Goal: Transaction & Acquisition: Purchase product/service

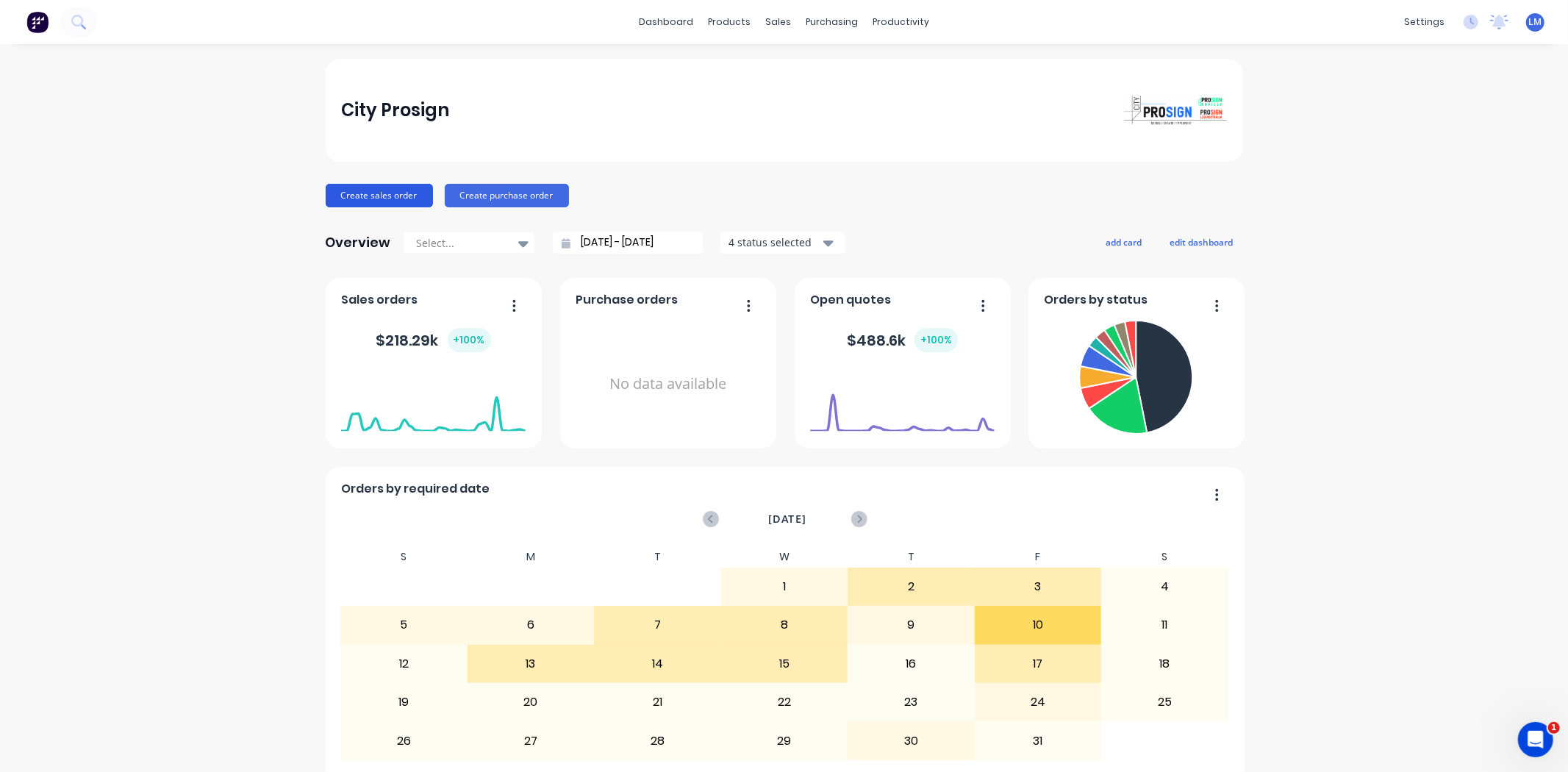
click at [397, 189] on button "Create sales order" at bounding box center [379, 196] width 107 height 24
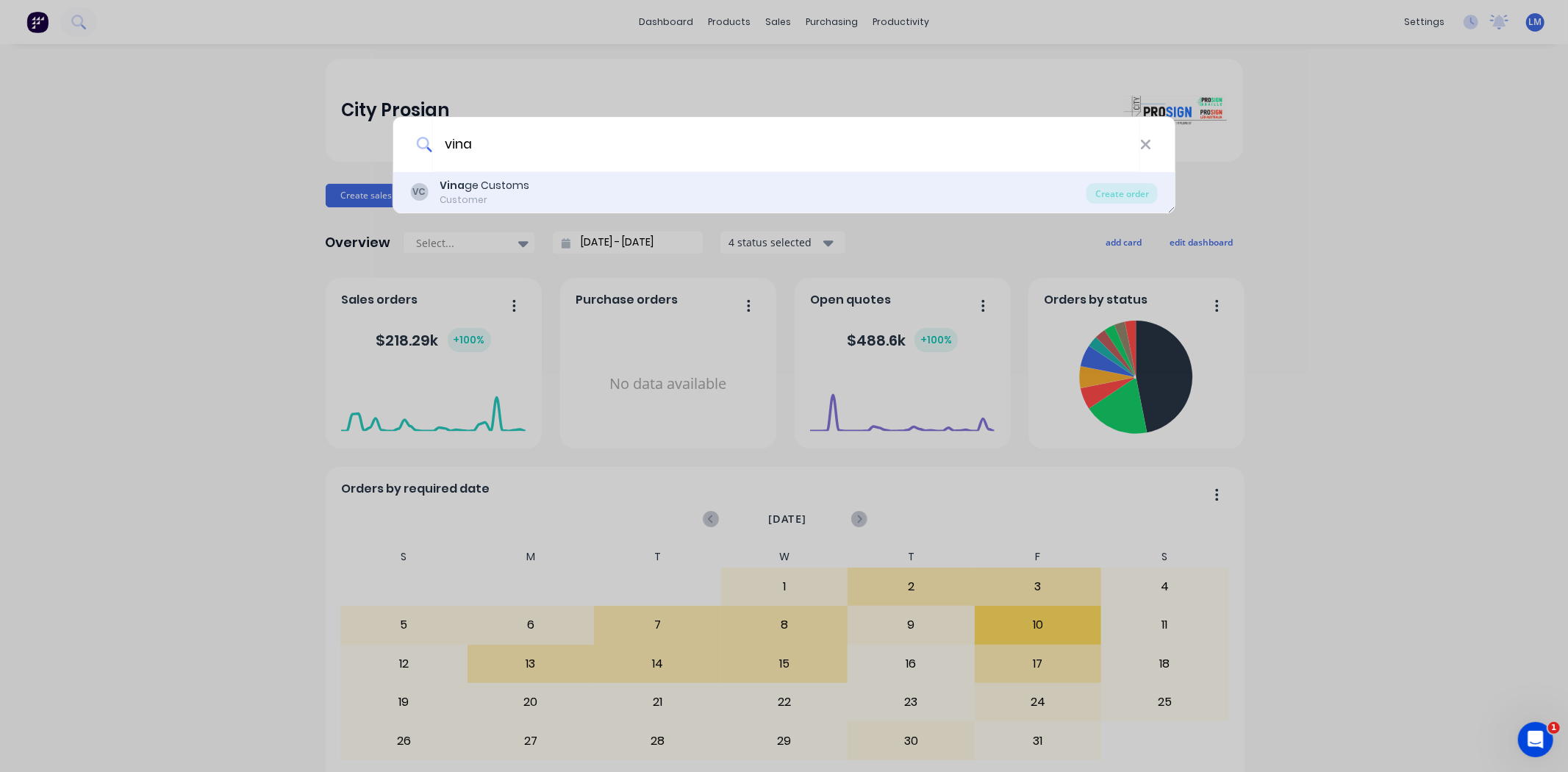
type input "vina"
click at [530, 182] on div "[PERSON_NAME] ge Customs Customer" at bounding box center [748, 192] width 676 height 29
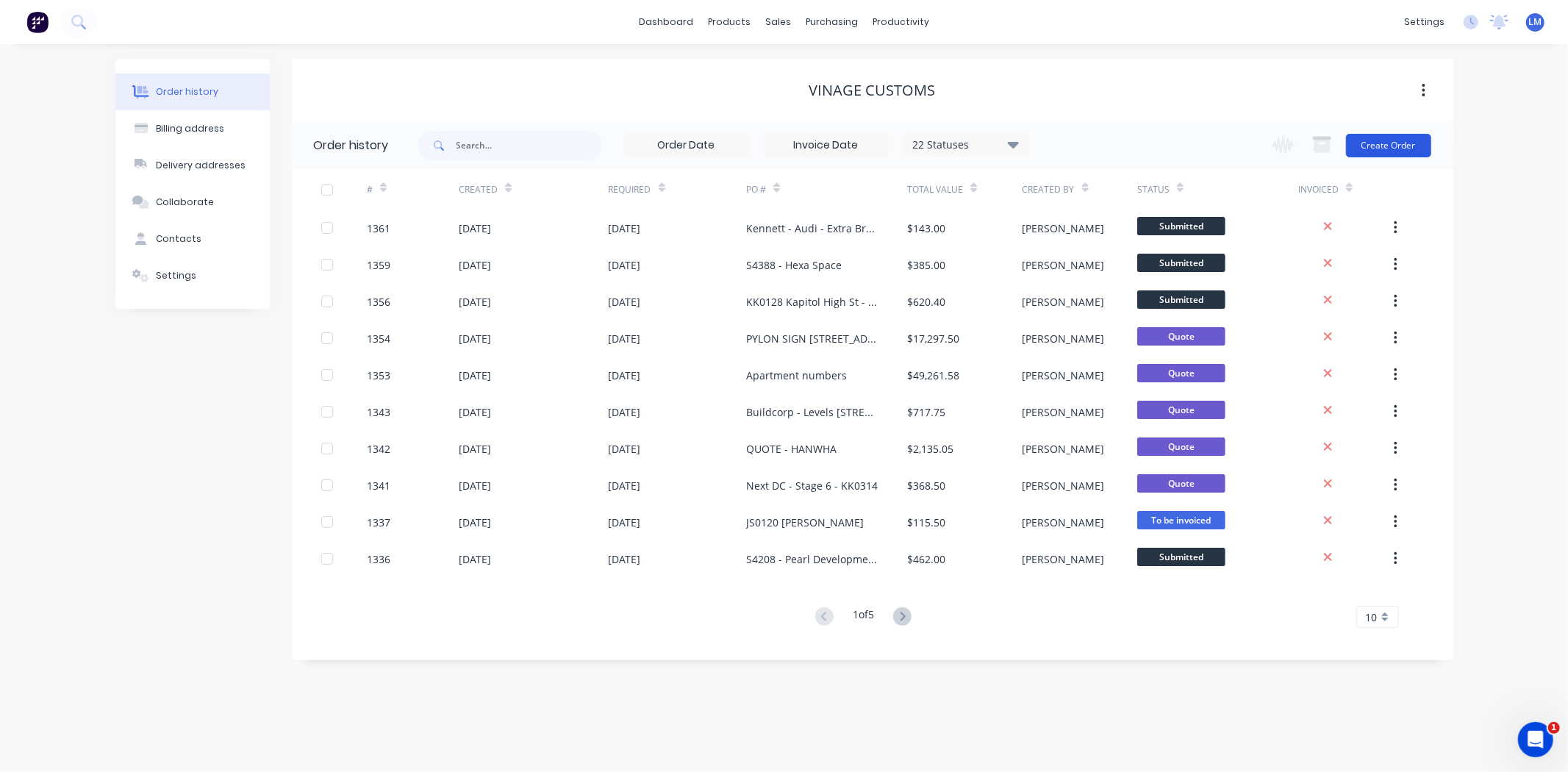
click at [1373, 143] on button "Create Order" at bounding box center [1389, 146] width 86 height 24
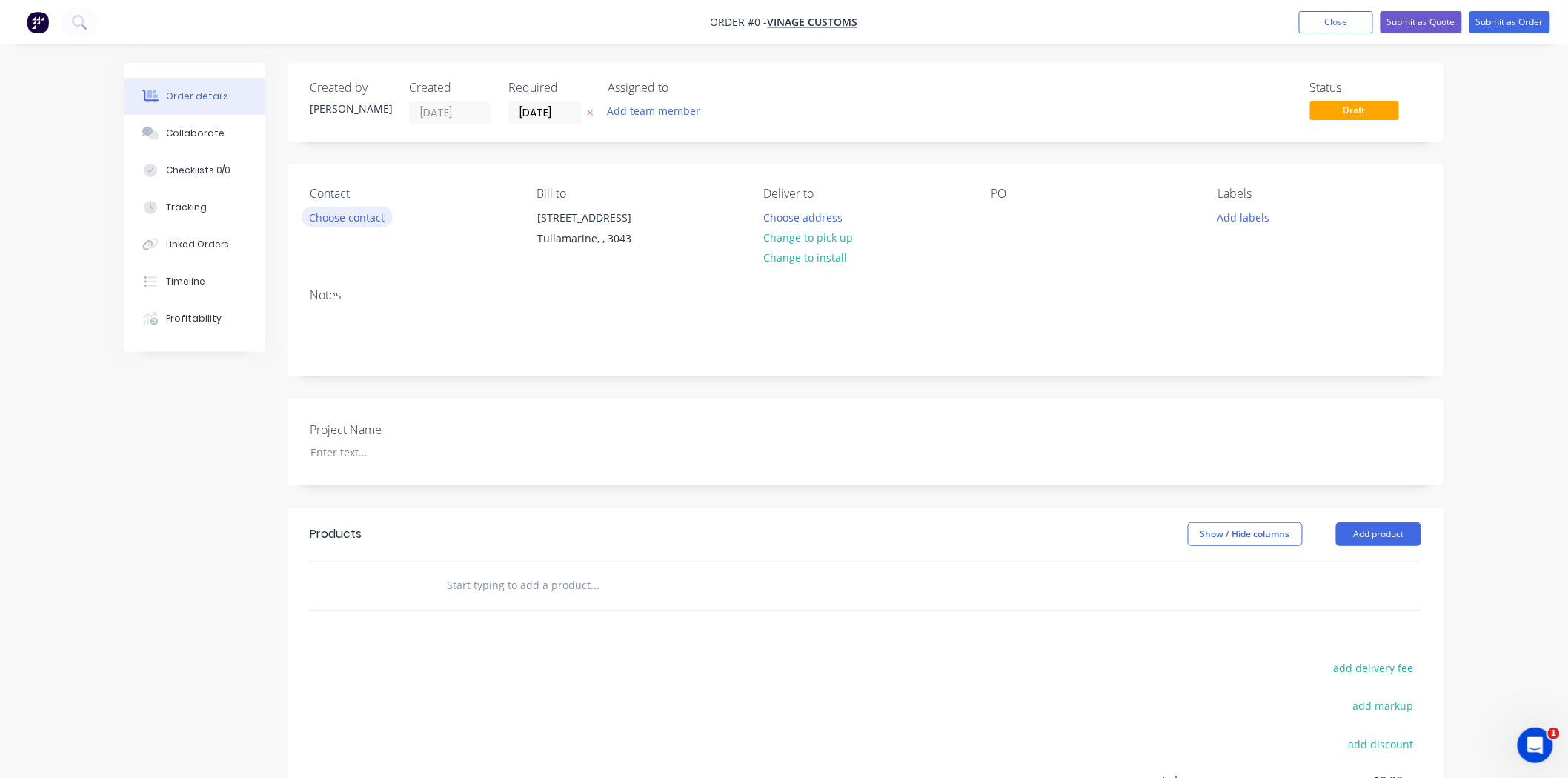
click at [352, 222] on button "Choose contact" at bounding box center [347, 216] width 91 height 20
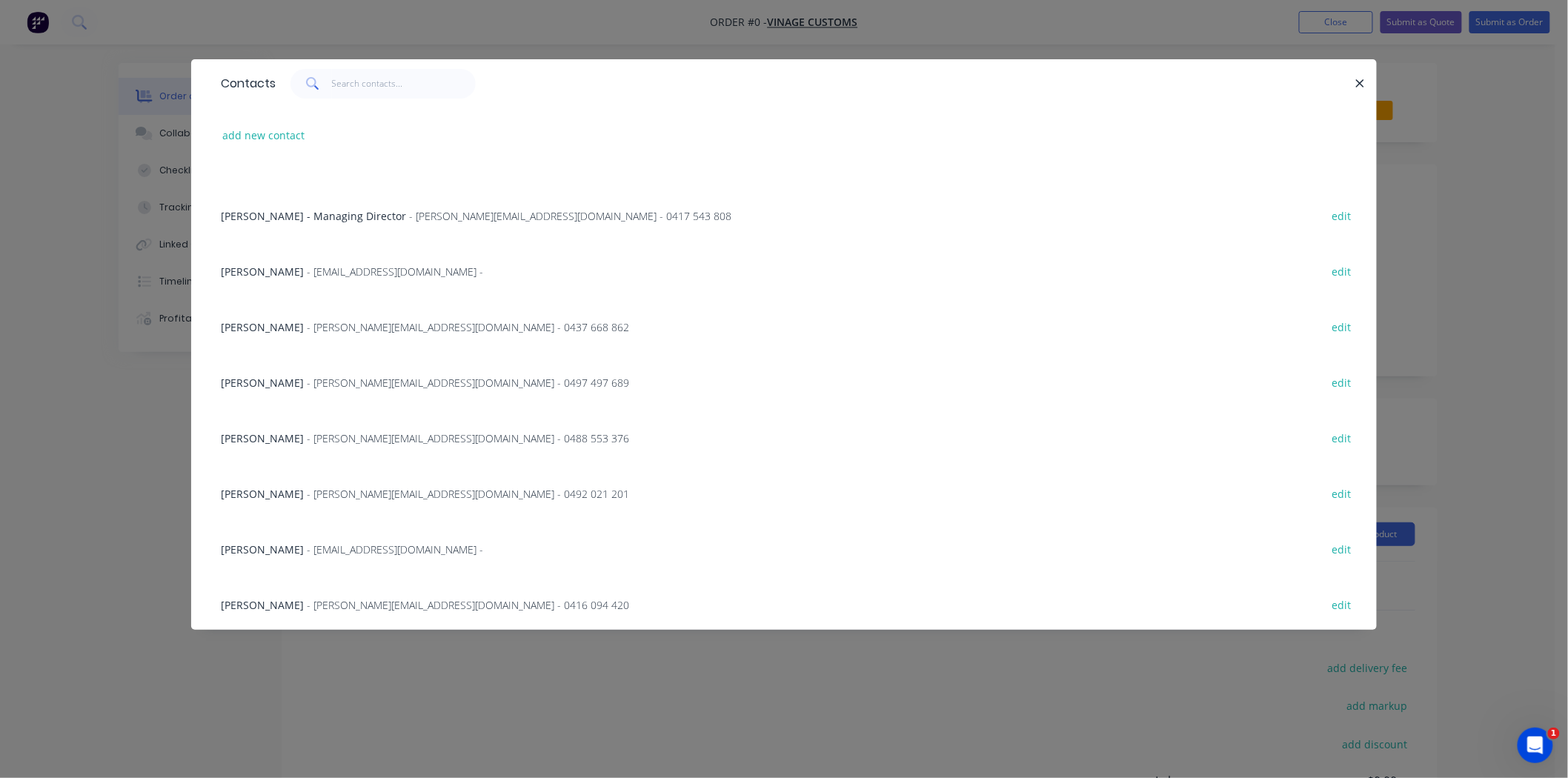
scroll to position [412, 0]
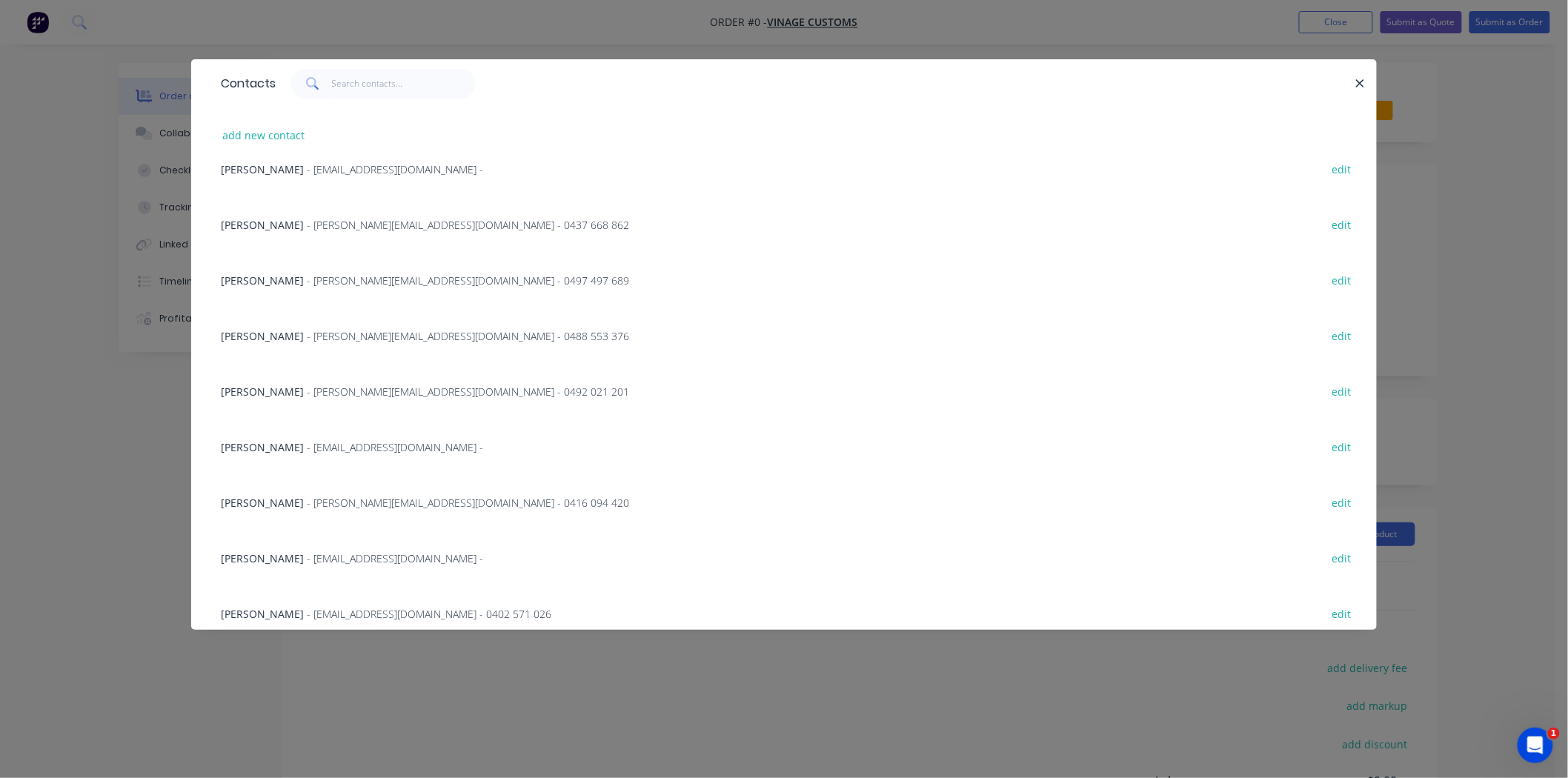
click at [320, 448] on span "- [EMAIL_ADDRESS][DOMAIN_NAME] -" at bounding box center [395, 448] width 177 height 14
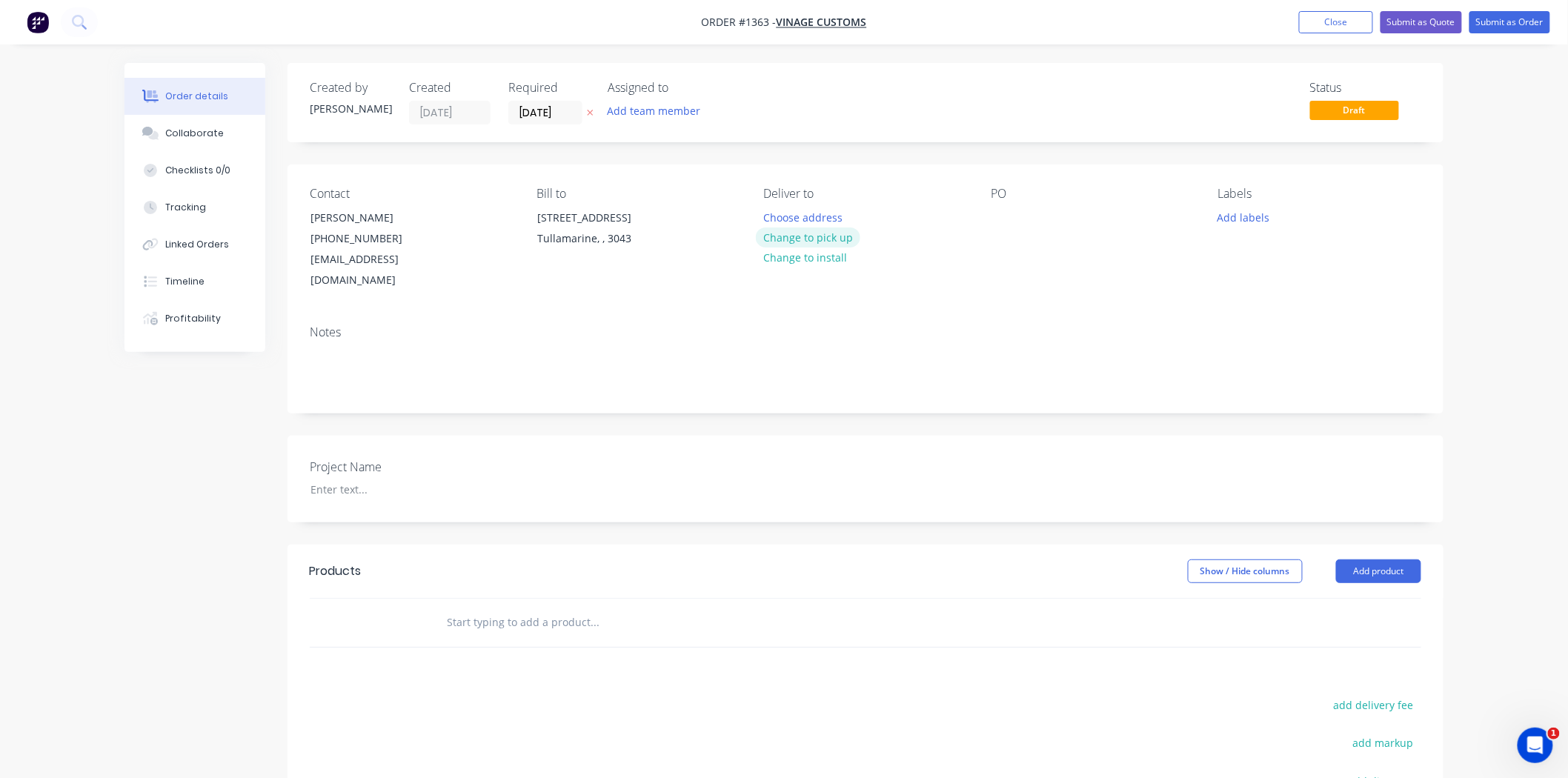
click at [825, 235] on button "Change to pick up" at bounding box center [808, 237] width 105 height 20
click at [998, 217] on div at bounding box center [1003, 217] width 24 height 22
paste div
click at [335, 458] on div "Project Name" at bounding box center [402, 479] width 185 height 43
click at [338, 479] on div at bounding box center [392, 490] width 185 height 22
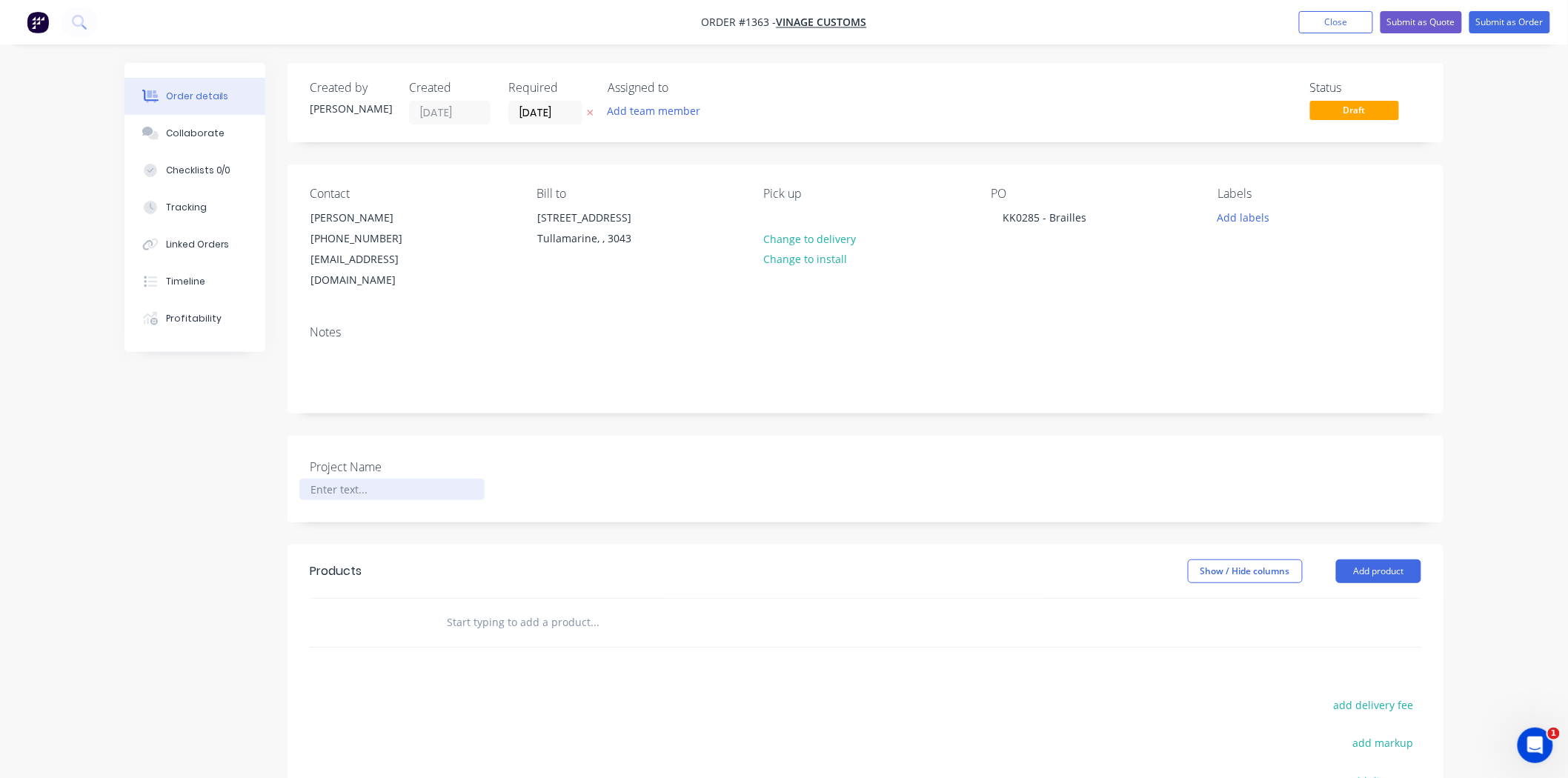
paste div
click at [511, 617] on div at bounding box center [695, 623] width 534 height 49
click at [1093, 211] on div "KK0285 - Brailles" at bounding box center [1044, 217] width 107 height 22
drag, startPoint x: 1093, startPoint y: 212, endPoint x: 1167, endPoint y: 213, distance: 74.0
click at [1167, 213] on div "PO KK0285 - Brailles & sTAT SIGNS" at bounding box center [1092, 238] width 203 height 104
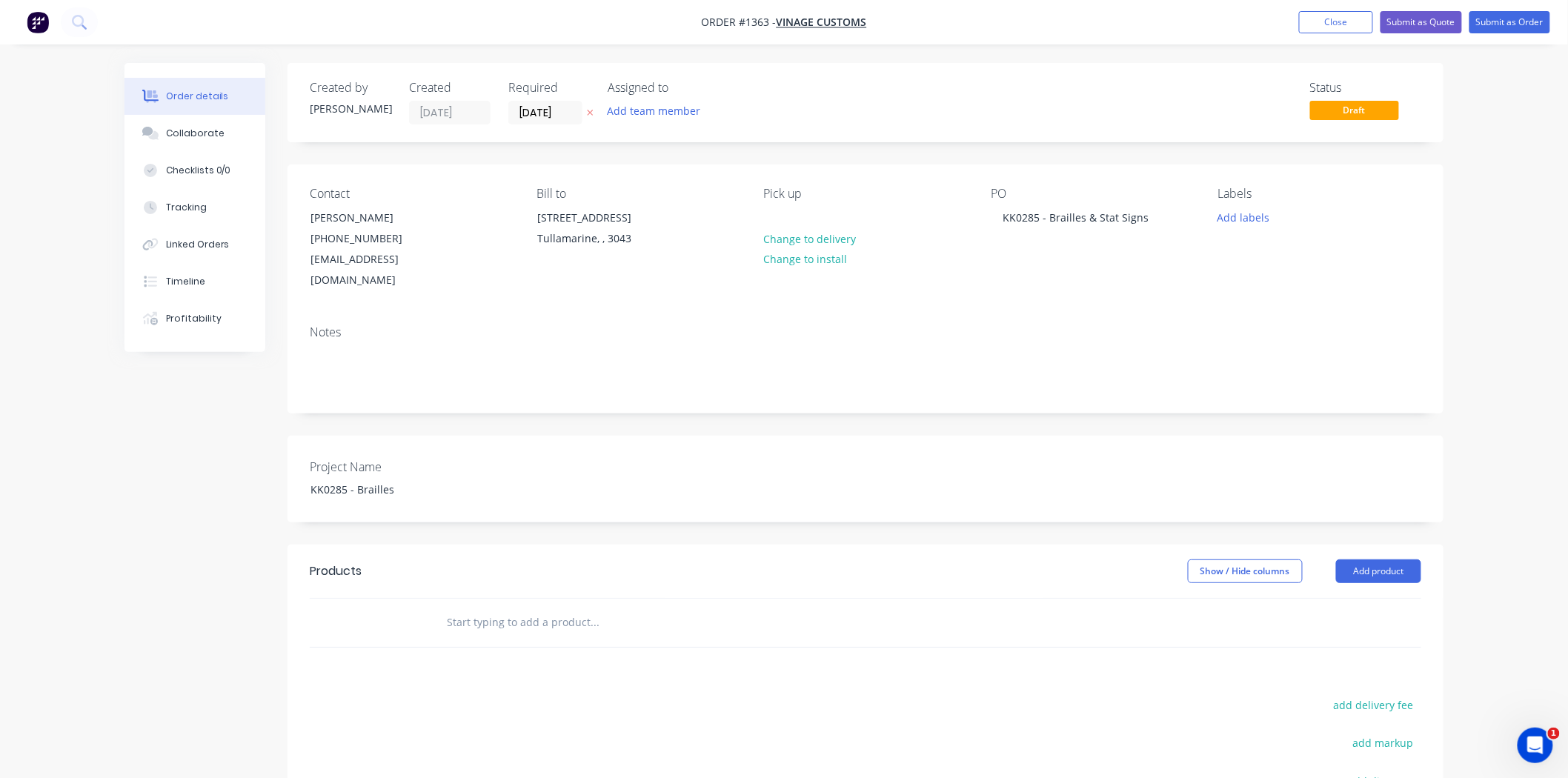
click at [480, 608] on input "text" at bounding box center [594, 623] width 297 height 30
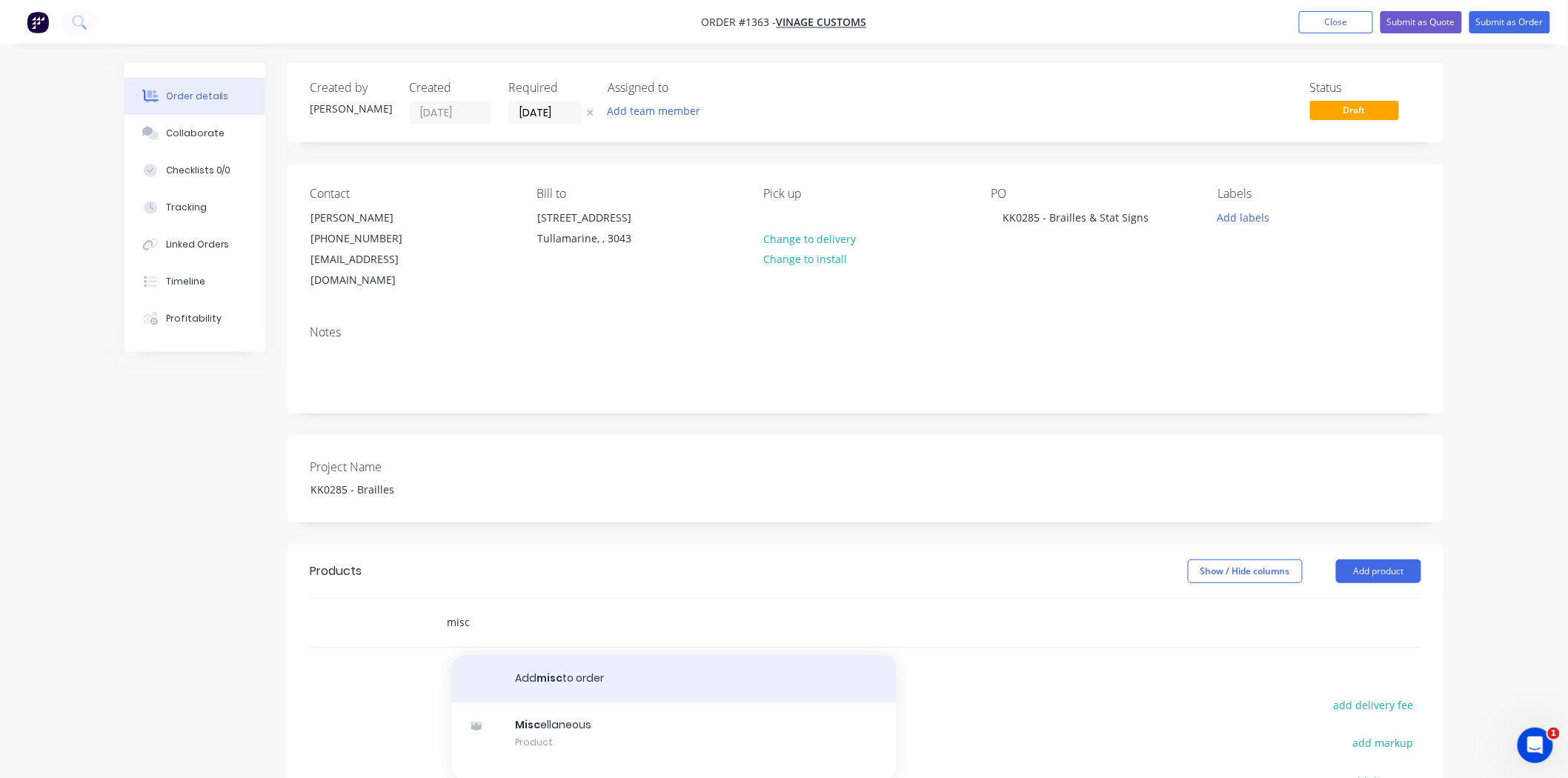
type input "misc"
click at [578, 655] on button "Add misc to order" at bounding box center [674, 679] width 444 height 48
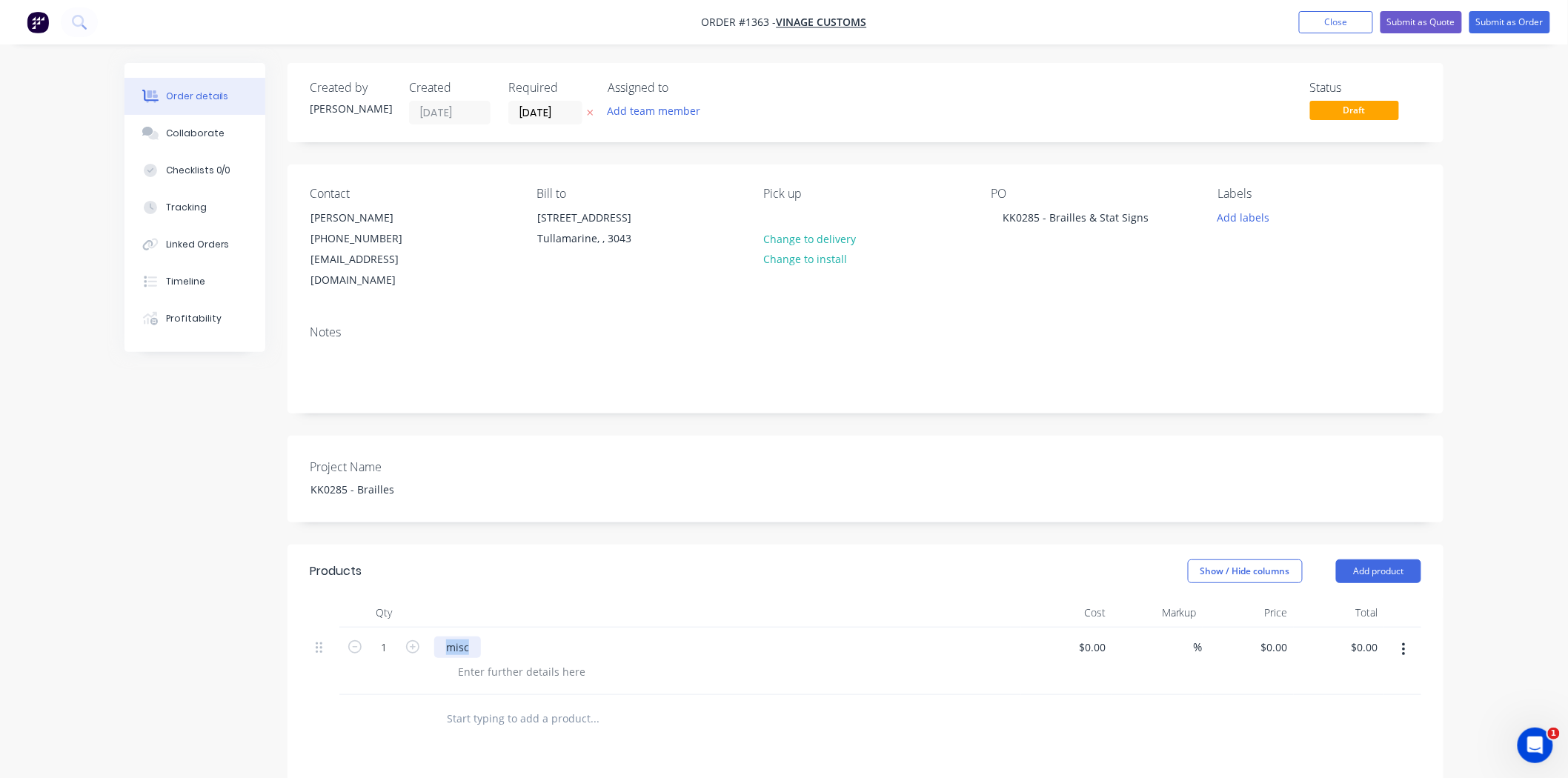
drag, startPoint x: 472, startPoint y: 624, endPoint x: 424, endPoint y: 625, distance: 48.0
click at [424, 628] on div "1 misc $0.00 $0.00 % $0.00 $0.00 $0.00 $0.00" at bounding box center [865, 662] width 1112 height 67
click at [523, 661] on div at bounding box center [522, 672] width 151 height 22
paste div
click at [679, 688] on div "( Lettering - 25mm H ) x 7 2mm White Acrylic Panel Satin Black CCV 880mm W X 16…" at bounding box center [731, 703] width 569 height 83
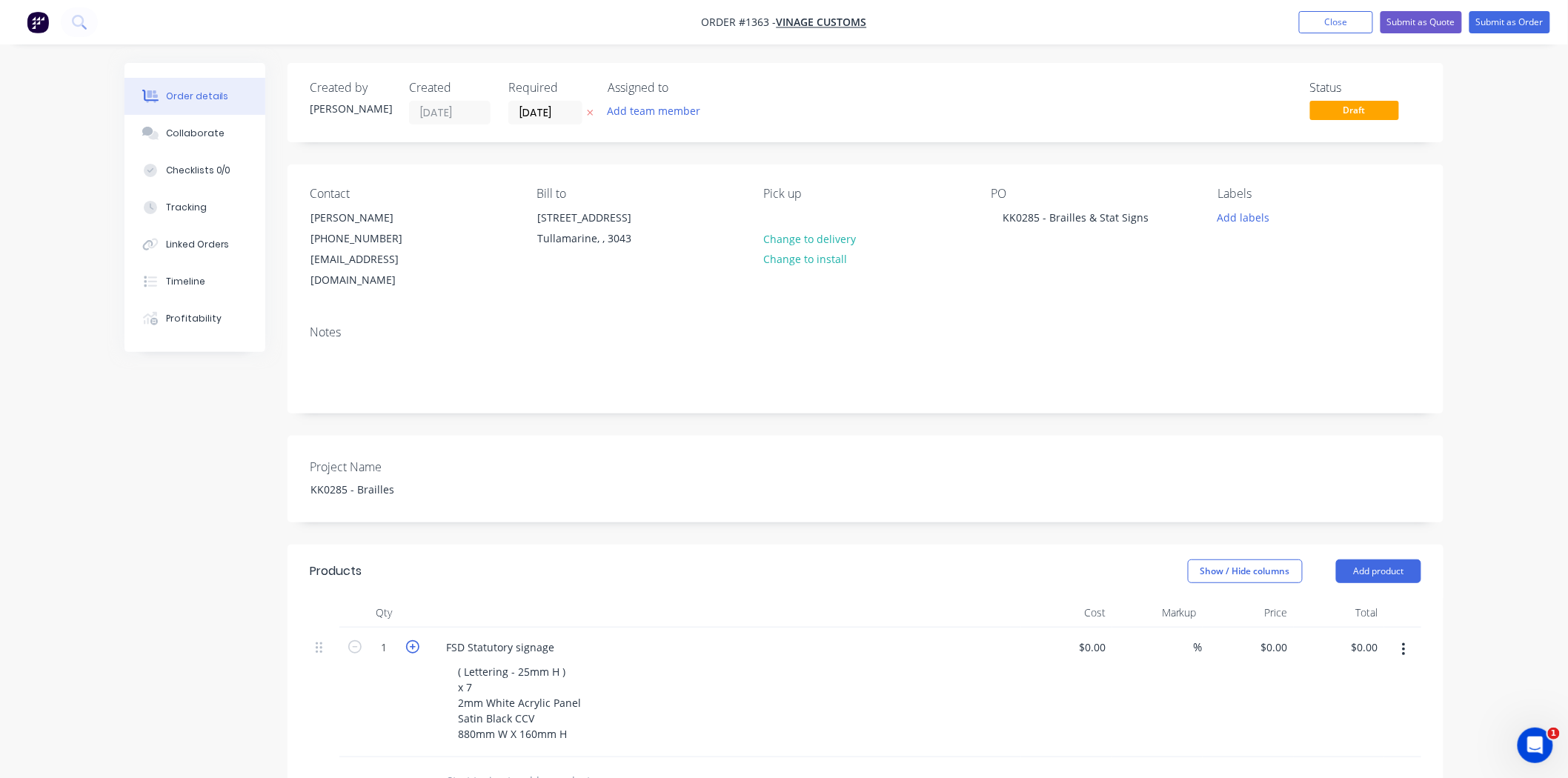
click at [411, 640] on icon "button" at bounding box center [412, 646] width 13 height 13
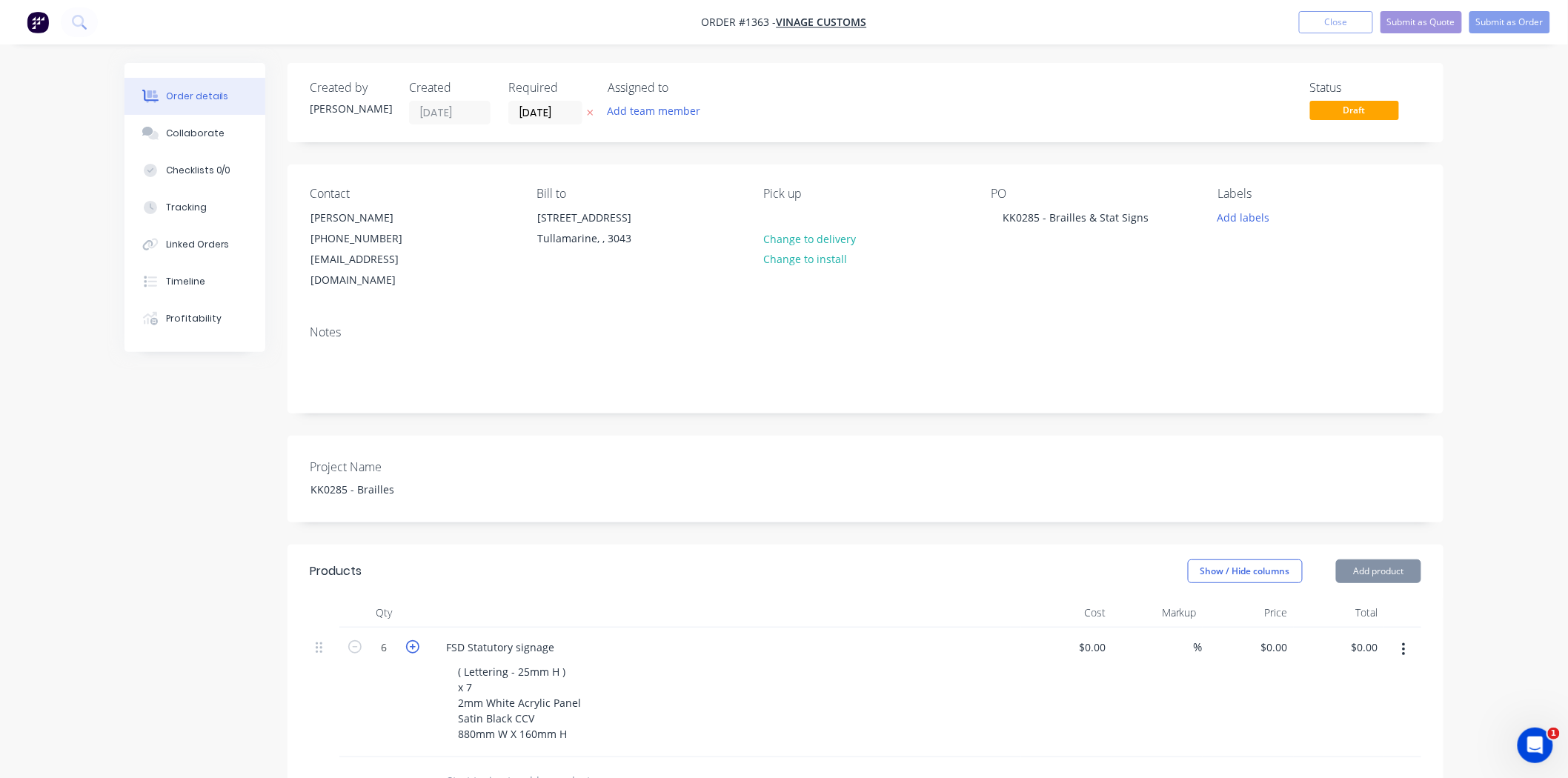
click at [411, 640] on icon "button" at bounding box center [412, 646] width 13 height 13
type input "7"
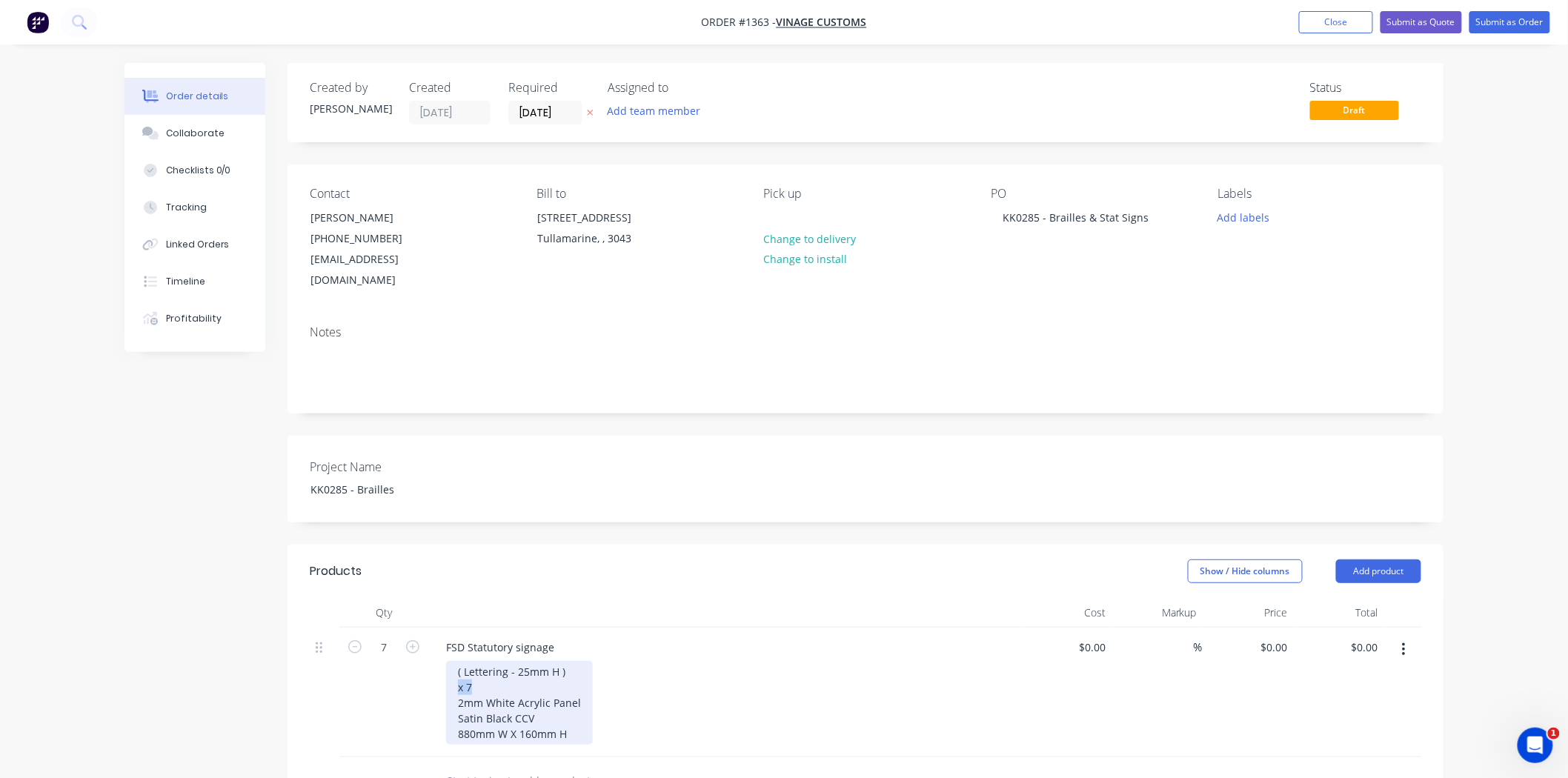
drag, startPoint x: 461, startPoint y: 664, endPoint x: 447, endPoint y: 664, distance: 14.0
click at [447, 664] on div "( Lettering - 25mm H ) x 7 2mm White Acrylic Panel Satin Black CCV 880mm W X 16…" at bounding box center [520, 703] width 147 height 83
click at [788, 686] on div "( Lettering - 25mm H ) 2mm White Acrylic Panel Satin Black CCV 880mm W X 160mm H" at bounding box center [731, 703] width 569 height 83
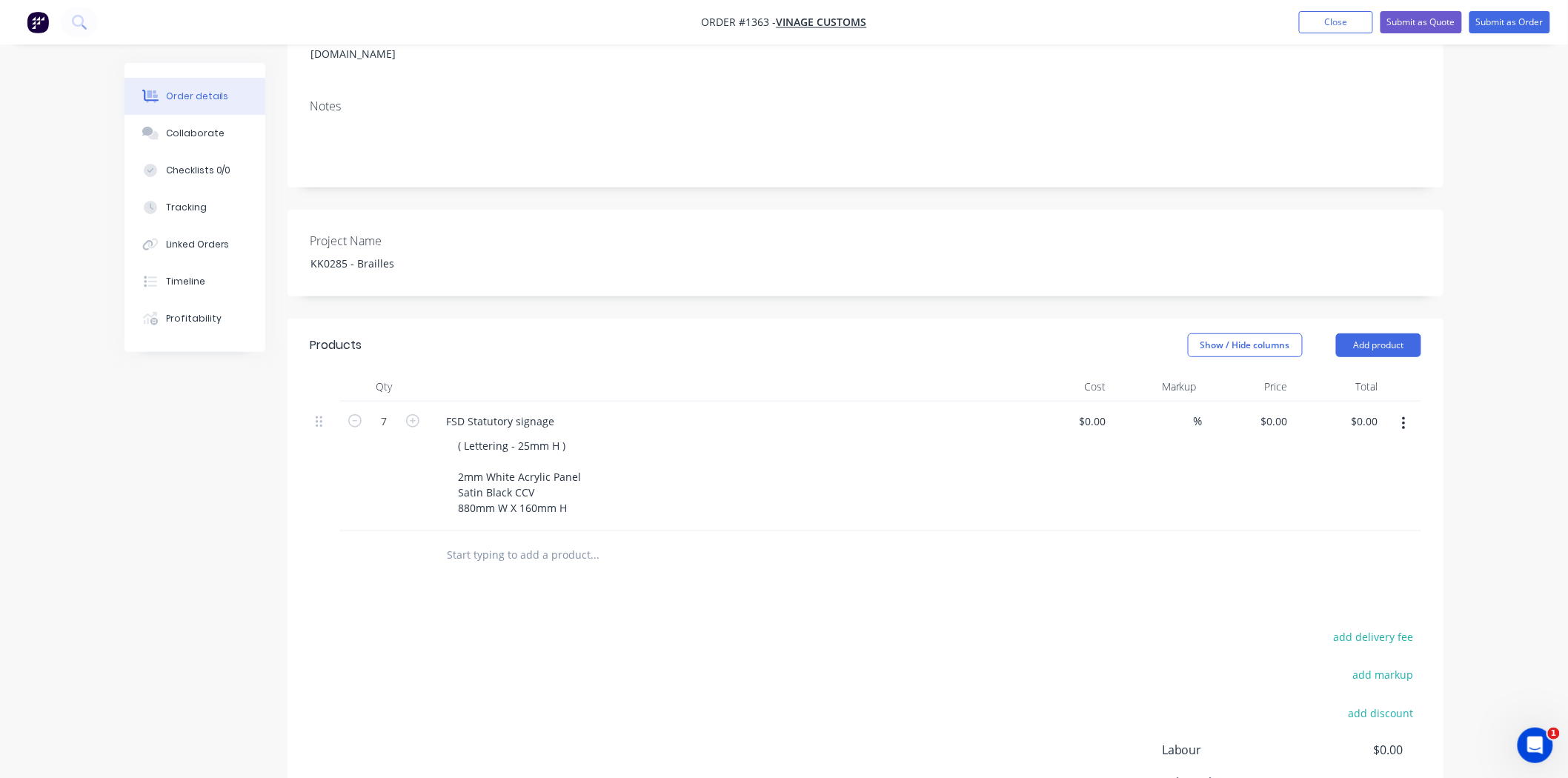
scroll to position [247, 0]
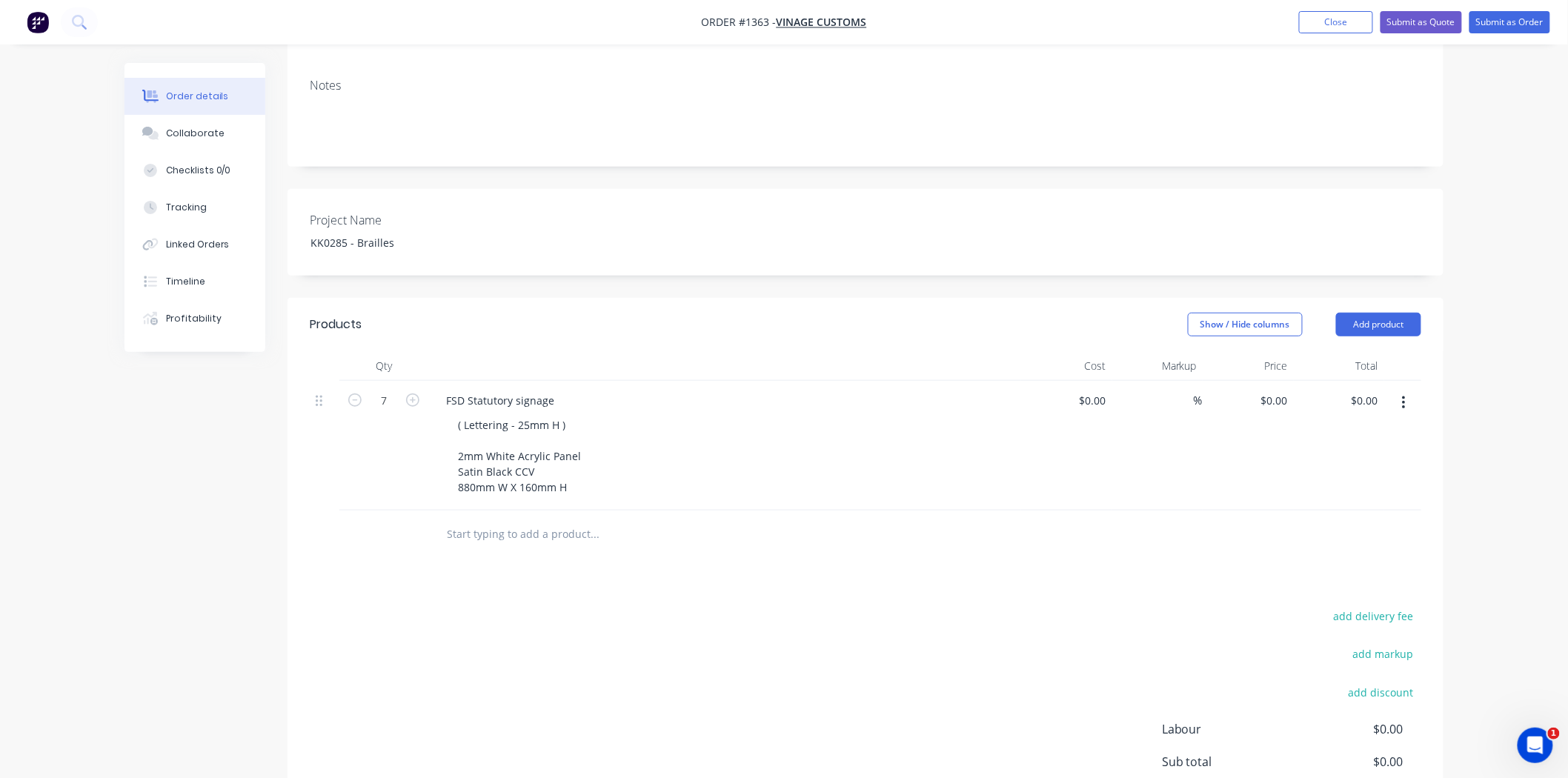
click at [1405, 390] on button "button" at bounding box center [1403, 403] width 35 height 27
click at [1370, 461] on div "Duplicate" at bounding box center [1350, 472] width 114 height 22
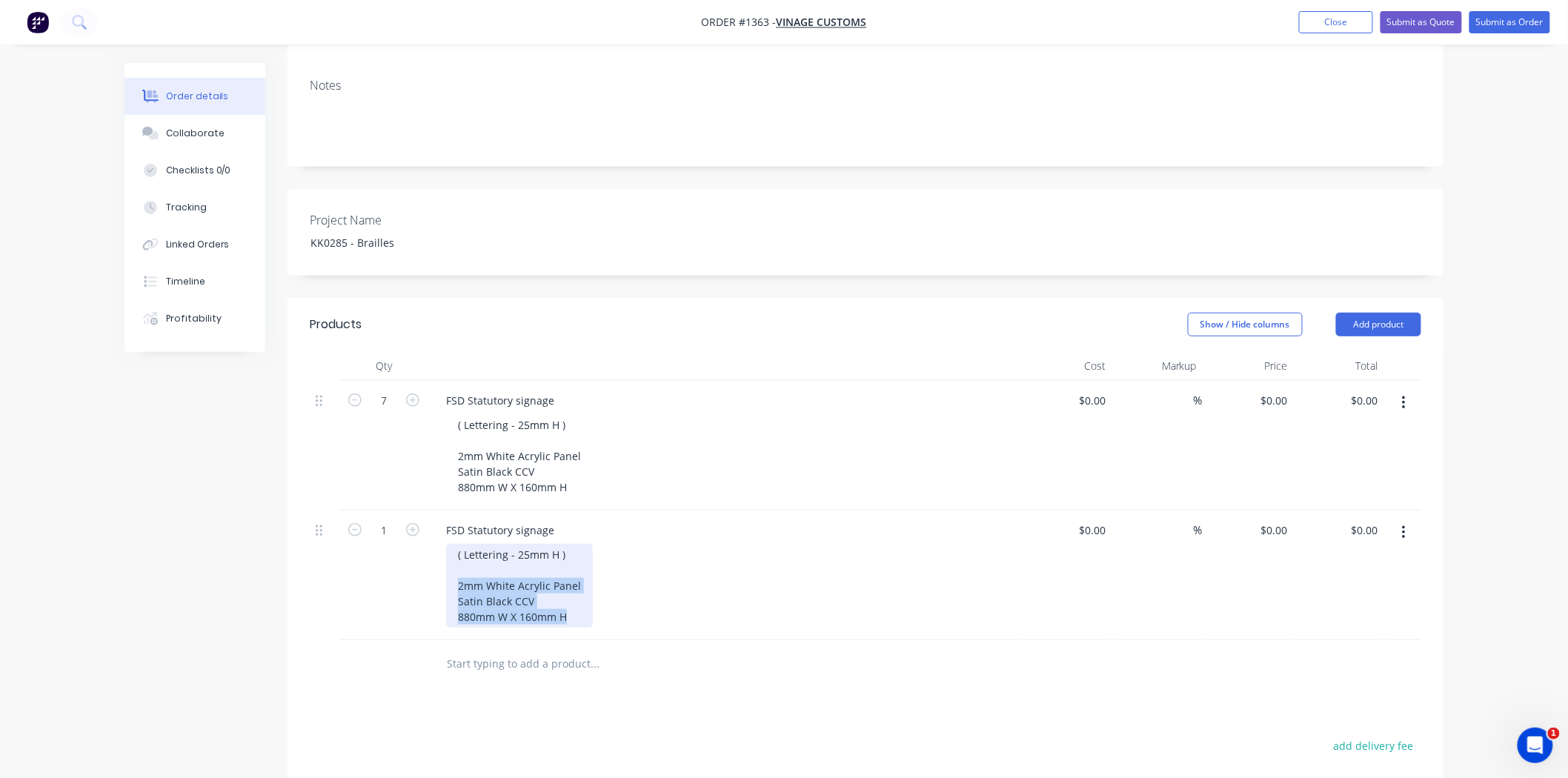
drag, startPoint x: 454, startPoint y: 564, endPoint x: 634, endPoint y: 591, distance: 182.0
click at [634, 591] on div "( Lettering - 25mm H ) 2mm White Acrylic Panel Satin Black CCV 880mm W X 160mm H" at bounding box center [731, 585] width 569 height 83
paste div
click at [414, 523] on icon "button" at bounding box center [412, 529] width 13 height 13
type input "2"
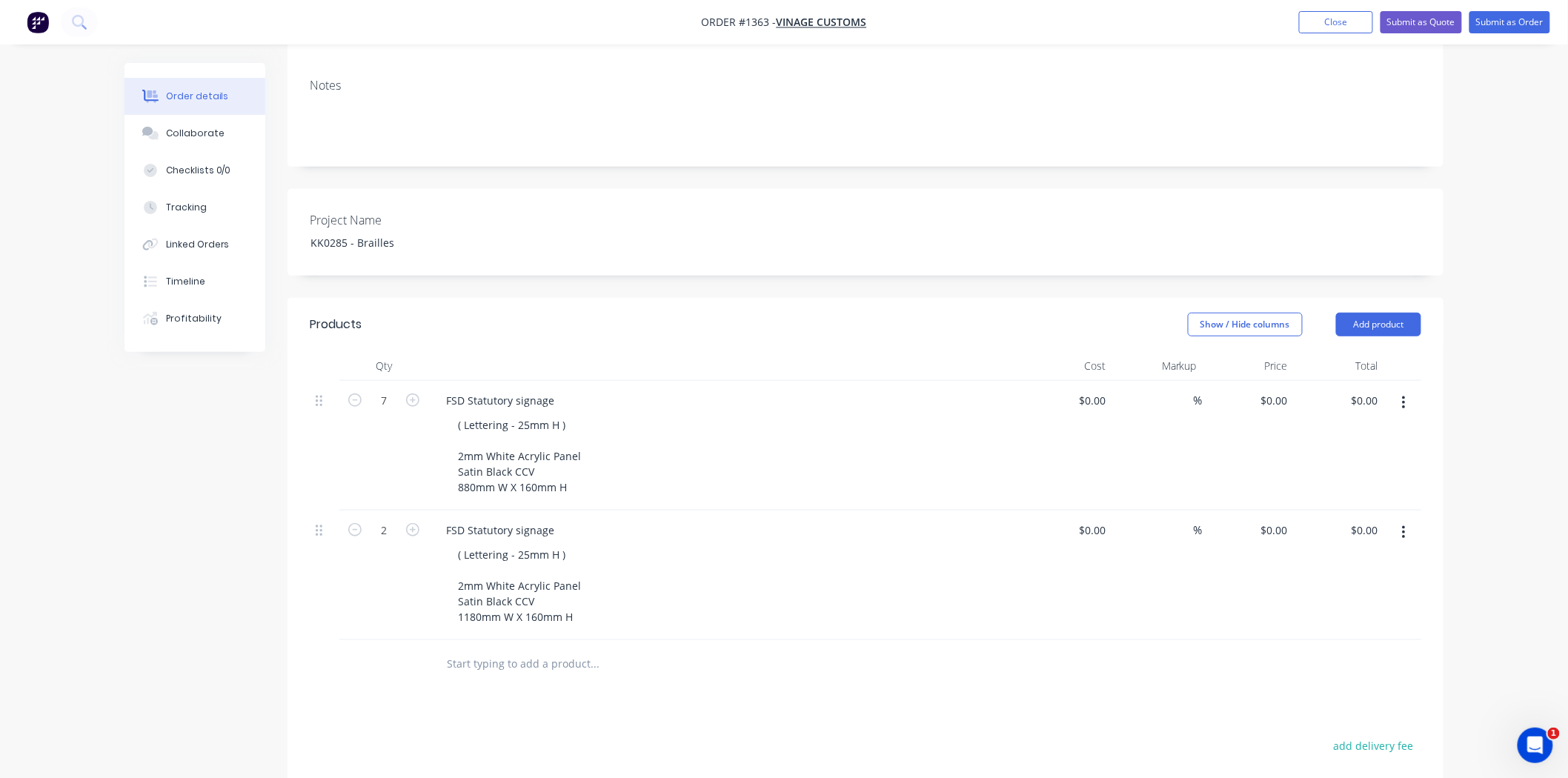
click at [1402, 395] on icon "button" at bounding box center [1403, 403] width 4 height 16
click at [1377, 461] on div "Duplicate" at bounding box center [1350, 472] width 114 height 22
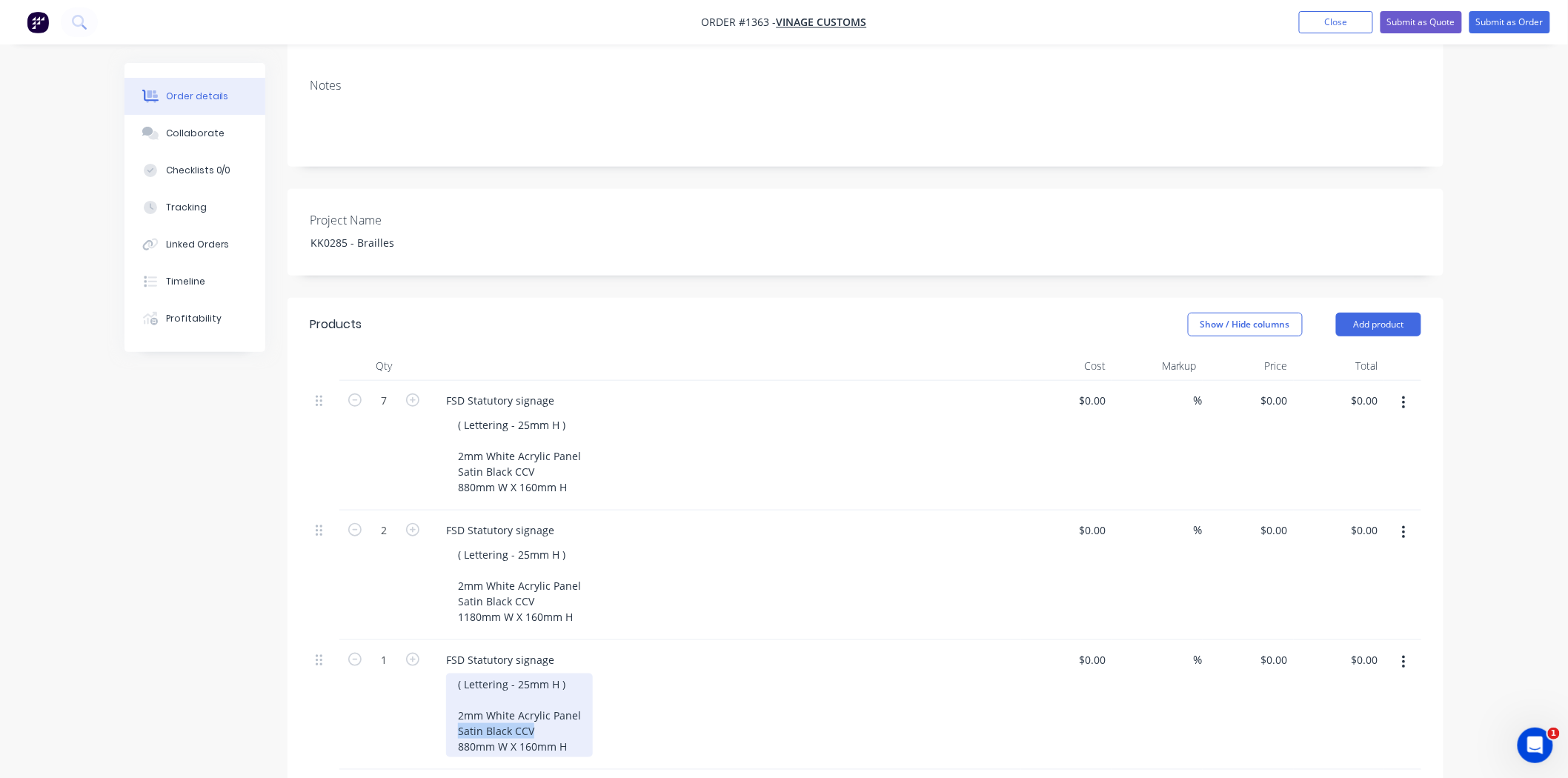
drag, startPoint x: 453, startPoint y: 710, endPoint x: 549, endPoint y: 708, distance: 96.0
click at [549, 708] on div "( Lettering - 25mm H ) 2mm White Acrylic Panel Satin Black CCV 880mm W X 160mm H" at bounding box center [520, 715] width 147 height 83
type input "8"
click at [883, 705] on div "( Lettering - 25mm H ) 2mm White Acrylic Panel 3D PRINTED LETERING & BRAILLE 88…" at bounding box center [731, 723] width 569 height 99
click at [1402, 526] on icon "button" at bounding box center [1402, 532] width 3 height 13
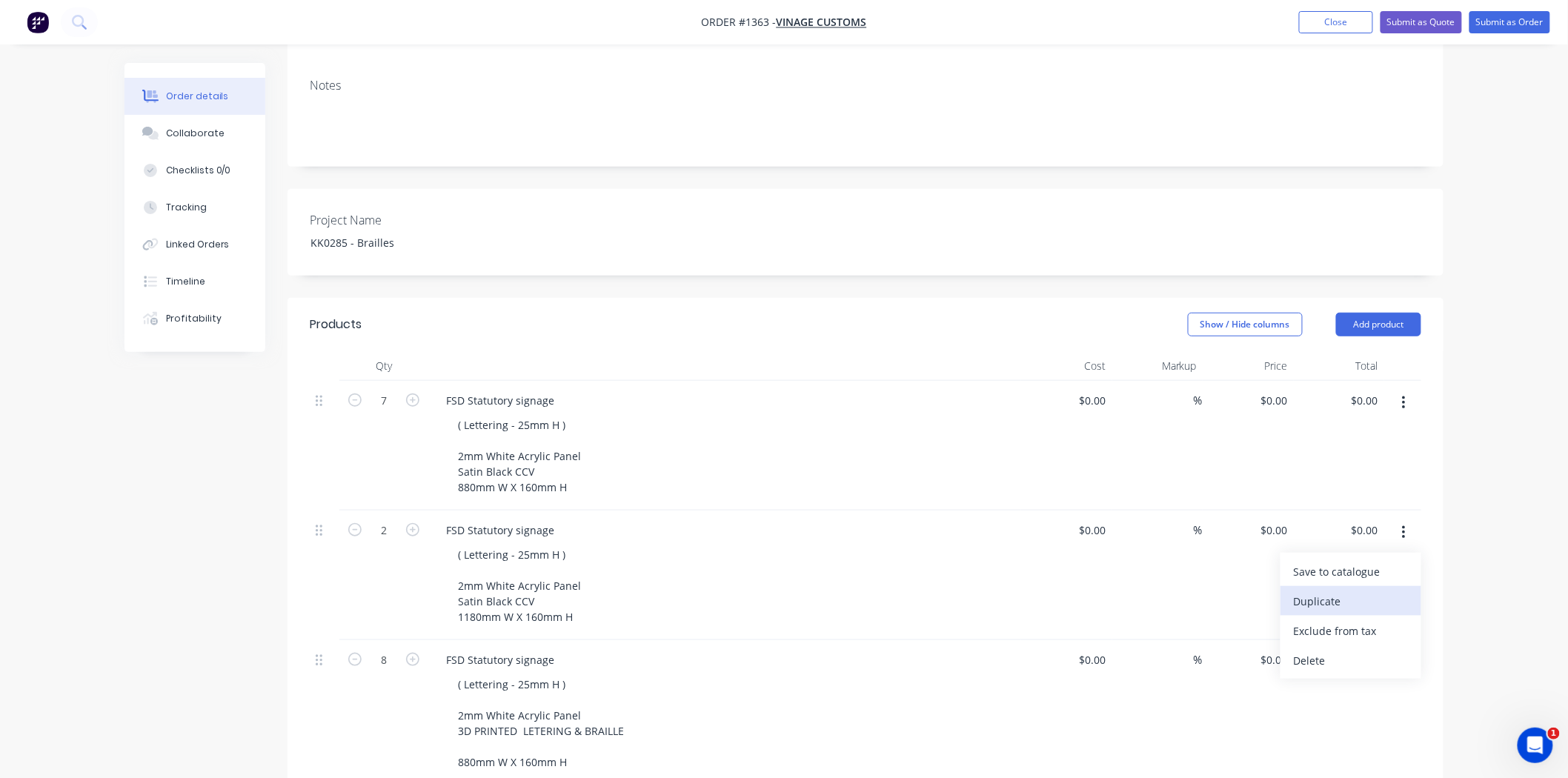
click at [1383, 590] on div "Duplicate" at bounding box center [1350, 601] width 114 height 22
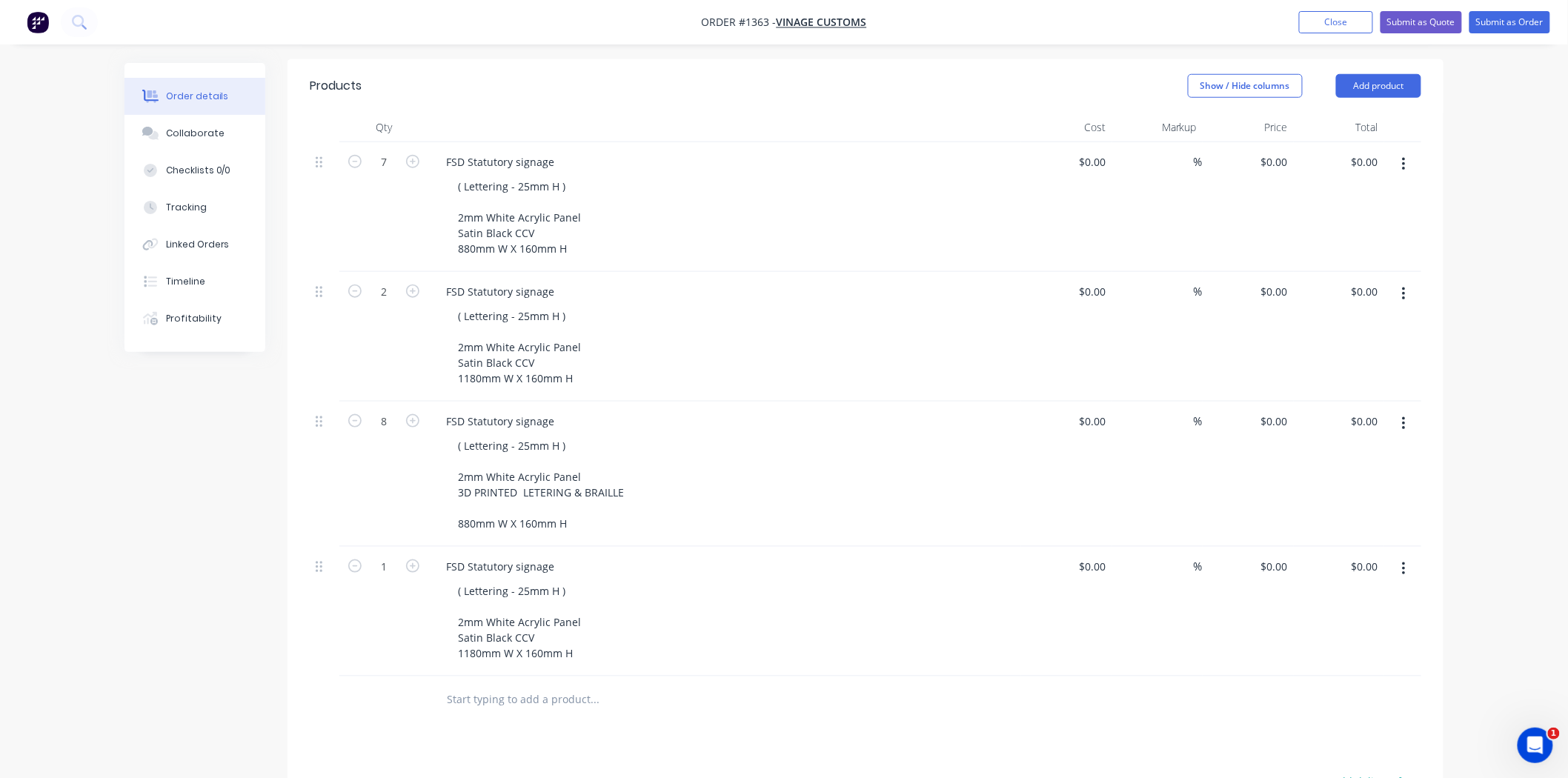
scroll to position [494, 0]
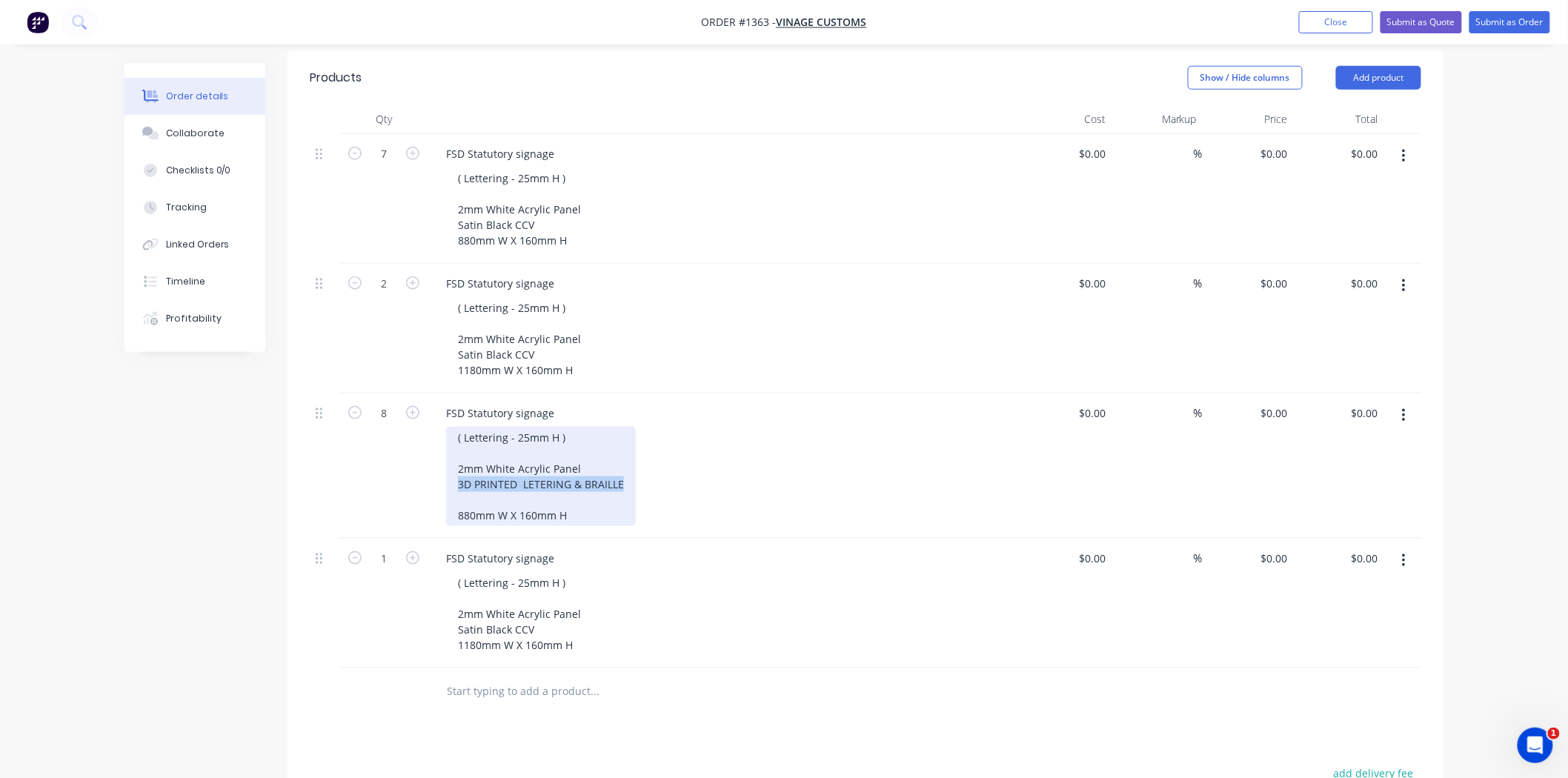
drag, startPoint x: 453, startPoint y: 463, endPoint x: 642, endPoint y: 465, distance: 189.0
click at [642, 465] on div "( Lettering - 25mm H ) 2mm White Acrylic Panel 3D PRINTED LETERING & BRAILLE 88…" at bounding box center [731, 476] width 569 height 99
click at [599, 449] on div "( Lettering - 25mm H ) 2mm White Acrylic Panel 3D PRINTED LETERING & BRAILLE 88…" at bounding box center [541, 476] width 189 height 99
drag, startPoint x: 460, startPoint y: 461, endPoint x: 593, endPoint y: 493, distance: 136.8
click at [593, 493] on div "( Lettering - 25mm H ) 2mm White Acrylic Panel 3D PRINTED LETERING & BRAILLE 88…" at bounding box center [541, 476] width 189 height 99
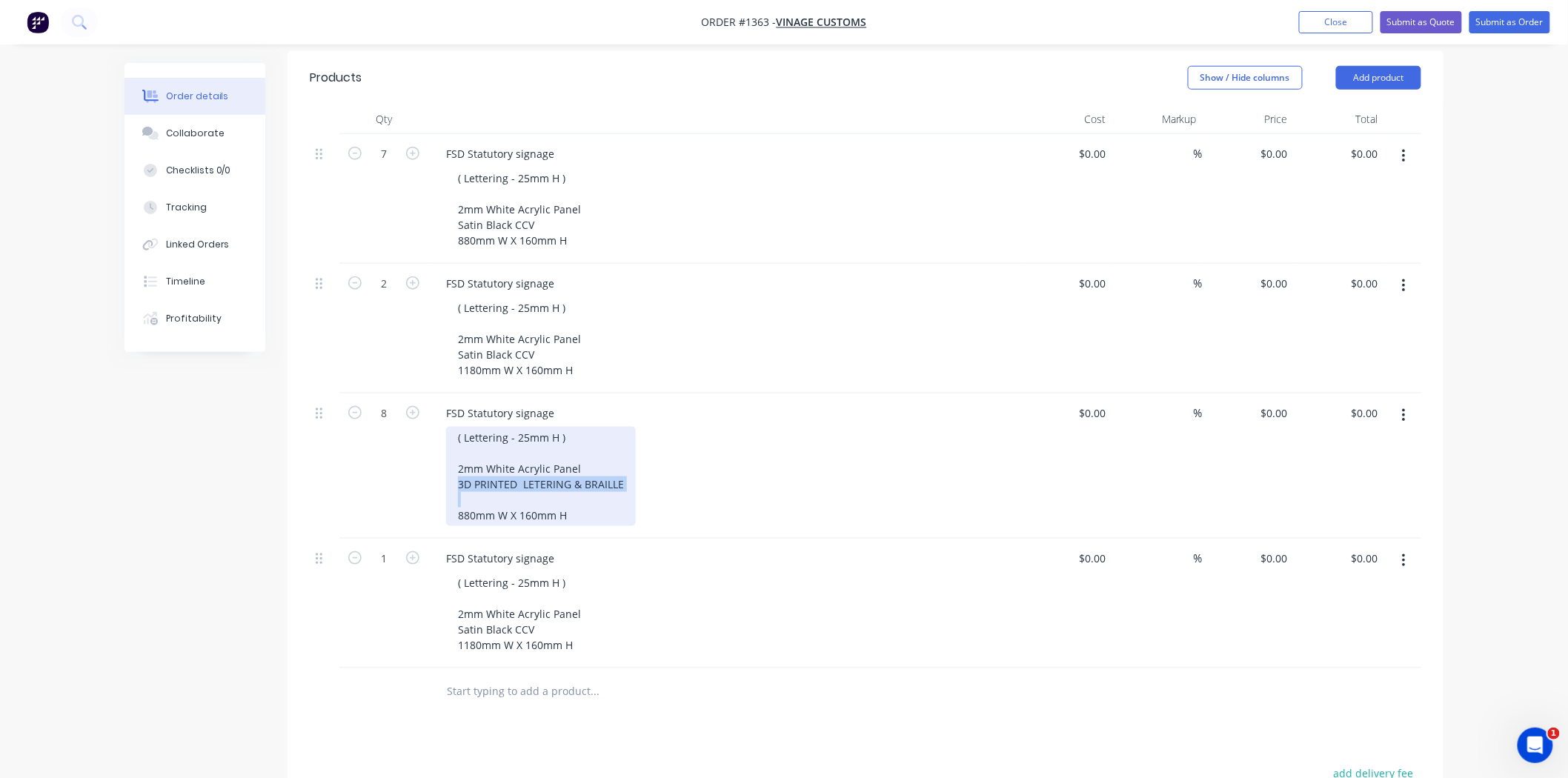
copy div "3D PRINTED LETERING & BRAILLE"
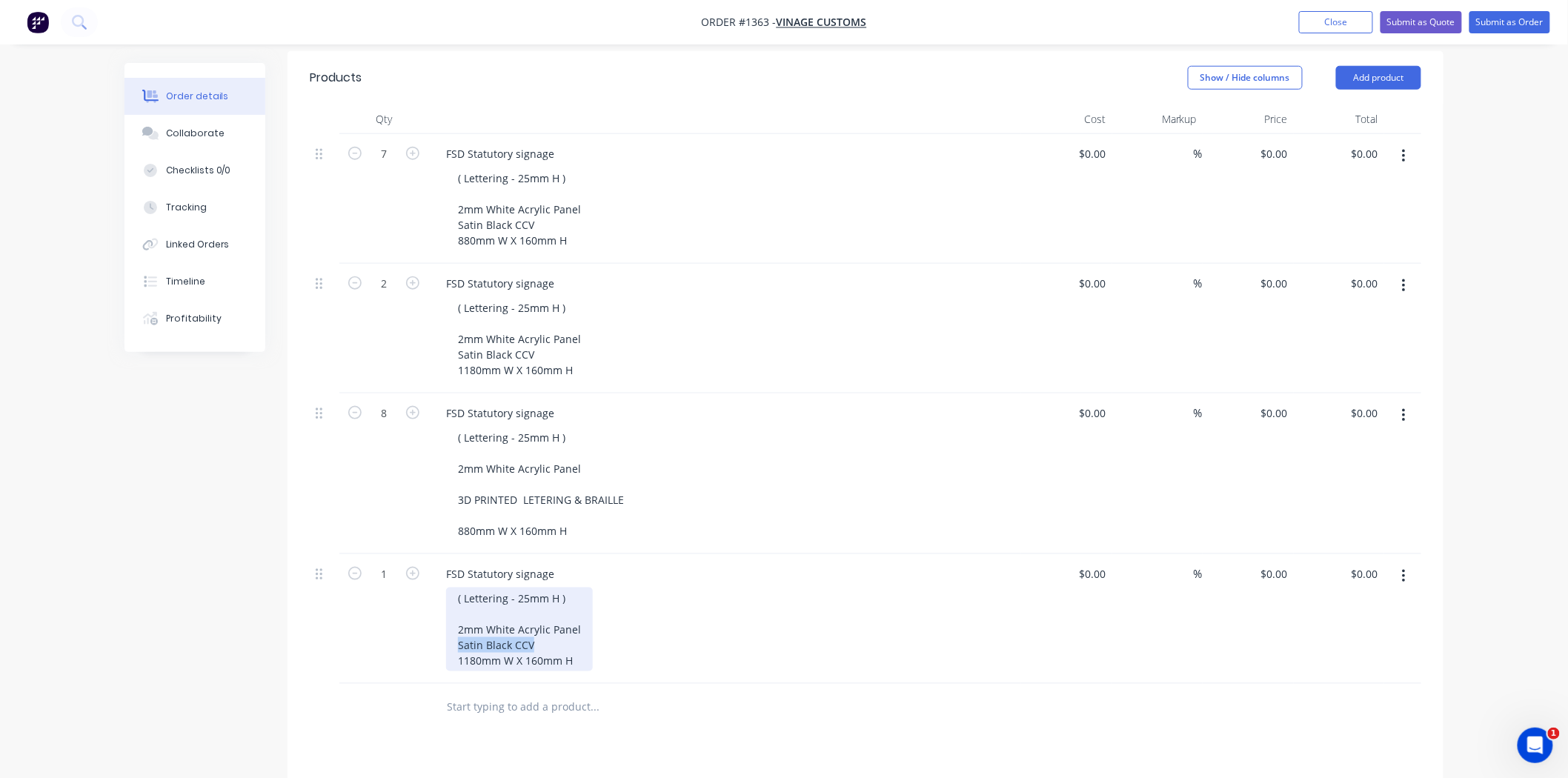
drag, startPoint x: 455, startPoint y: 620, endPoint x: 588, endPoint y: 617, distance: 133.0
click at [588, 617] on div "( Lettering - 25mm H ) 2mm White Acrylic Panel Satin Black CCV 1180mm W X 160mm…" at bounding box center [520, 629] width 147 height 83
paste div
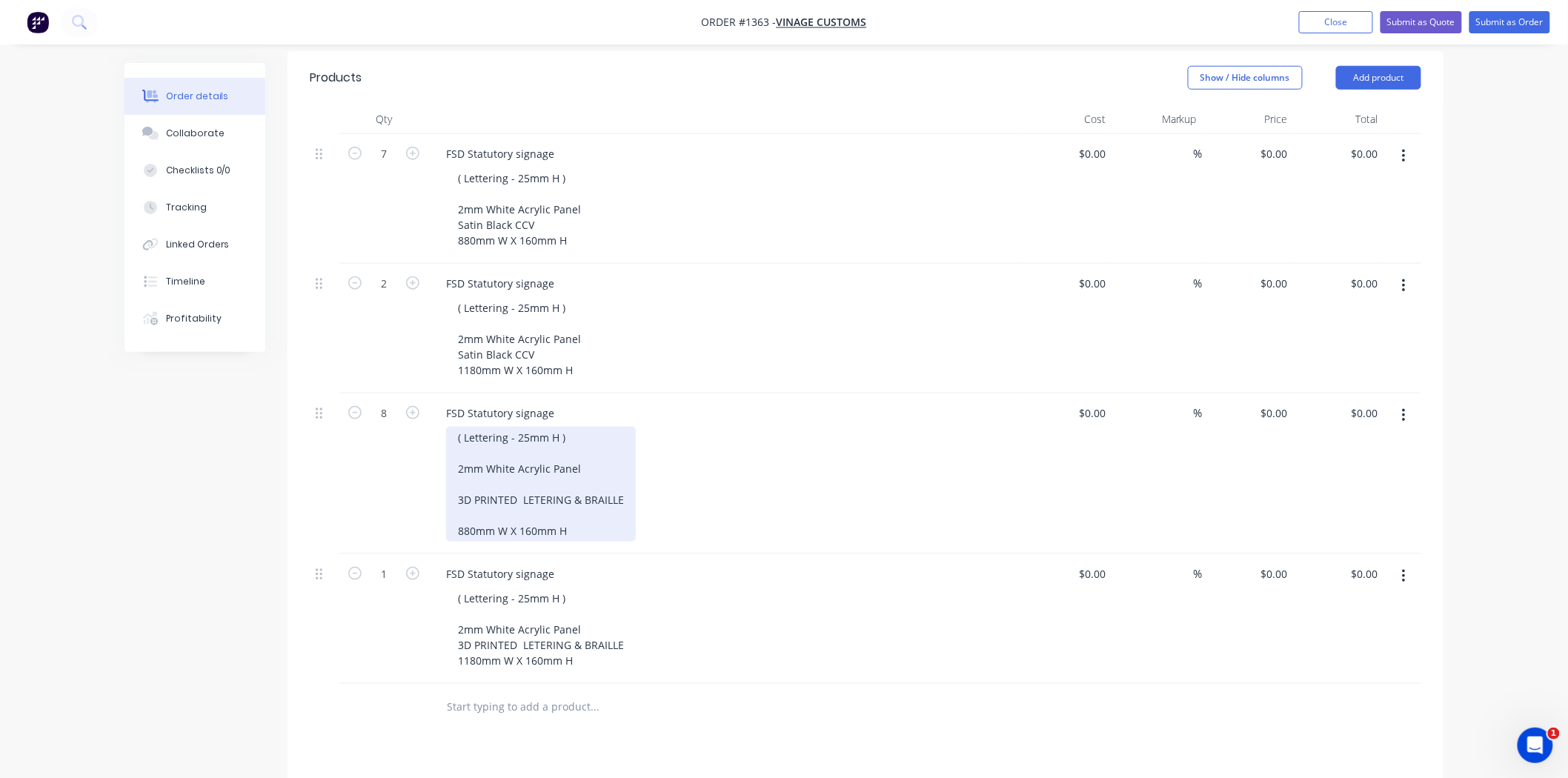
click at [464, 461] on div "( Lettering - 25mm H ) 2mm White Acrylic Panel 3D PRINTED LETERING & BRAILLE 88…" at bounding box center [541, 484] width 189 height 115
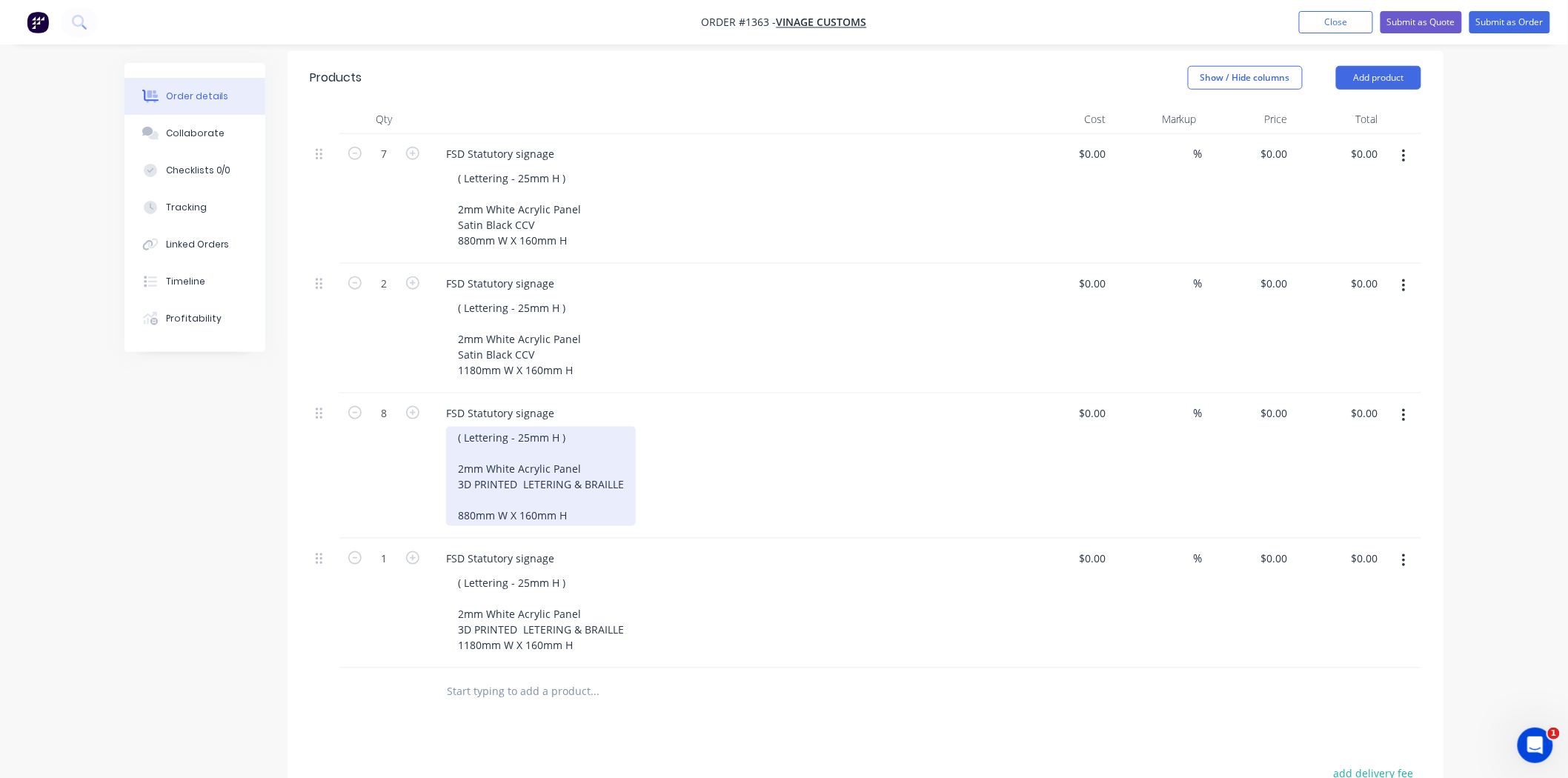
click at [464, 476] on div "( Lettering - 25mm H ) 2mm White Acrylic Panel 3D PRINTED LETERING & BRAILLE 88…" at bounding box center [541, 476] width 189 height 99
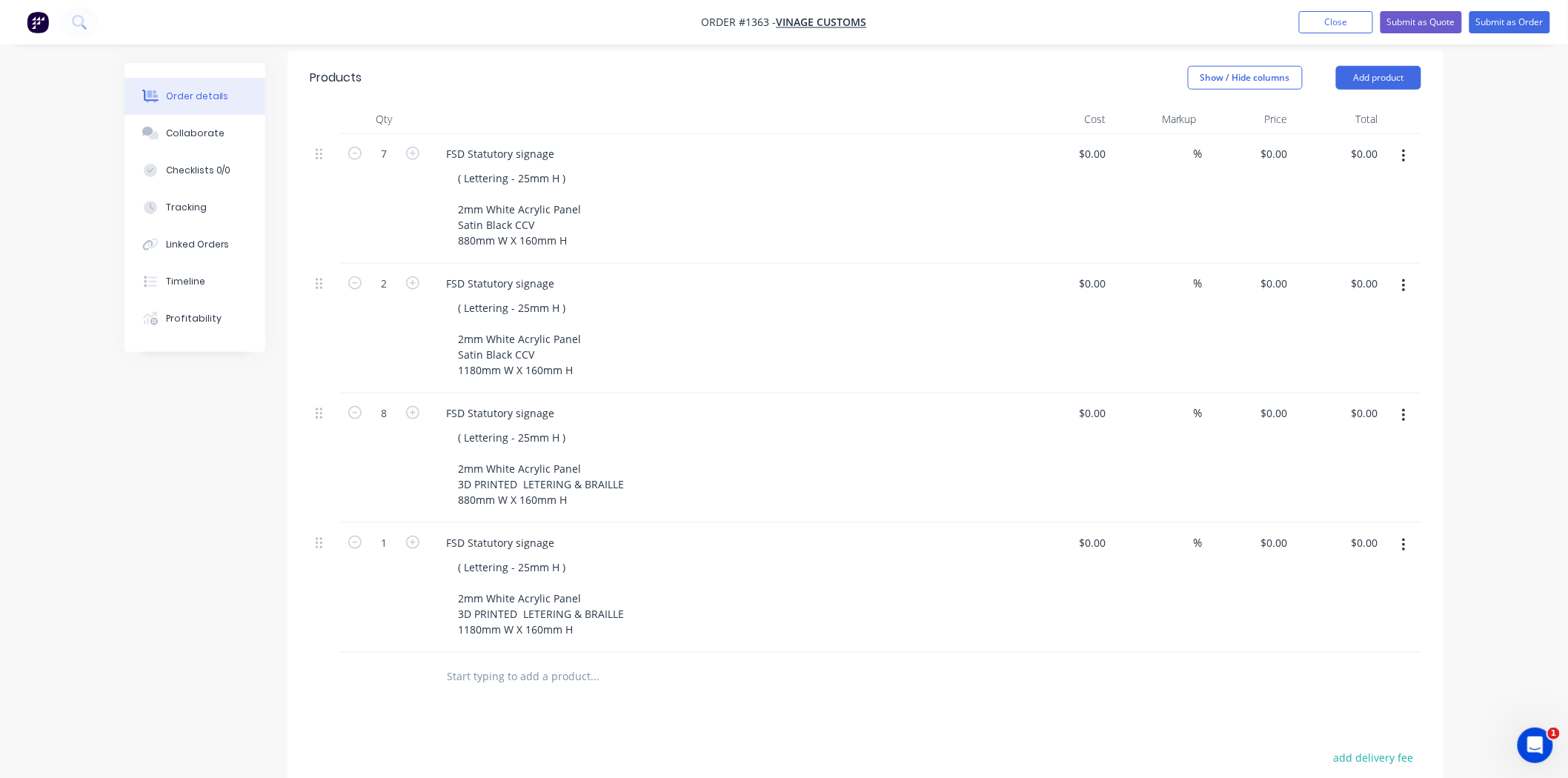
click at [803, 662] on div at bounding box center [657, 677] width 444 height 30
click at [414, 536] on icon "button" at bounding box center [412, 542] width 13 height 13
type input "2"
click at [974, 596] on div "( Lettering - 25mm H ) 2mm White Acrylic Panel 3D PRINTED LETERING & BRAILLE 11…" at bounding box center [731, 598] width 569 height 83
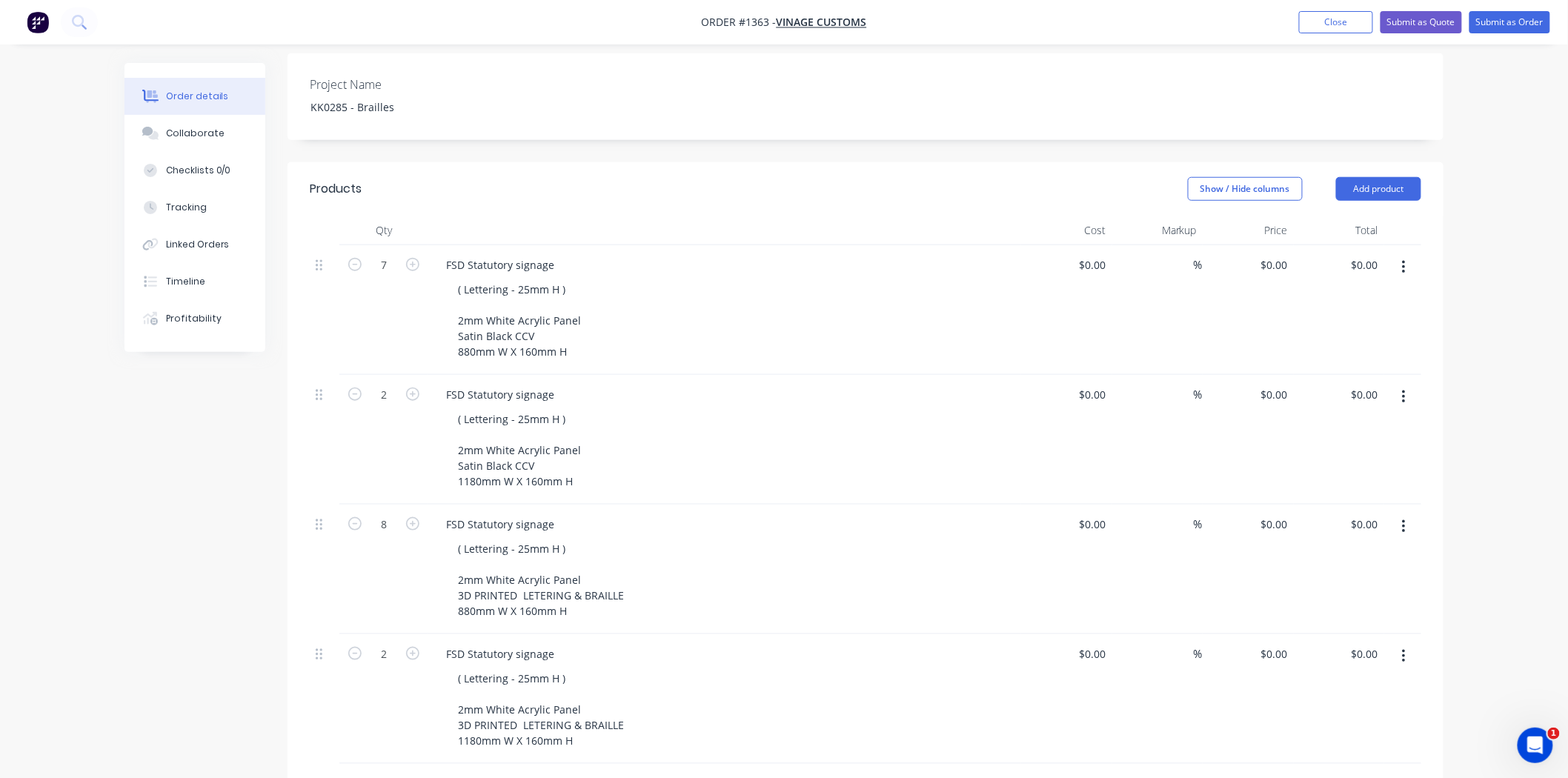
scroll to position [412, 0]
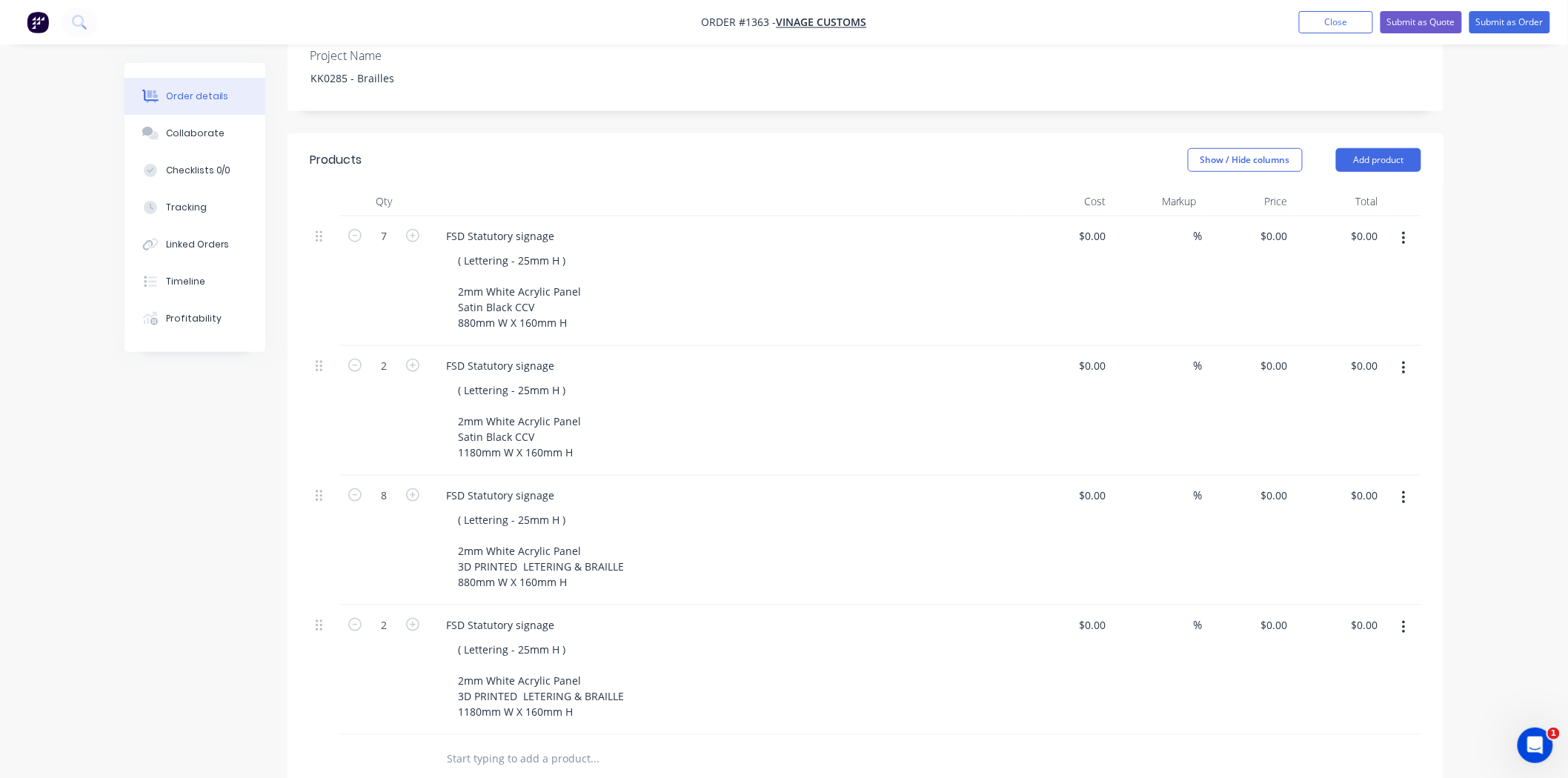
click at [854, 303] on div "( Lettering - 25mm H ) 2mm White Acrylic Panel Satin Black CCV 880mm W X 160mm H" at bounding box center [731, 292] width 569 height 83
click at [1091, 225] on div "$0.00" at bounding box center [1092, 236] width 40 height 22
type input "$20.00"
type input "$140.00"
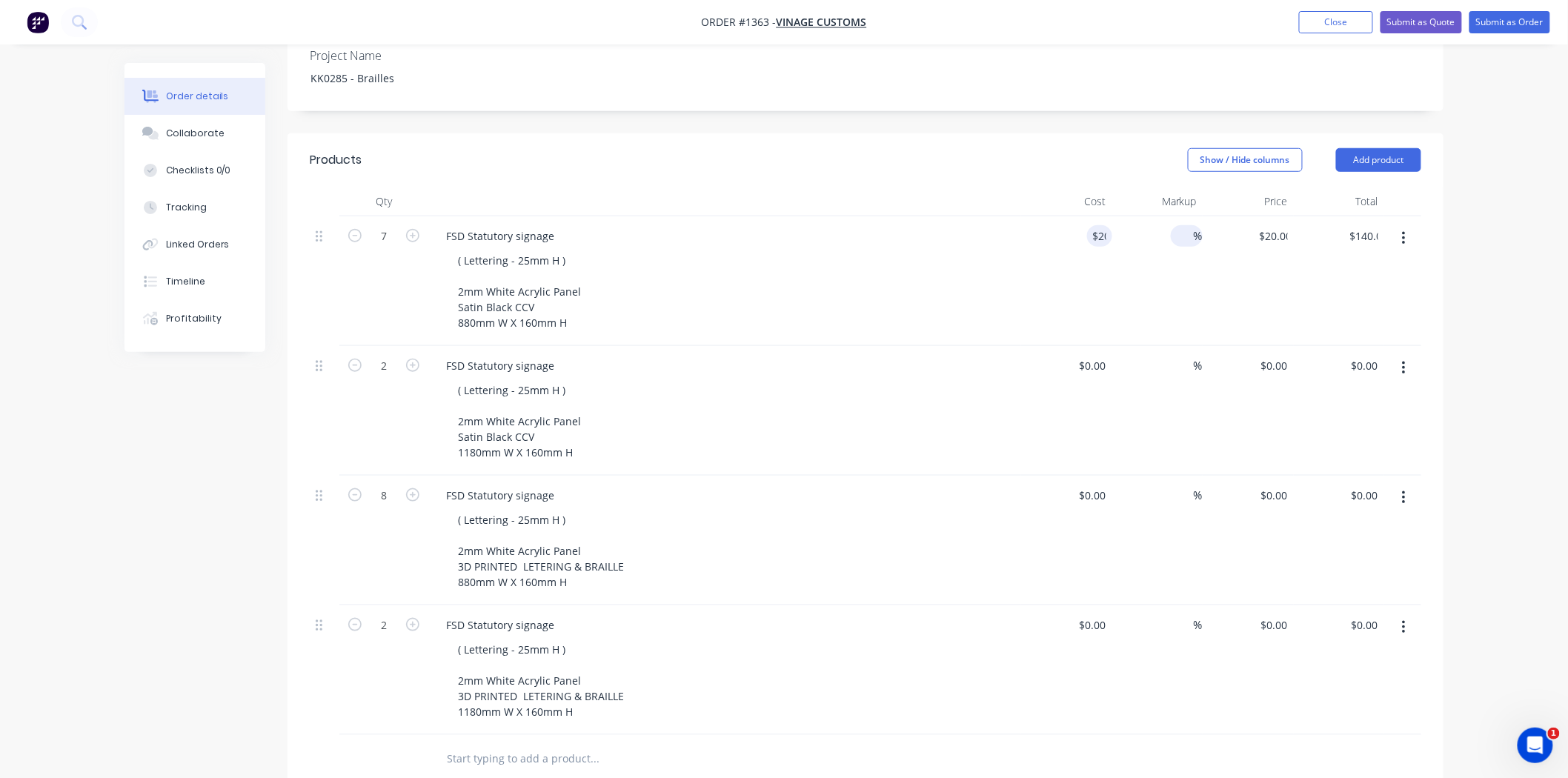
click at [1183, 225] on input at bounding box center [1184, 236] width 17 height 22
type input "45"
type input "$29.00"
type input "$203.00"
click at [1211, 265] on div "$29.00 $29.00" at bounding box center [1248, 281] width 91 height 130
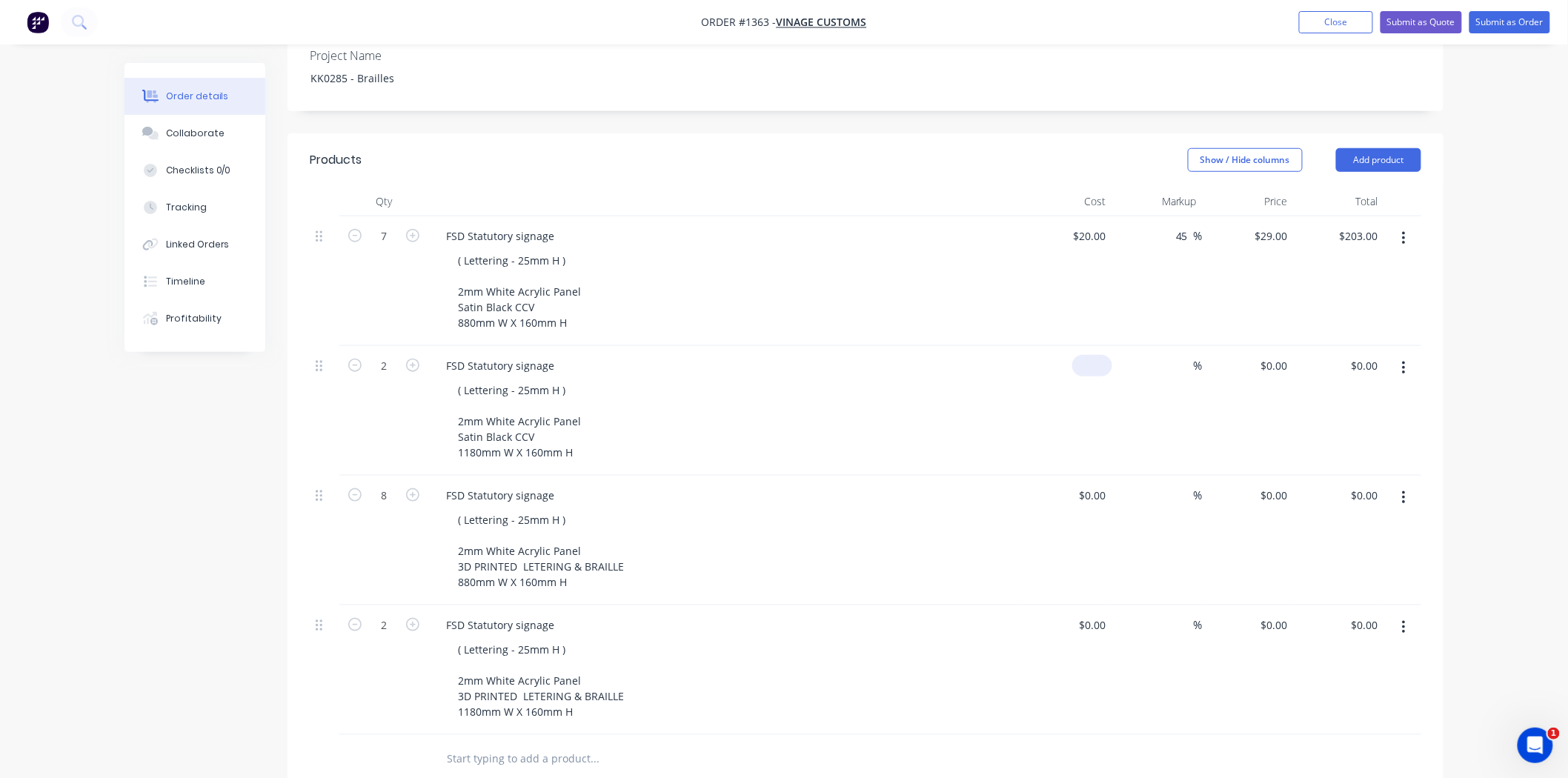
click at [1102, 355] on input at bounding box center [1095, 366] width 34 height 22
type input "$50.00"
type input "$100.00"
click at [1188, 355] on input at bounding box center [1184, 366] width 17 height 22
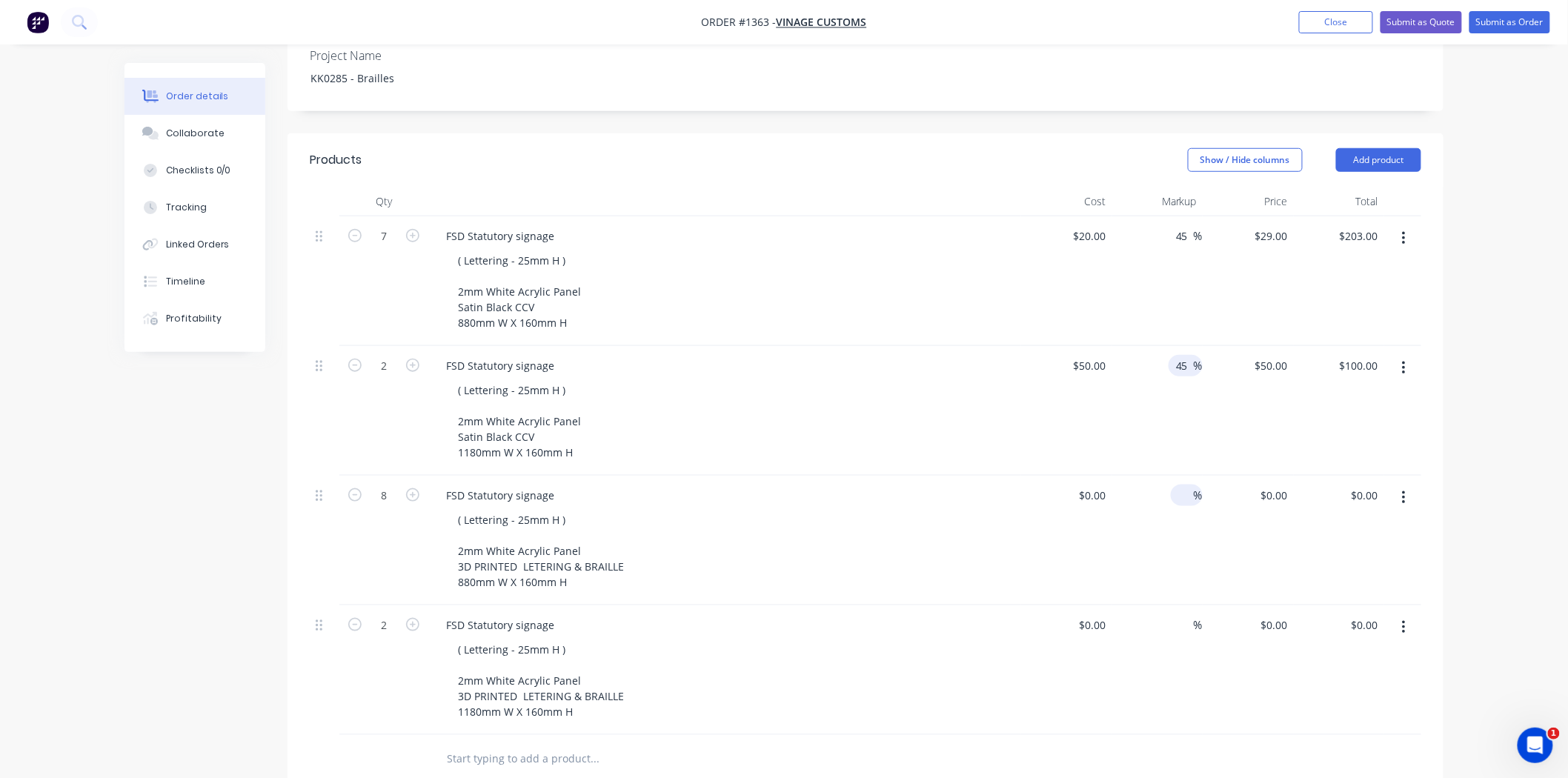
type input "45"
type input "$72.50"
type input "$145.00"
click at [1179, 485] on input at bounding box center [1184, 496] width 17 height 22
type input "45"
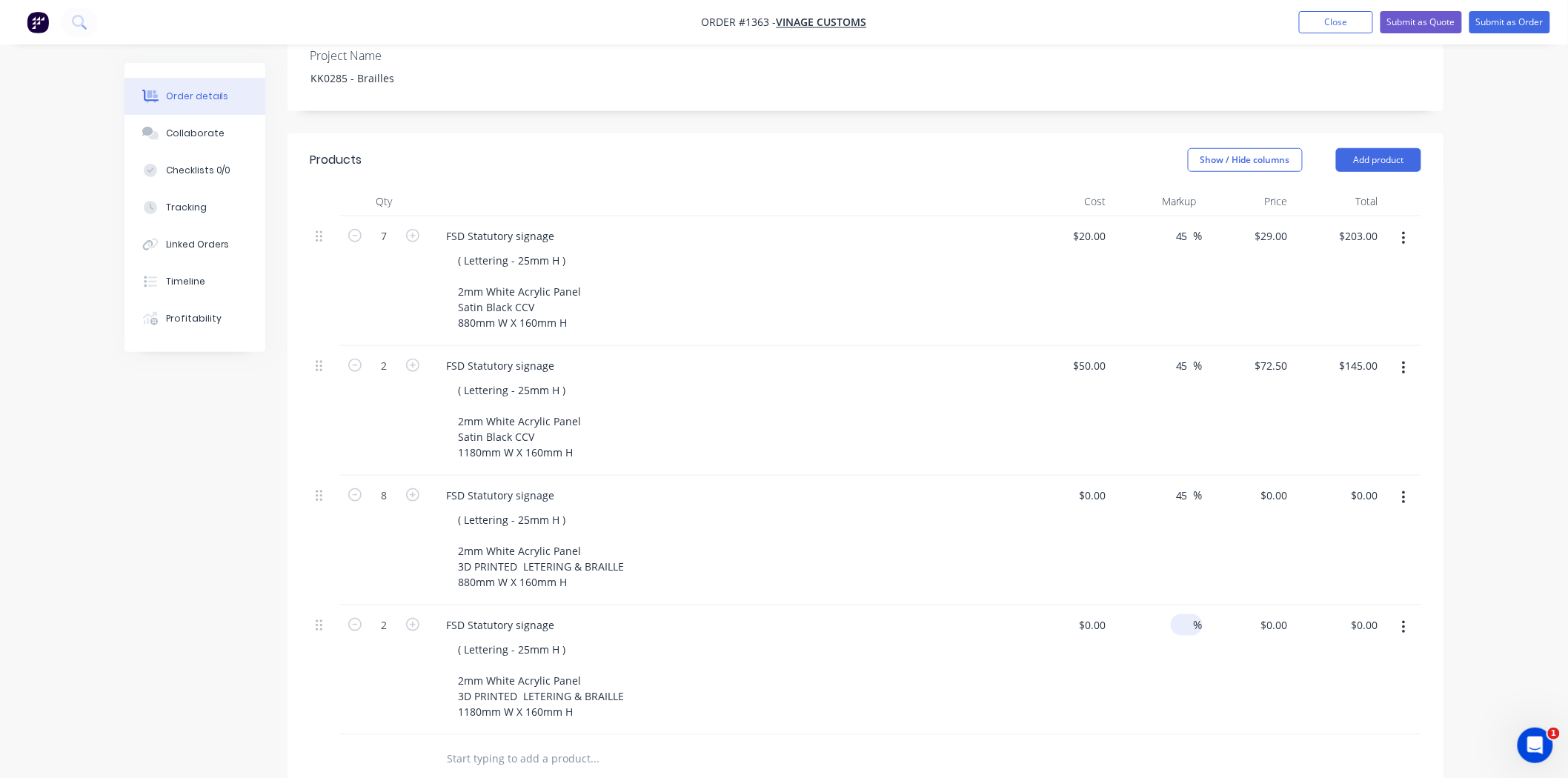
click at [1182, 614] on input at bounding box center [1184, 625] width 17 height 22
type input "45"
click at [1193, 387] on div "45 45 %" at bounding box center [1157, 411] width 91 height 130
click at [1174, 355] on div "45 45 %" at bounding box center [1185, 366] width 34 height 22
drag, startPoint x: 1174, startPoint y: 346, endPoint x: 1196, endPoint y: 346, distance: 22.0
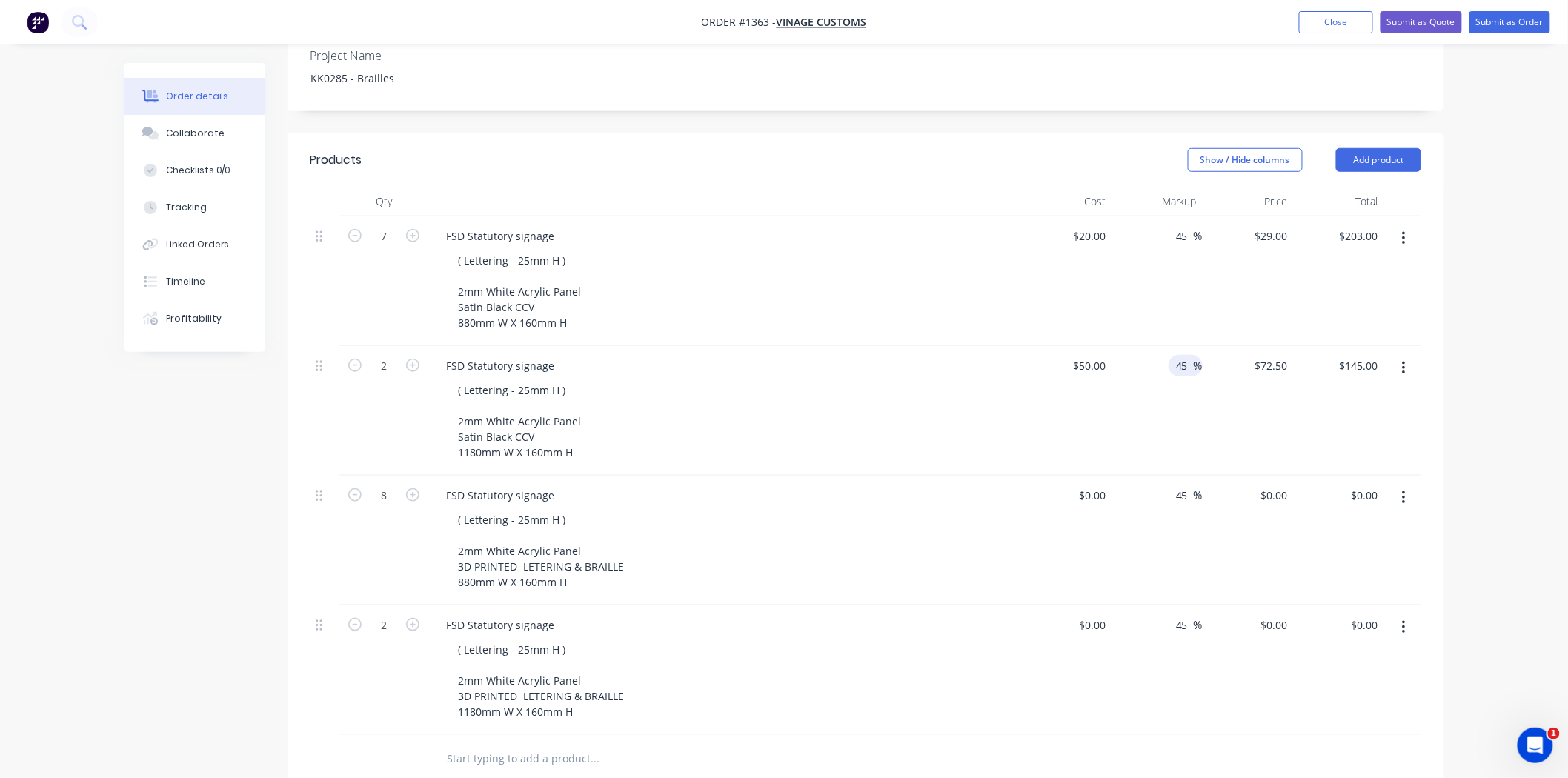
click at [1196, 355] on div "45 45 %" at bounding box center [1185, 366] width 34 height 22
type input "50"
type input "$75.00"
type input "$150.00"
drag, startPoint x: 1175, startPoint y: 215, endPoint x: 1188, endPoint y: 213, distance: 13.2
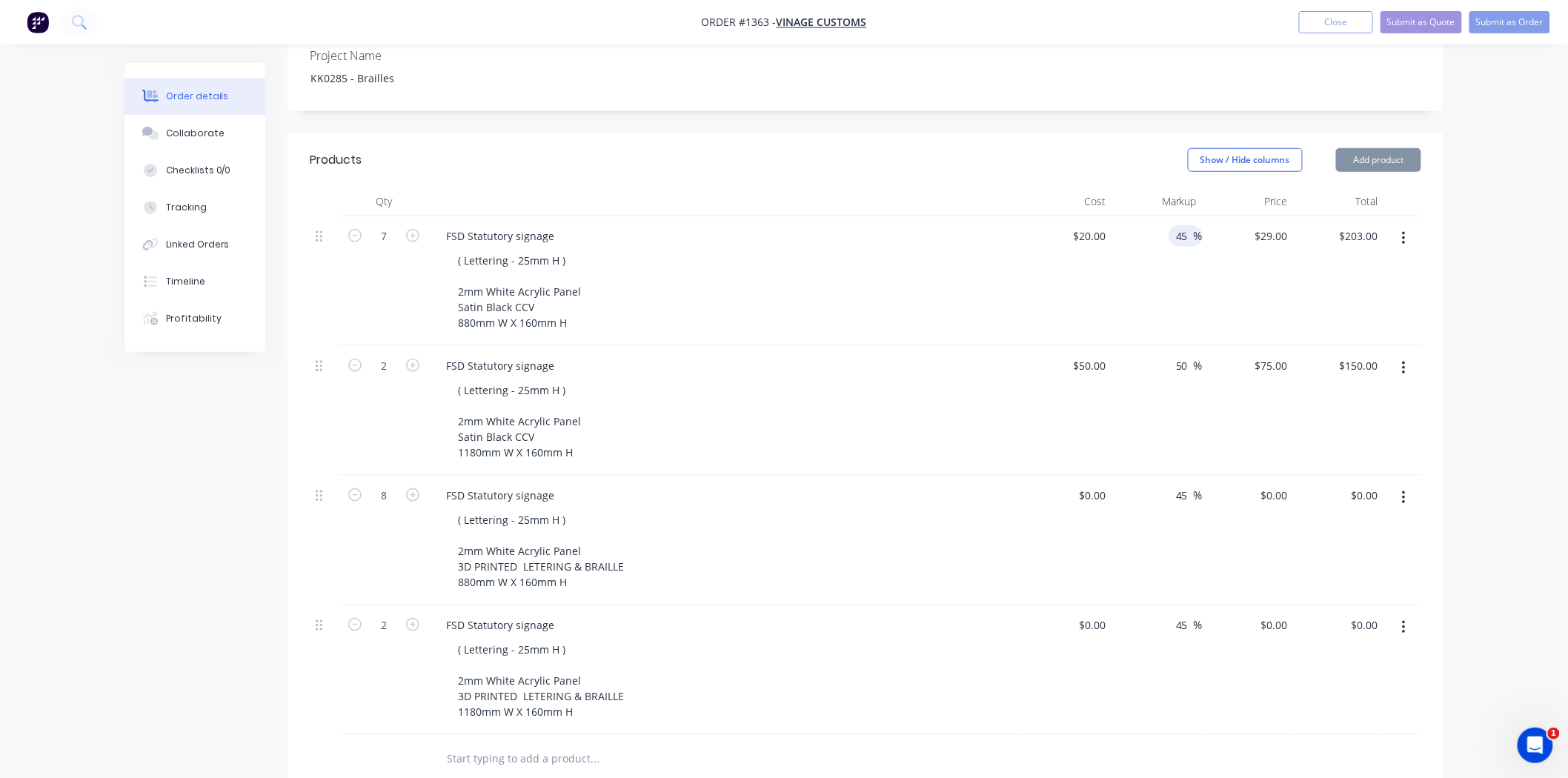
click at [1188, 225] on input "45" at bounding box center [1183, 236] width 19 height 22
type input "50"
type input "$30.00"
type input "$210.00"
drag, startPoint x: 1176, startPoint y: 476, endPoint x: 1187, endPoint y: 476, distance: 11.0
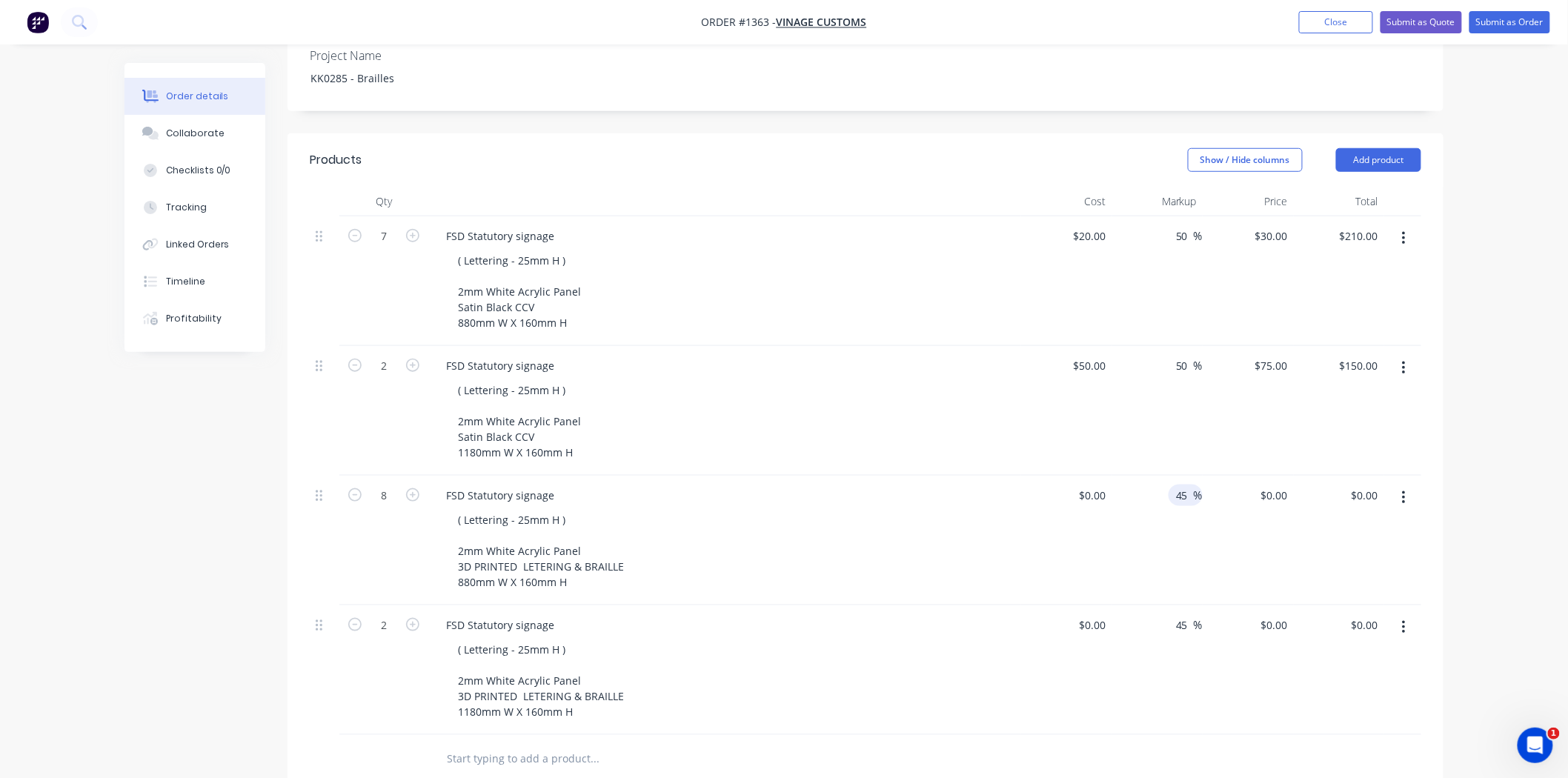
click at [1187, 485] on input "45" at bounding box center [1183, 496] width 19 height 22
type input "50"
drag, startPoint x: 1176, startPoint y: 602, endPoint x: 1193, endPoint y: 602, distance: 17.0
click at [1193, 614] on div "45 45 %" at bounding box center [1185, 625] width 34 height 22
type input "50"
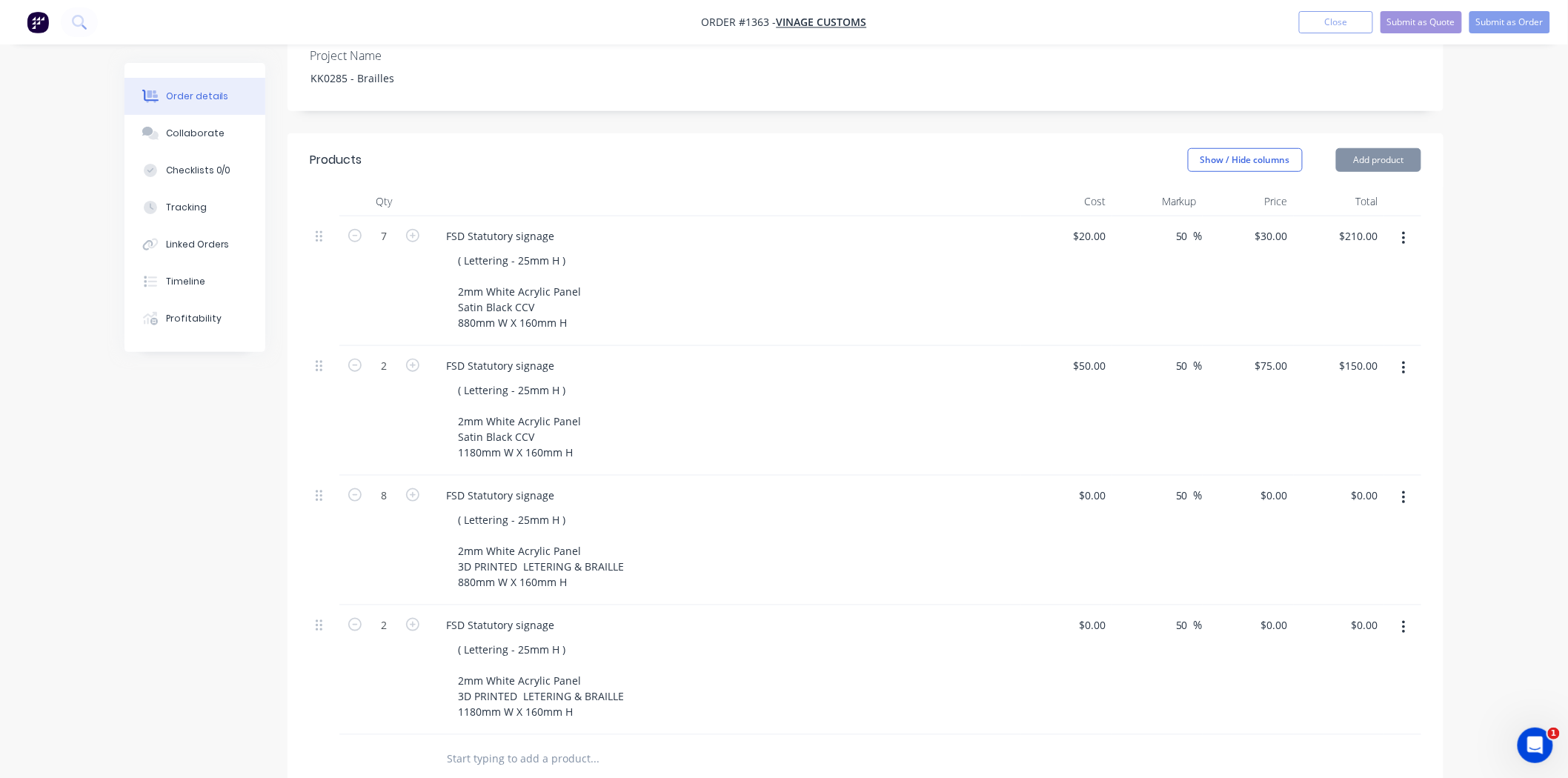
click at [1161, 667] on div "50 50 %" at bounding box center [1157, 670] width 91 height 130
drag, startPoint x: 1085, startPoint y: 470, endPoint x: 1105, endPoint y: 474, distance: 20.4
click at [1105, 485] on input at bounding box center [1103, 496] width 17 height 22
type input "$18.00"
type input "$27.00"
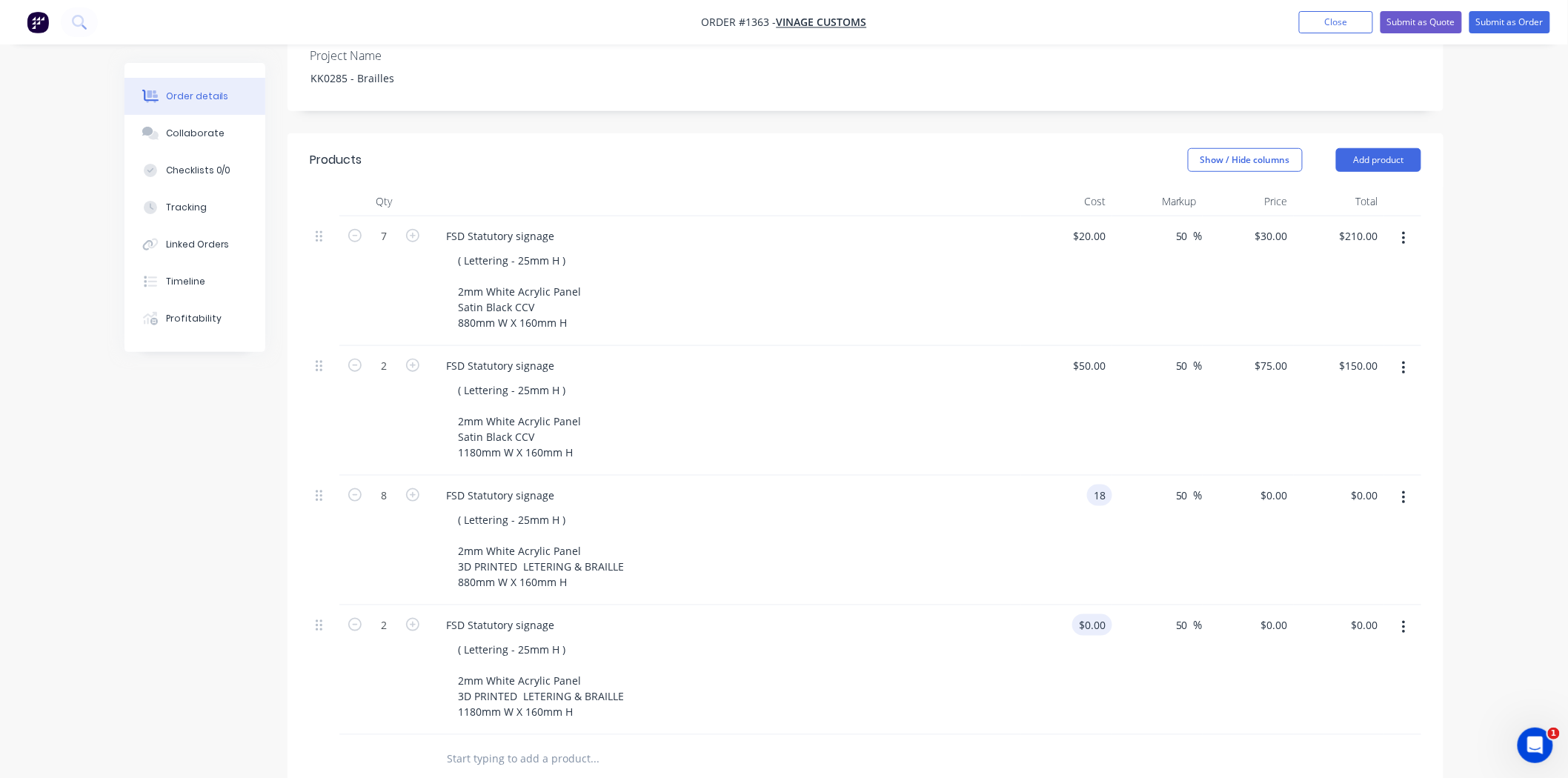
type input "$216.00"
drag, startPoint x: 1086, startPoint y: 606, endPoint x: 1118, endPoint y: 608, distance: 32.1
click at [1118, 608] on div "2 FSD Statutory signage ( Lettering - 25mm H ) 2mm White Acrylic Panel 3D PRINT…" at bounding box center [865, 670] width 1112 height 130
type input "$18.00"
type input "$27.00"
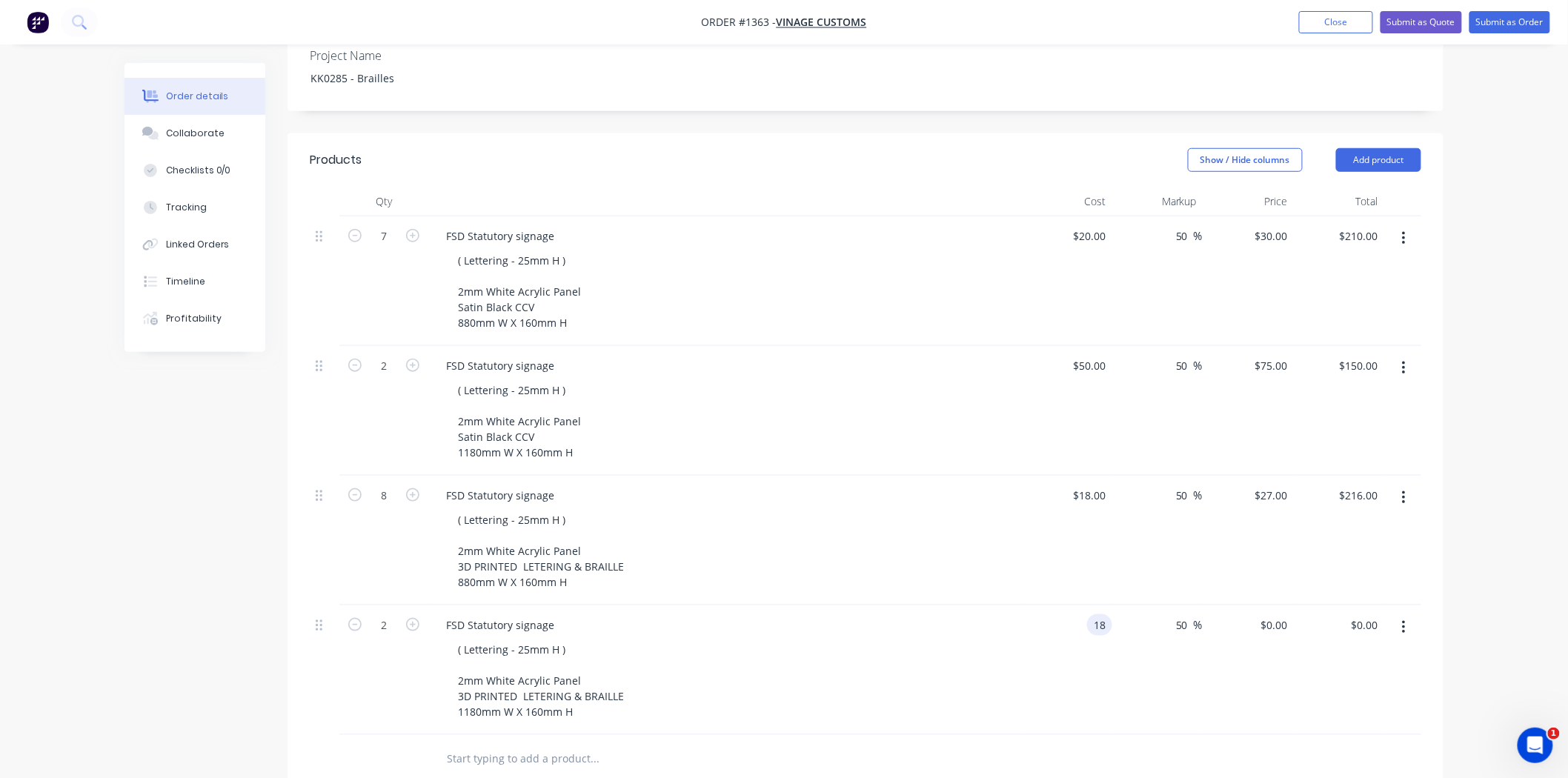
type input "$54.00"
click at [1016, 665] on div "FSD Statutory signage ( Lettering - 25mm H ) 2mm White Acrylic Panel 3D PRINTED…" at bounding box center [725, 670] width 593 height 130
drag, startPoint x: 1079, startPoint y: 597, endPoint x: 1158, endPoint y: 614, distance: 80.8
click at [1155, 614] on div "2 FSD Statutory signage ( Lettering - 25mm H ) 2mm White Acrylic Panel 3D PRINT…" at bounding box center [865, 670] width 1112 height 130
type input "$48.00"
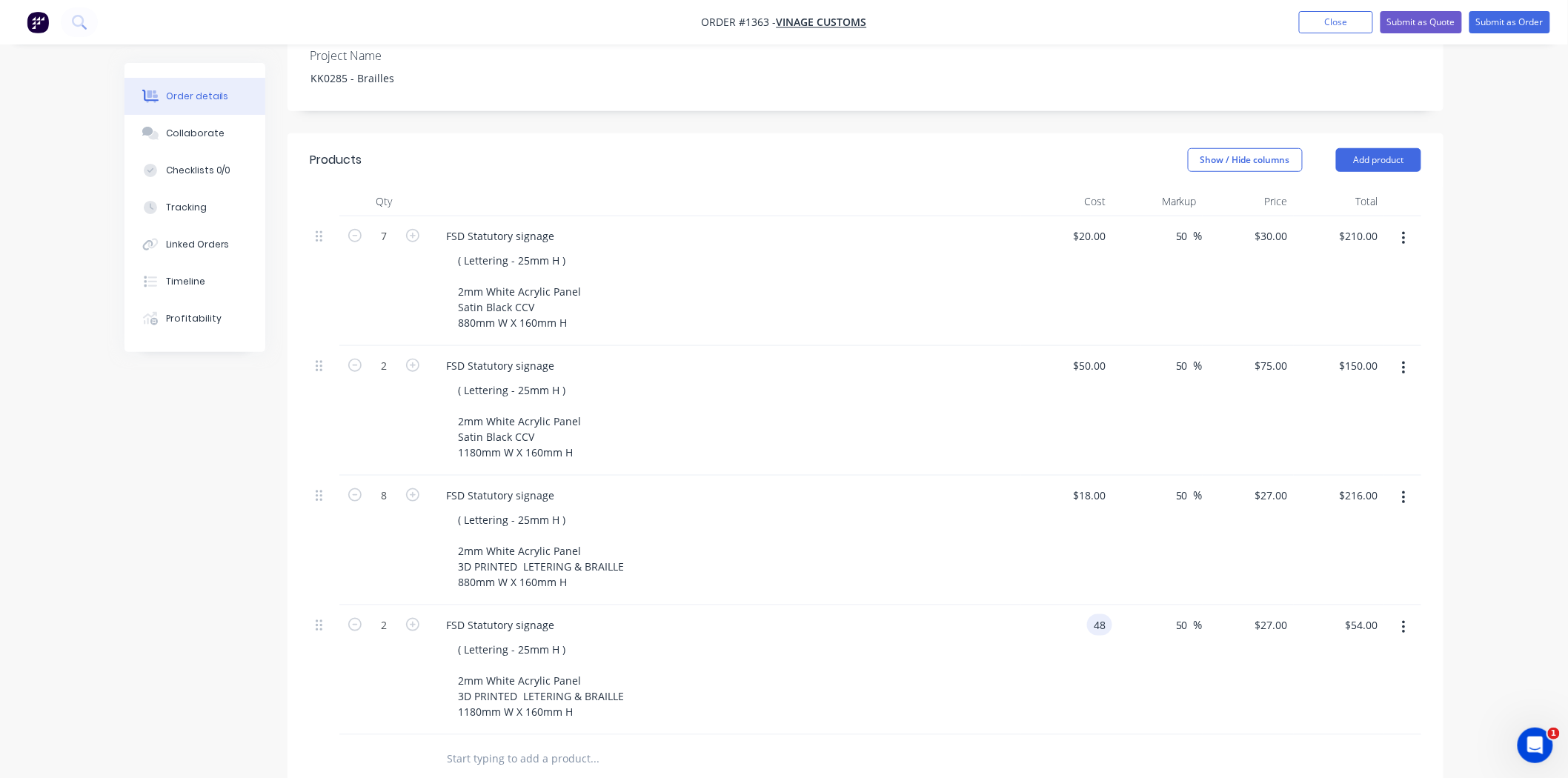
type input "$72.00"
type input "$144.00"
click at [1020, 676] on div "FSD Statutory signage ( Lettering - 25mm H ) 2mm White Acrylic Panel 3D PRINTED…" at bounding box center [725, 670] width 593 height 130
click at [868, 614] on div "FSD Statutory signage" at bounding box center [725, 625] width 581 height 22
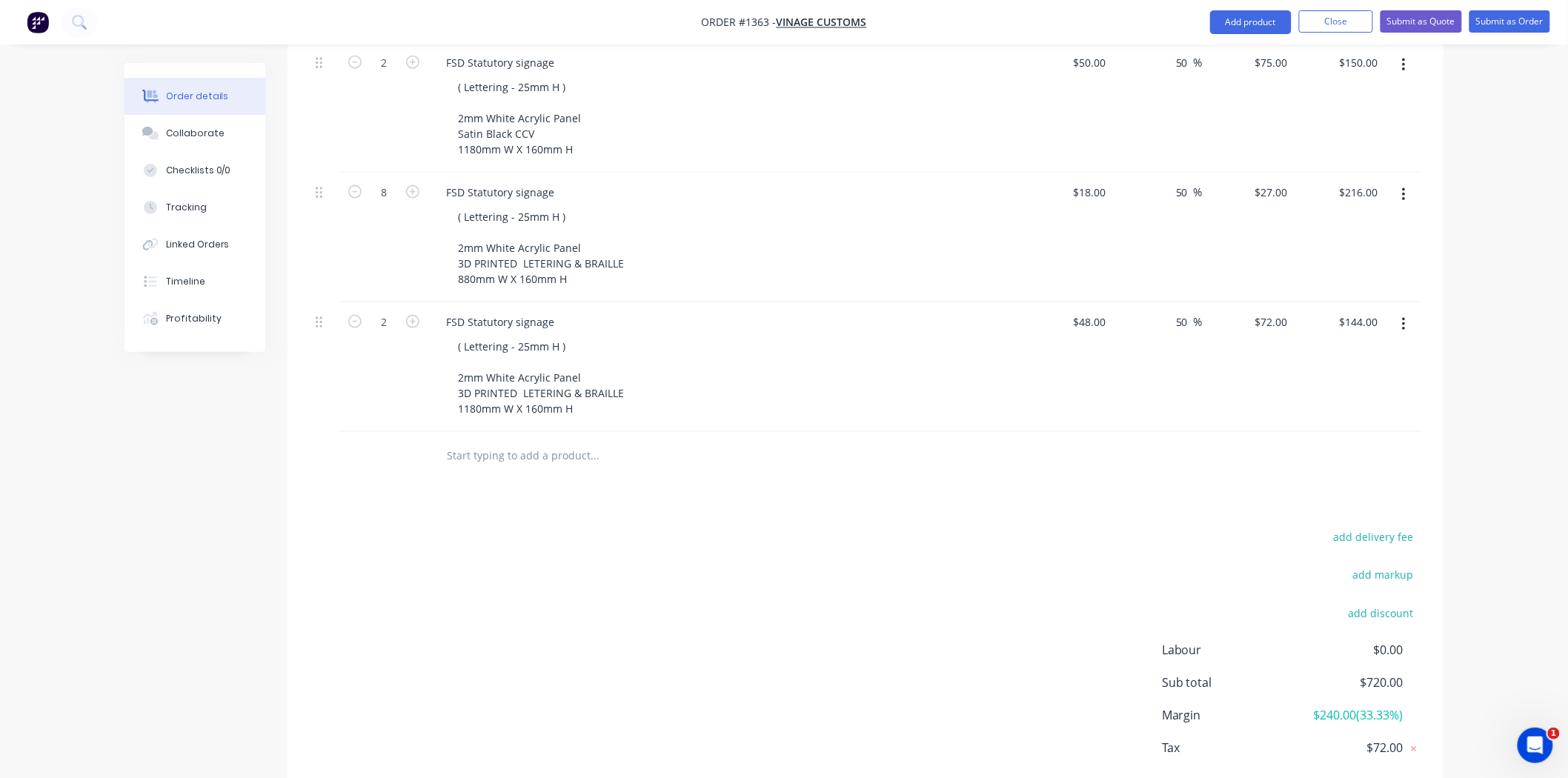
scroll to position [741, 0]
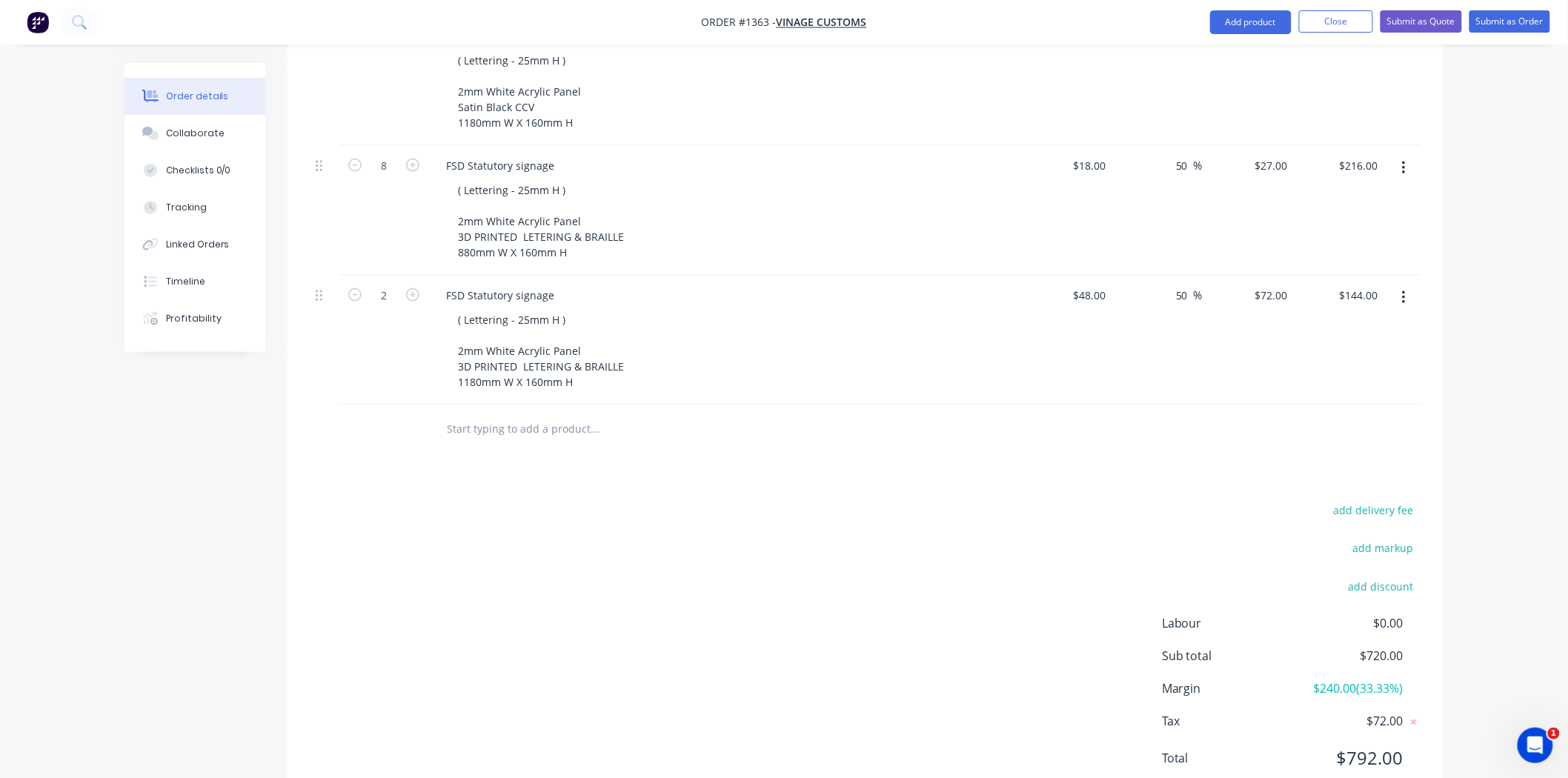
click at [540, 415] on input "text" at bounding box center [594, 430] width 297 height 30
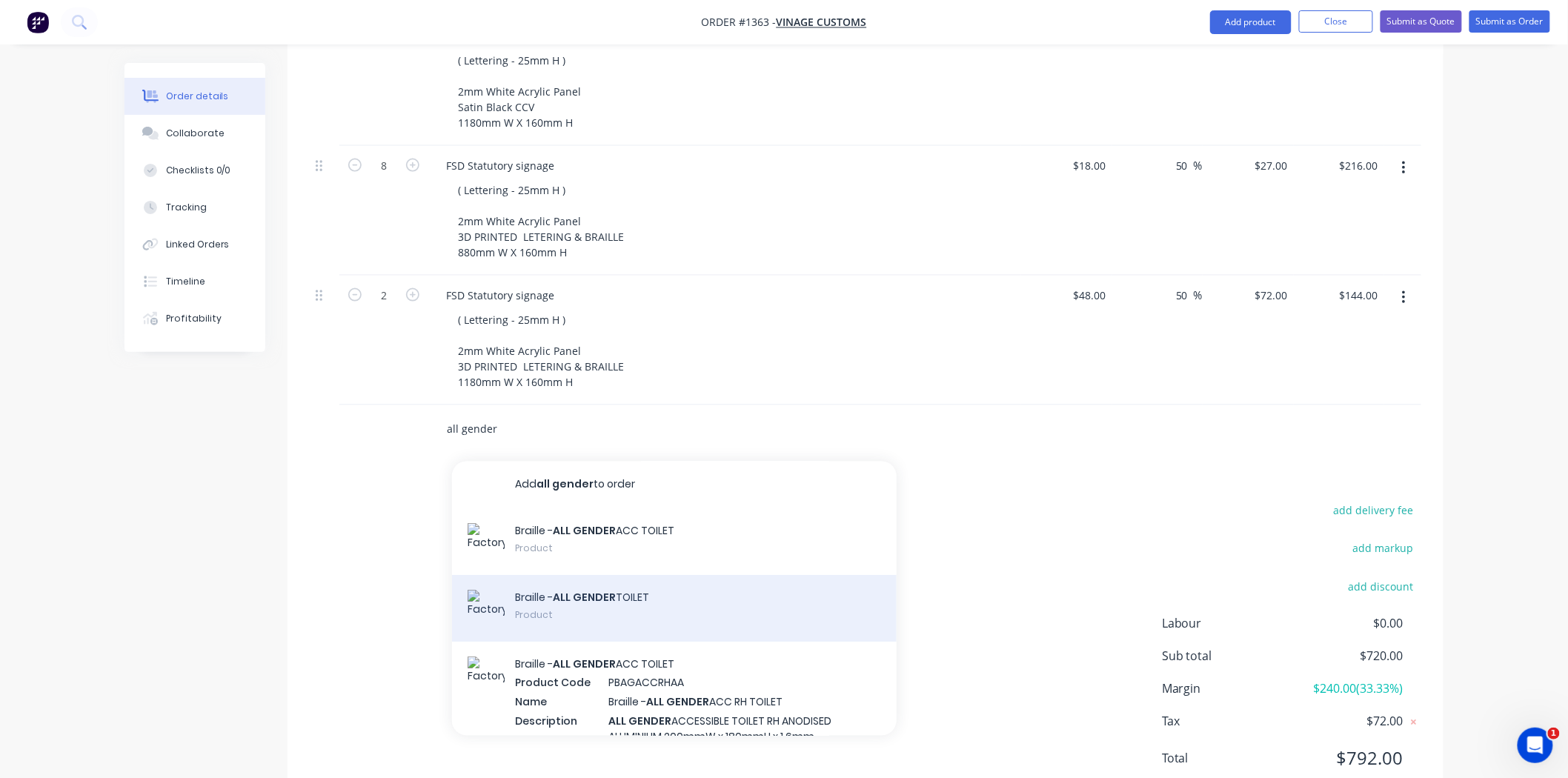
type input "all gender"
click at [721, 577] on div "Braille - ALL GENDER TOILET Product" at bounding box center [674, 608] width 444 height 66
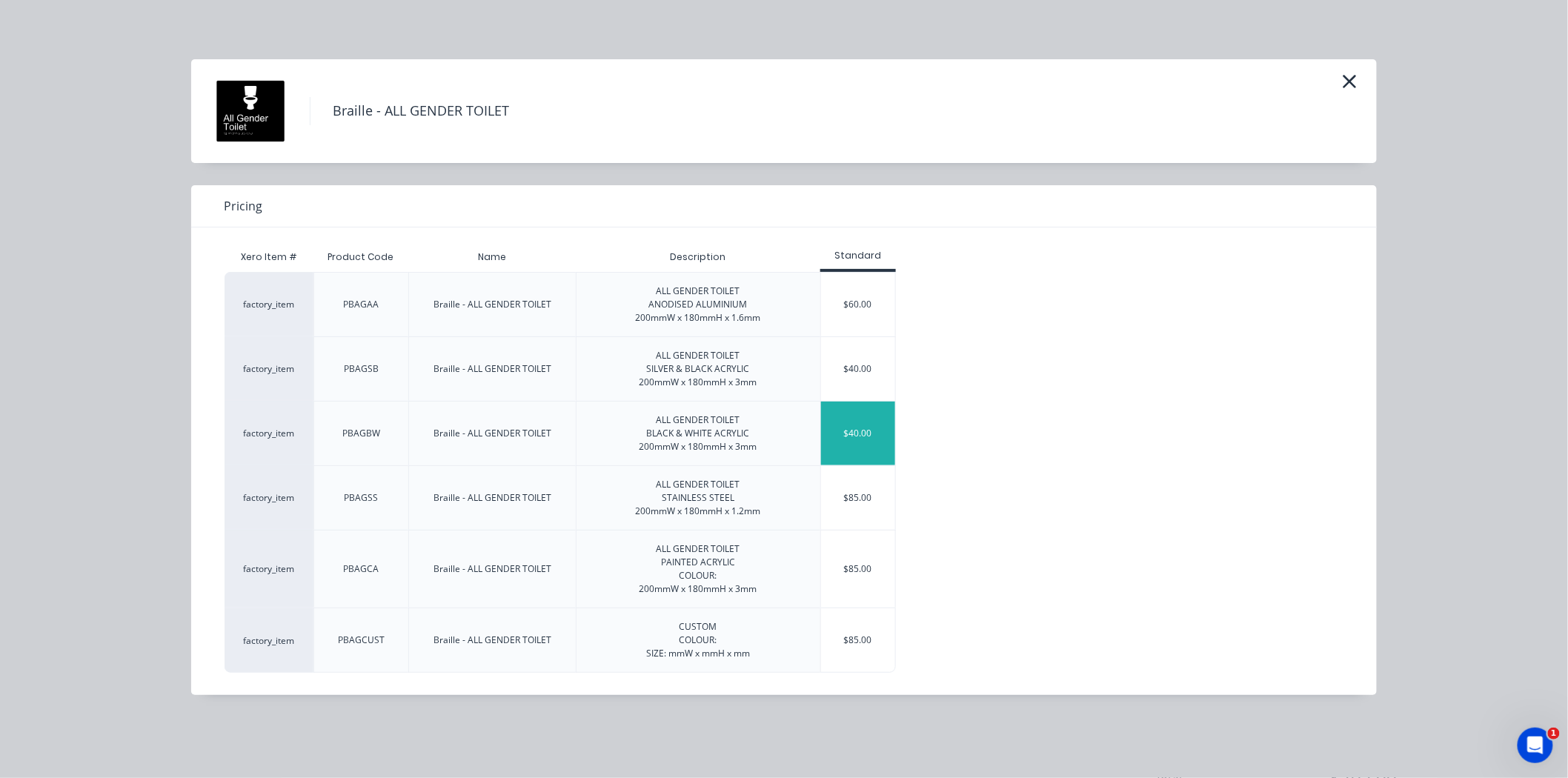
click at [848, 418] on div "$40.00" at bounding box center [858, 434] width 74 height 64
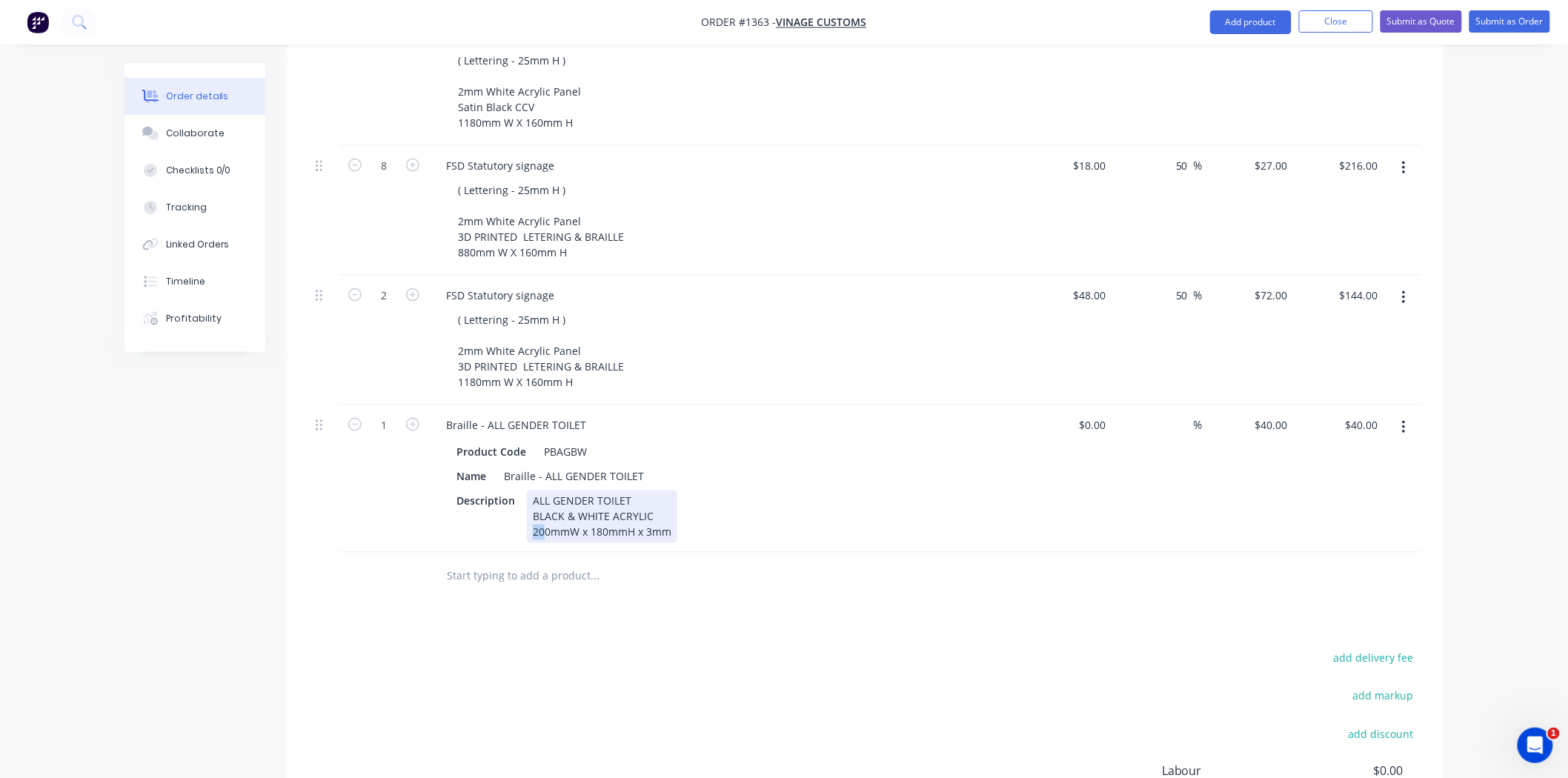
click at [544, 511] on div "ALL GENDER TOILET BLACK & WHITE ACRYLIC 200mmW x 180mmH x 3mm" at bounding box center [602, 517] width 151 height 53
click at [756, 600] on div "Products Show / Hide columns Add product Qty Cost Markup Price Total 7 FSD Stat…" at bounding box center [865, 380] width 1155 height 1153
drag, startPoint x: 589, startPoint y: 509, endPoint x: 602, endPoint y: 509, distance: 13.0
click at [602, 509] on div "ALL GENDER TOILET BLACK & WHITE ACRYLIC 150mmW x 180mmH x 3mm" at bounding box center [602, 517] width 151 height 53
click at [771, 626] on div "Products Show / Hide columns Add product Qty Cost Markup Price Total 7 FSD Stat…" at bounding box center [865, 380] width 1155 height 1153
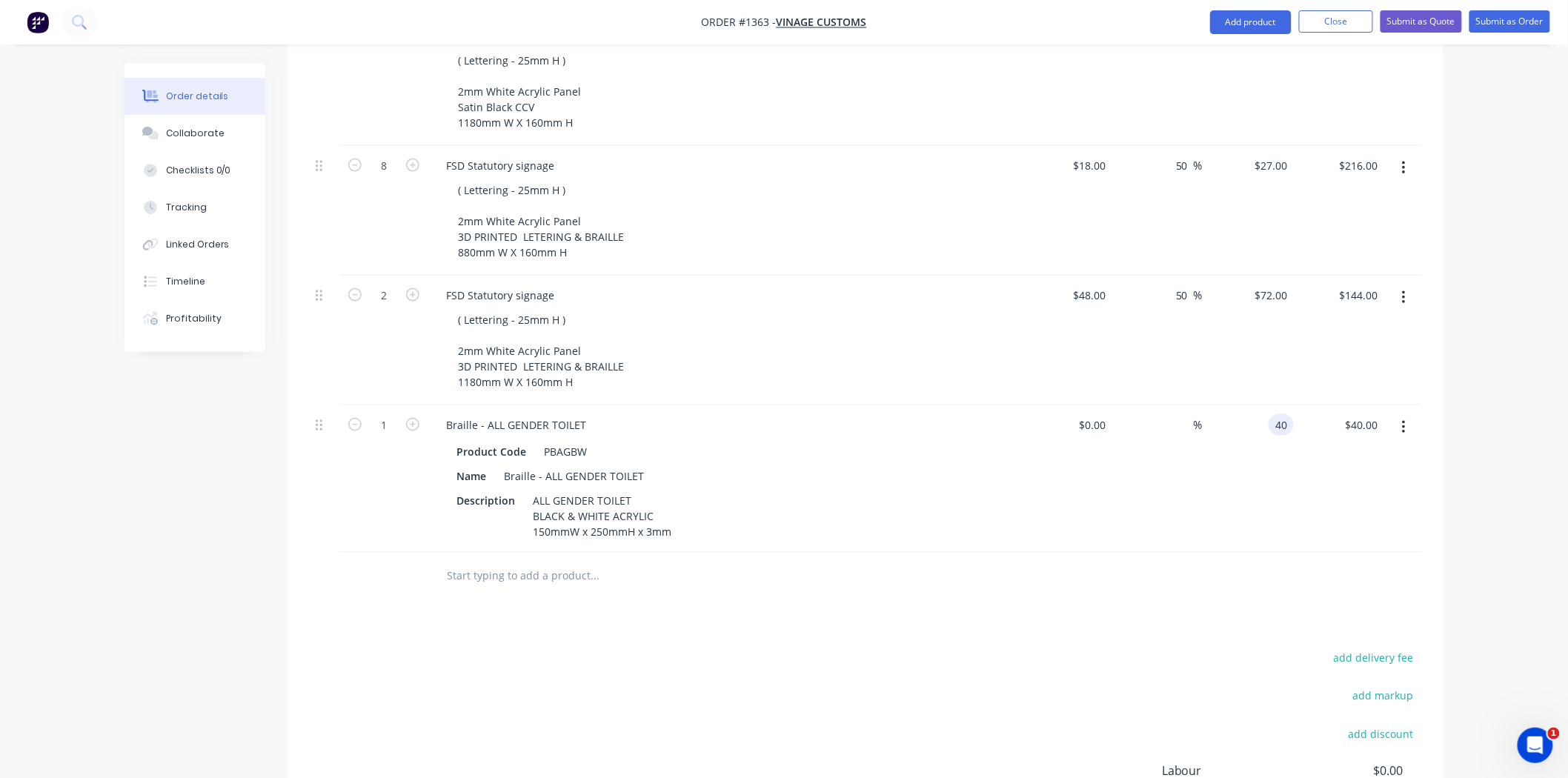
click at [1263, 406] on div "40 40" at bounding box center [1248, 479] width 91 height 148
type input "$50.00"
click at [996, 623] on div "Products Show / Hide columns Add product Qty Cost Markup Price Total 7 FSD Stat…" at bounding box center [865, 380] width 1155 height 1153
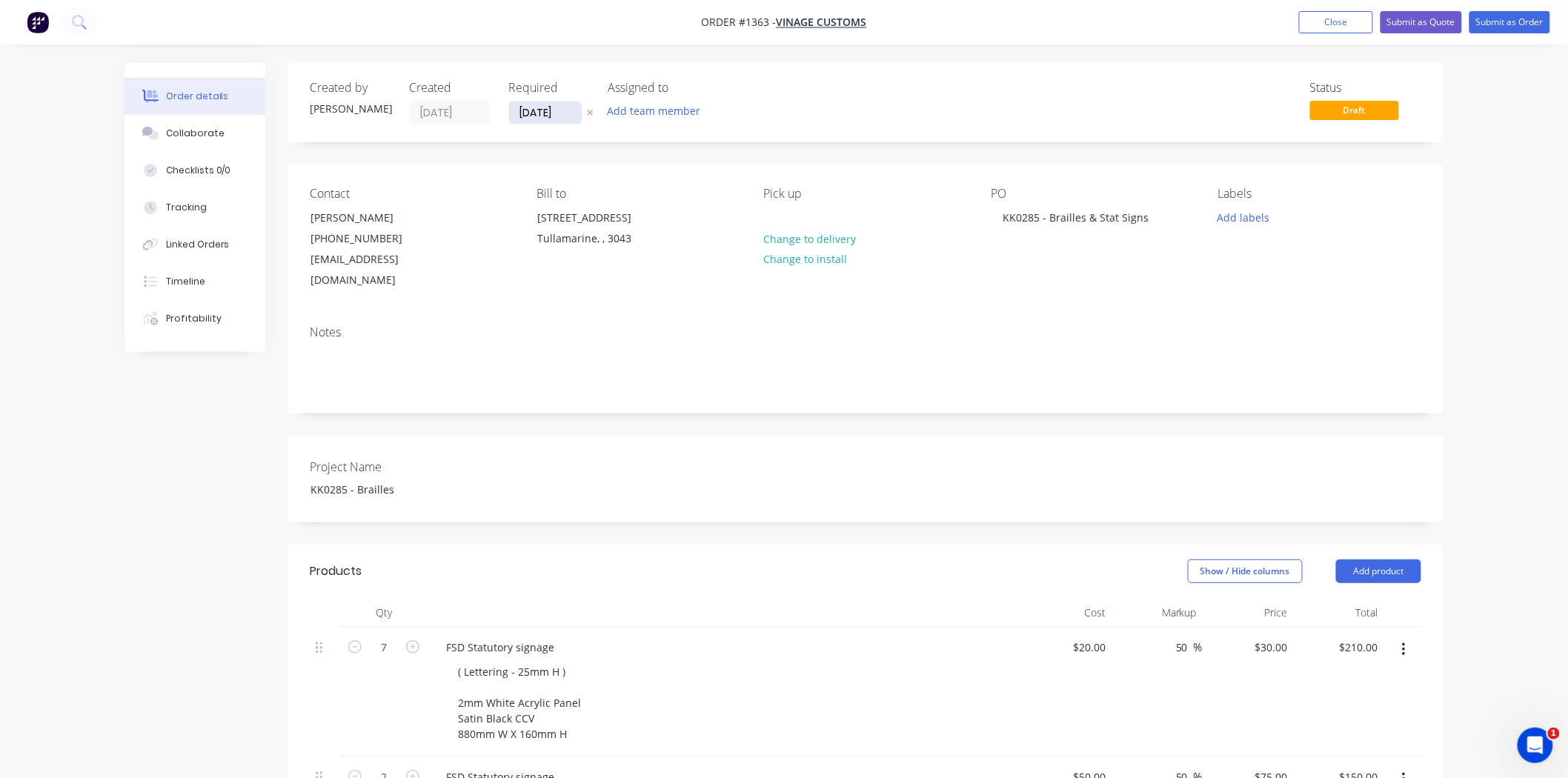
click at [550, 109] on input "[DATE]" at bounding box center [544, 112] width 72 height 22
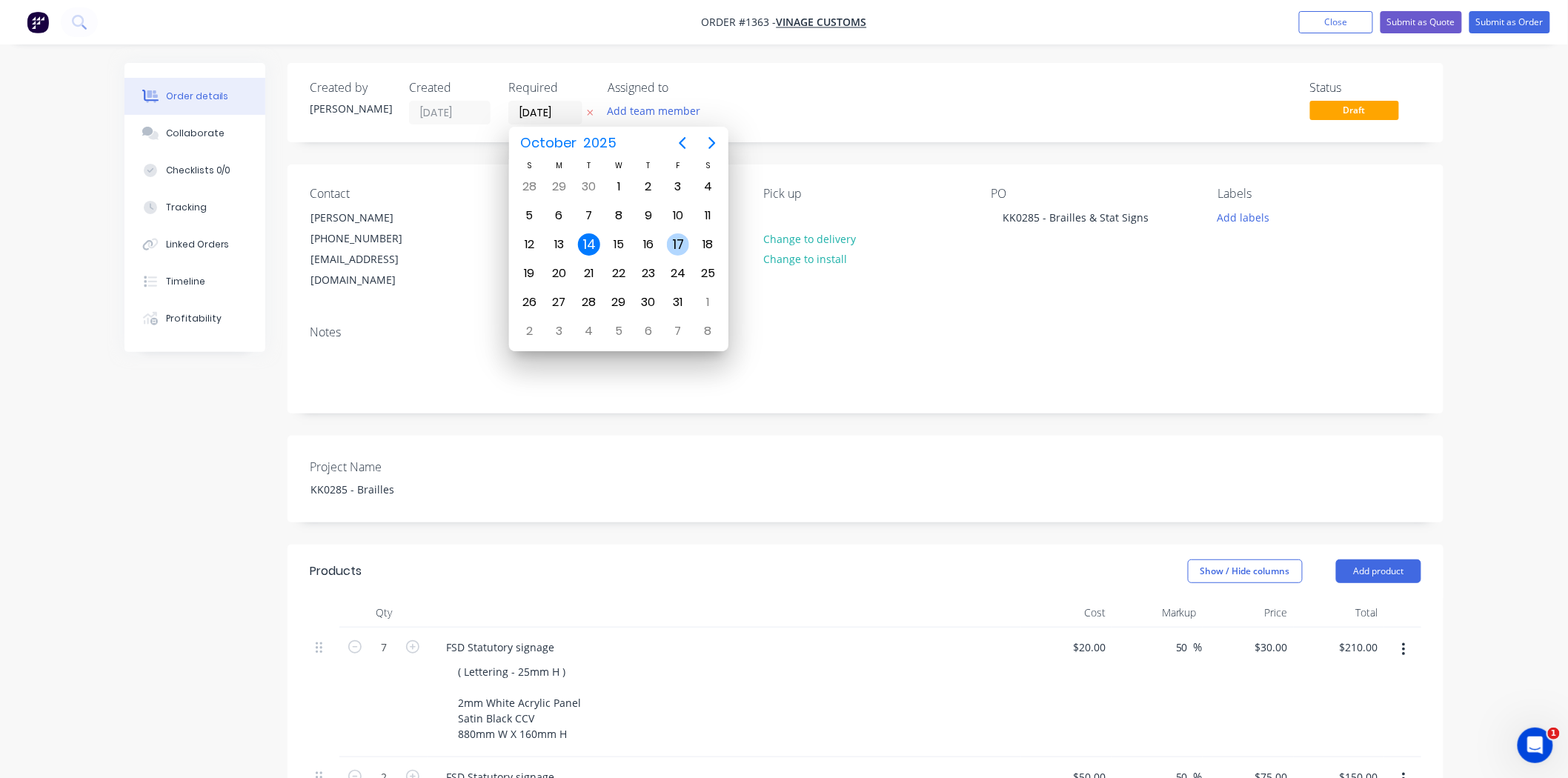
click at [676, 239] on div "17" at bounding box center [677, 244] width 22 height 22
type input "[DATE]"
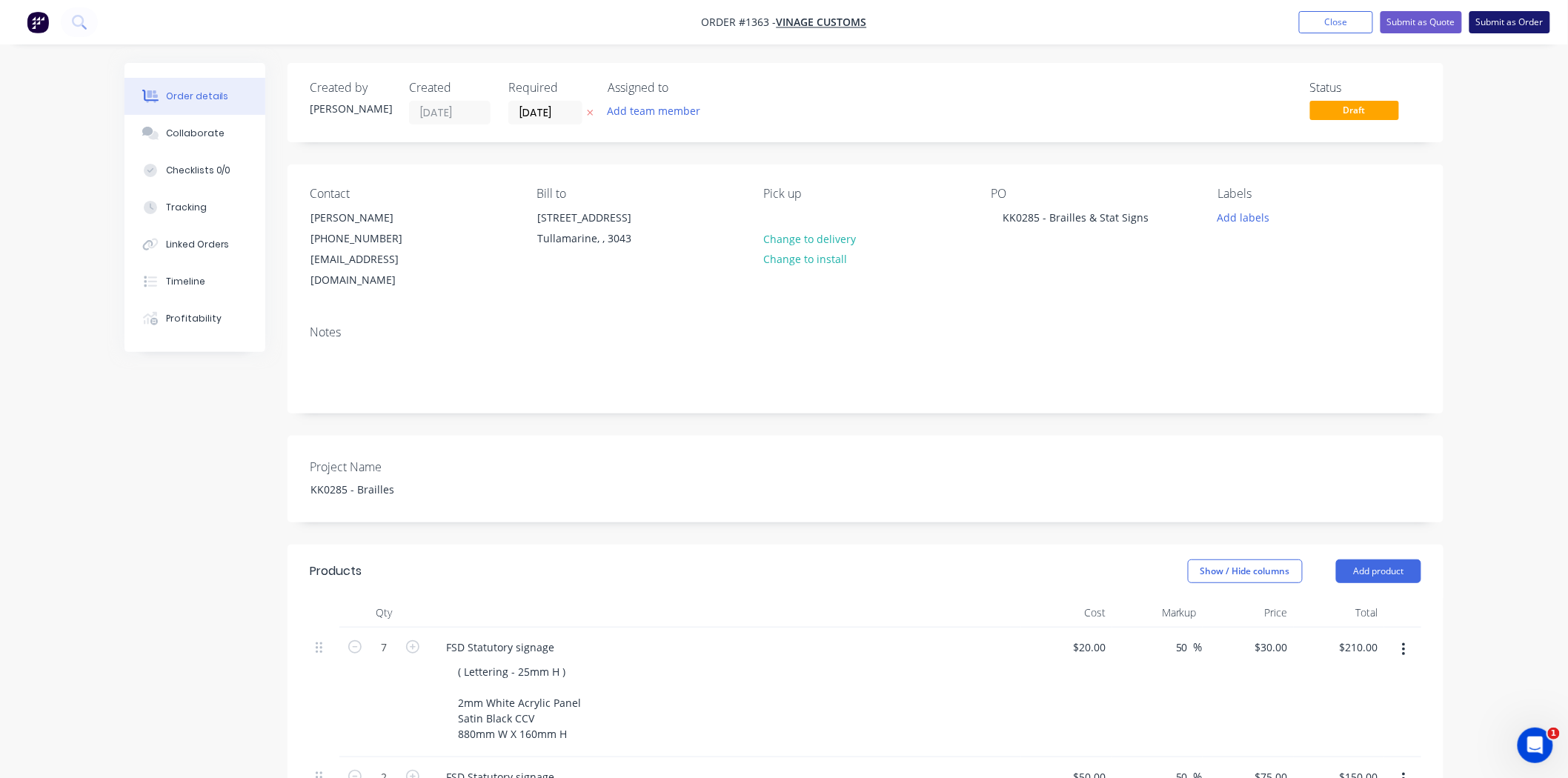
click at [1509, 20] on button "Submit as Order" at bounding box center [1508, 22] width 80 height 22
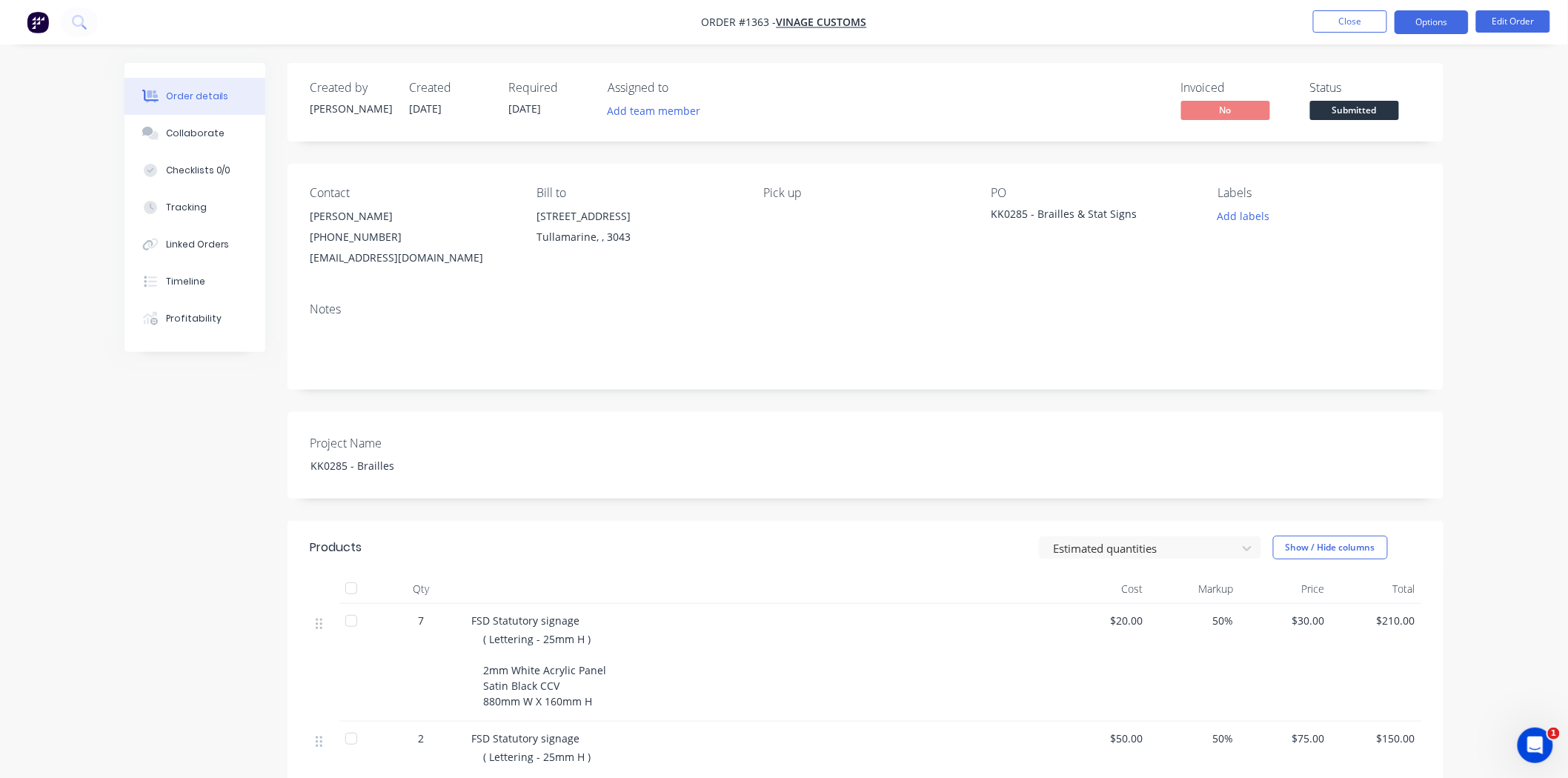
click at [1422, 21] on button "Options" at bounding box center [1431, 22] width 74 height 24
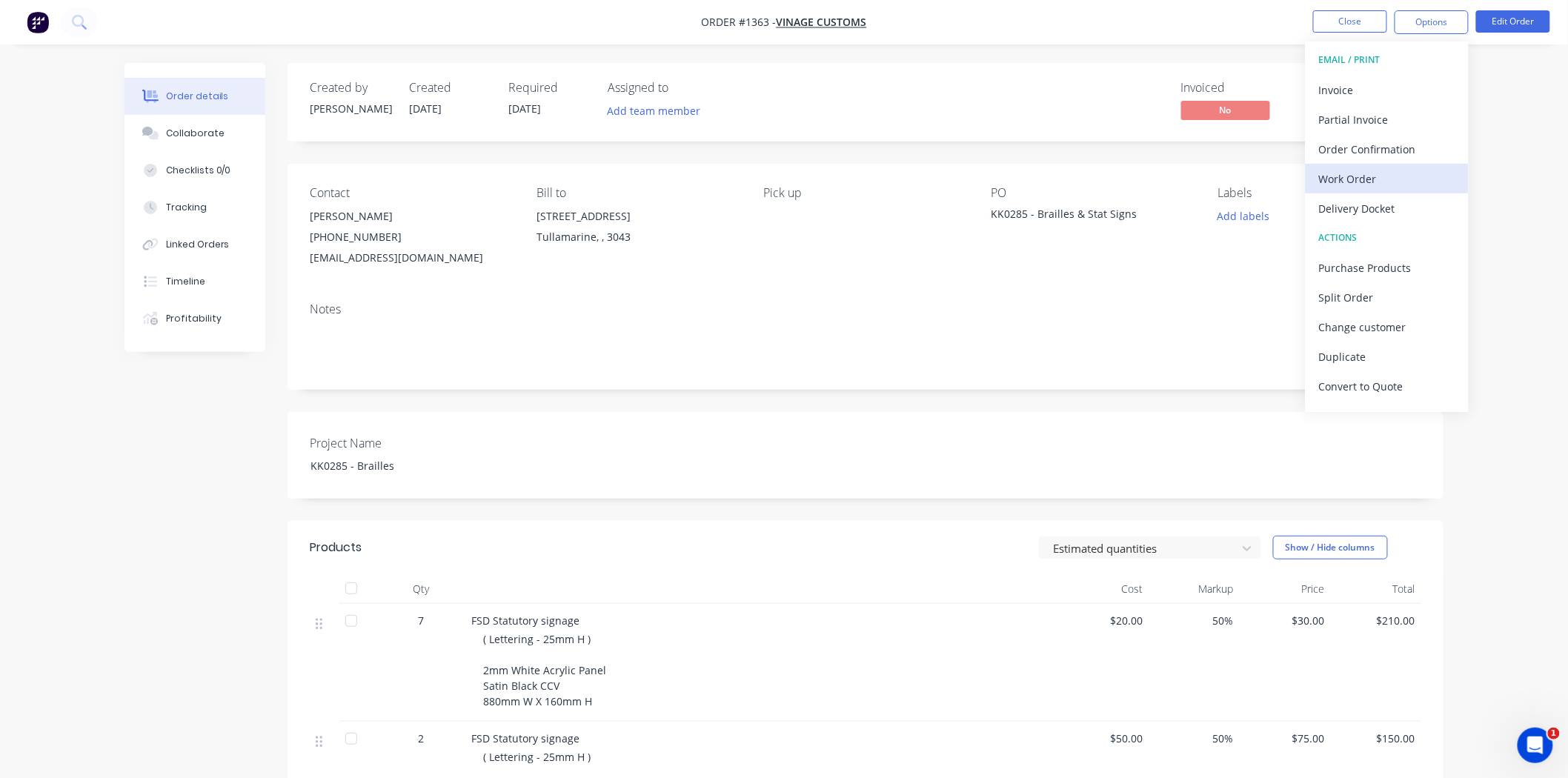
click at [1395, 178] on div "Work Order" at bounding box center [1387, 180] width 136 height 22
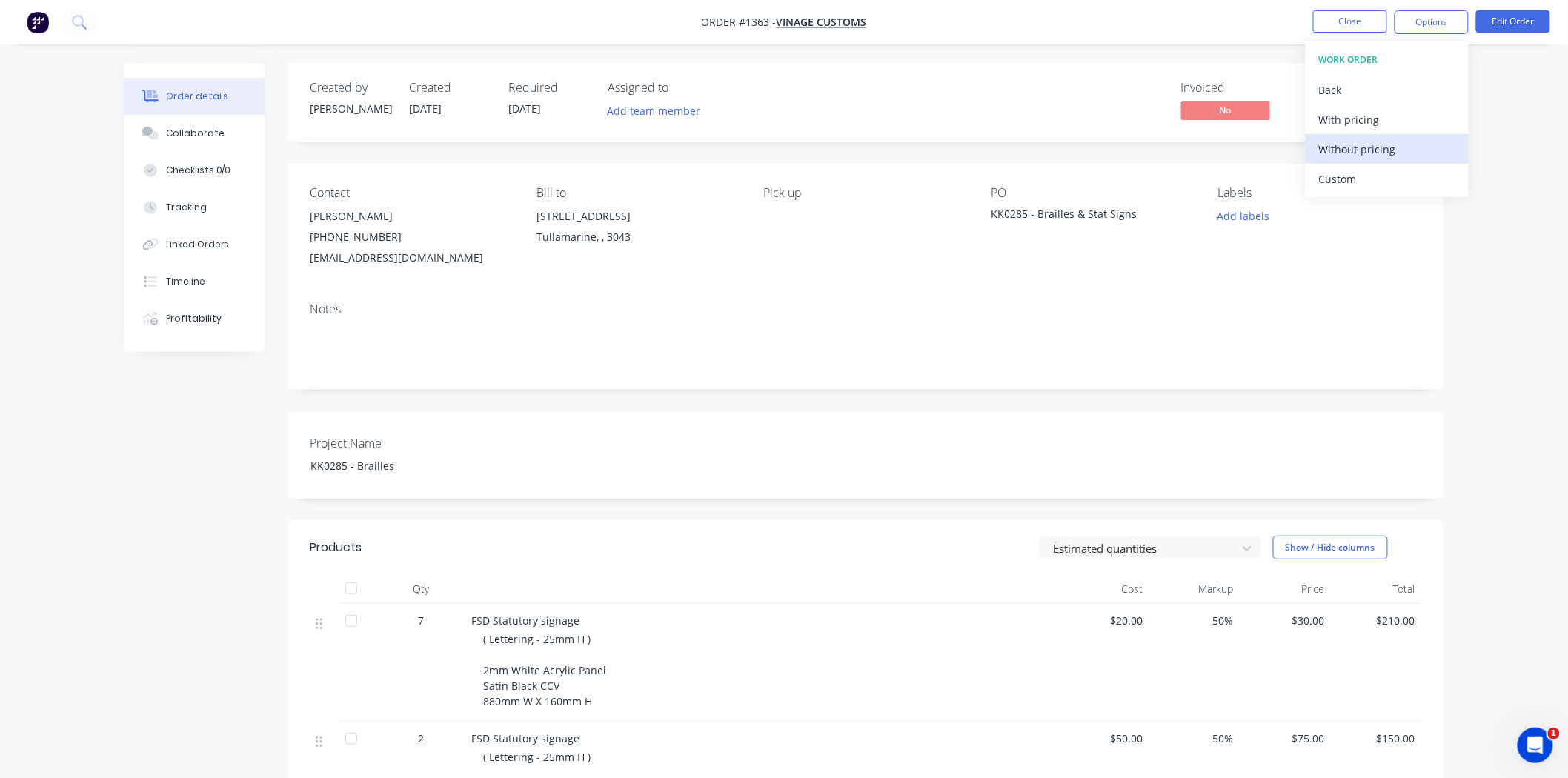
click at [1383, 157] on div "Without pricing" at bounding box center [1387, 150] width 136 height 22
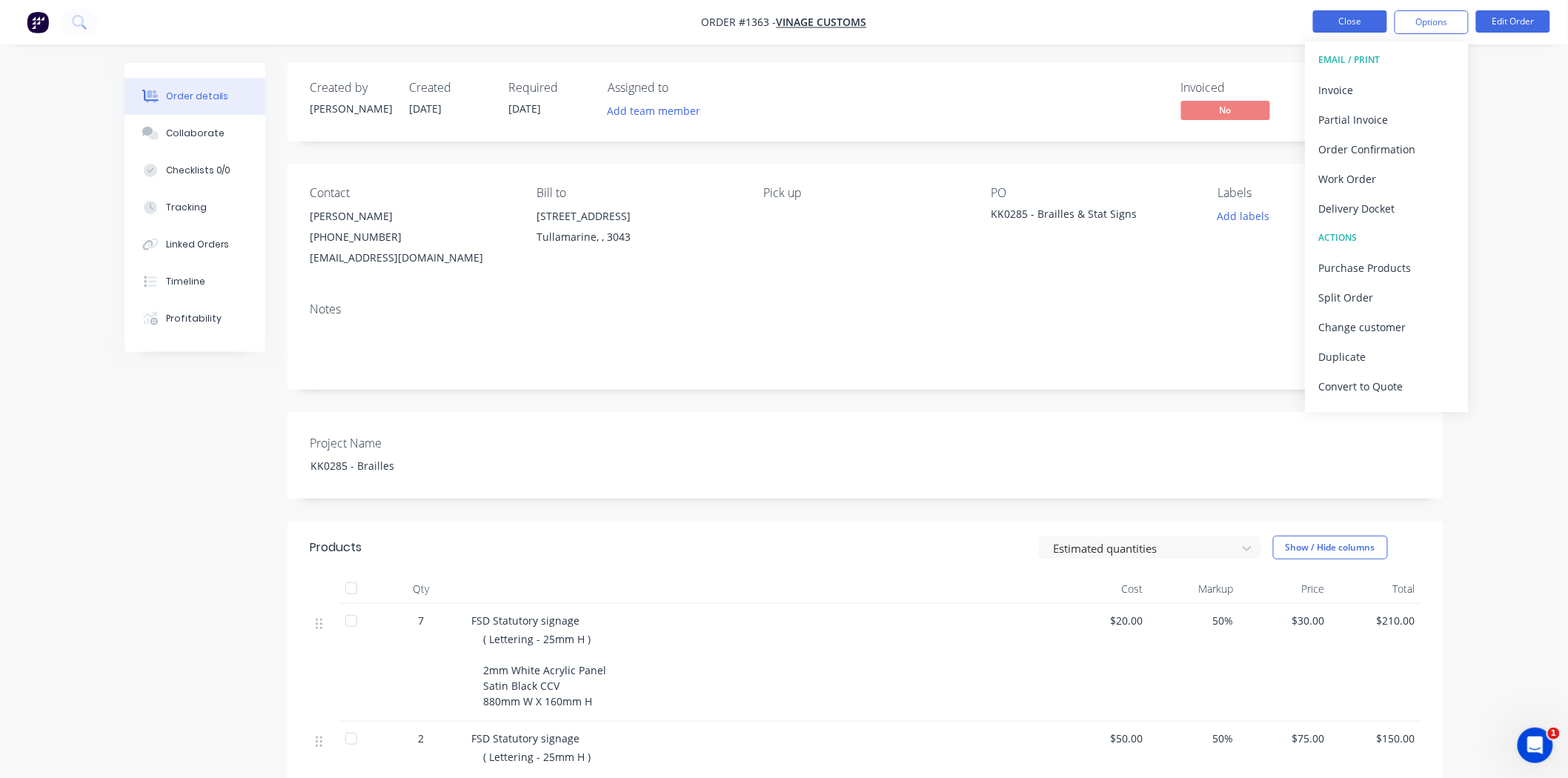
click at [1340, 22] on button "Close" at bounding box center [1350, 21] width 74 height 22
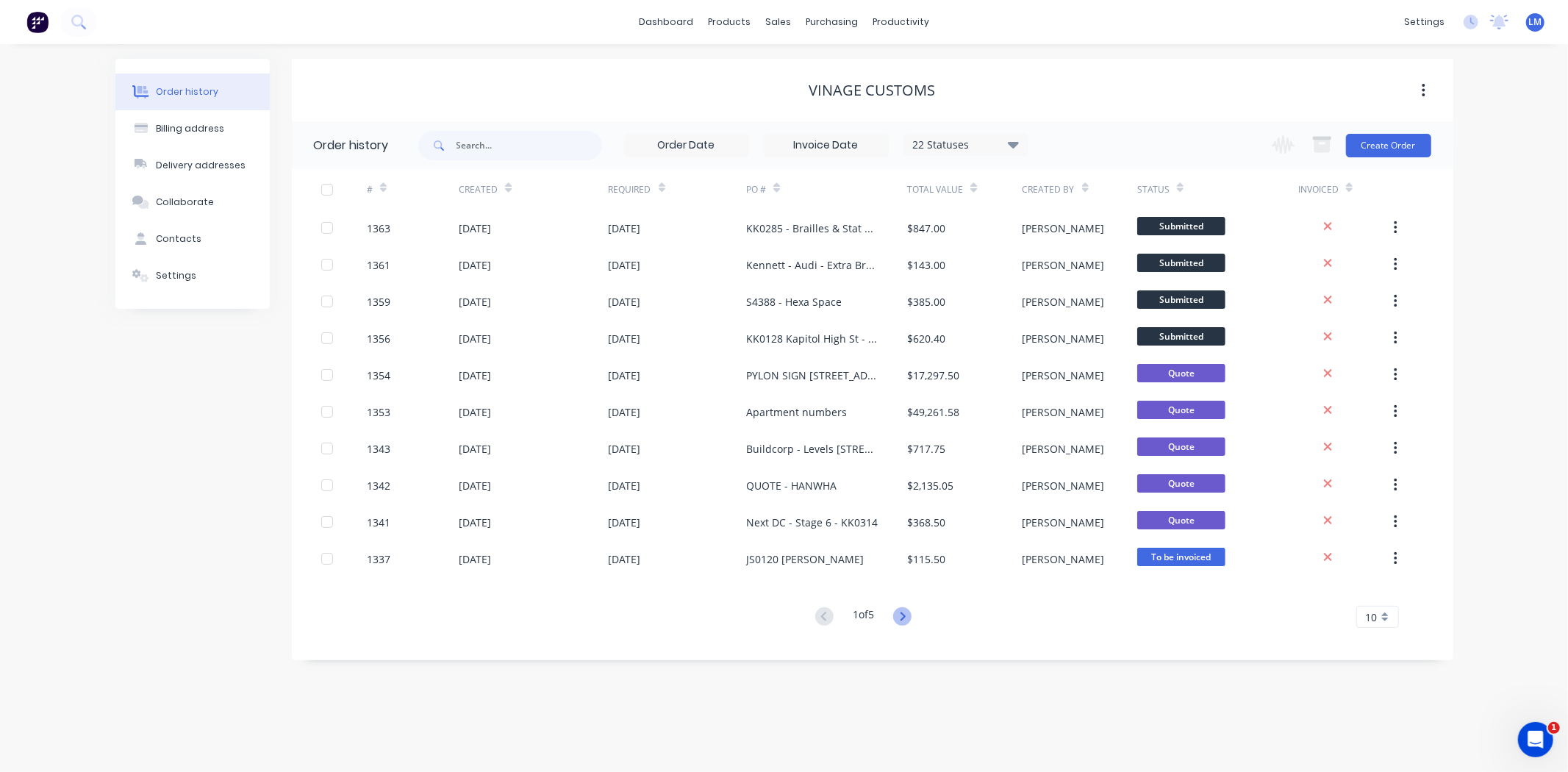
click at [906, 615] on icon at bounding box center [903, 616] width 19 height 19
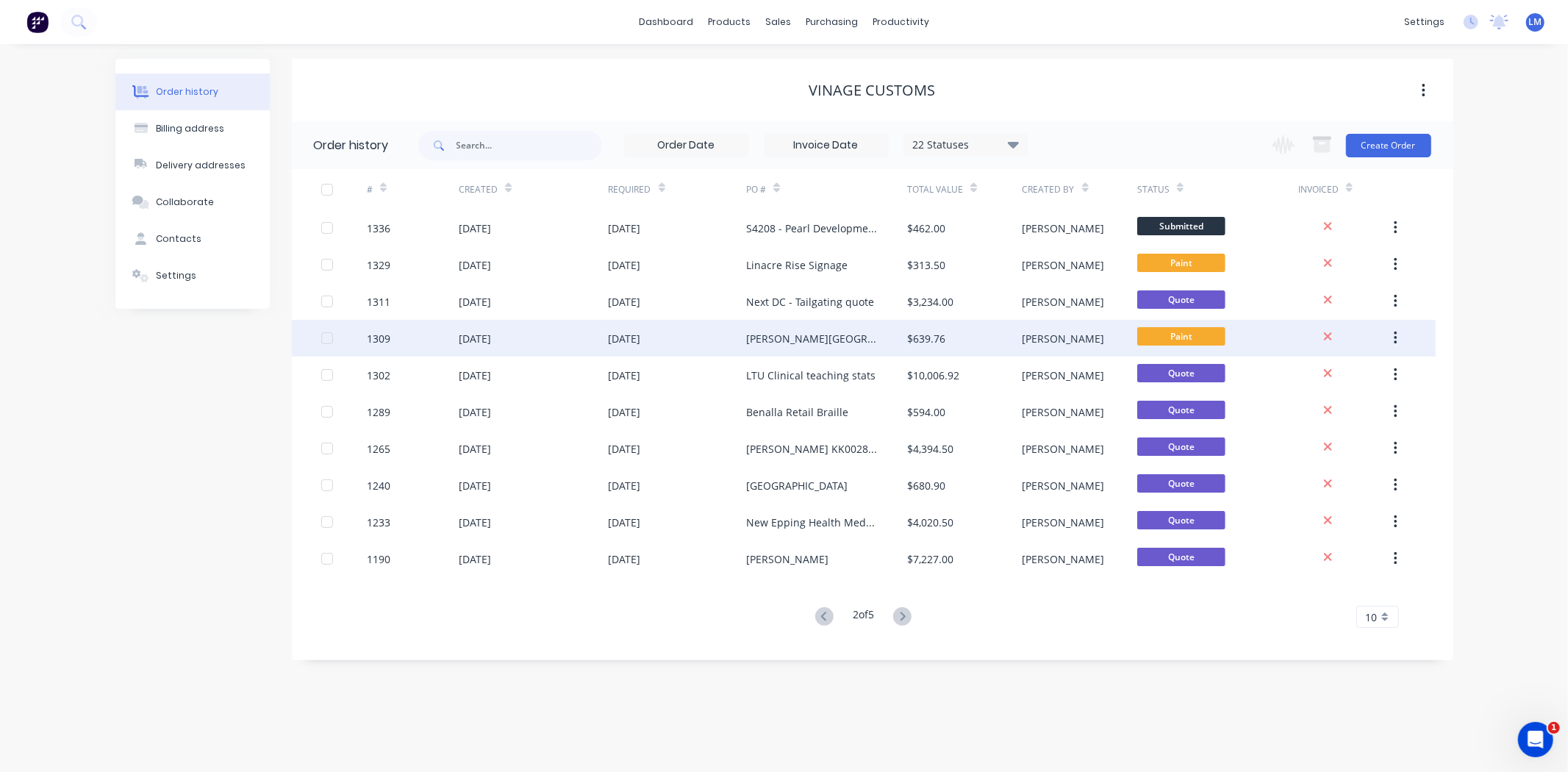
click at [876, 348] on div "[PERSON_NAME][GEOGRAPHIC_DATA]" at bounding box center [827, 338] width 161 height 36
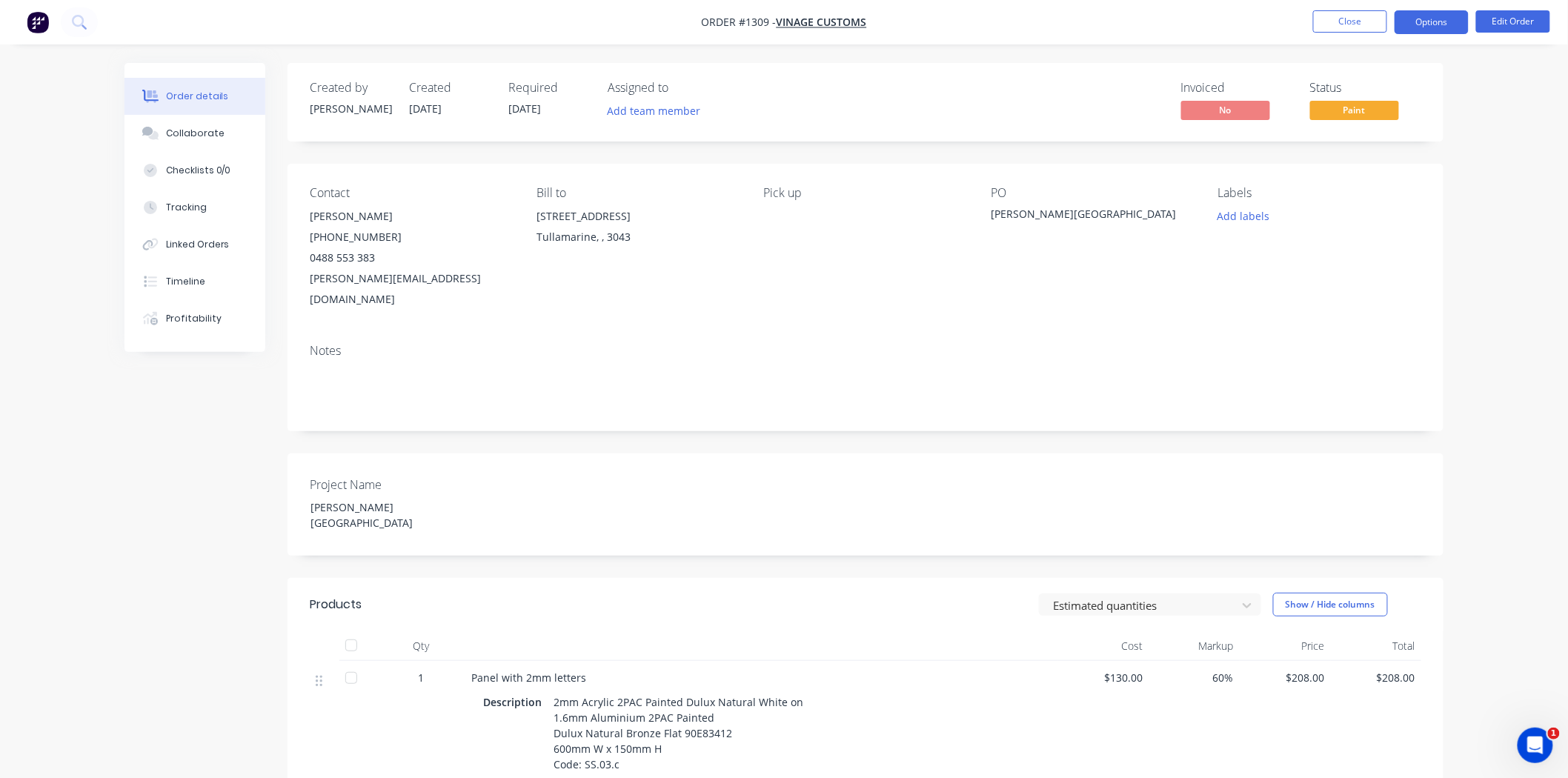
click at [1426, 21] on button "Options" at bounding box center [1431, 22] width 74 height 24
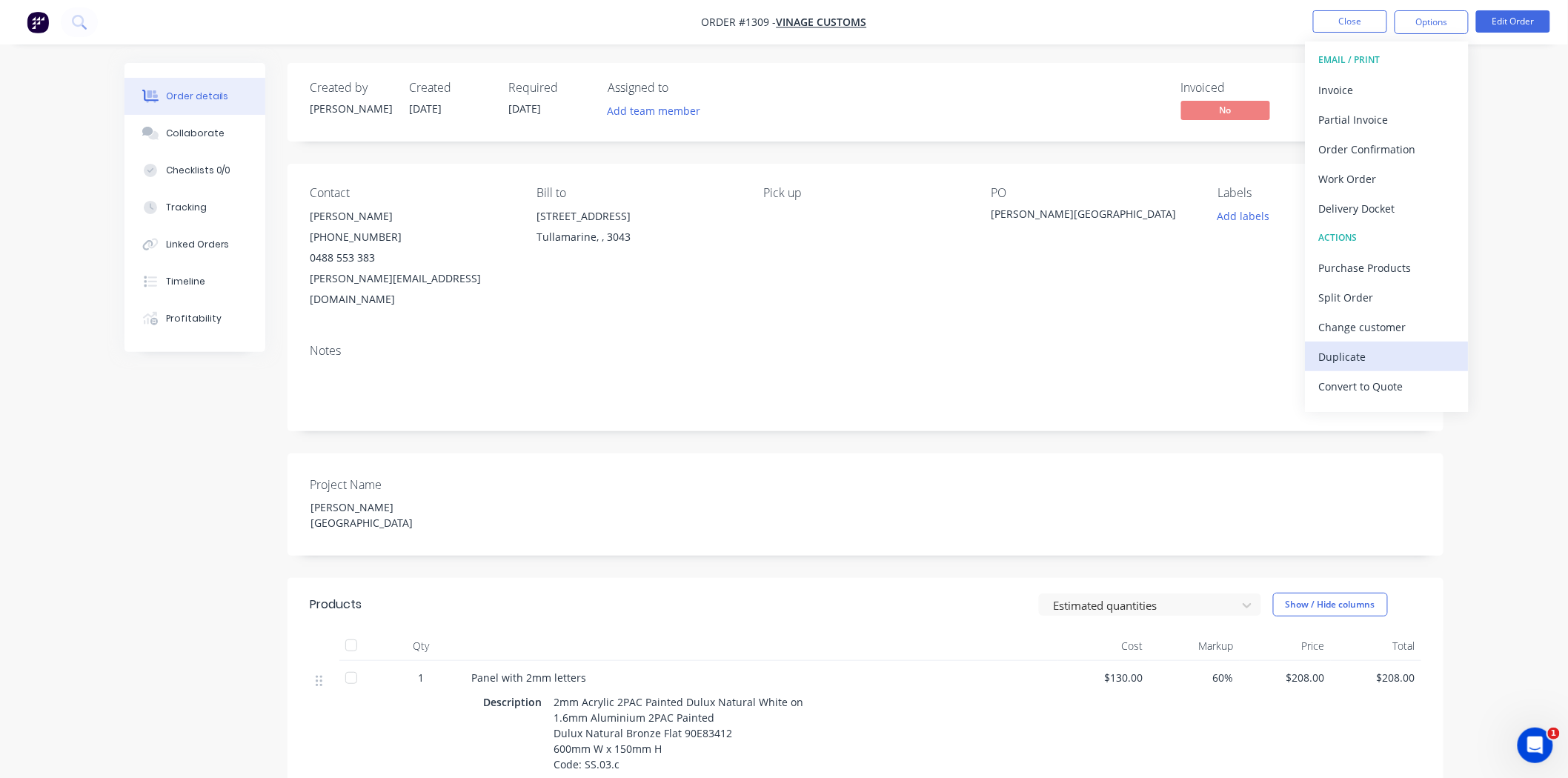
click at [1395, 356] on div "Duplicate" at bounding box center [1387, 357] width 136 height 22
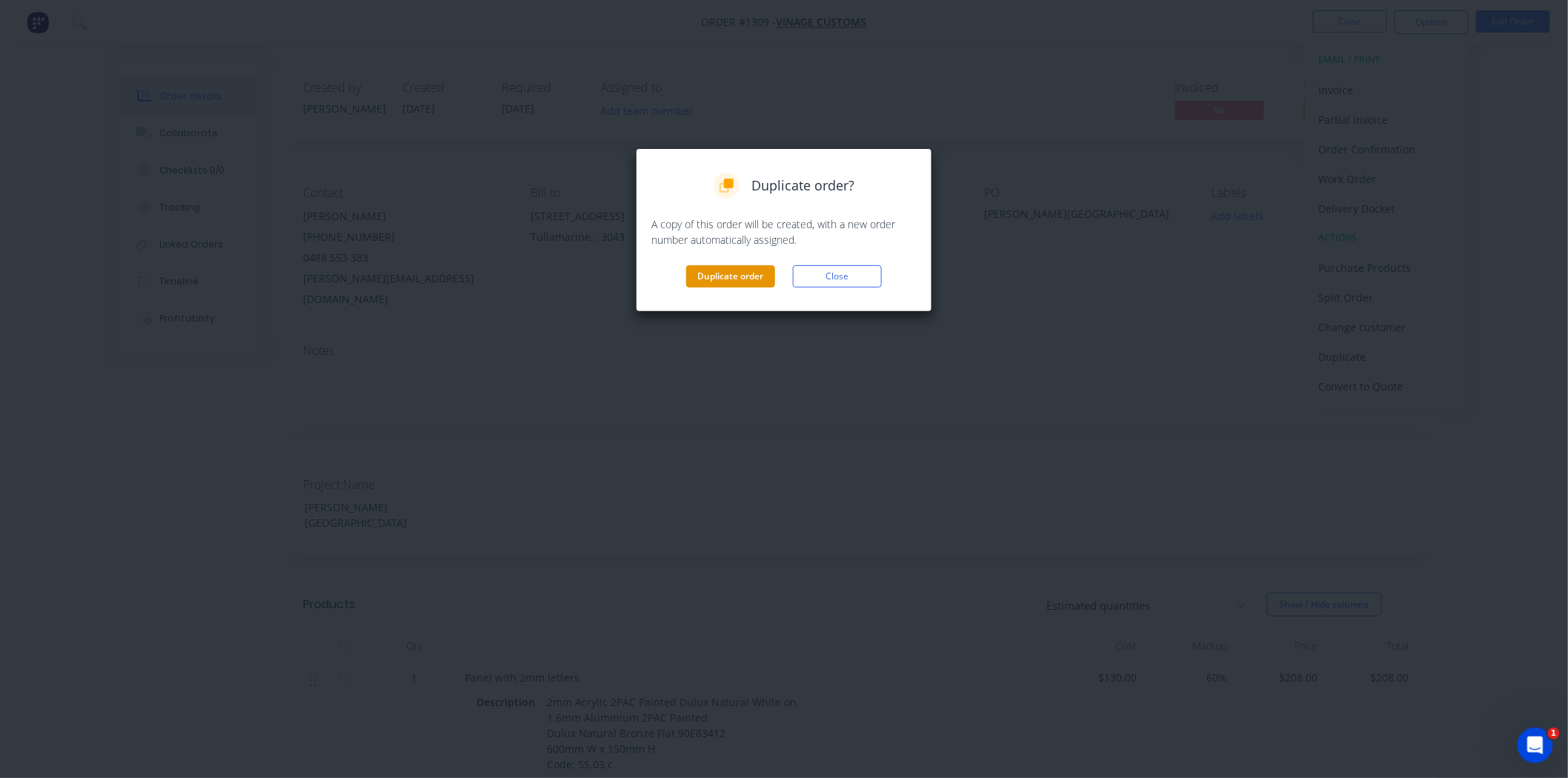
click at [722, 280] on button "Duplicate order" at bounding box center [731, 276] width 89 height 22
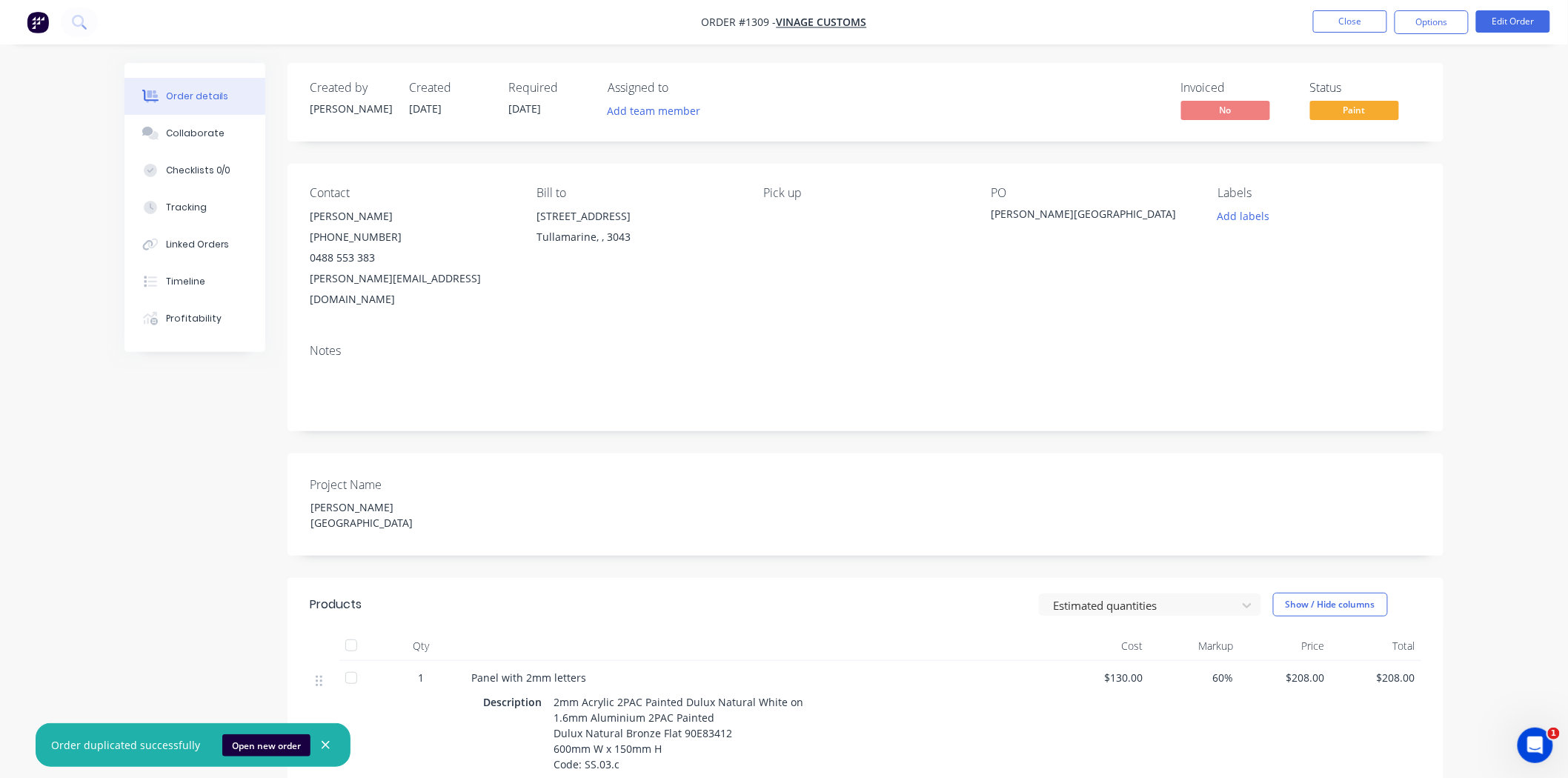
click at [1364, 106] on span "Paint" at bounding box center [1355, 110] width 89 height 19
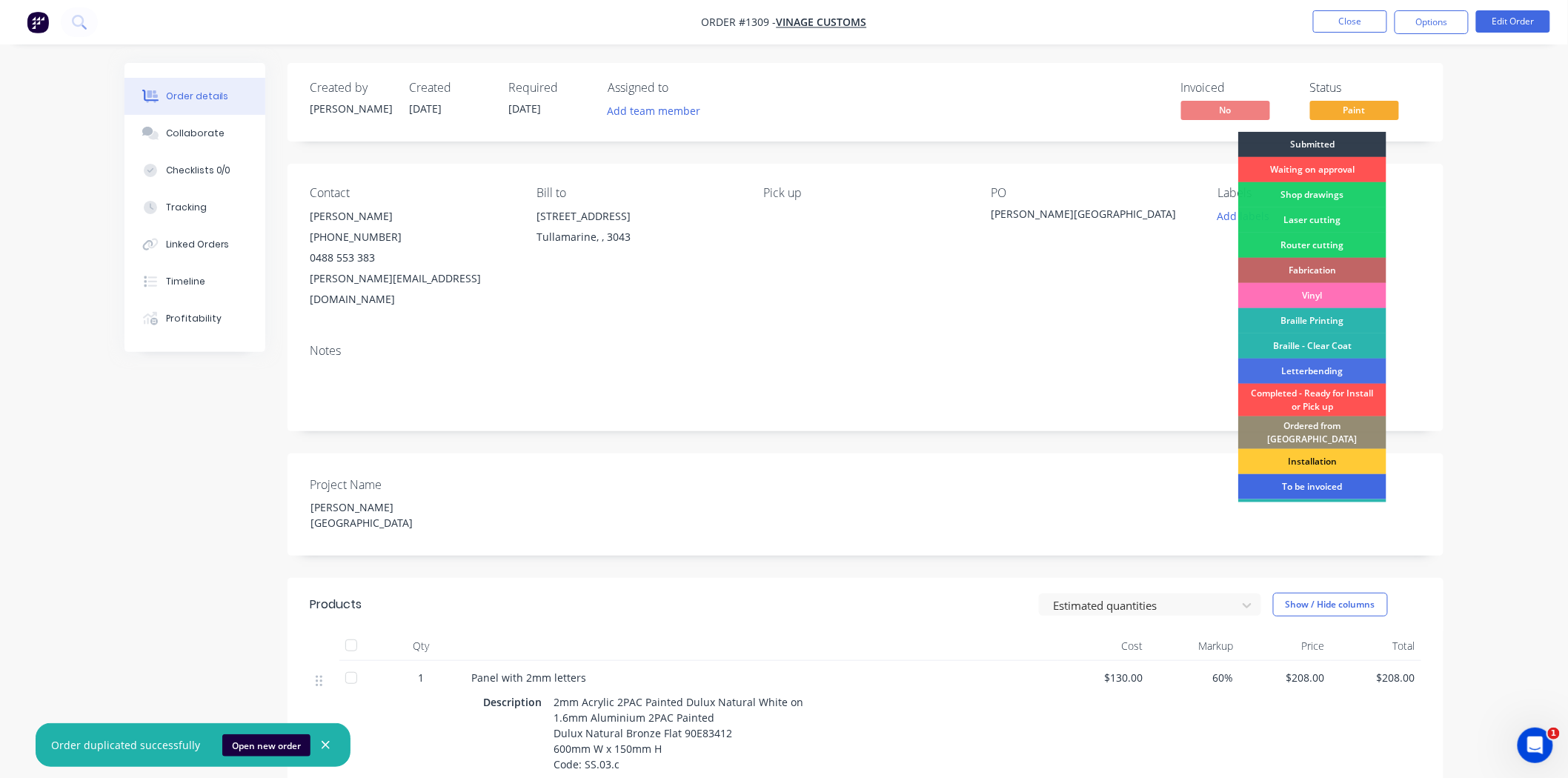
click at [1332, 476] on div "To be invoiced" at bounding box center [1311, 486] width 148 height 25
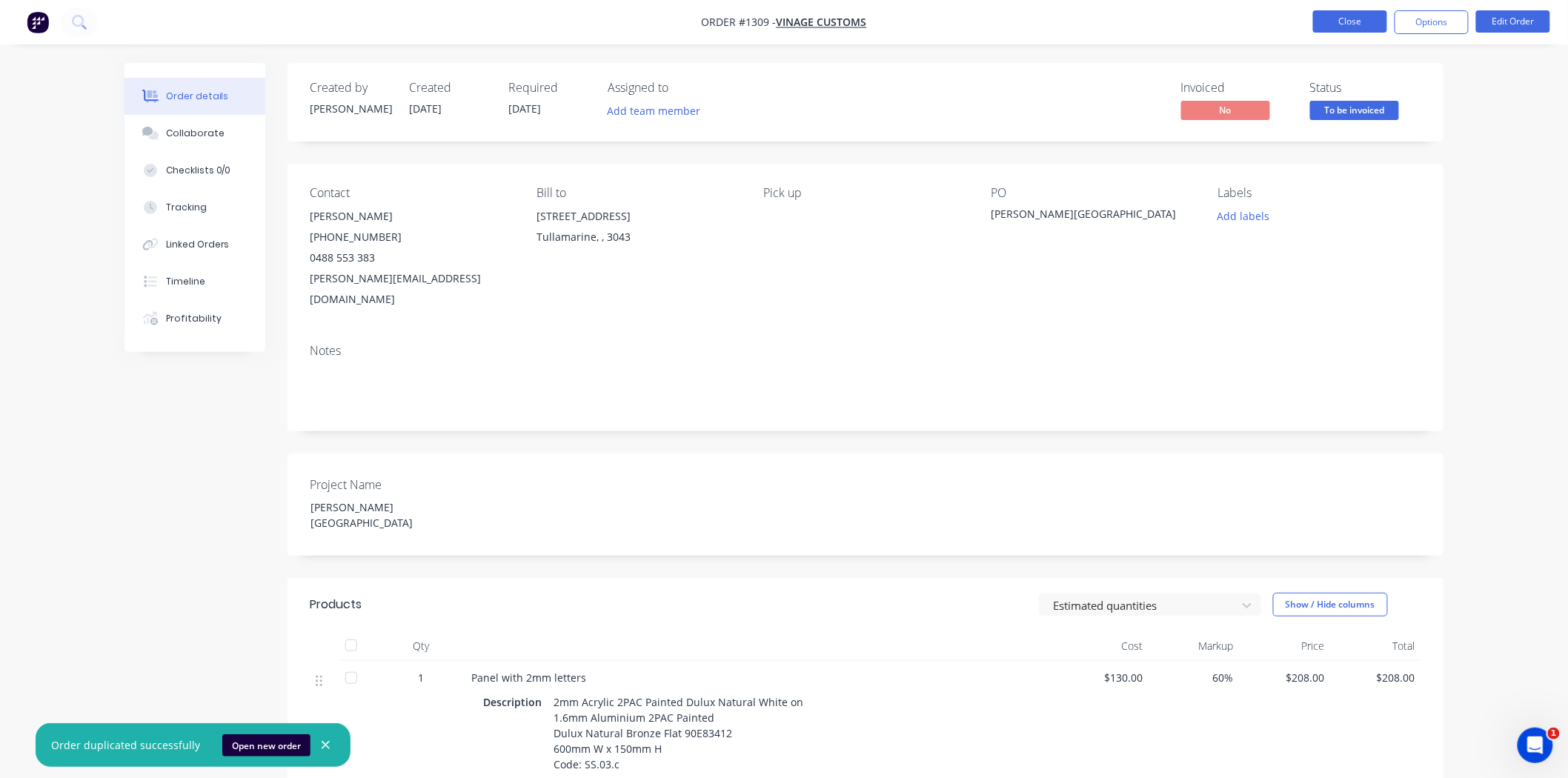
click at [1334, 21] on button "Close" at bounding box center [1350, 21] width 74 height 22
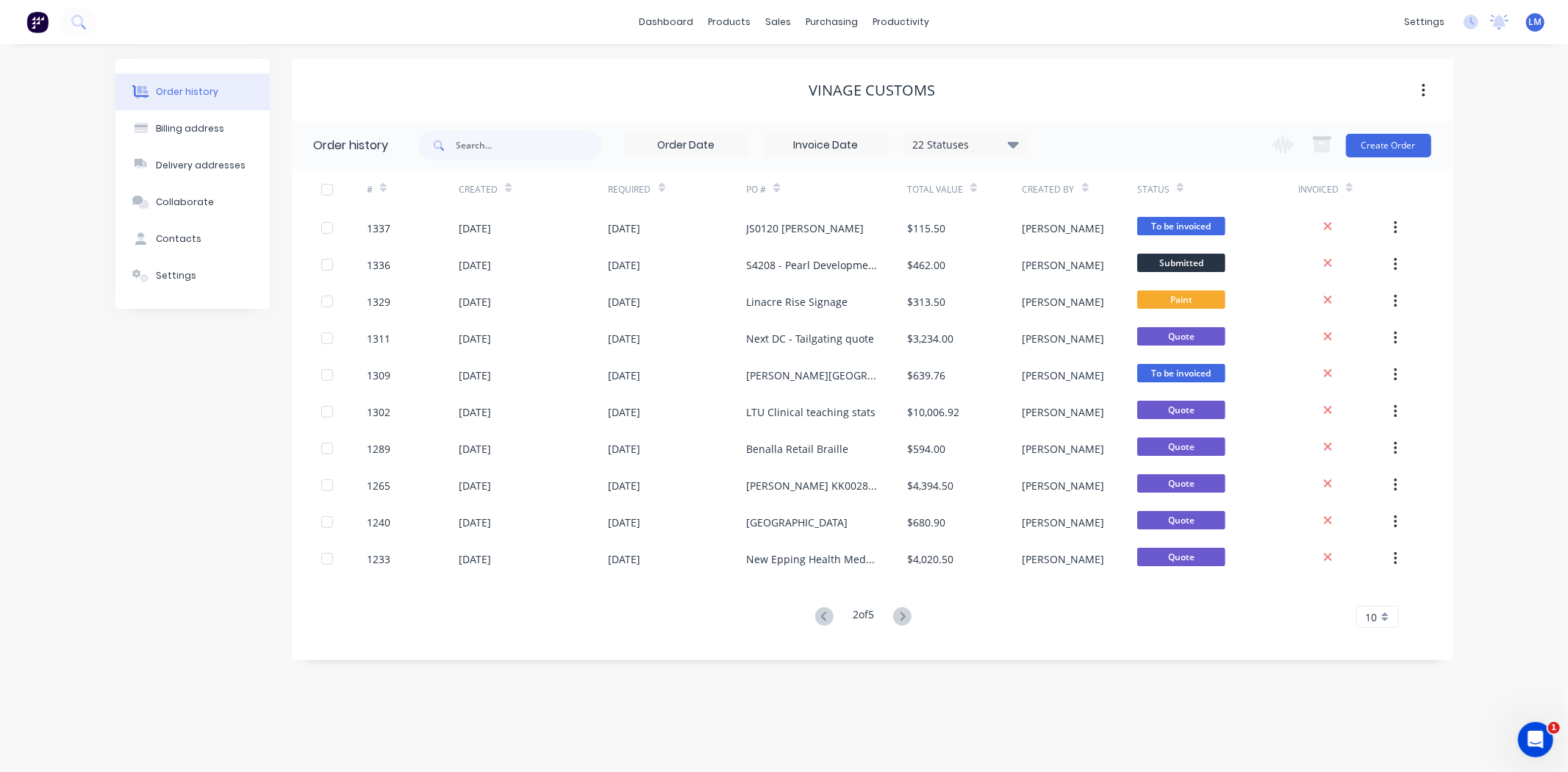
click at [676, 97] on div "Vinage Customs" at bounding box center [873, 91] width 1161 height 18
click at [825, 71] on div "Sales Orders" at bounding box center [833, 70] width 60 height 13
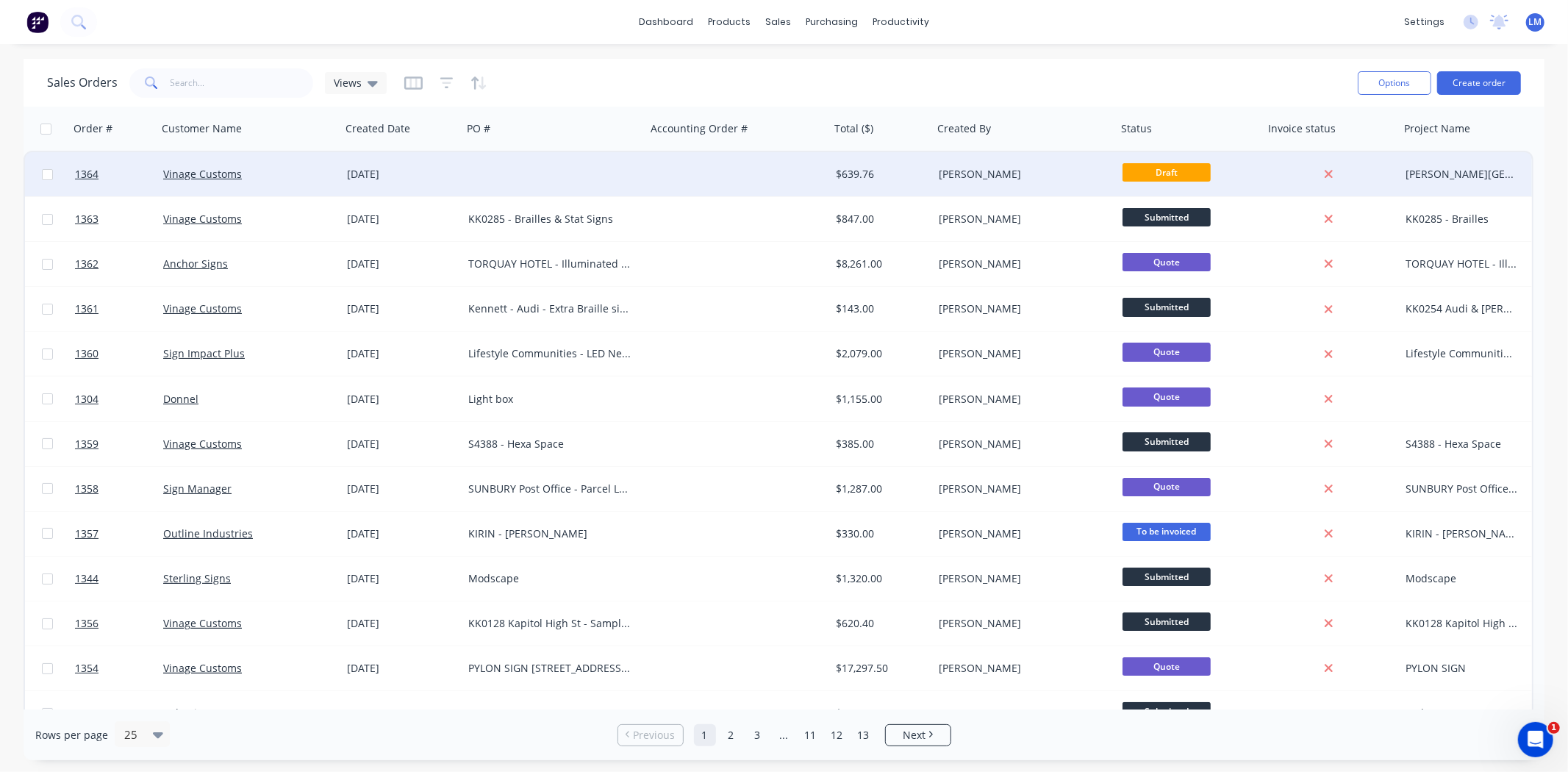
click at [510, 182] on div at bounding box center [554, 174] width 184 height 44
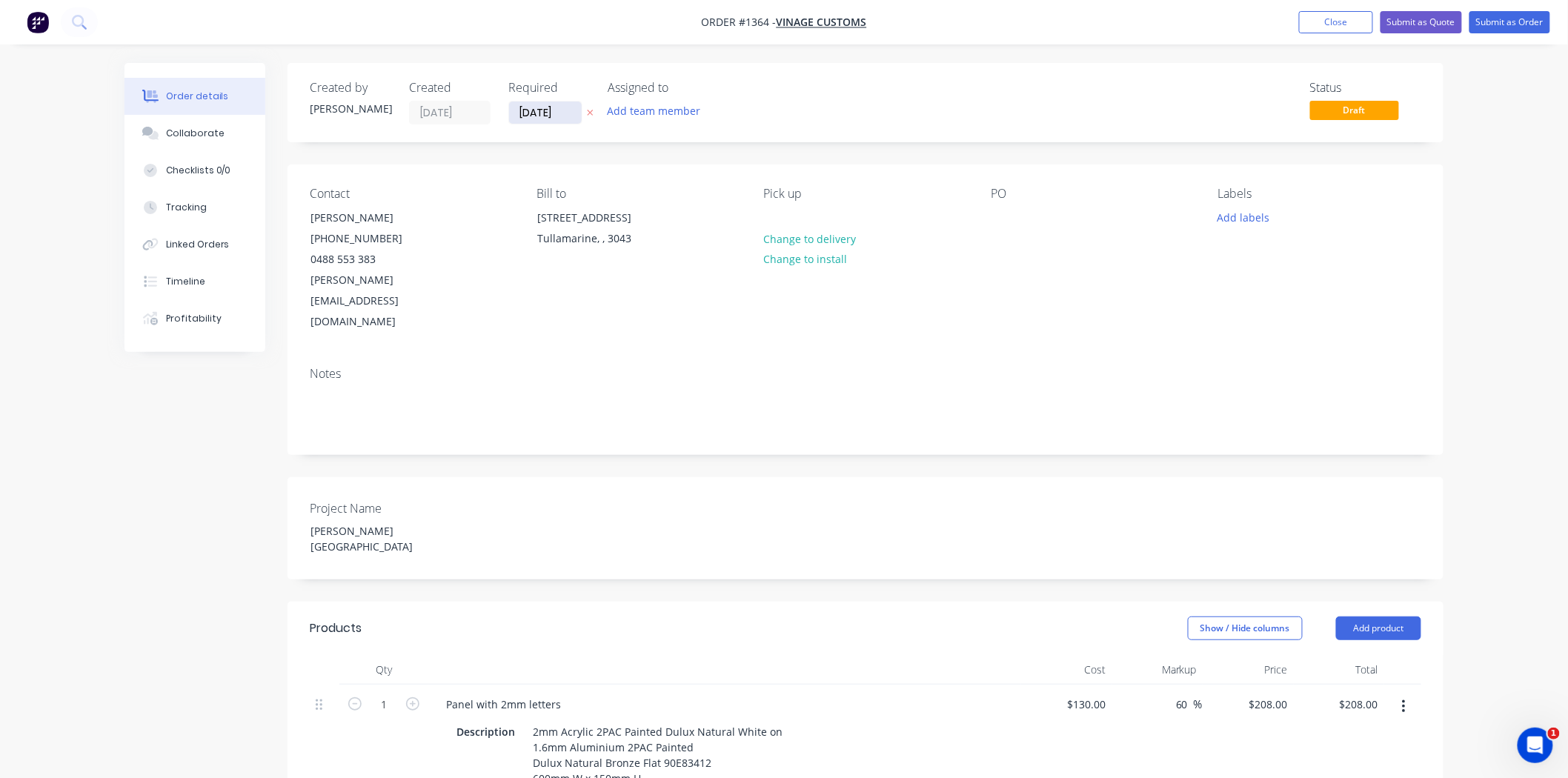
click at [566, 117] on input "[DATE]" at bounding box center [544, 112] width 72 height 22
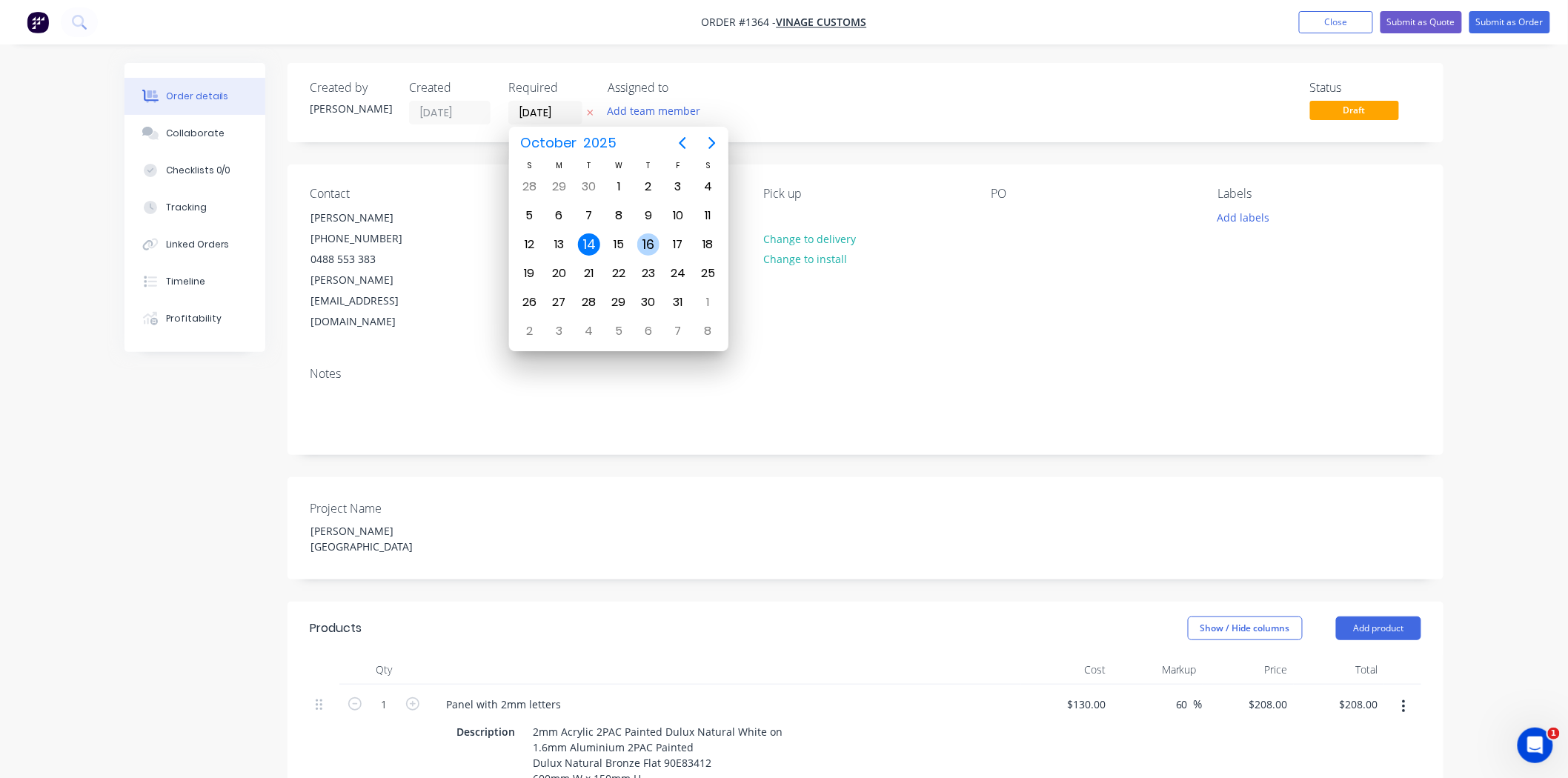
click at [654, 240] on div "16" at bounding box center [648, 244] width 22 height 22
type input "[DATE]"
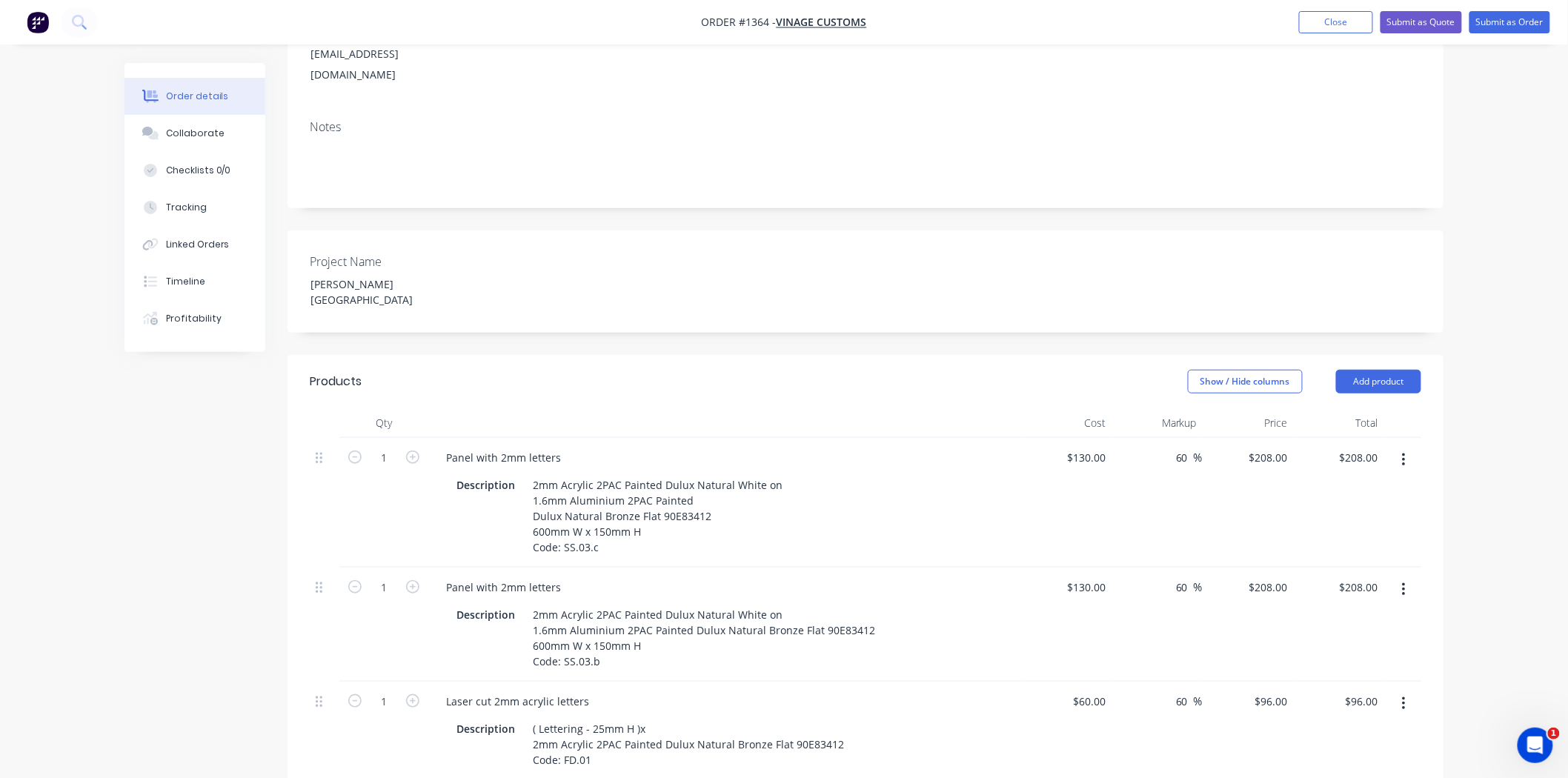
scroll to position [329, 0]
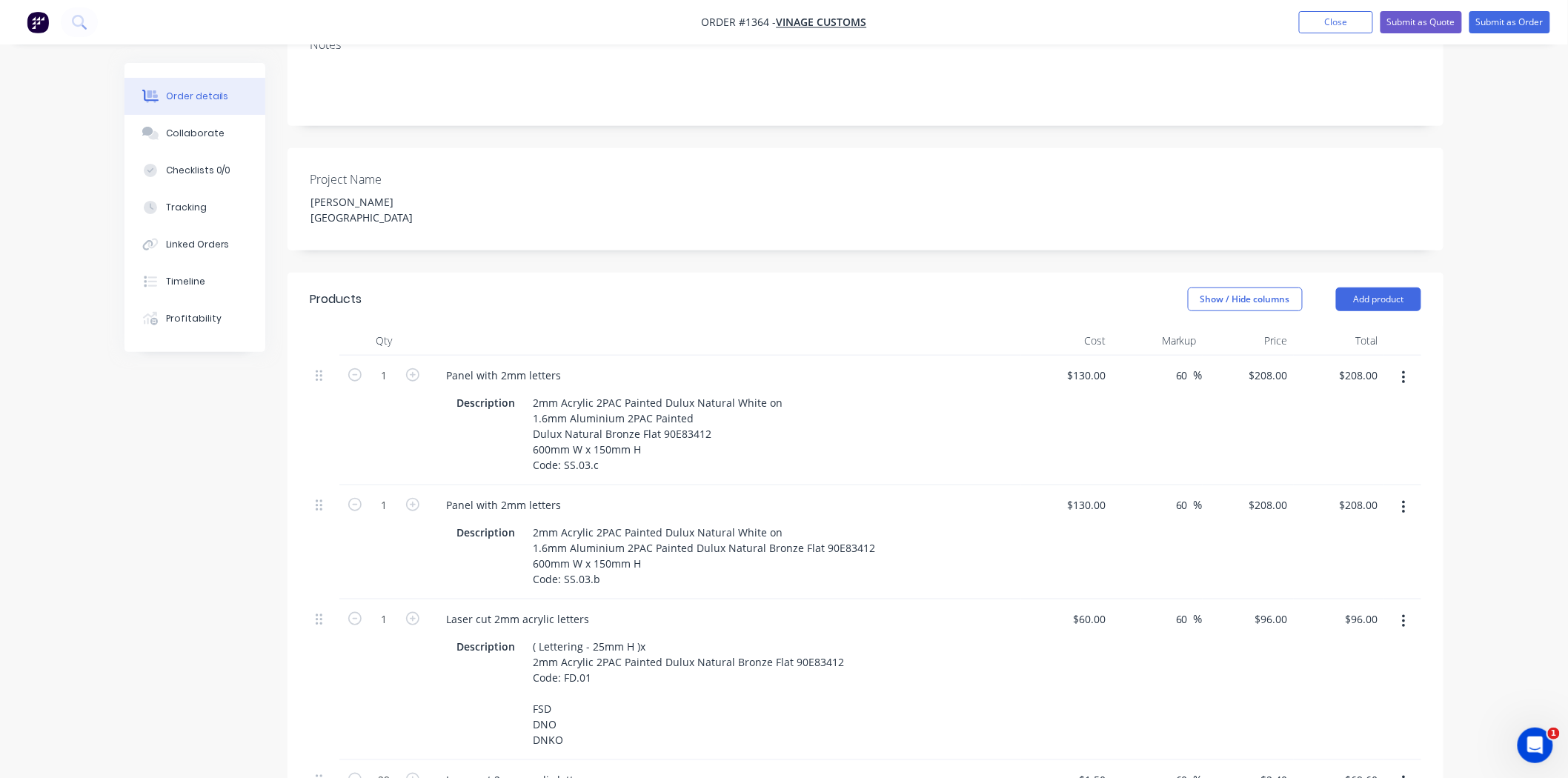
click at [1402, 370] on icon "button" at bounding box center [1403, 378] width 4 height 16
click at [1370, 436] on div "Duplicate" at bounding box center [1350, 447] width 114 height 22
click at [1404, 365] on button "button" at bounding box center [1403, 378] width 35 height 27
click at [1360, 495] on div "Delete" at bounding box center [1350, 506] width 114 height 22
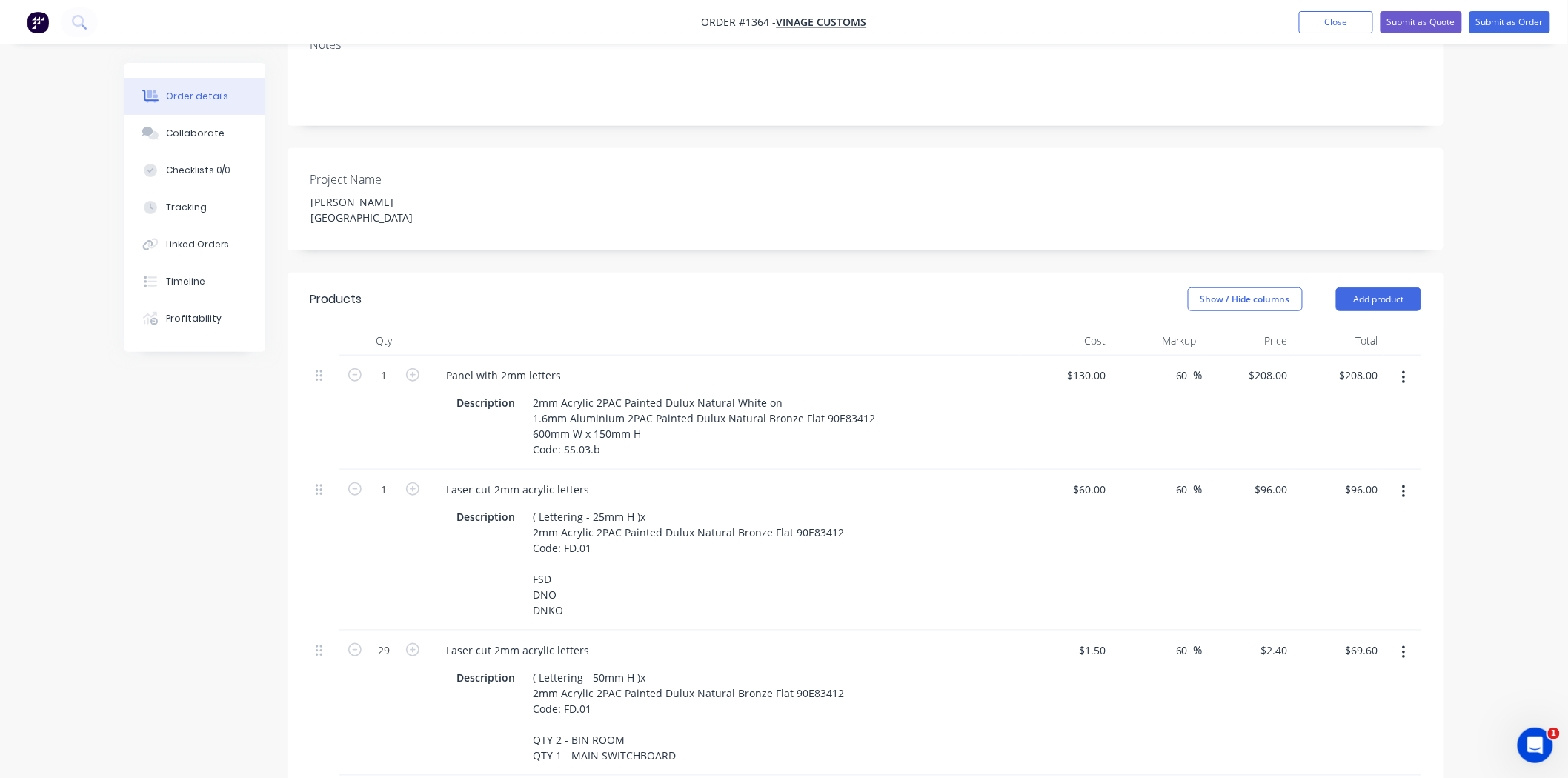
click at [1404, 370] on icon "button" at bounding box center [1403, 378] width 4 height 16
click at [1359, 495] on div "Delete" at bounding box center [1350, 506] width 114 height 22
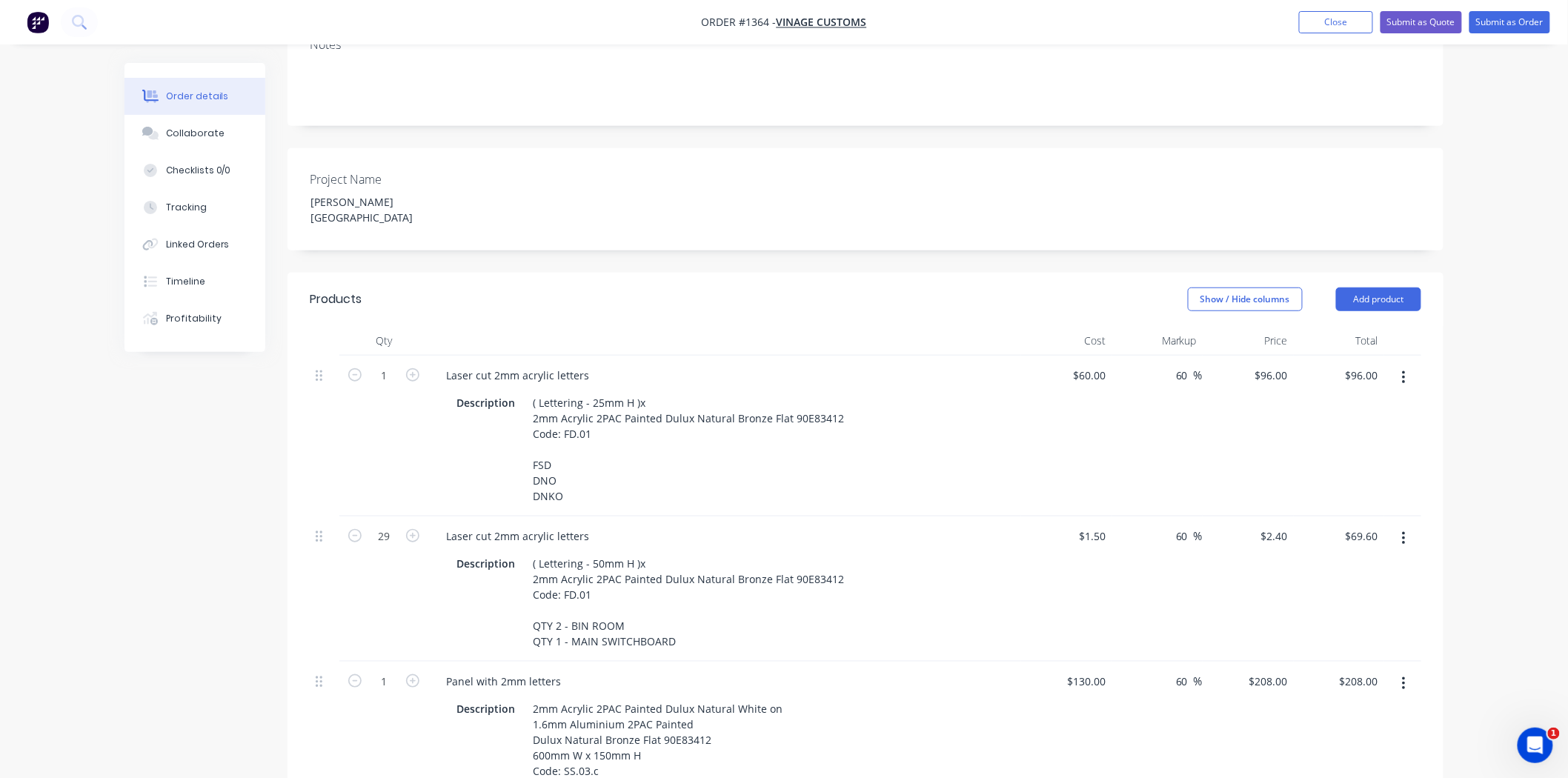
click at [1398, 526] on button "button" at bounding box center [1403, 539] width 35 height 27
click at [1364, 656] on div "Delete" at bounding box center [1350, 667] width 114 height 22
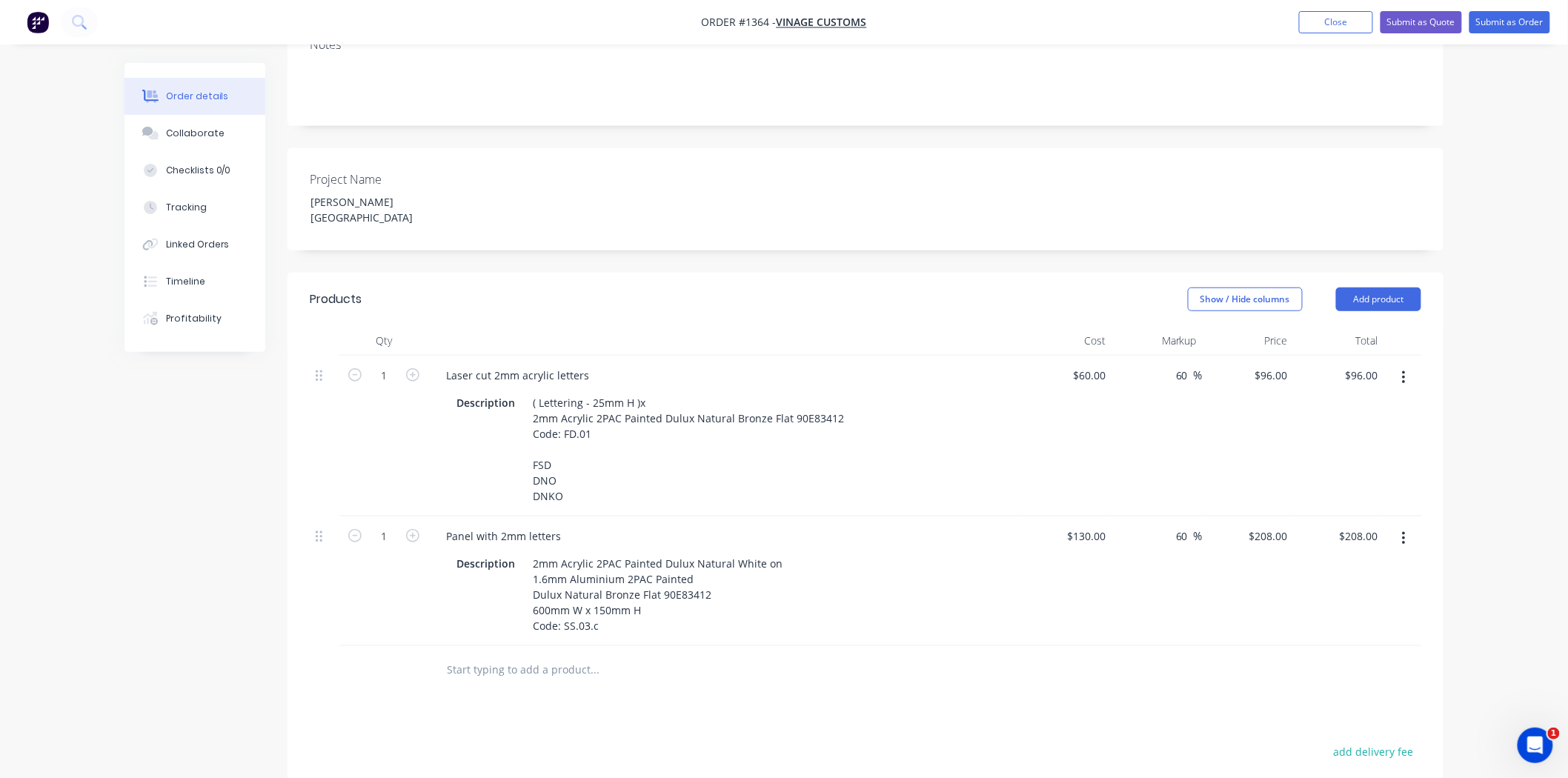
click at [1400, 526] on button "button" at bounding box center [1403, 539] width 35 height 27
click at [1360, 656] on div "Delete" at bounding box center [1350, 667] width 114 height 22
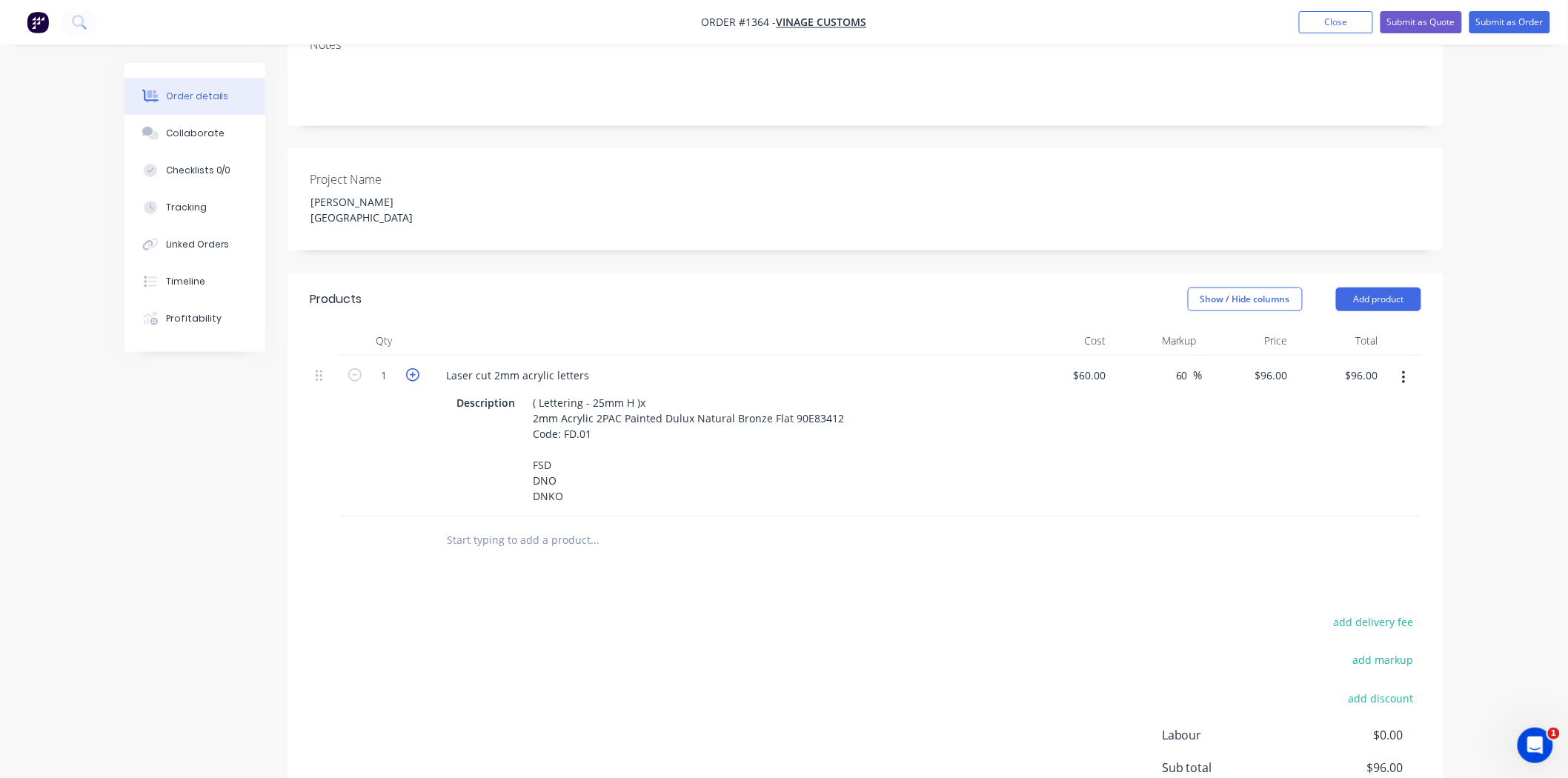
click at [417, 368] on icon "button" at bounding box center [412, 374] width 13 height 13
type input "2"
type input "$192.00"
click at [1180, 365] on input "60" at bounding box center [1183, 376] width 19 height 22
click at [1174, 365] on div "60 60" at bounding box center [1183, 376] width 19 height 22
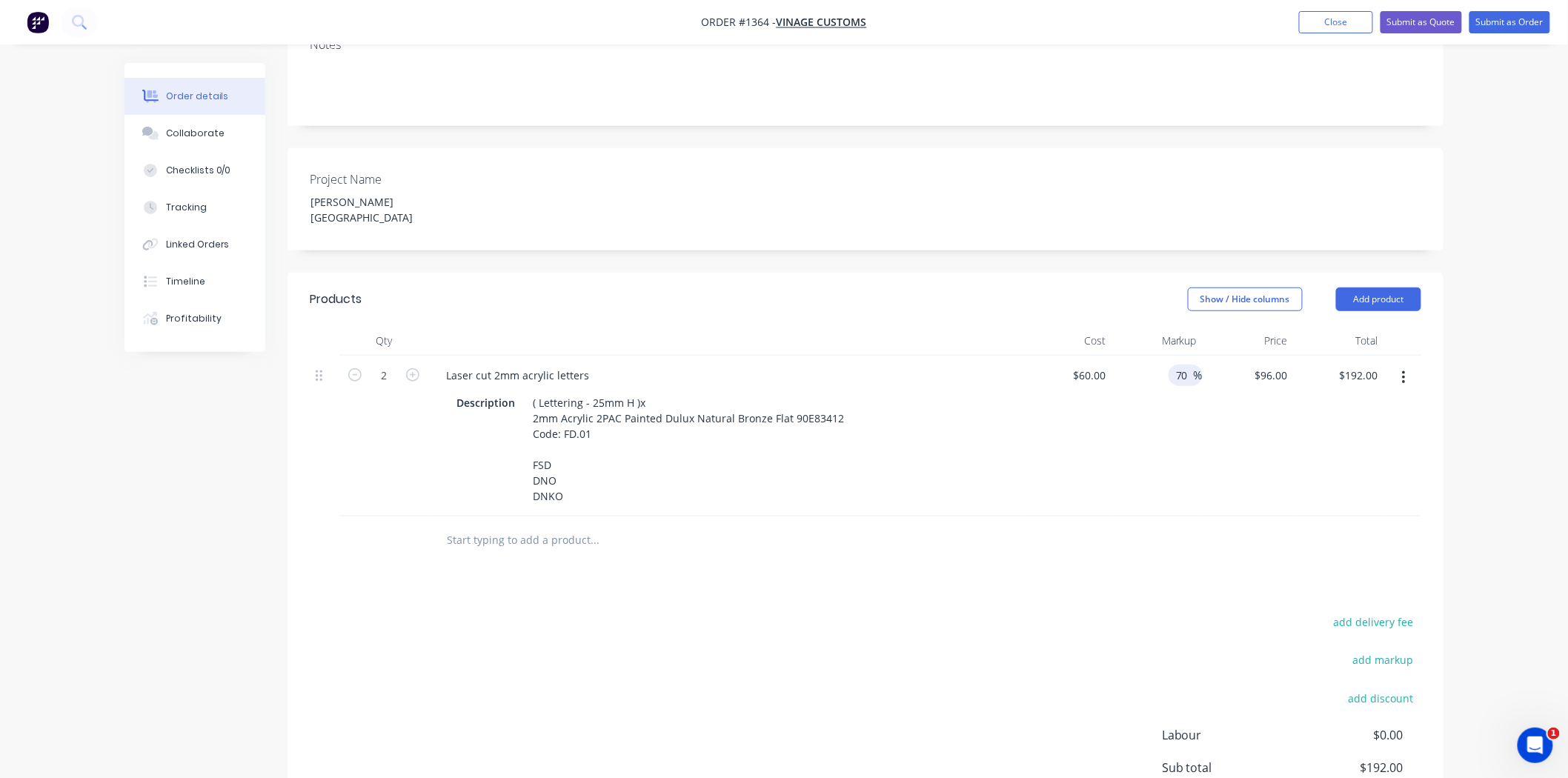
type input "70"
type input "$102.00"
type input "$204.00"
click at [1151, 520] on div "Products Show / Hide columns Add product Qty Cost Markup Price Total 2 Laser cu…" at bounding box center [865, 596] width 1155 height 648
drag, startPoint x: 1266, startPoint y: 321, endPoint x: 1299, endPoint y: 321, distance: 33.0
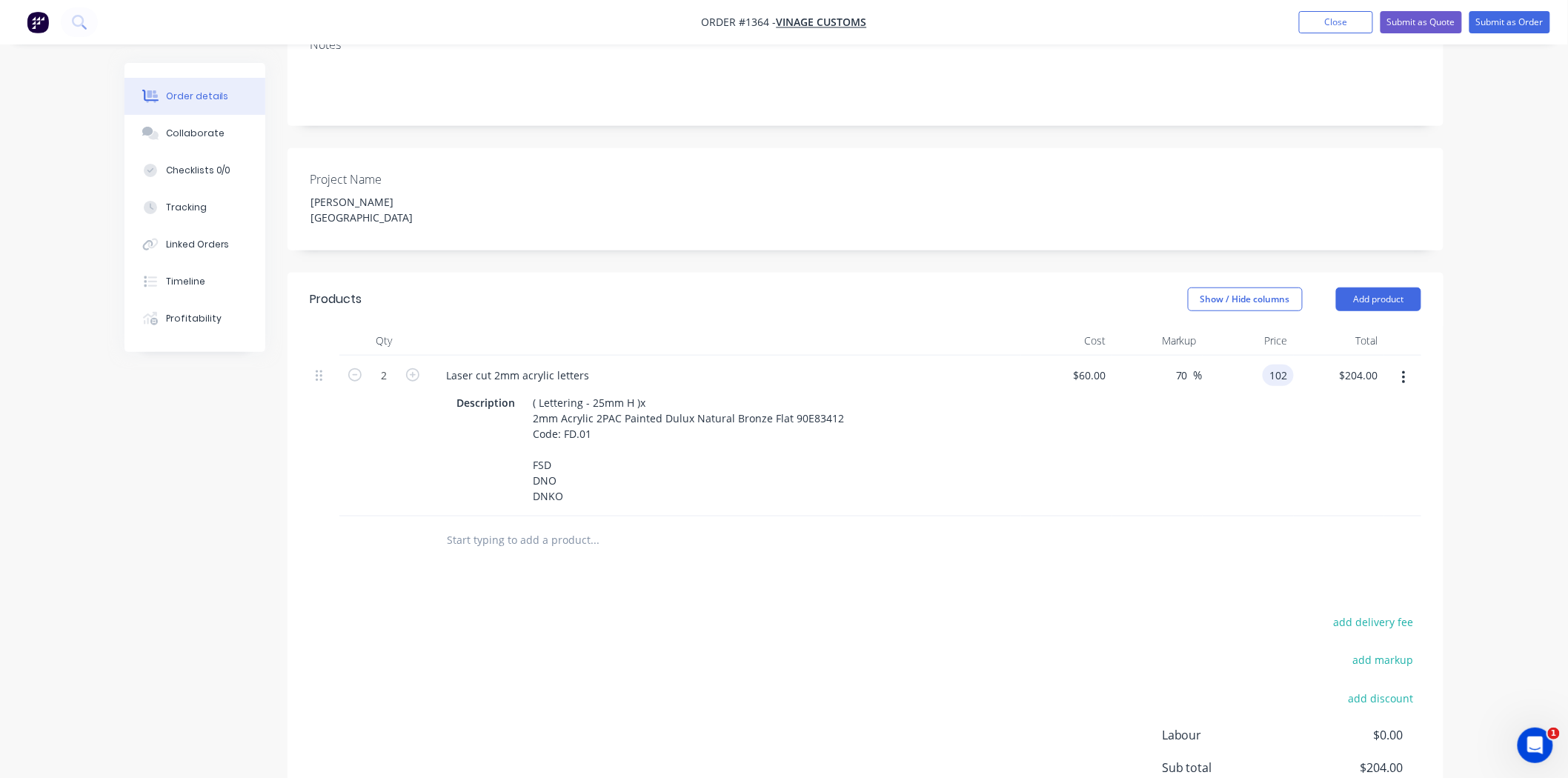
click at [1299, 356] on div "2 Laser cut 2mm acrylic letters Description ( Lettering - 25mm H )x 2mm Acrylic…" at bounding box center [865, 437] width 1112 height 161
type input "100"
type input "66.67"
type input "$100.00"
type input "$200.00"
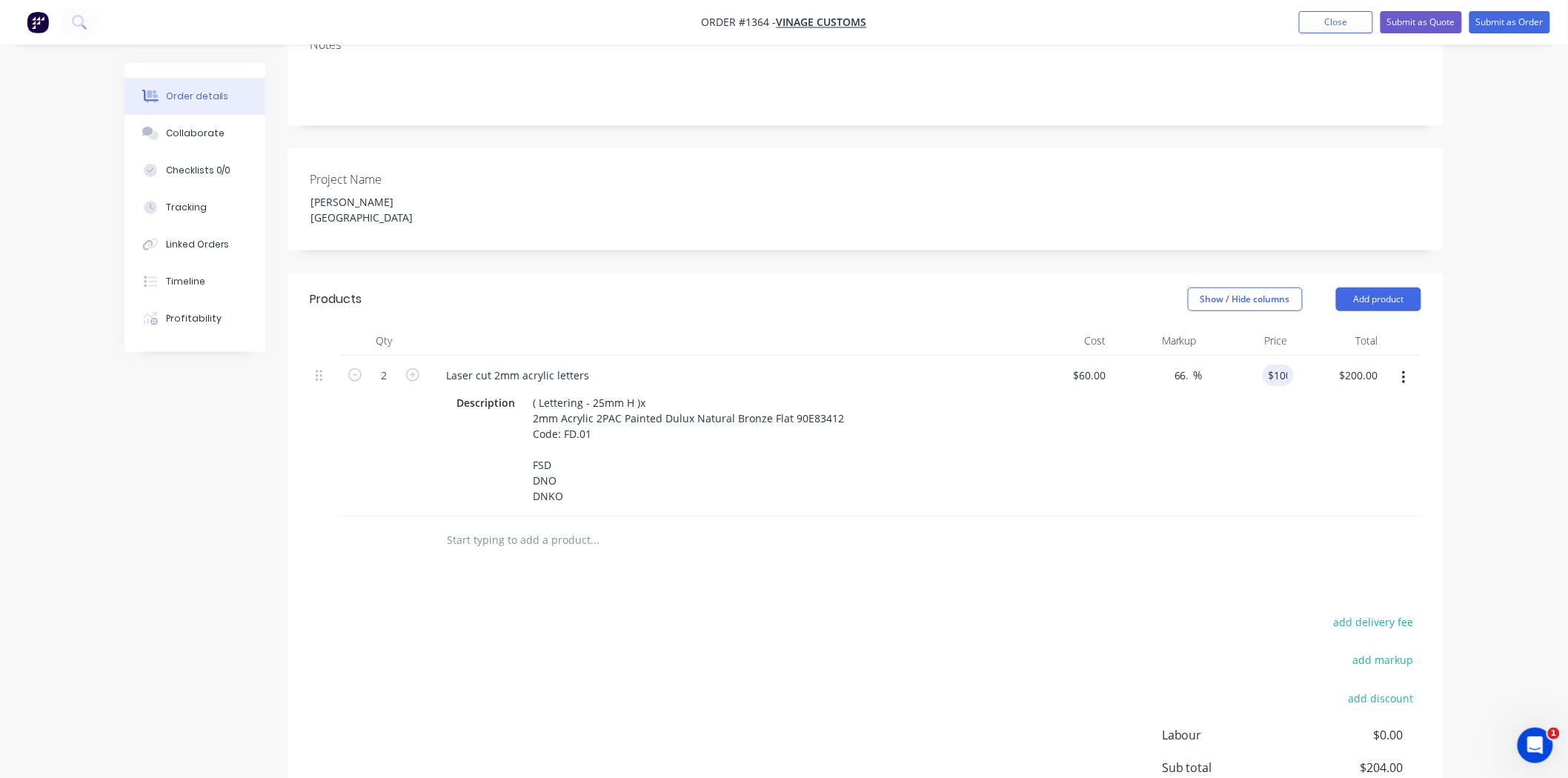
click at [904, 635] on div "add delivery fee add markup add discount Labour $0.00 Sub total $204.00 Margin …" at bounding box center [865, 755] width 1112 height 286
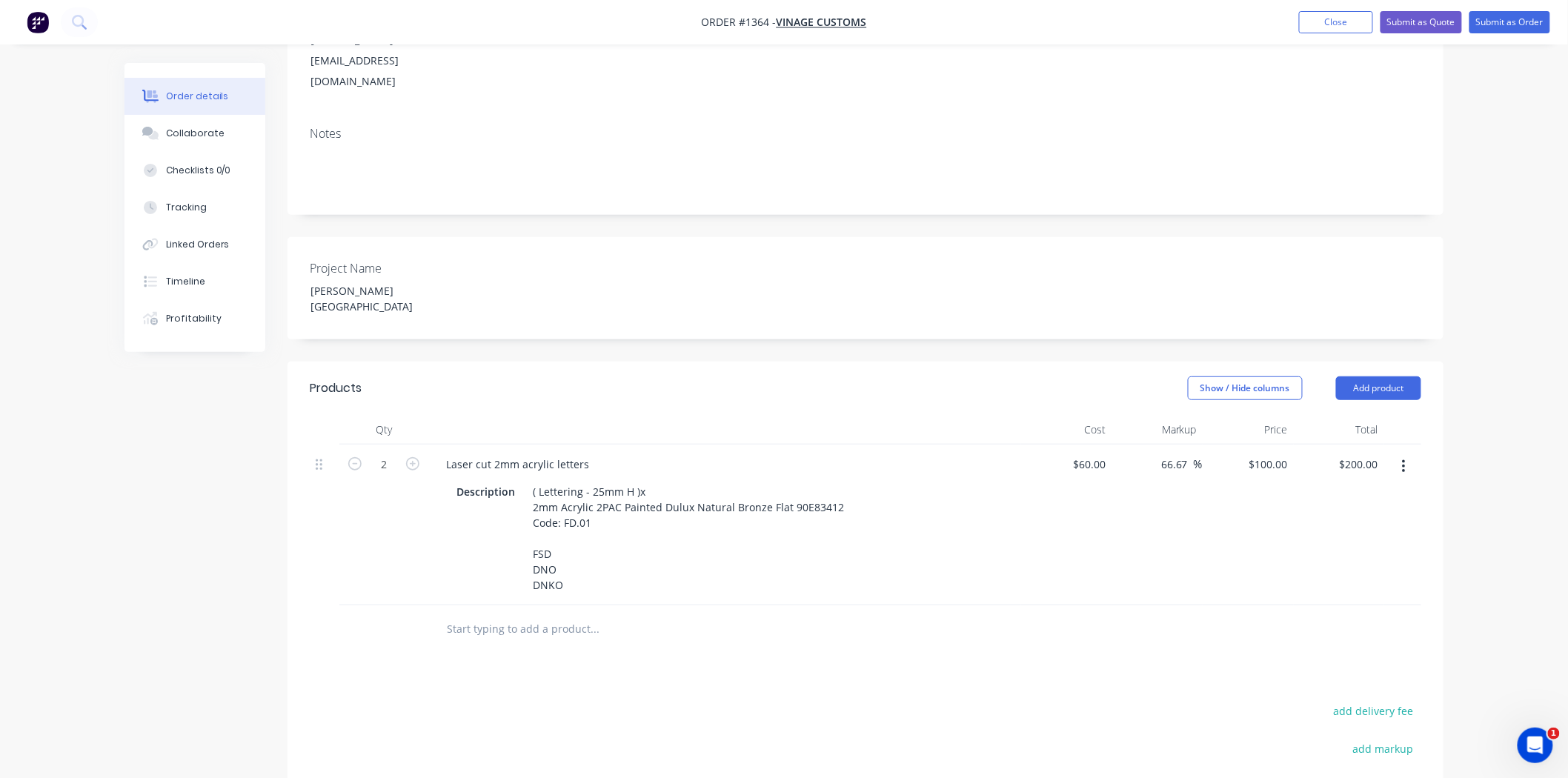
scroll to position [0, 0]
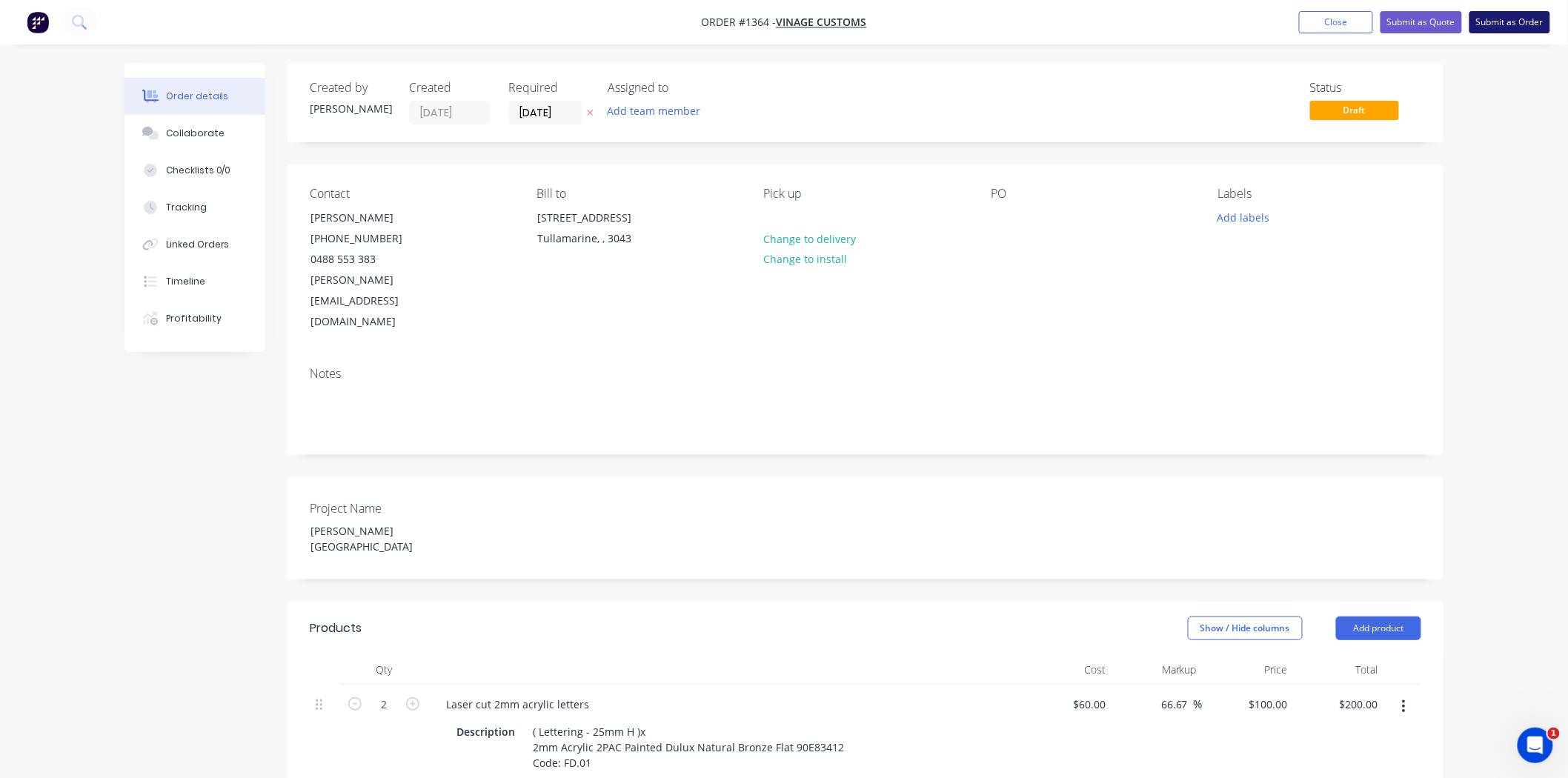
click at [1517, 25] on button "Submit as Order" at bounding box center [1508, 22] width 80 height 22
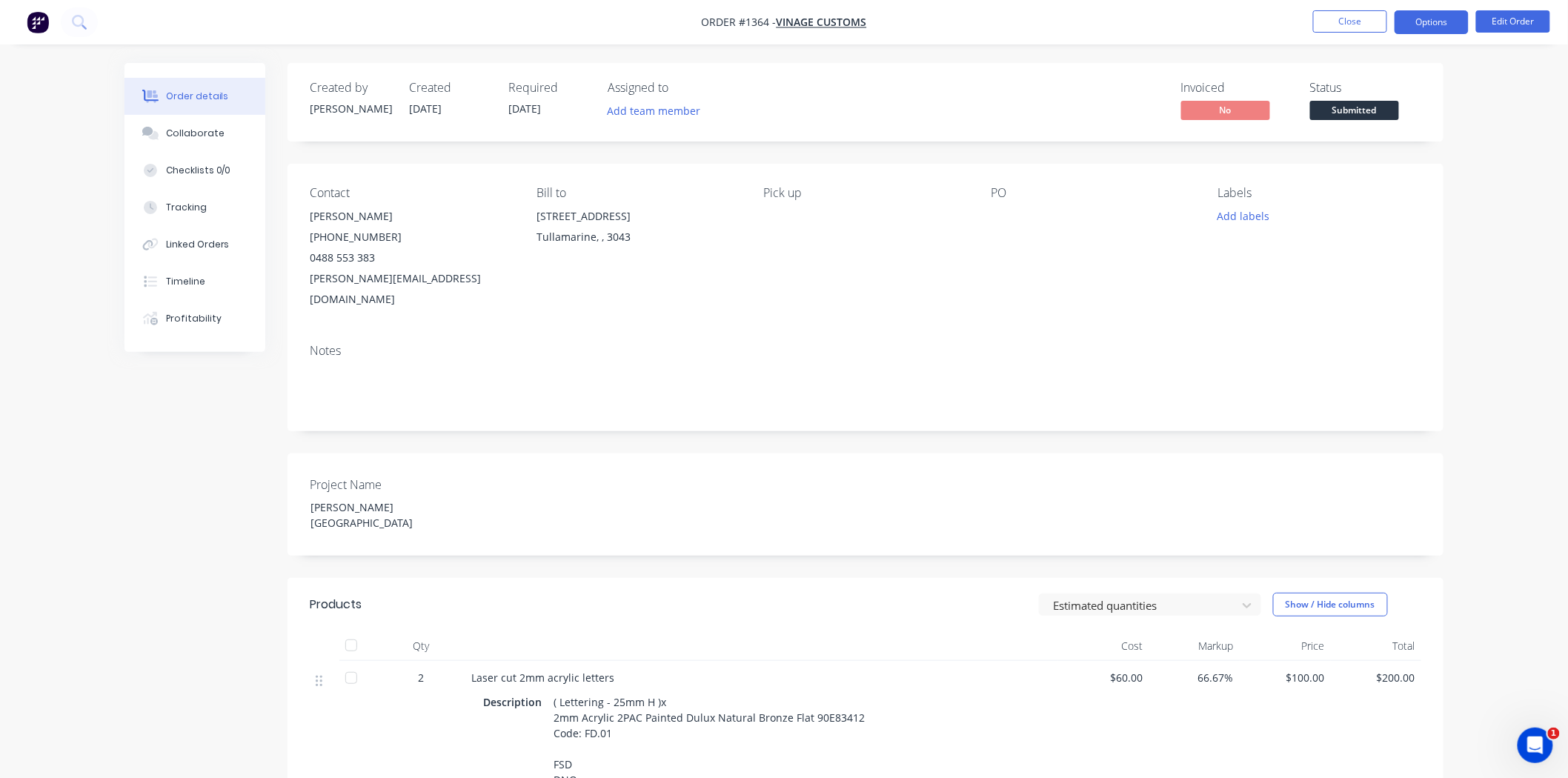
click at [1433, 22] on button "Options" at bounding box center [1431, 22] width 74 height 24
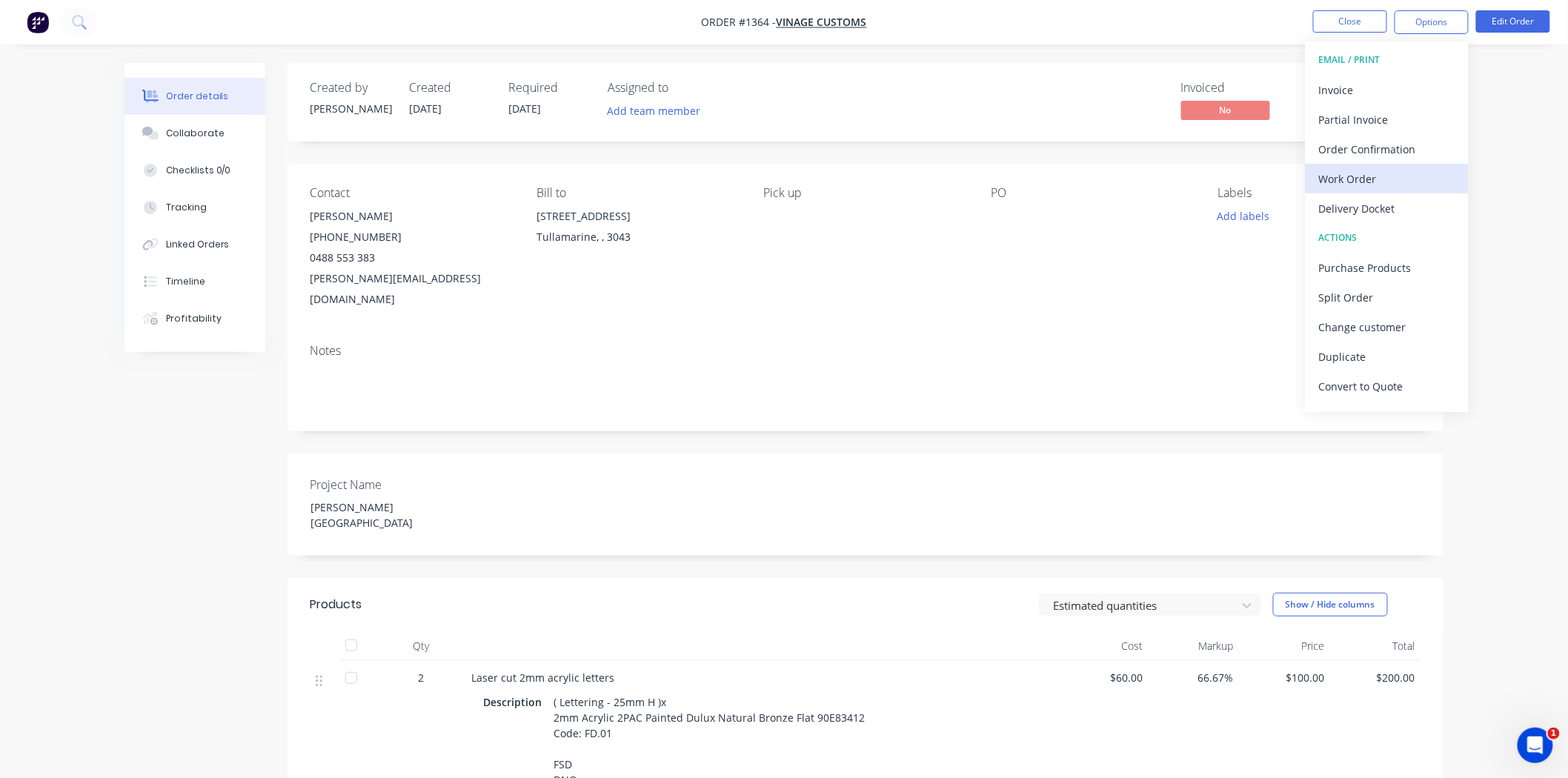
click at [1377, 179] on div "Work Order" at bounding box center [1387, 180] width 136 height 22
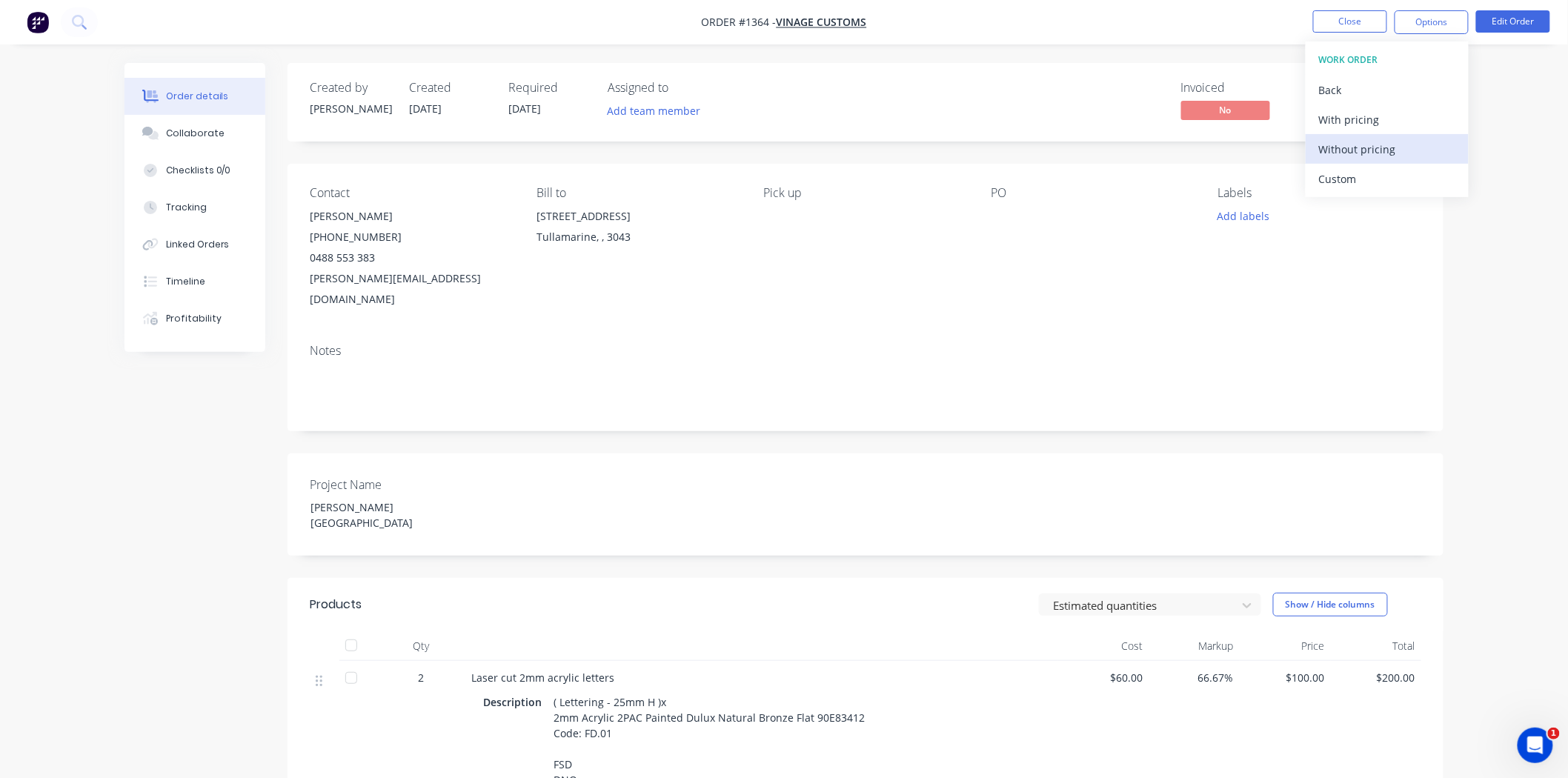
click at [1375, 142] on div "Without pricing" at bounding box center [1387, 150] width 136 height 22
drag, startPoint x: 1001, startPoint y: 216, endPoint x: 965, endPoint y: 243, distance: 45.0
click at [1001, 216] on div at bounding box center [1083, 216] width 185 height 21
click at [388, 497] on div "[PERSON_NAME][GEOGRAPHIC_DATA]" at bounding box center [392, 515] width 185 height 37
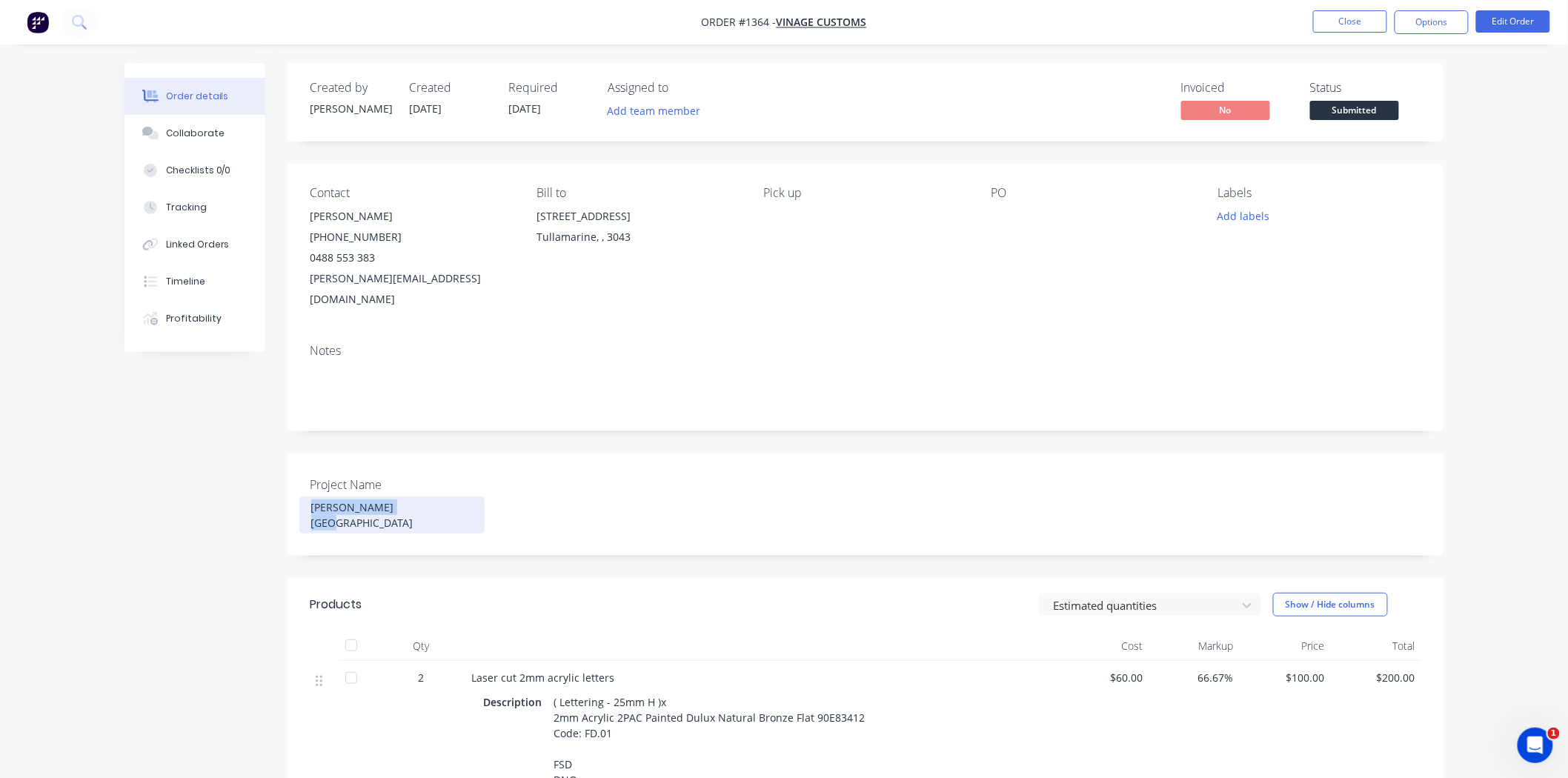
drag, startPoint x: 375, startPoint y: 485, endPoint x: 265, endPoint y: 489, distance: 110.1
click at [265, 489] on div "Created by [PERSON_NAME] Created [DATE] Required [DATE] Assigned to Add team me…" at bounding box center [784, 571] width 1319 height 1017
copy div "[PERSON_NAME][GEOGRAPHIC_DATA]"
click at [998, 211] on div at bounding box center [1083, 216] width 185 height 21
click at [1513, 28] on button "Edit Order" at bounding box center [1512, 21] width 74 height 22
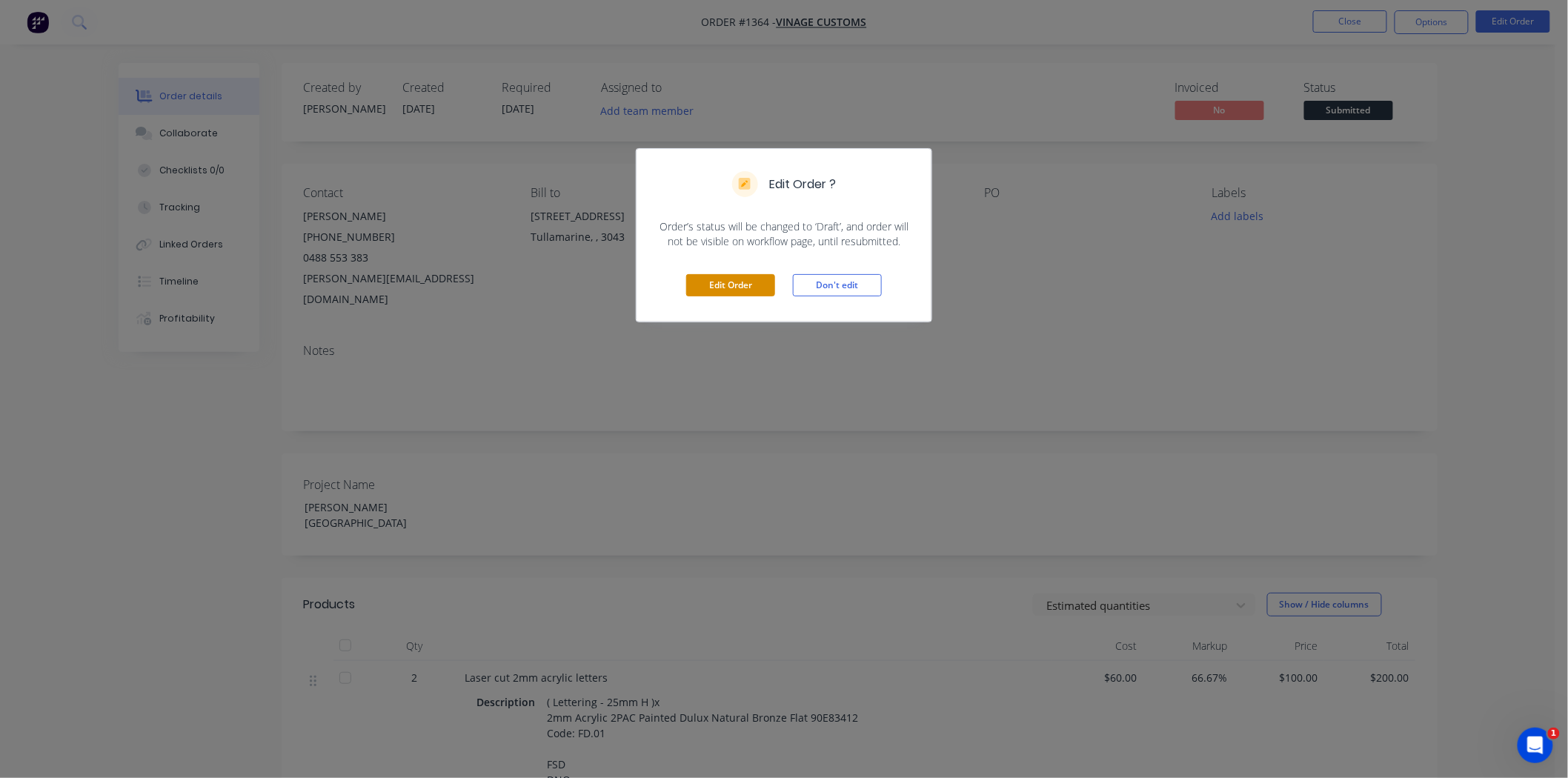
click at [743, 294] on button "Edit Order" at bounding box center [731, 285] width 89 height 22
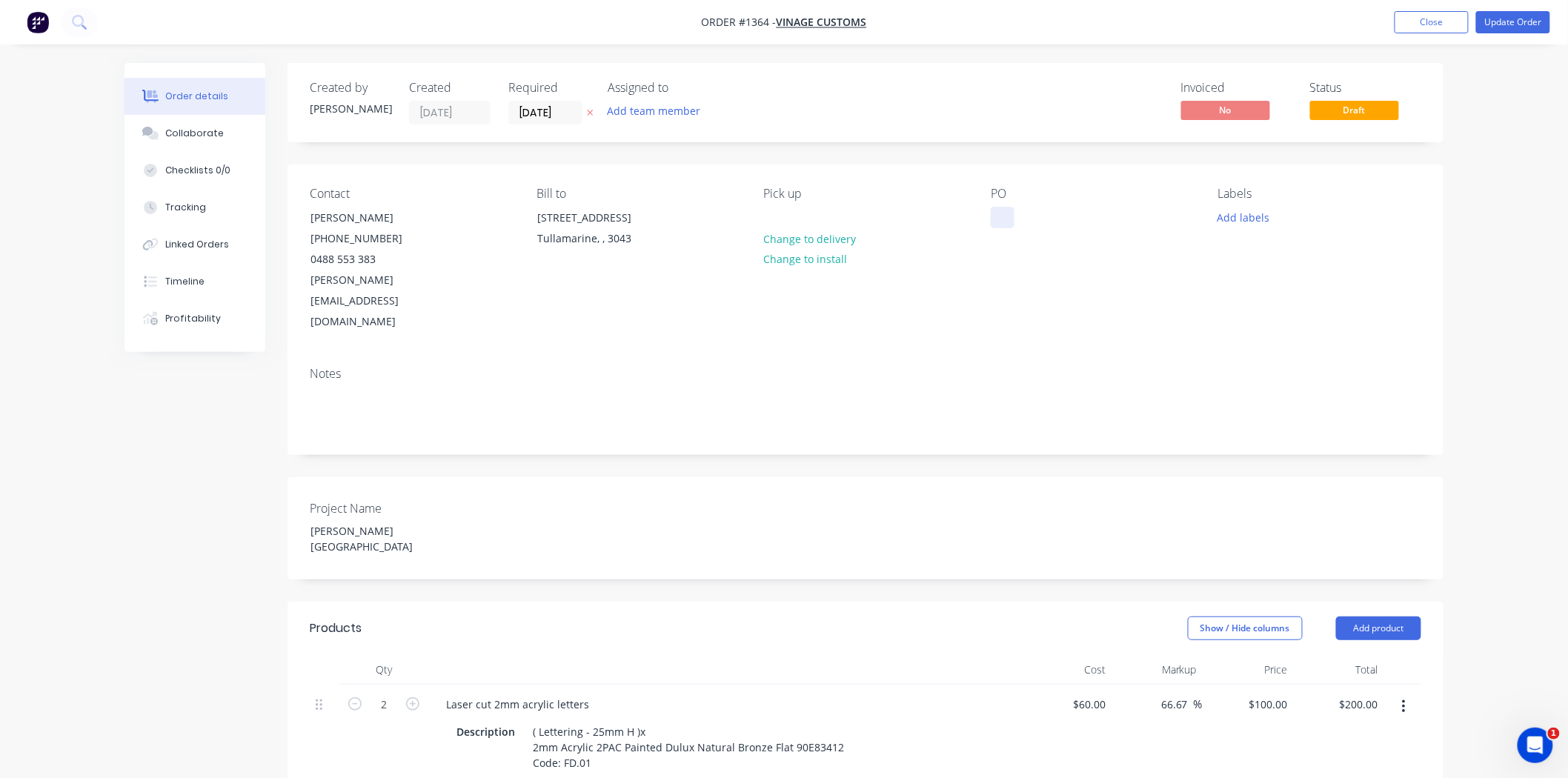
click at [1010, 224] on div at bounding box center [1003, 217] width 24 height 22
paste div
drag, startPoint x: 1291, startPoint y: 336, endPoint x: 1377, endPoint y: 235, distance: 132.7
click at [1291, 367] on div "Notes" at bounding box center [865, 374] width 1112 height 14
click at [1512, 23] on button "Update Order" at bounding box center [1512, 22] width 74 height 22
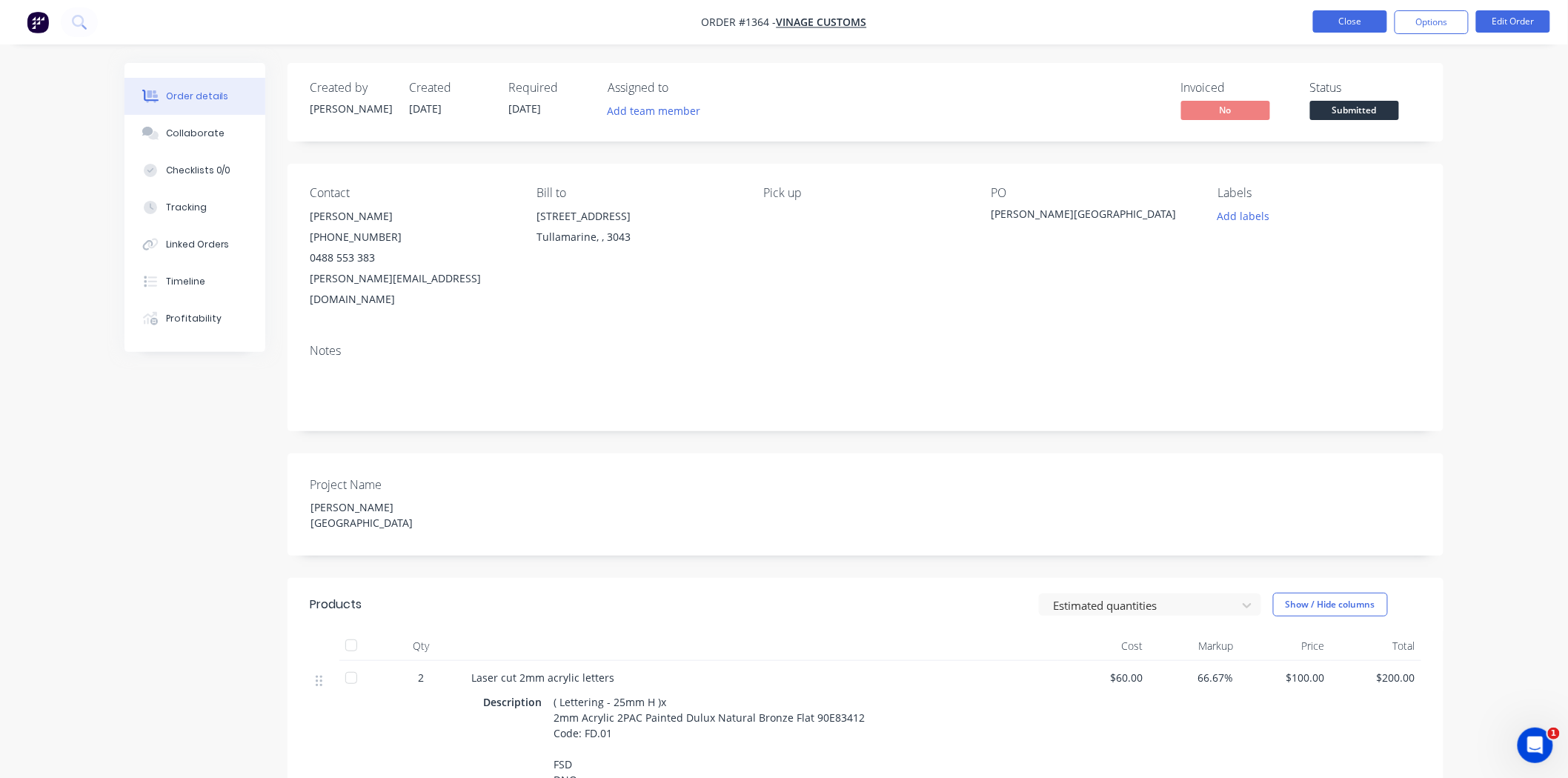
click at [1334, 21] on button "Close" at bounding box center [1350, 21] width 74 height 22
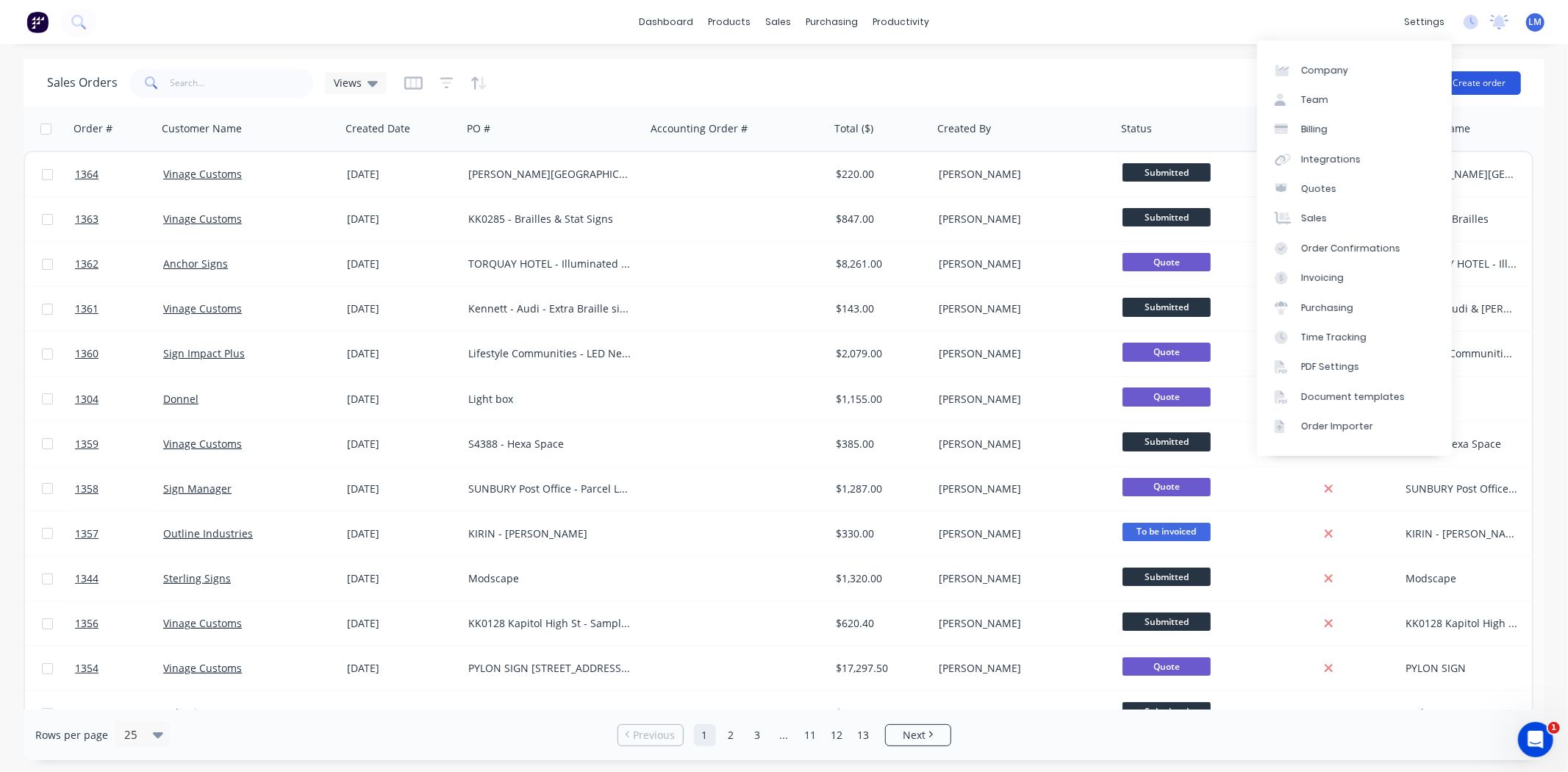
click at [1501, 84] on button "Create order" at bounding box center [1478, 83] width 84 height 24
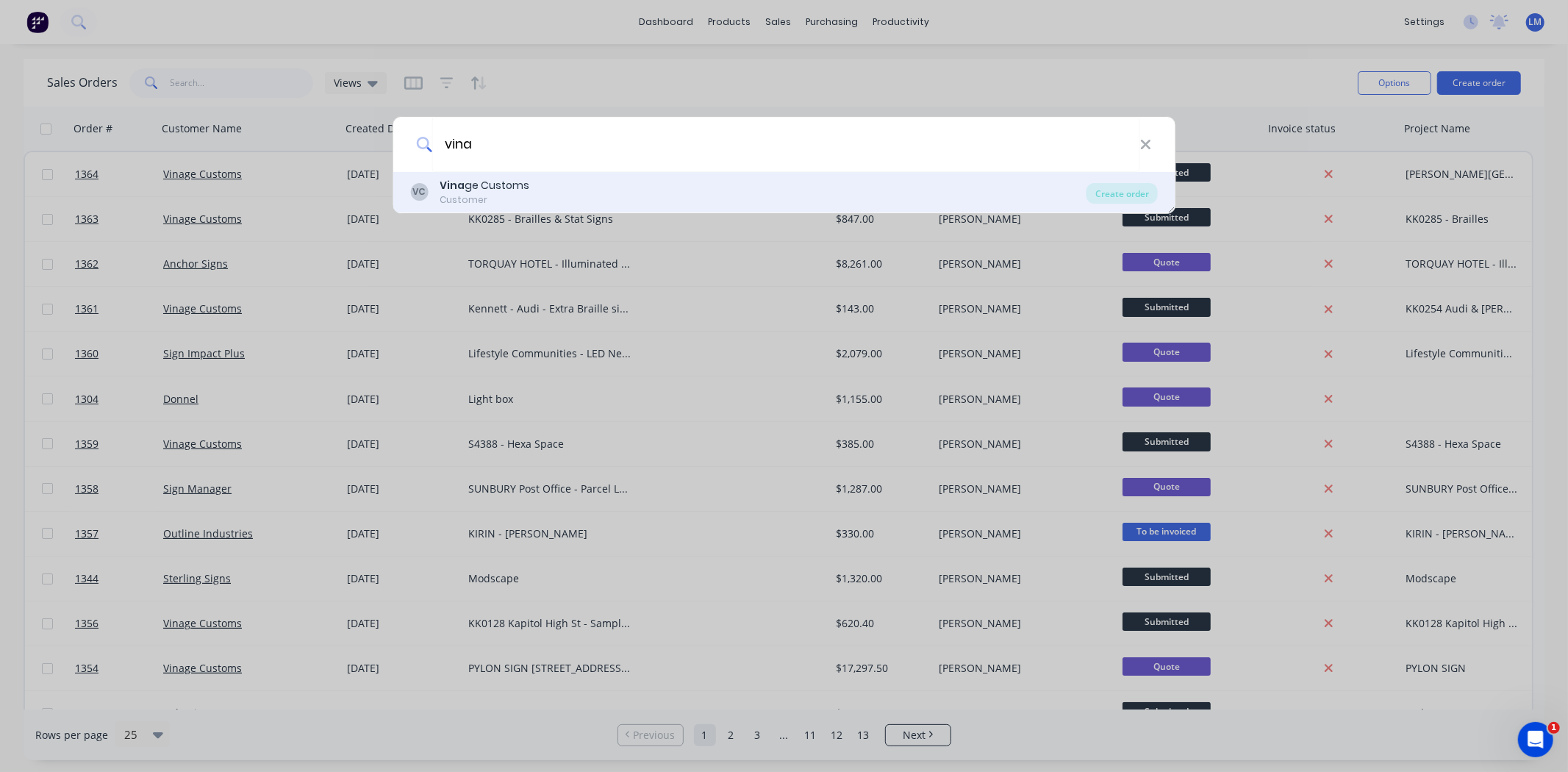
type input "vina"
click at [493, 188] on div "Vina ge Customs" at bounding box center [484, 186] width 90 height 16
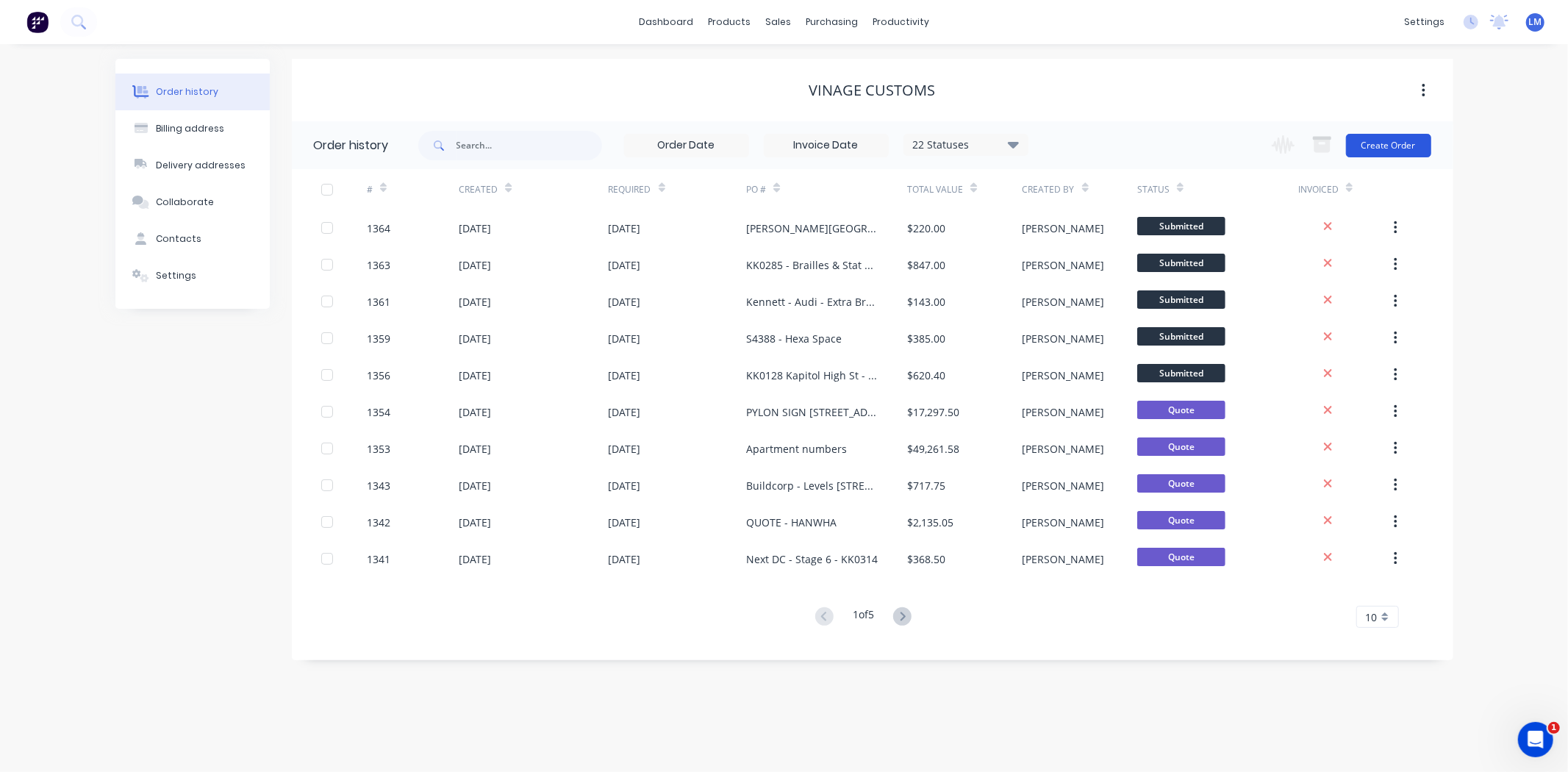
click at [1391, 138] on button "Create Order" at bounding box center [1389, 146] width 86 height 24
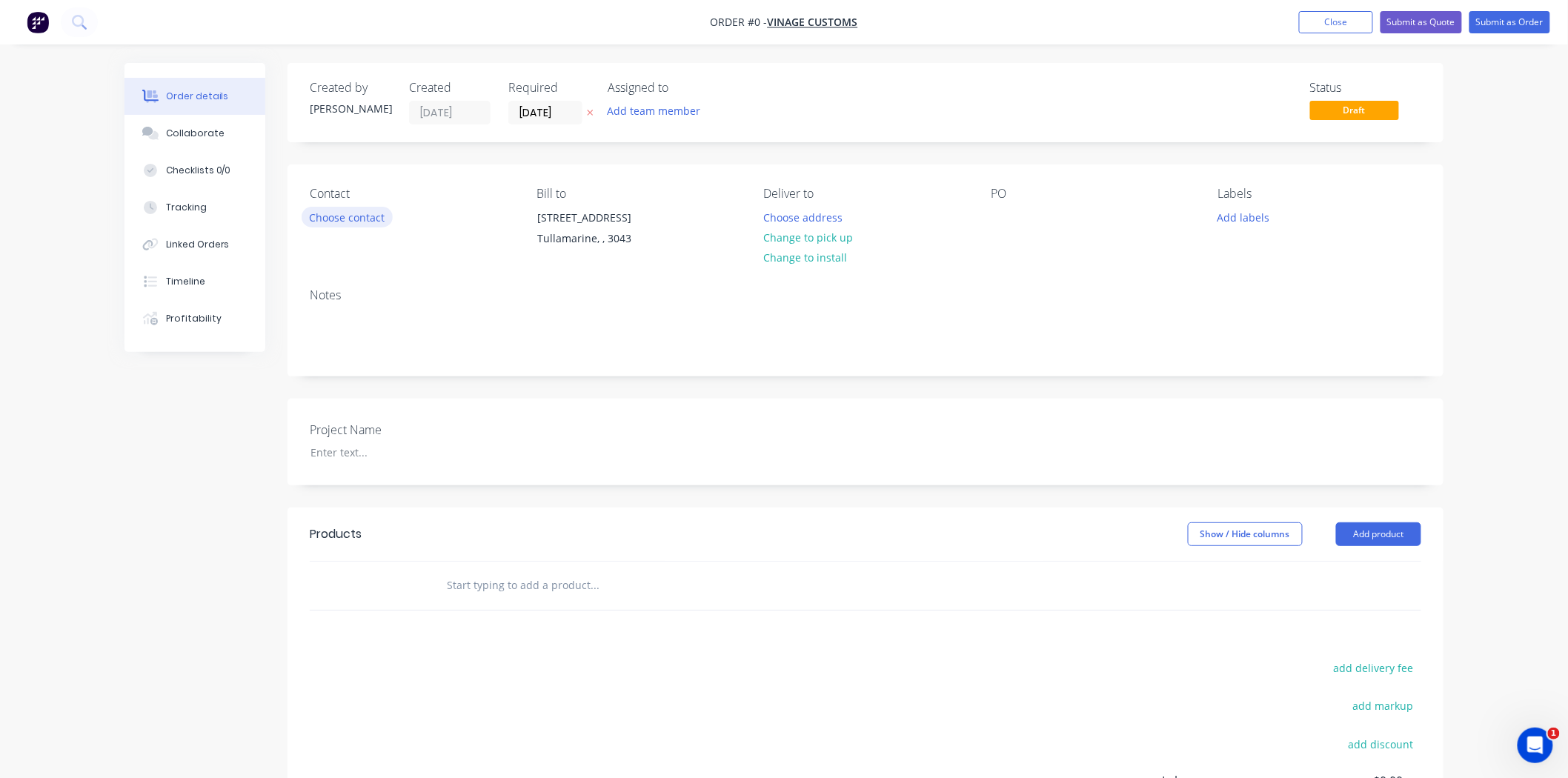
click at [324, 221] on button "Choose contact" at bounding box center [347, 216] width 91 height 20
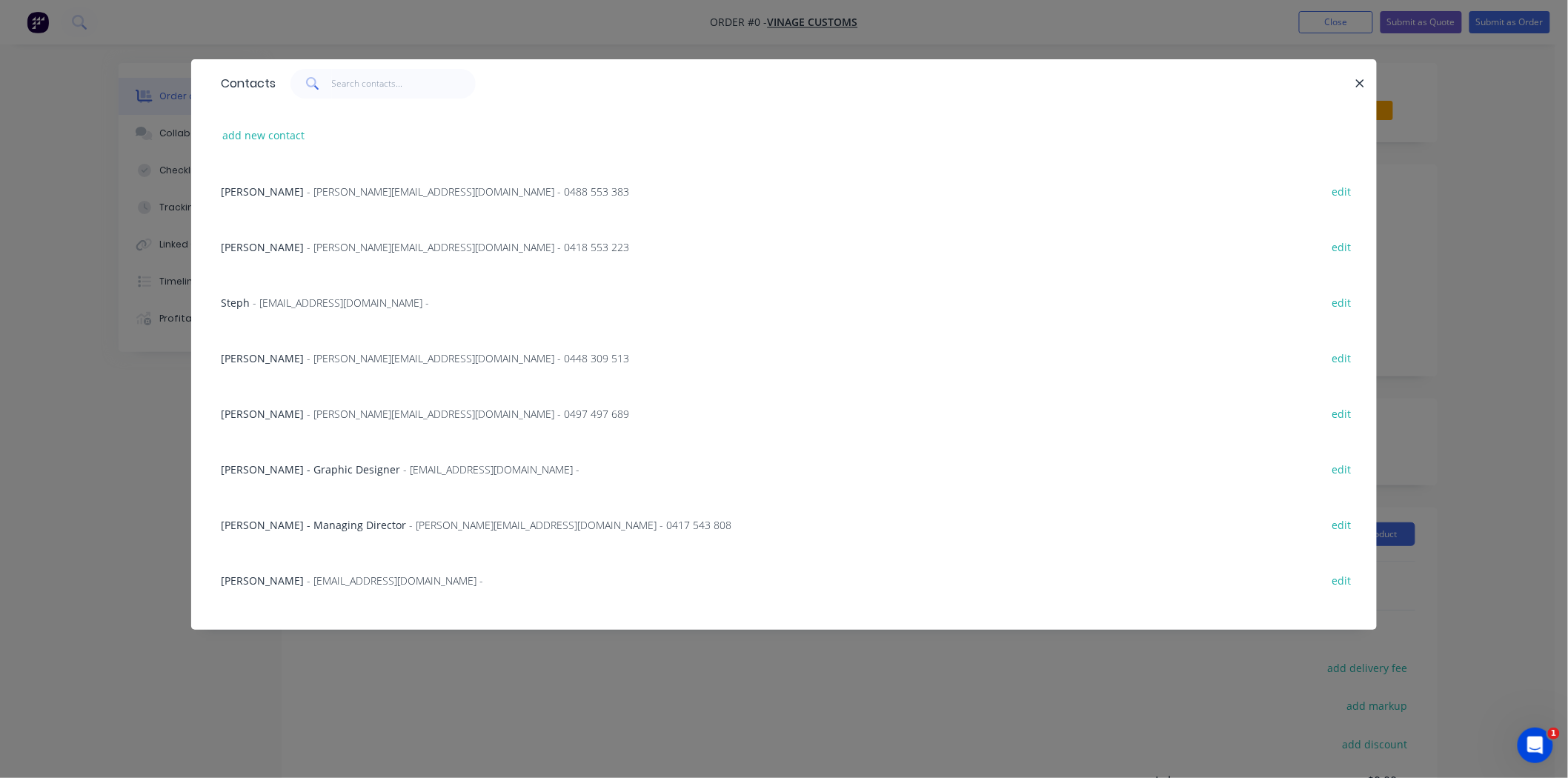
click at [306, 189] on span "- [PERSON_NAME][EMAIL_ADDRESS][DOMAIN_NAME] - 0488 553 383" at bounding box center [467, 192] width 322 height 14
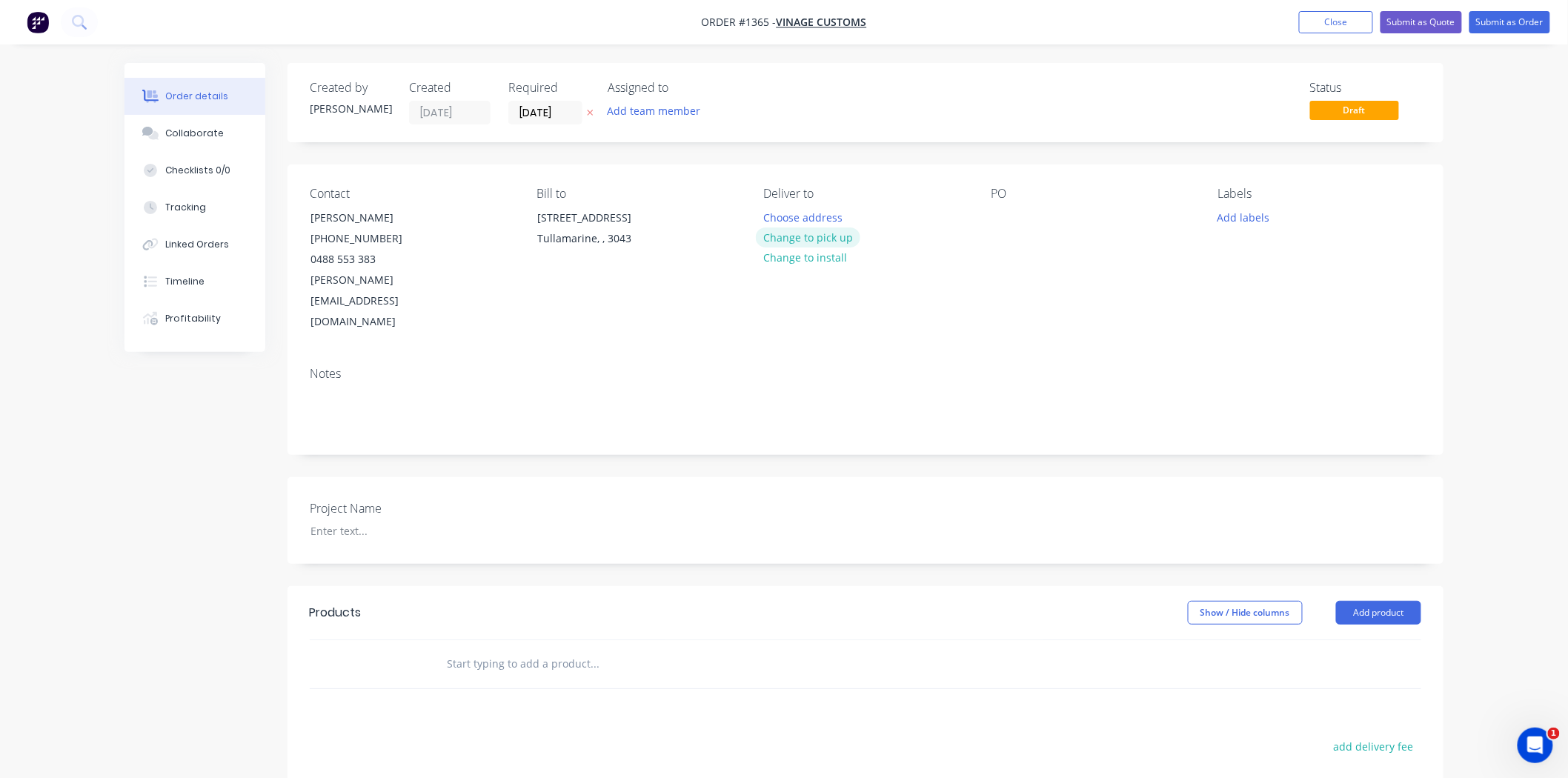
click at [778, 239] on button "Change to pick up" at bounding box center [808, 237] width 105 height 20
click at [1015, 221] on div "PO" at bounding box center [1092, 259] width 203 height 146
click at [1001, 221] on div at bounding box center [1003, 217] width 24 height 22
paste div
drag, startPoint x: 1049, startPoint y: 215, endPoint x: 1115, endPoint y: 216, distance: 66.0
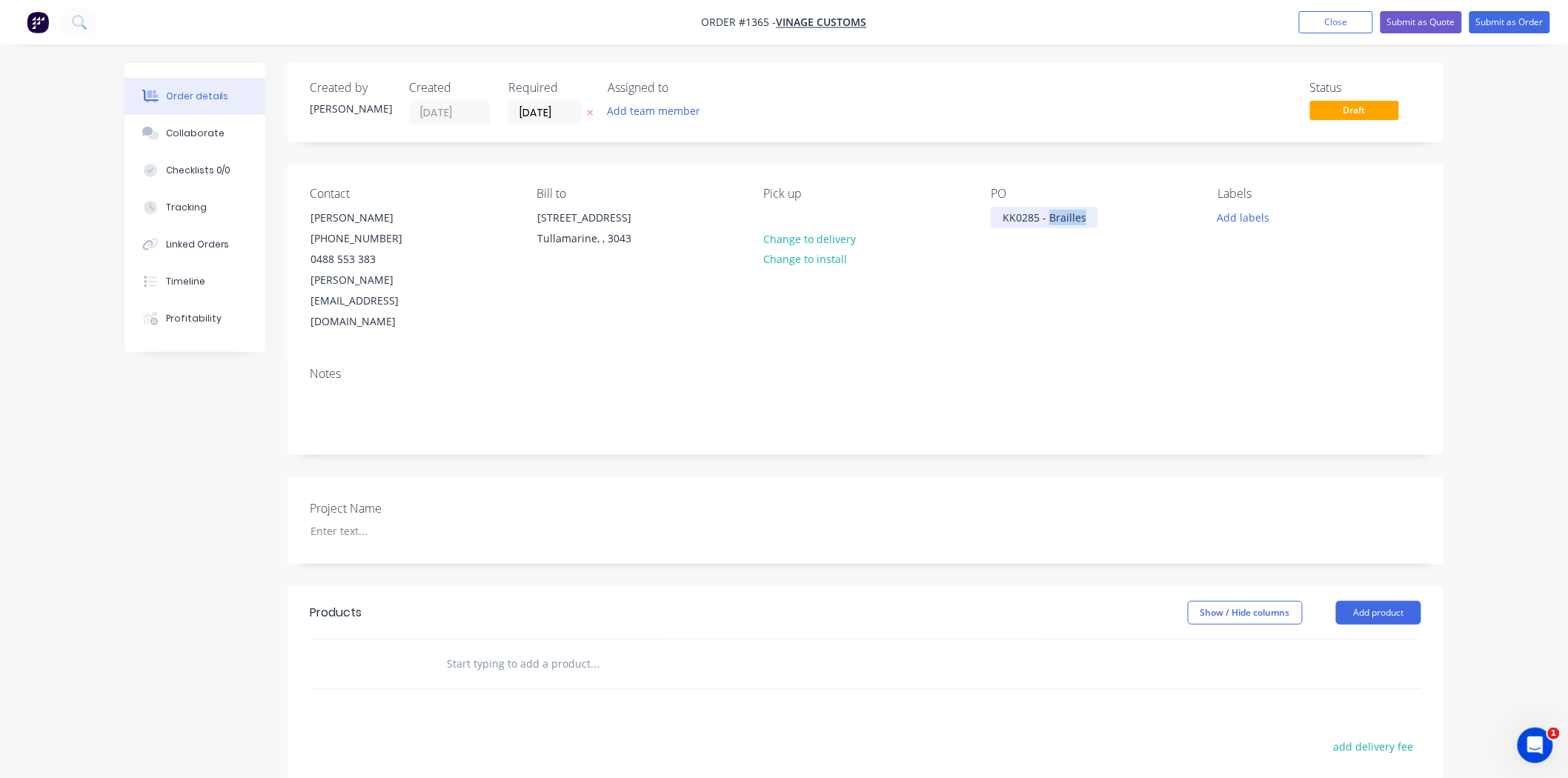
click at [1115, 216] on div "PO KK0285 - Brailles" at bounding box center [1092, 259] width 203 height 146
drag, startPoint x: 1118, startPoint y: 216, endPoint x: 996, endPoint y: 217, distance: 122.0
click at [996, 217] on div "KK0285 - Acrylic panels" at bounding box center [1060, 217] width 139 height 22
copy div "KK0285 - Acrylic panels"
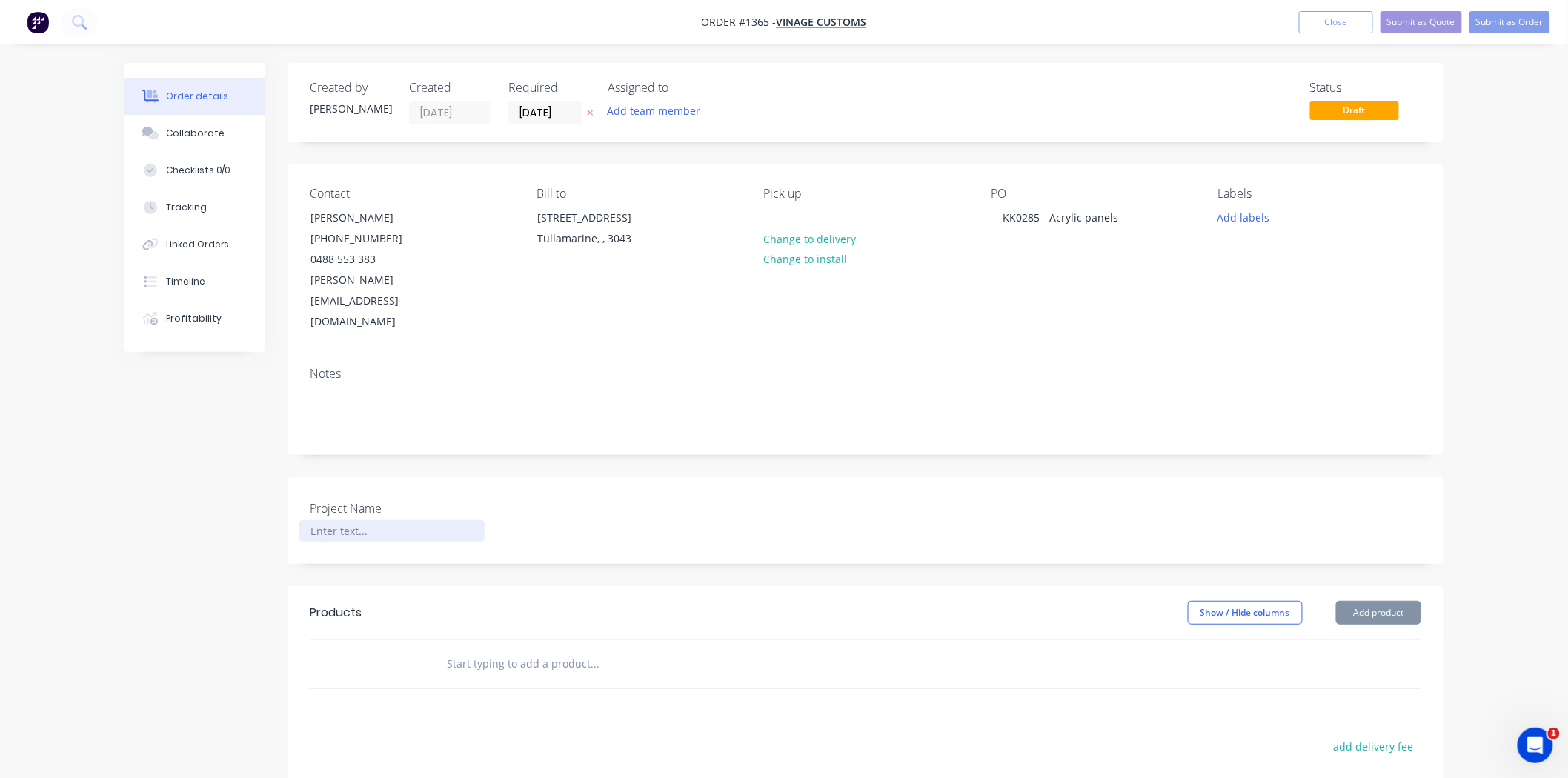
click at [347, 520] on div at bounding box center [392, 531] width 185 height 22
paste div
click at [476, 649] on input "text" at bounding box center [594, 664] width 297 height 30
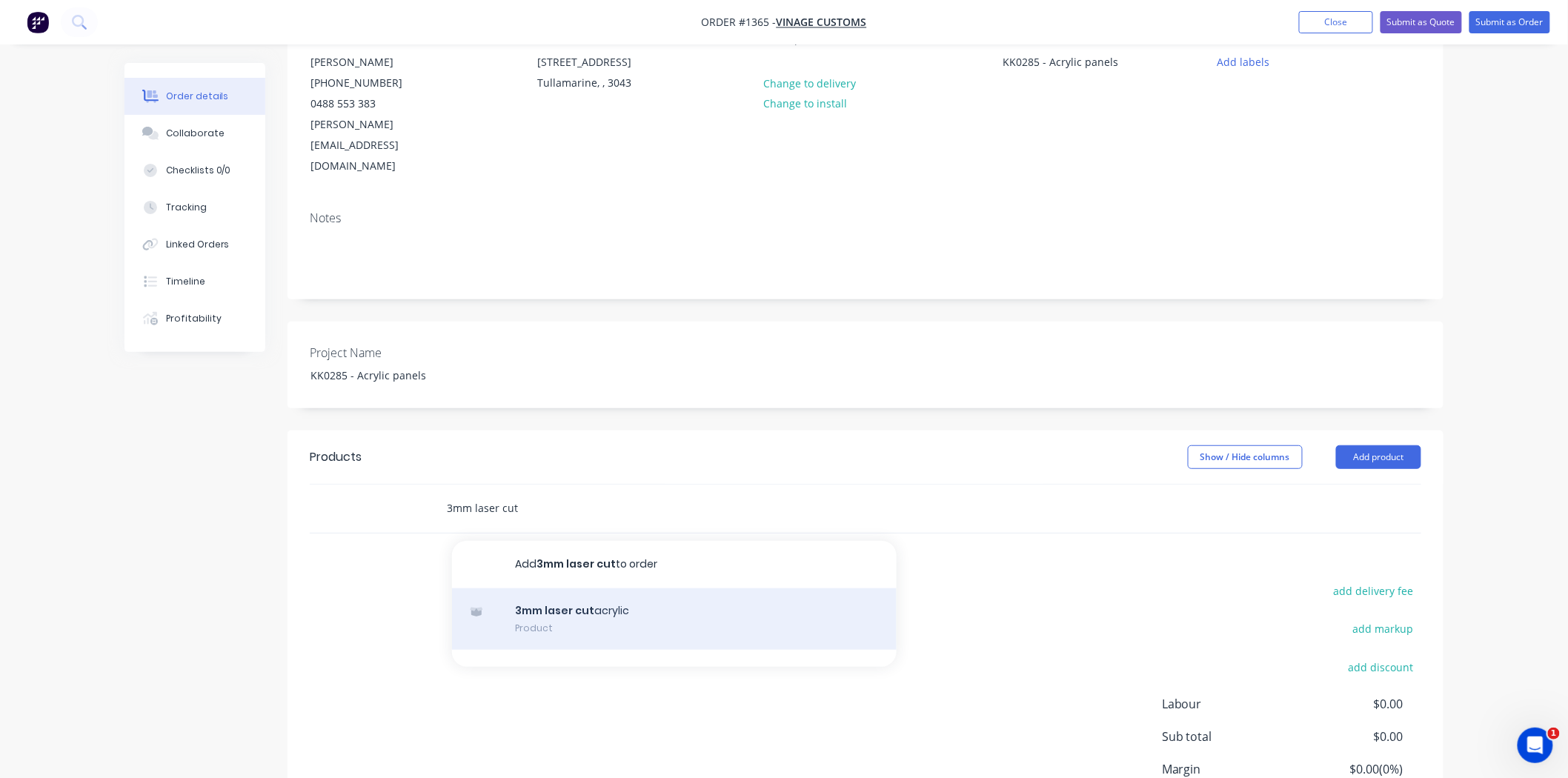
scroll to position [165, 0]
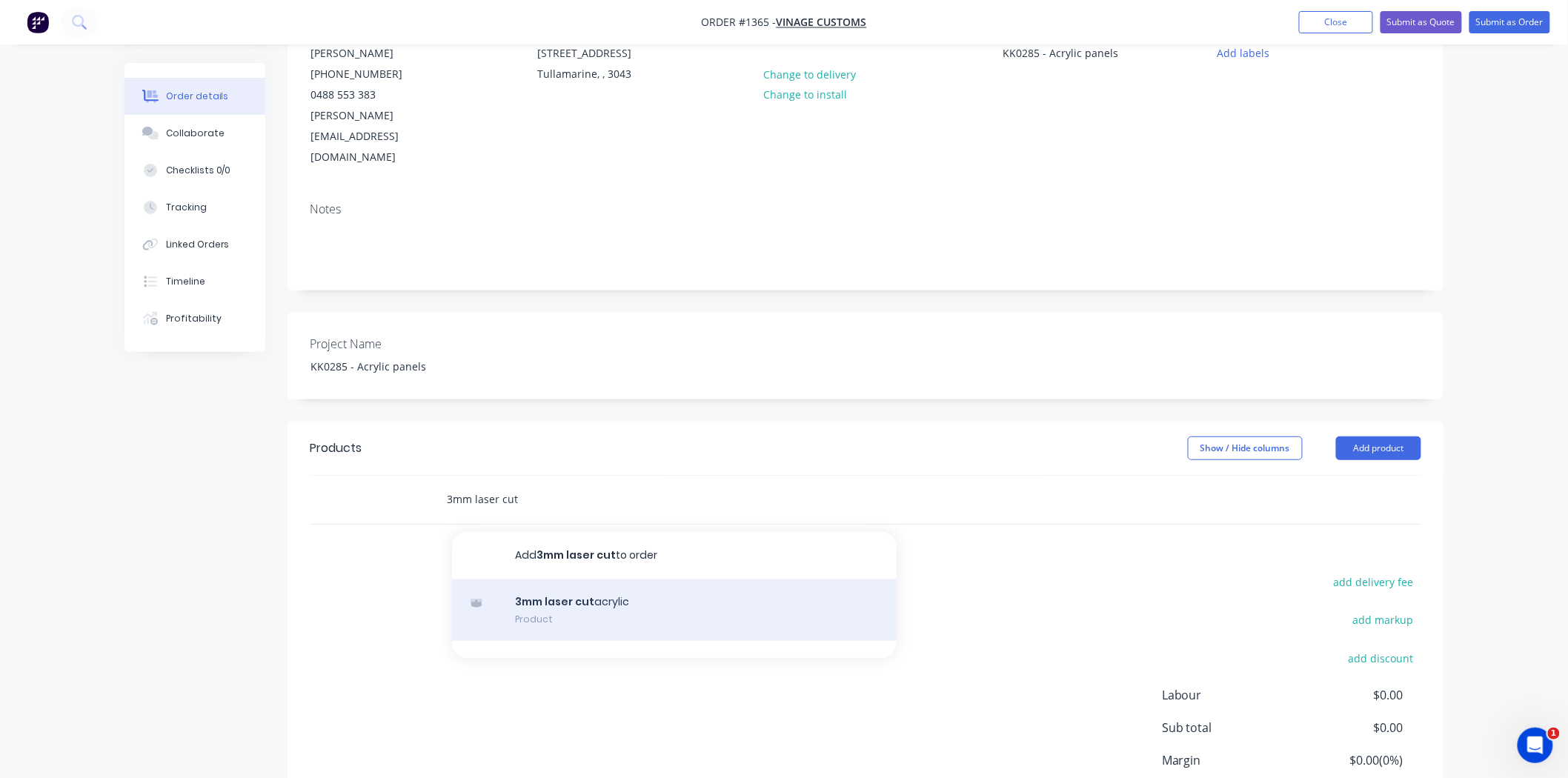
type input "3mm laser cut"
click at [642, 580] on div "3mm laser cut acrylic Product" at bounding box center [674, 610] width 444 height 63
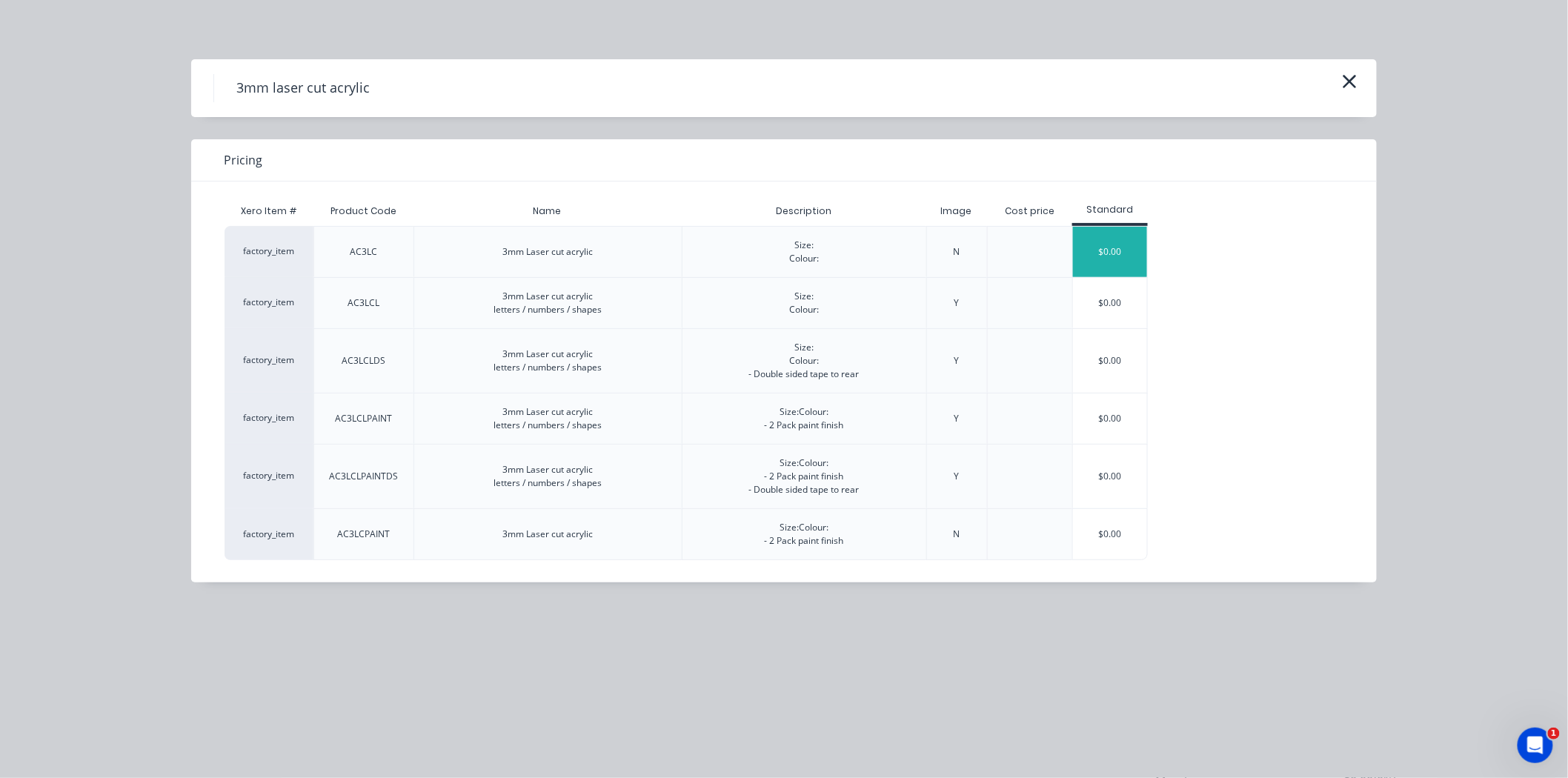
click at [1130, 236] on div "$0.00" at bounding box center [1110, 252] width 74 height 51
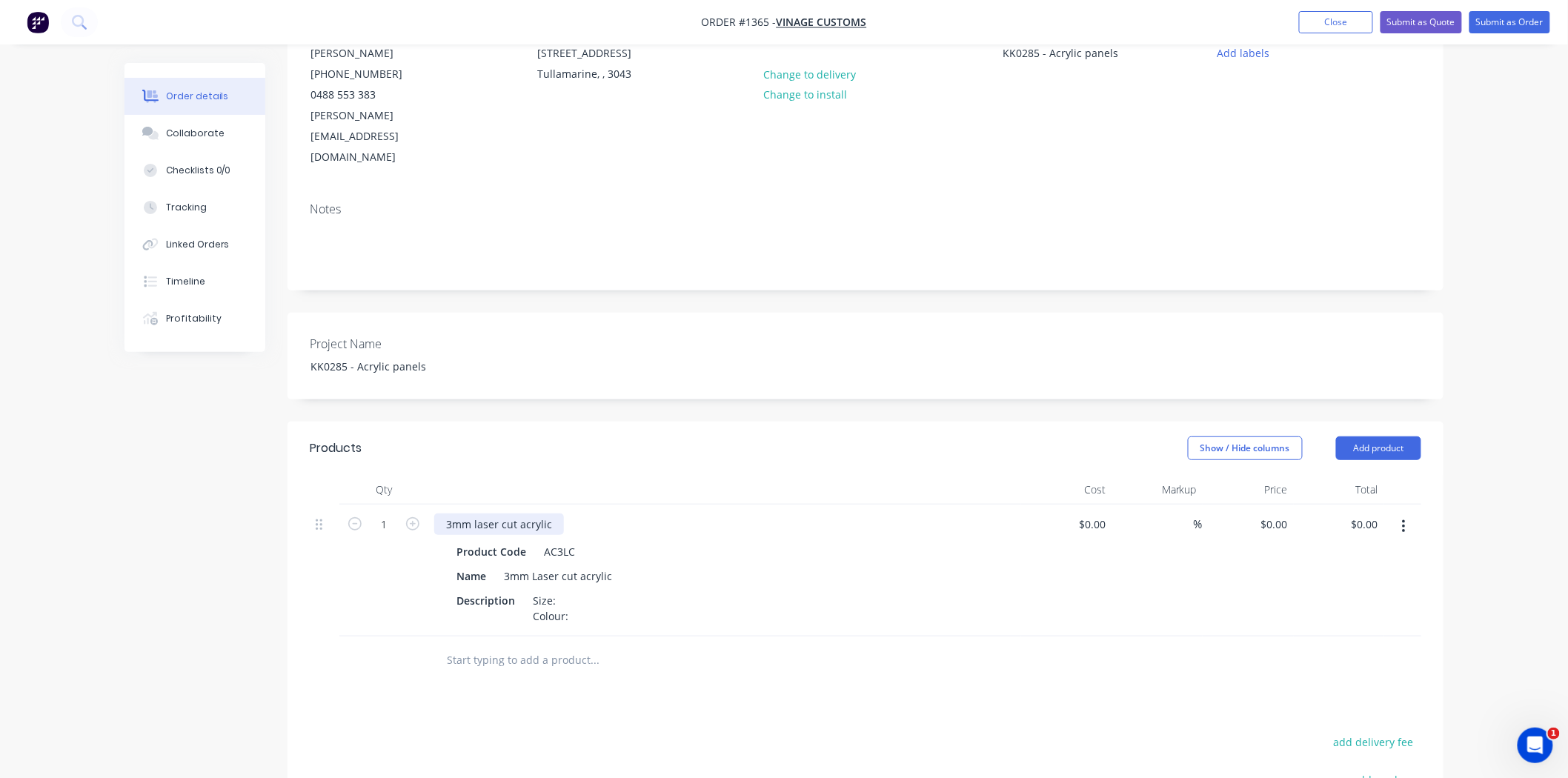
drag, startPoint x: 448, startPoint y: 482, endPoint x: 435, endPoint y: 482, distance: 13.0
click at [435, 514] on div "3mm laser cut acrylic" at bounding box center [499, 525] width 130 height 22
click at [508, 566] on div "3mm Laser cut acrylic" at bounding box center [557, 577] width 120 height 22
click at [500, 566] on div "3mm Laser cut acrylic" at bounding box center [557, 577] width 120 height 22
click at [565, 590] on div "Size: Colour:" at bounding box center [550, 608] width 48 height 37
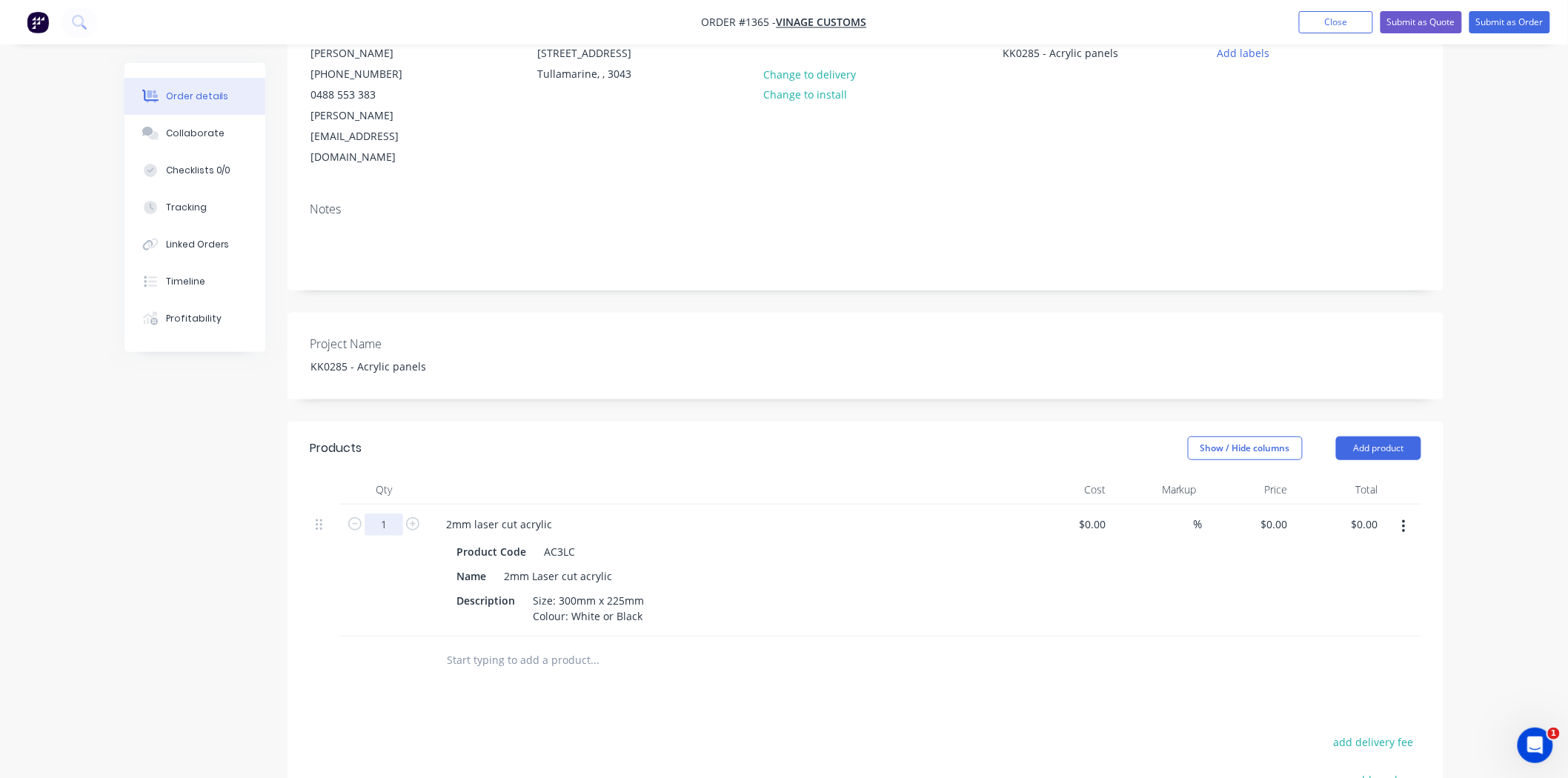
click at [382, 514] on input "1" at bounding box center [384, 525] width 39 height 22
type input "10"
click at [1190, 514] on input at bounding box center [1184, 525] width 17 height 22
type input "50"
click at [1105, 514] on input at bounding box center [1103, 525] width 17 height 22
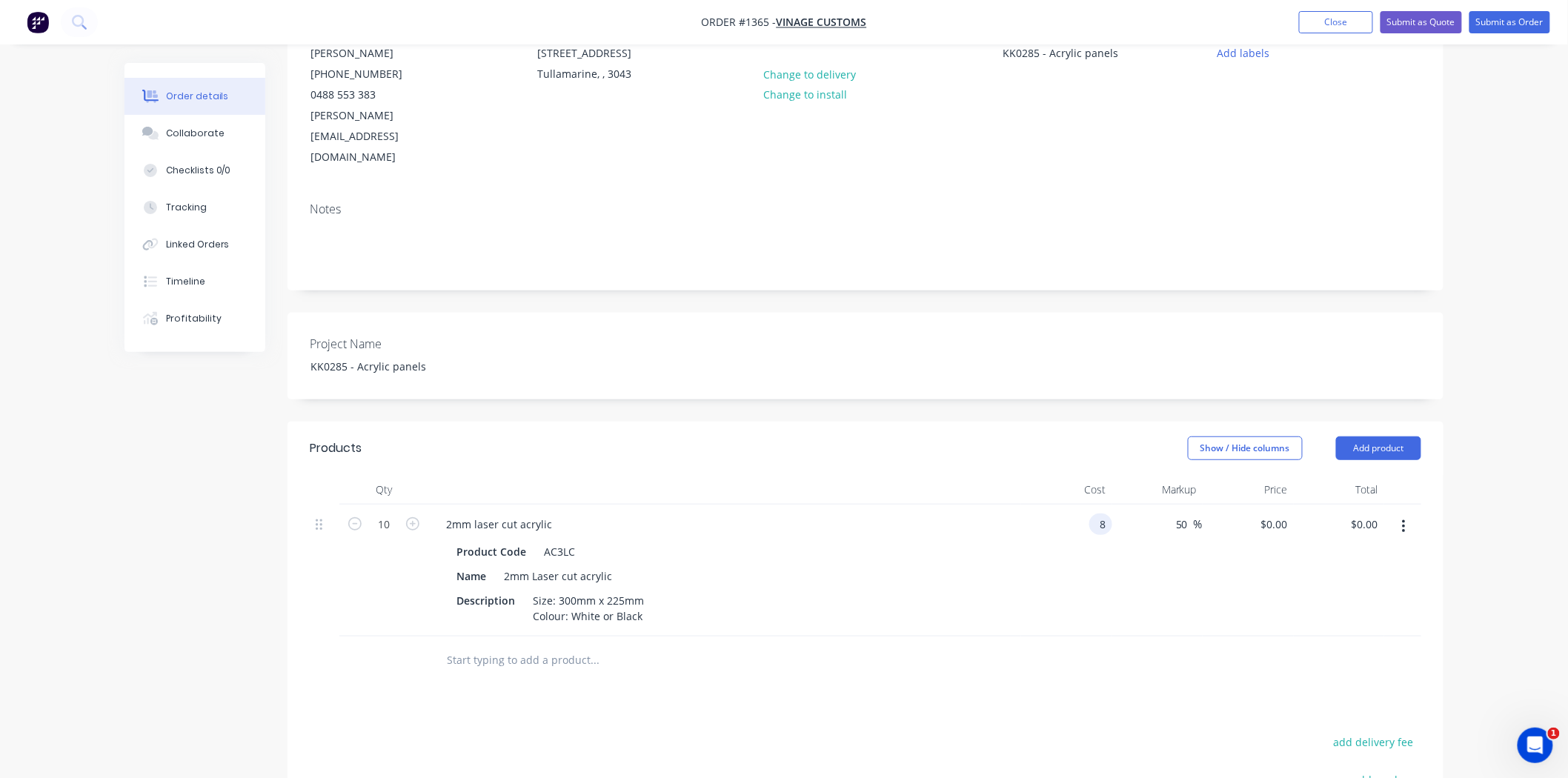
type input "$8.00"
type input "$12.00"
type input "$120.00"
click at [1049, 664] on div "Products Show / Hide columns Add product Qty Cost Markup Price Total 10 2mm las…" at bounding box center [865, 731] width 1155 height 619
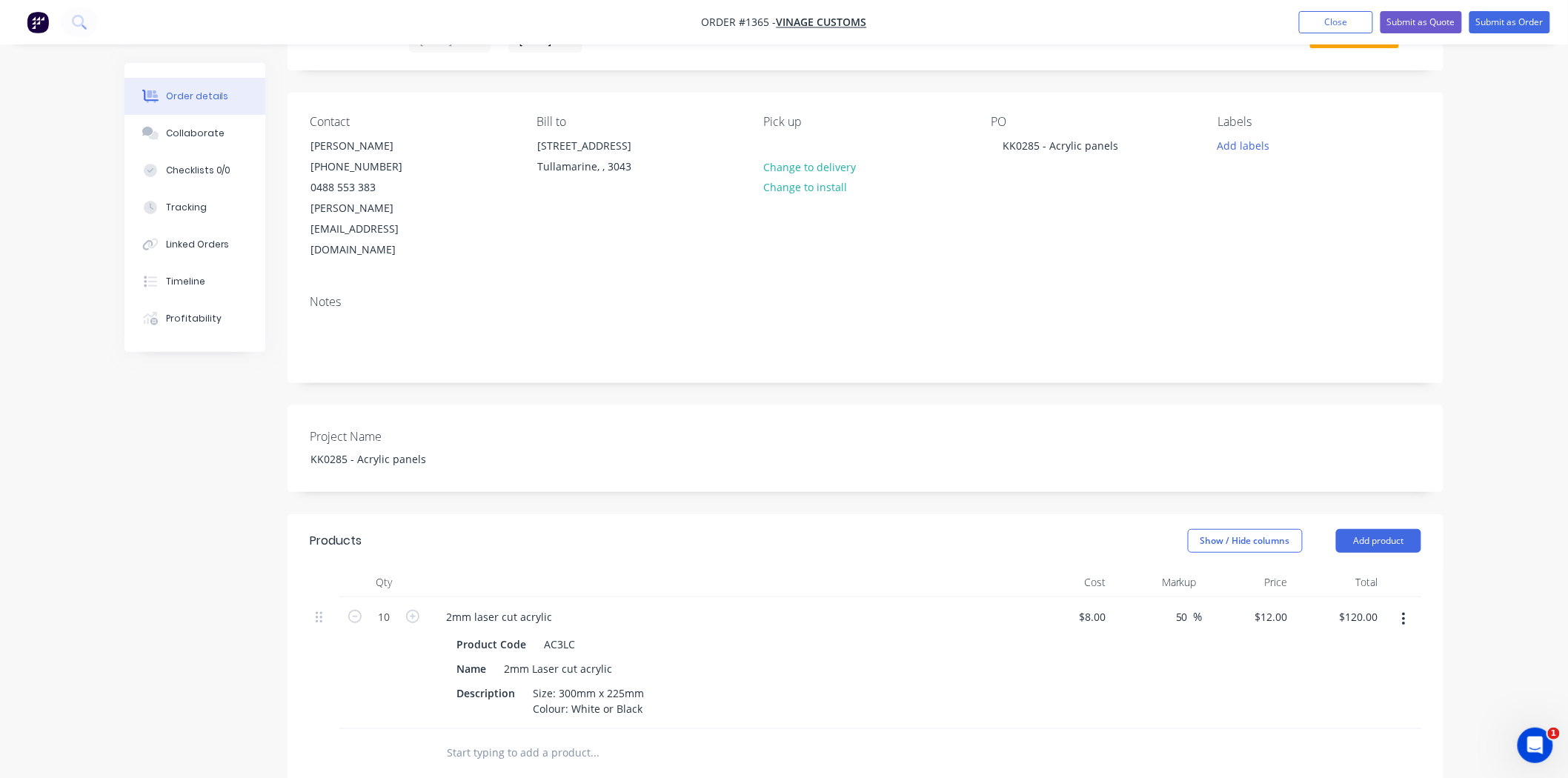
scroll to position [0, 0]
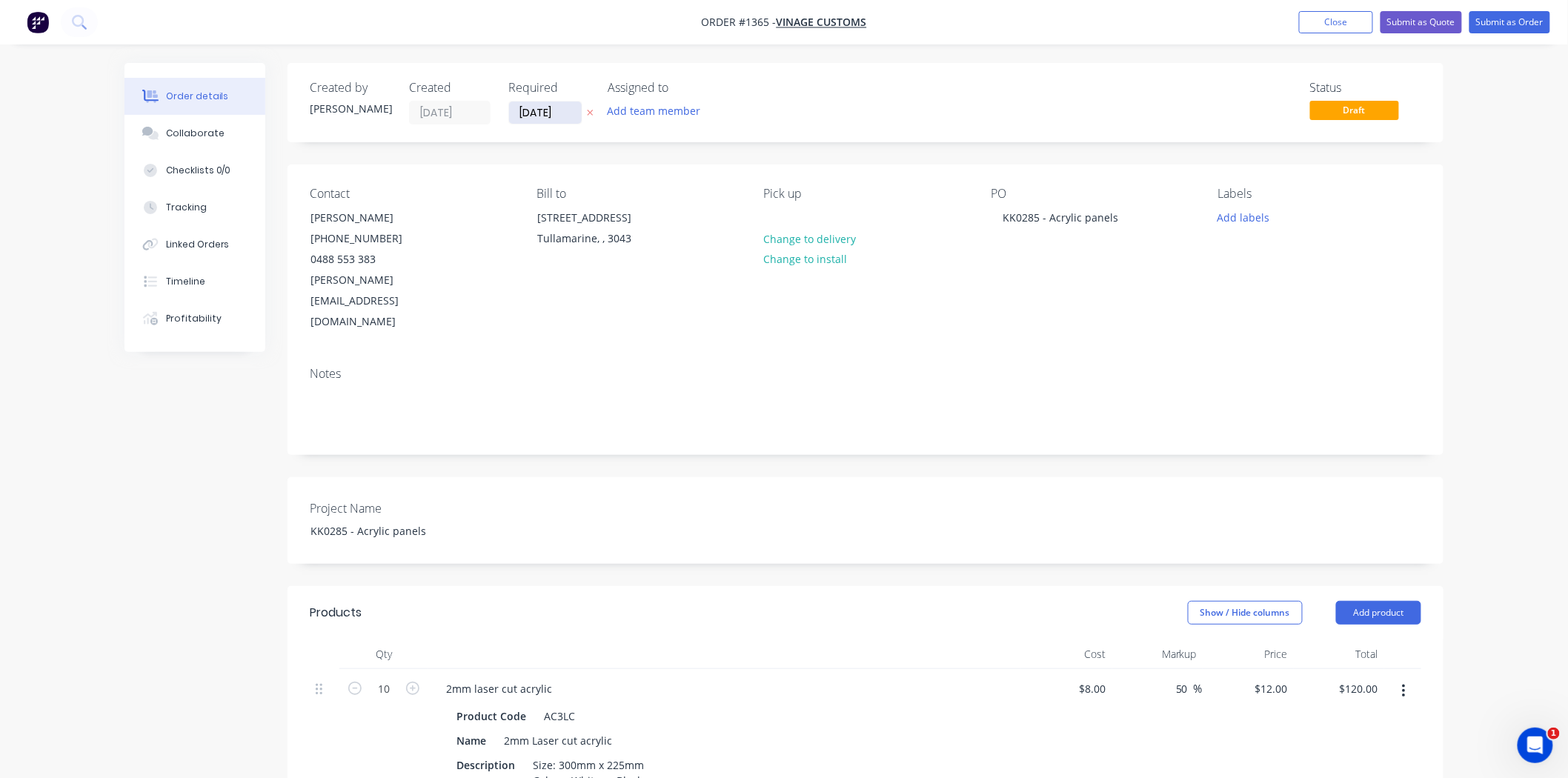
click at [557, 107] on input "[DATE]" at bounding box center [544, 112] width 72 height 22
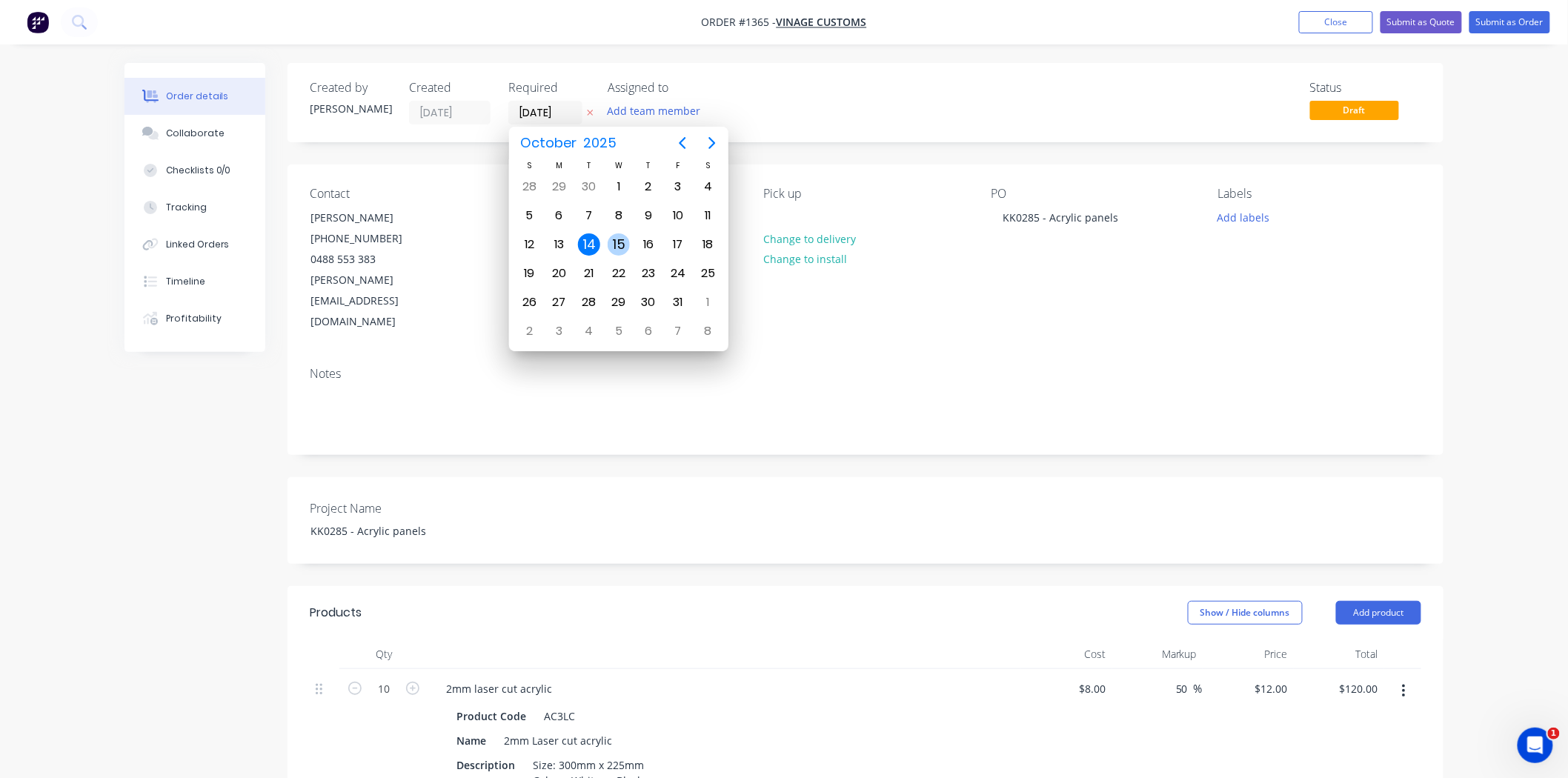
click at [618, 233] on div "15" at bounding box center [619, 244] width 22 height 22
type input "[DATE]"
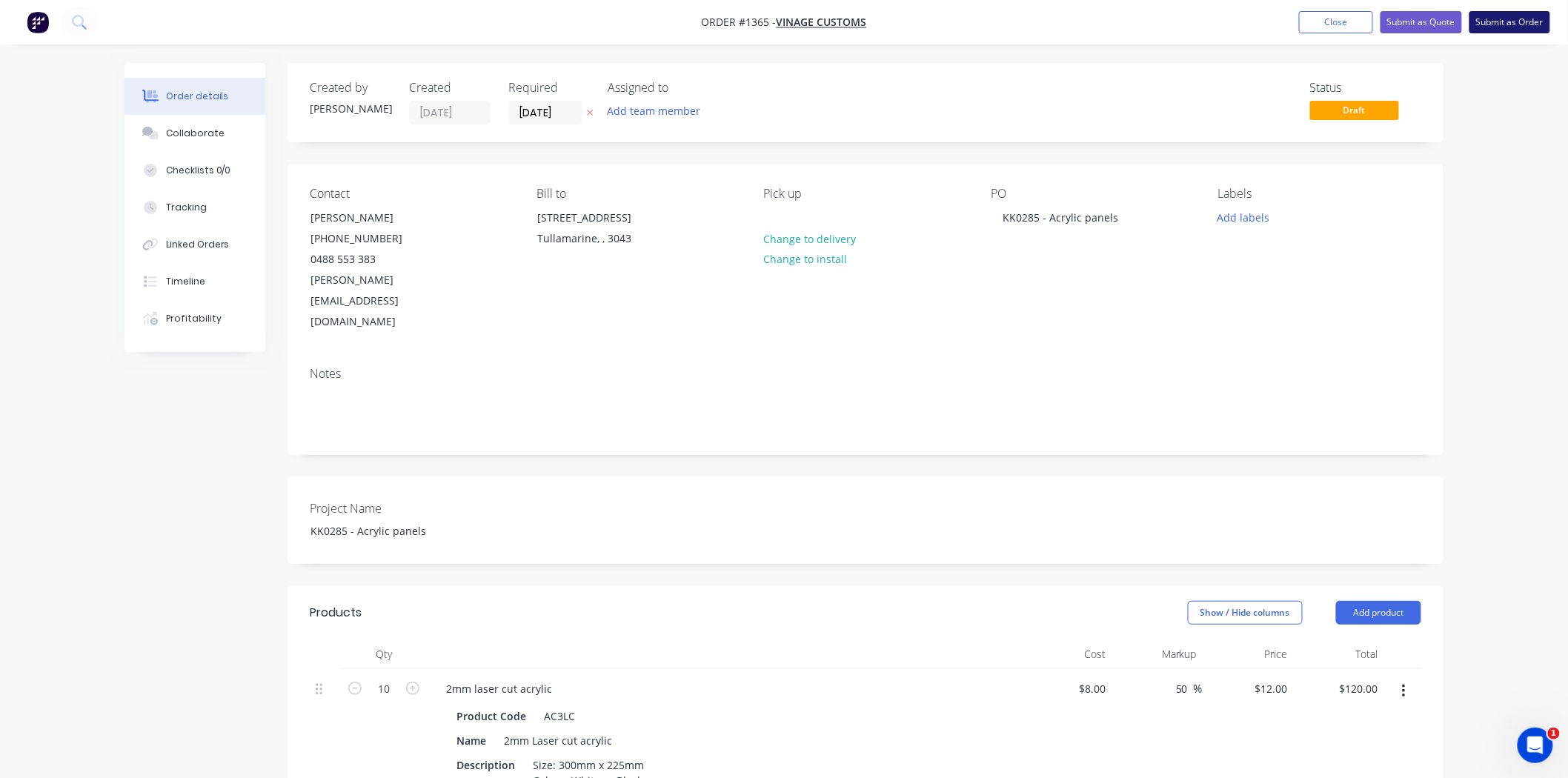
click at [1490, 24] on button "Submit as Order" at bounding box center [1508, 22] width 80 height 22
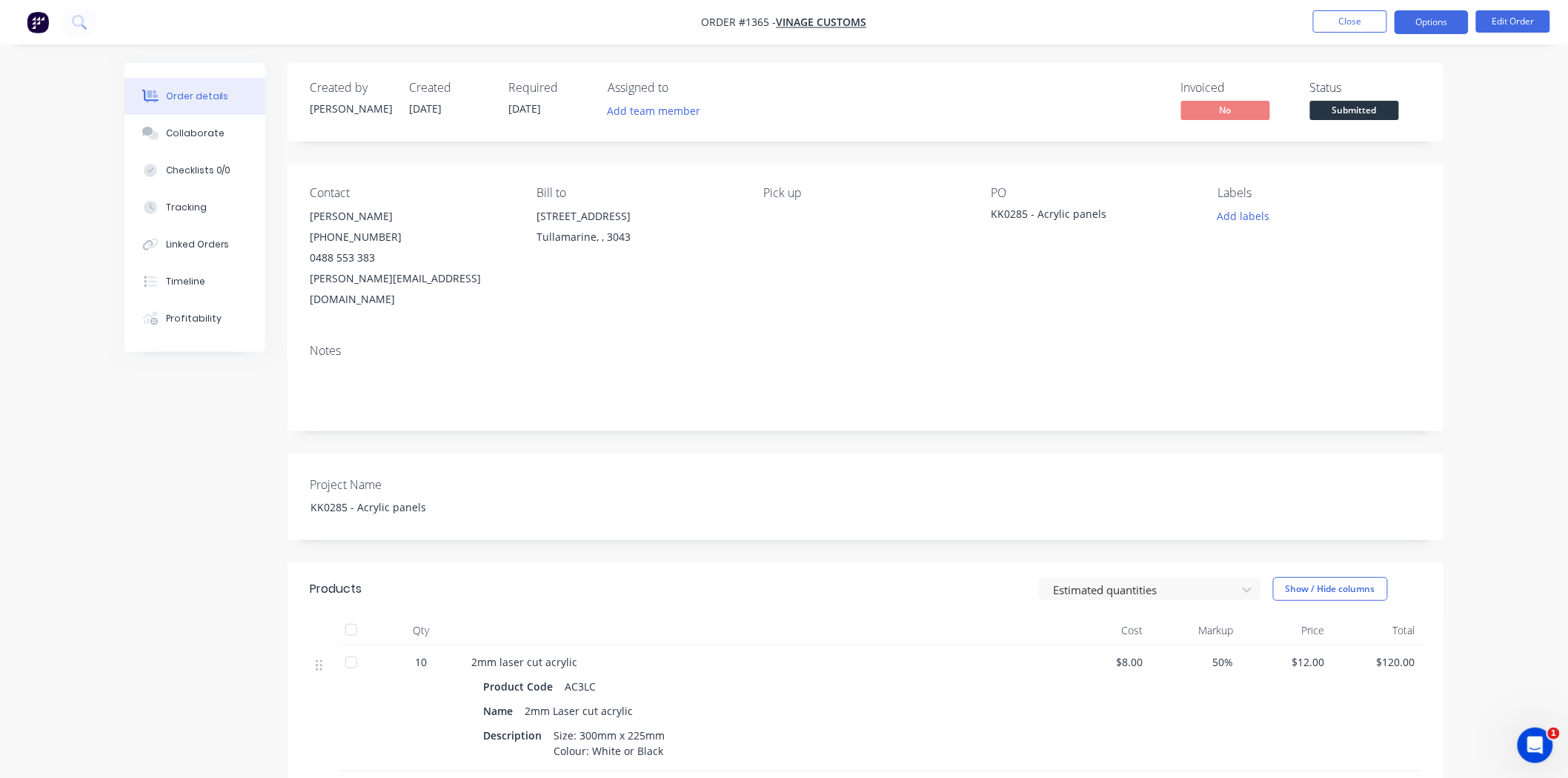
click at [1428, 20] on button "Options" at bounding box center [1431, 22] width 74 height 24
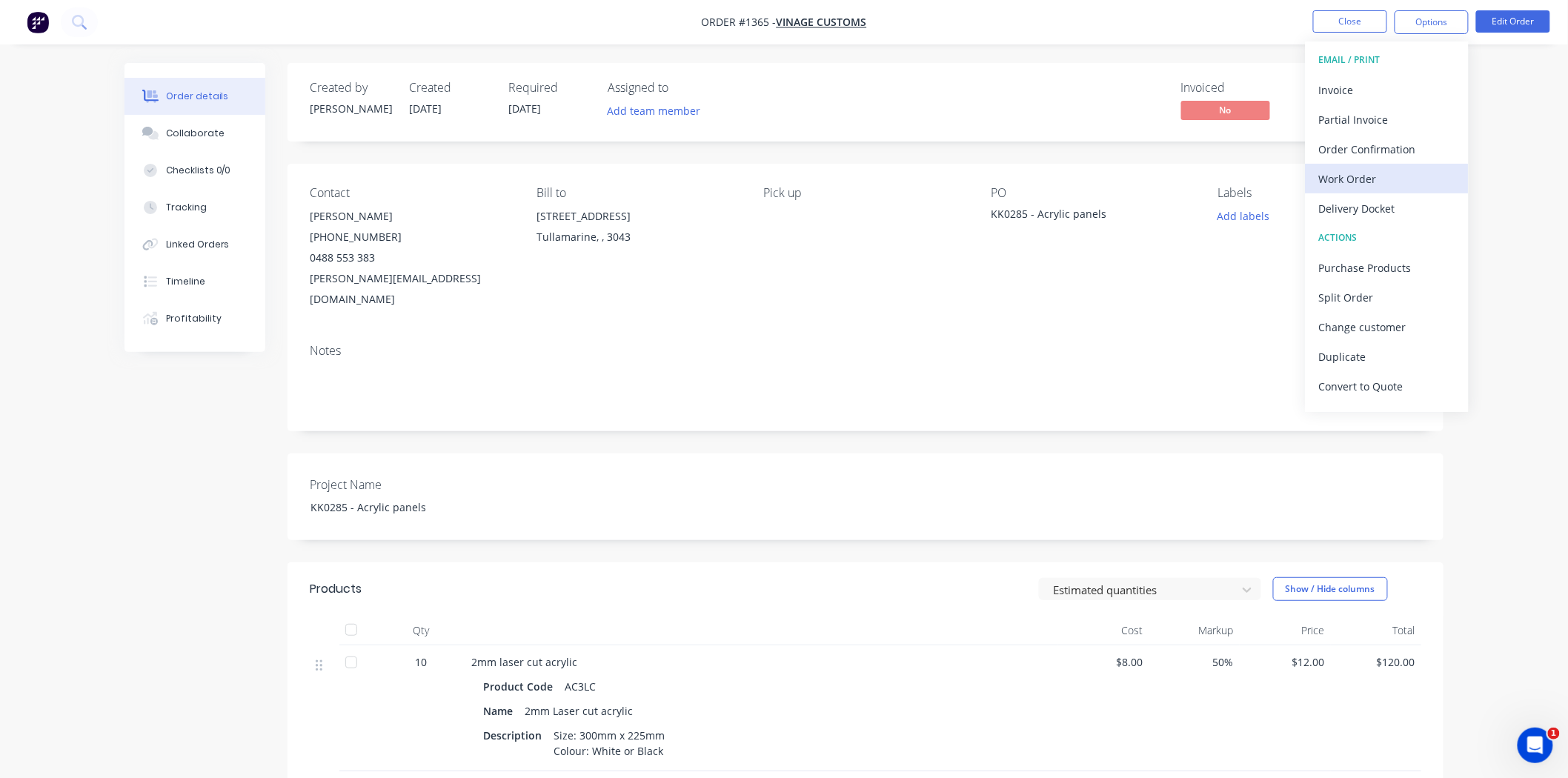
click at [1369, 186] on div "Work Order" at bounding box center [1387, 180] width 136 height 22
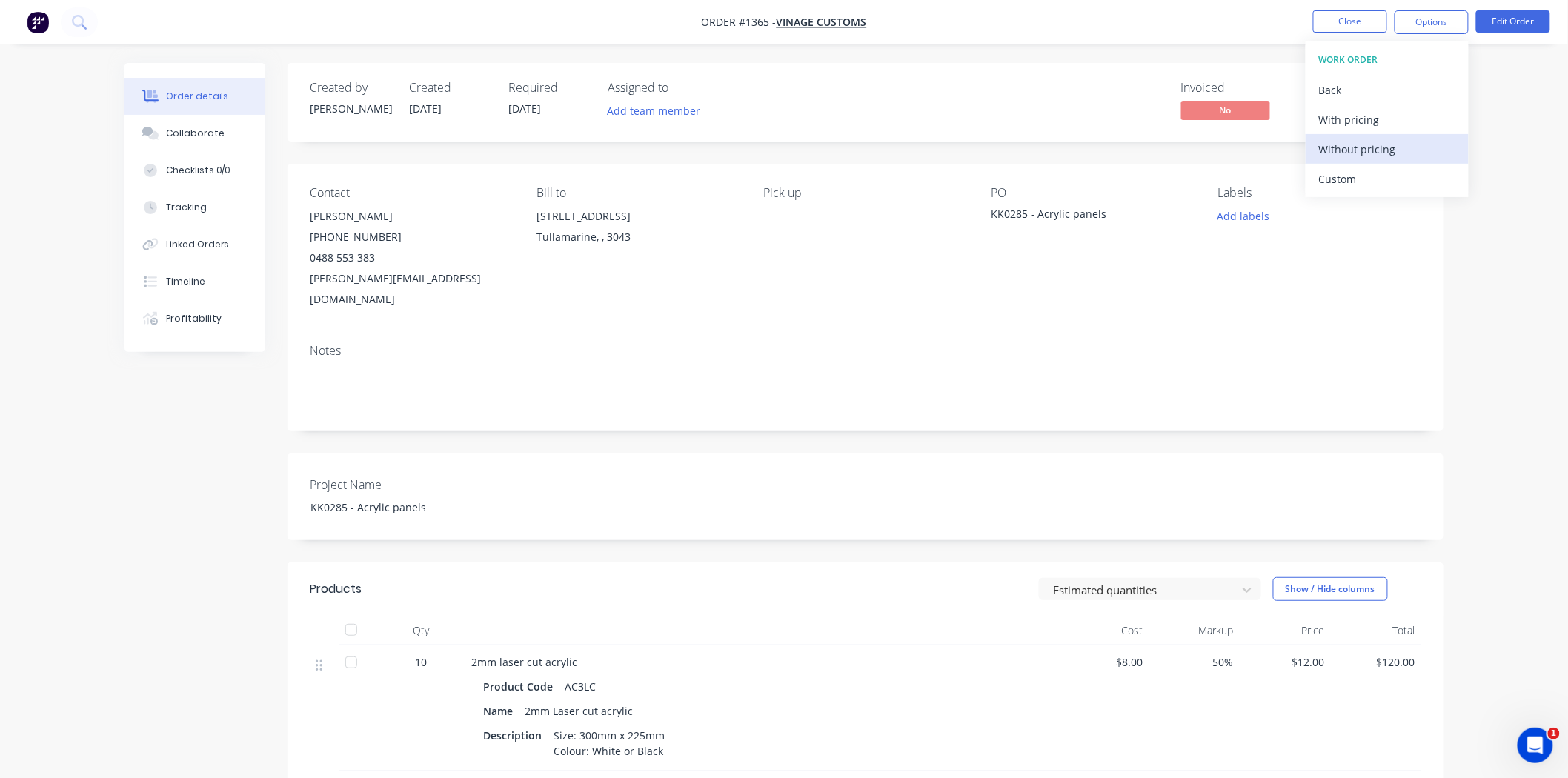
click at [1356, 151] on div "Without pricing" at bounding box center [1387, 150] width 136 height 22
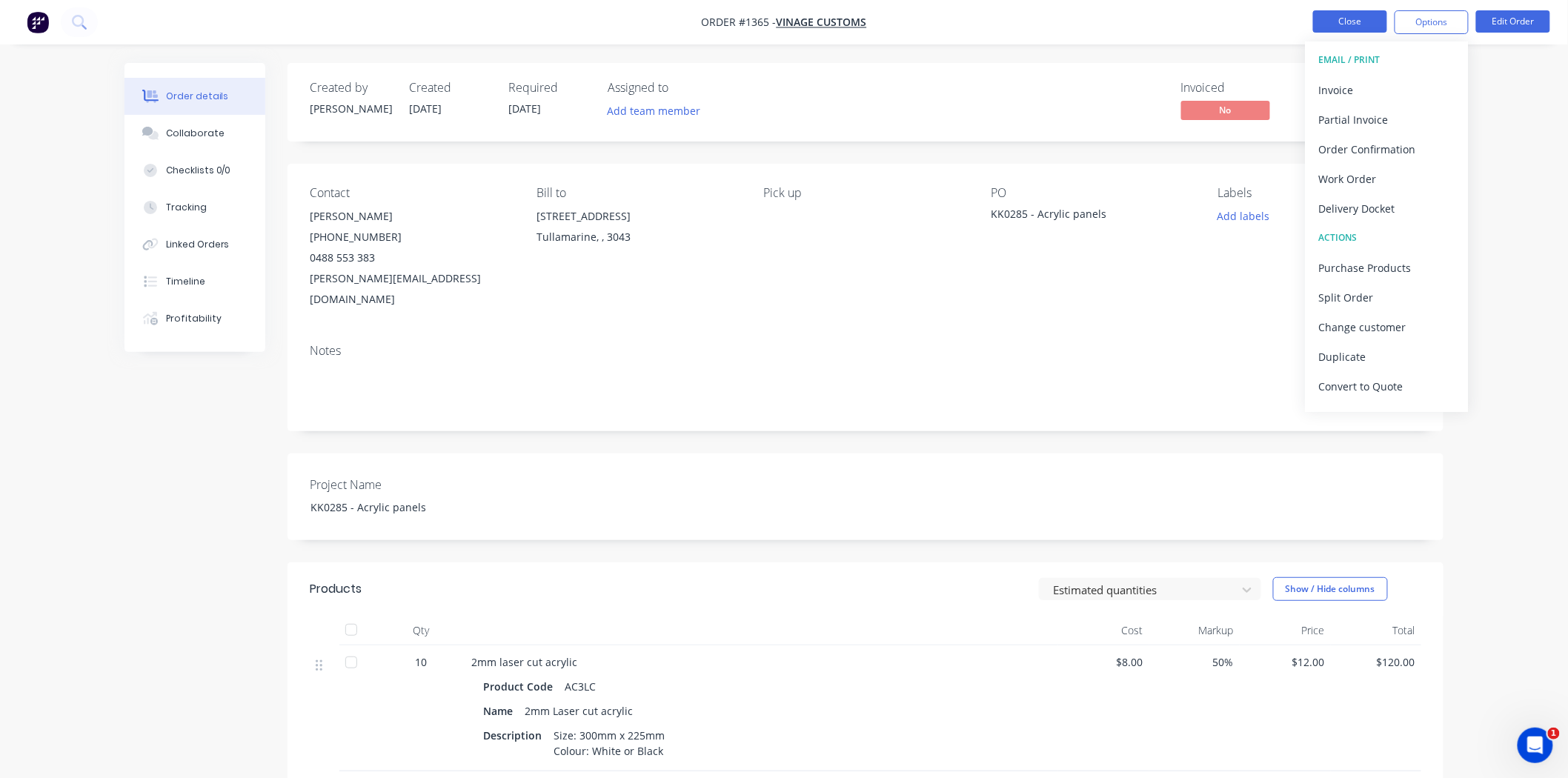
click at [1316, 16] on button "Close" at bounding box center [1350, 21] width 74 height 22
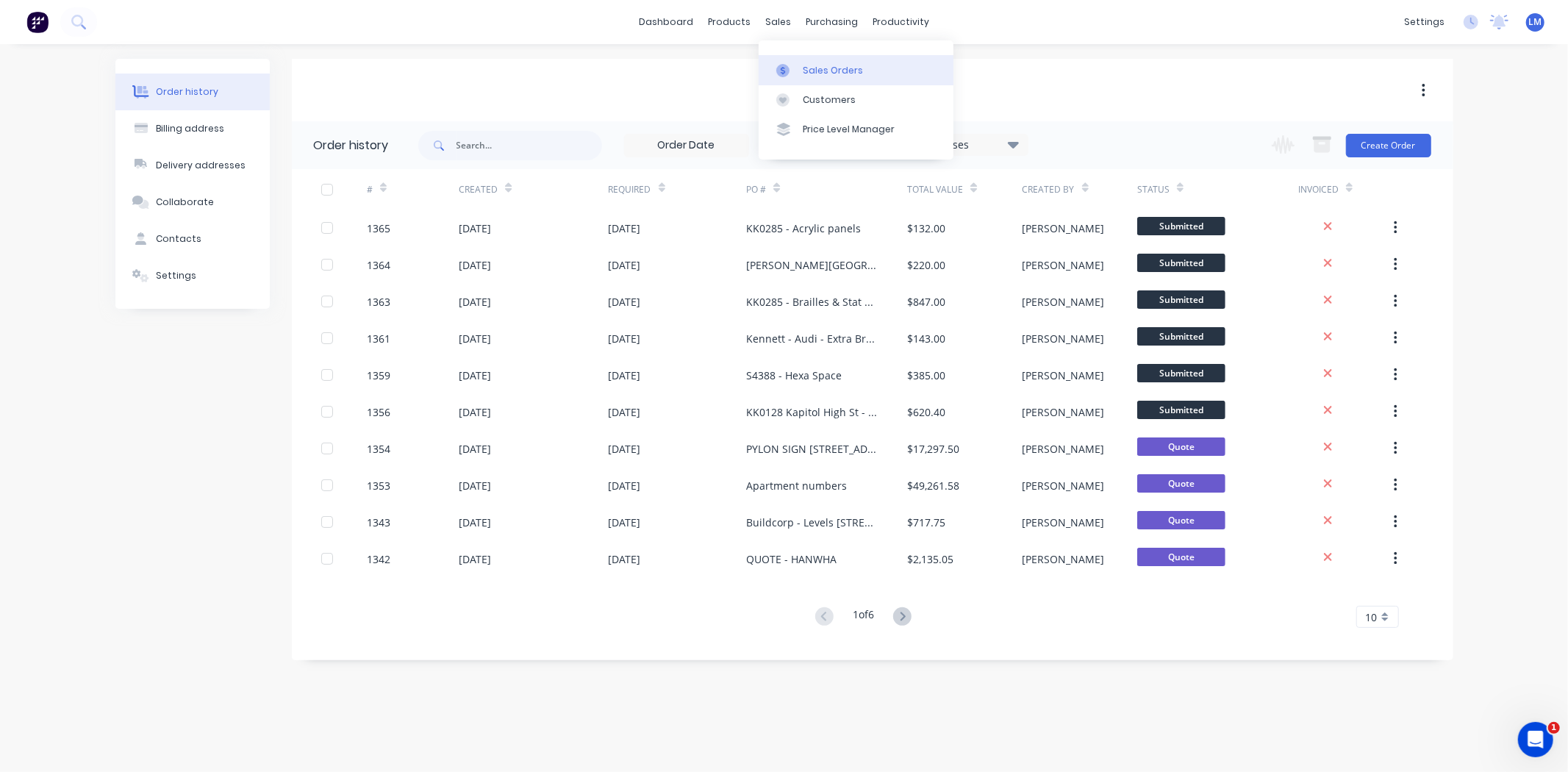
click at [807, 67] on div "Sales Orders" at bounding box center [833, 70] width 60 height 13
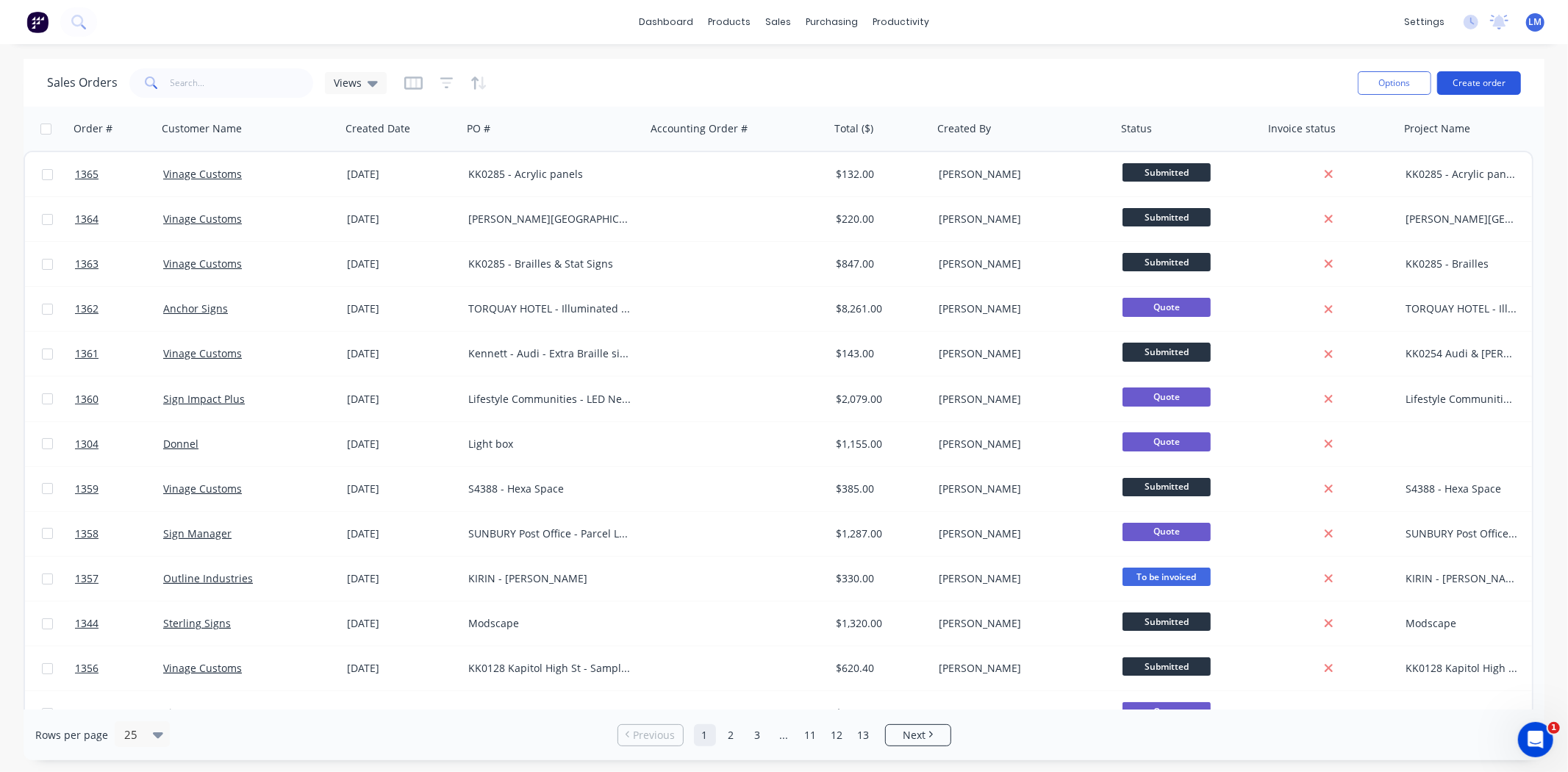
click at [1474, 87] on button "Create order" at bounding box center [1478, 83] width 84 height 24
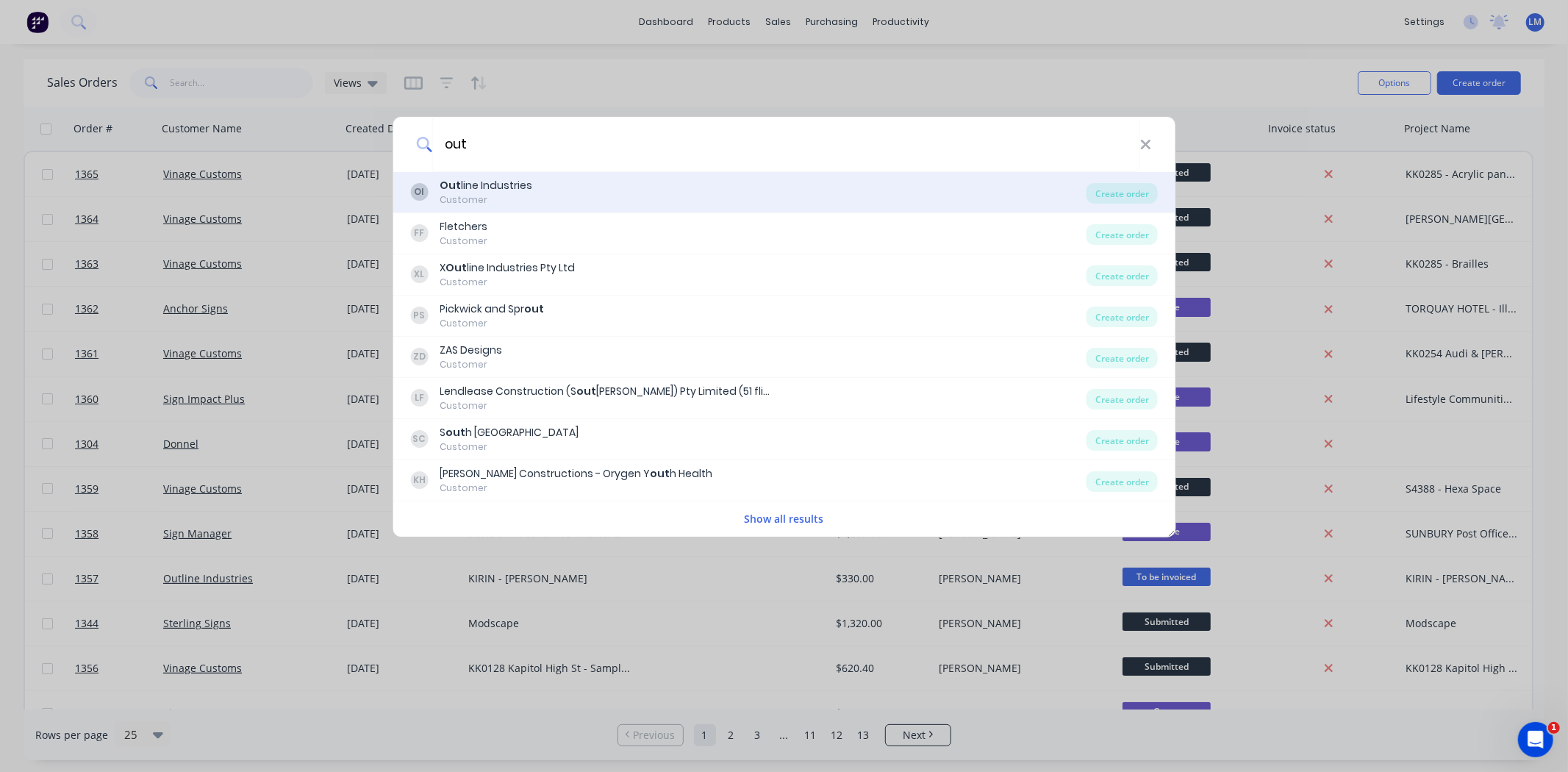
type input "out"
click at [586, 200] on div "OI Out line Industries Customer" at bounding box center [748, 192] width 676 height 29
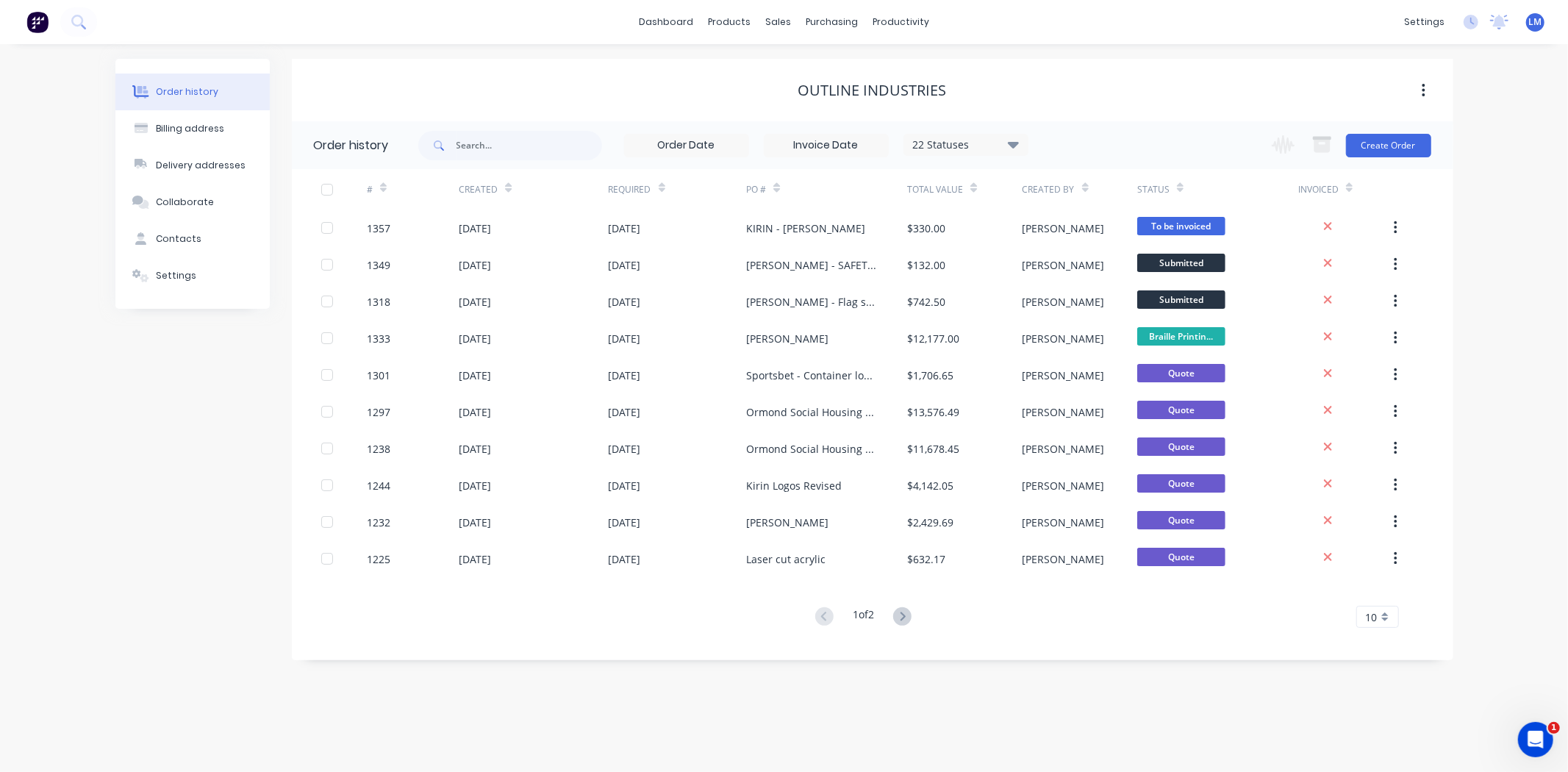
click at [1394, 158] on div "Change order status Submitted Waiting on approval Shop drawings Laser cutting R…" at bounding box center [1347, 145] width 167 height 48
click at [1392, 150] on button "Create Order" at bounding box center [1389, 146] width 86 height 24
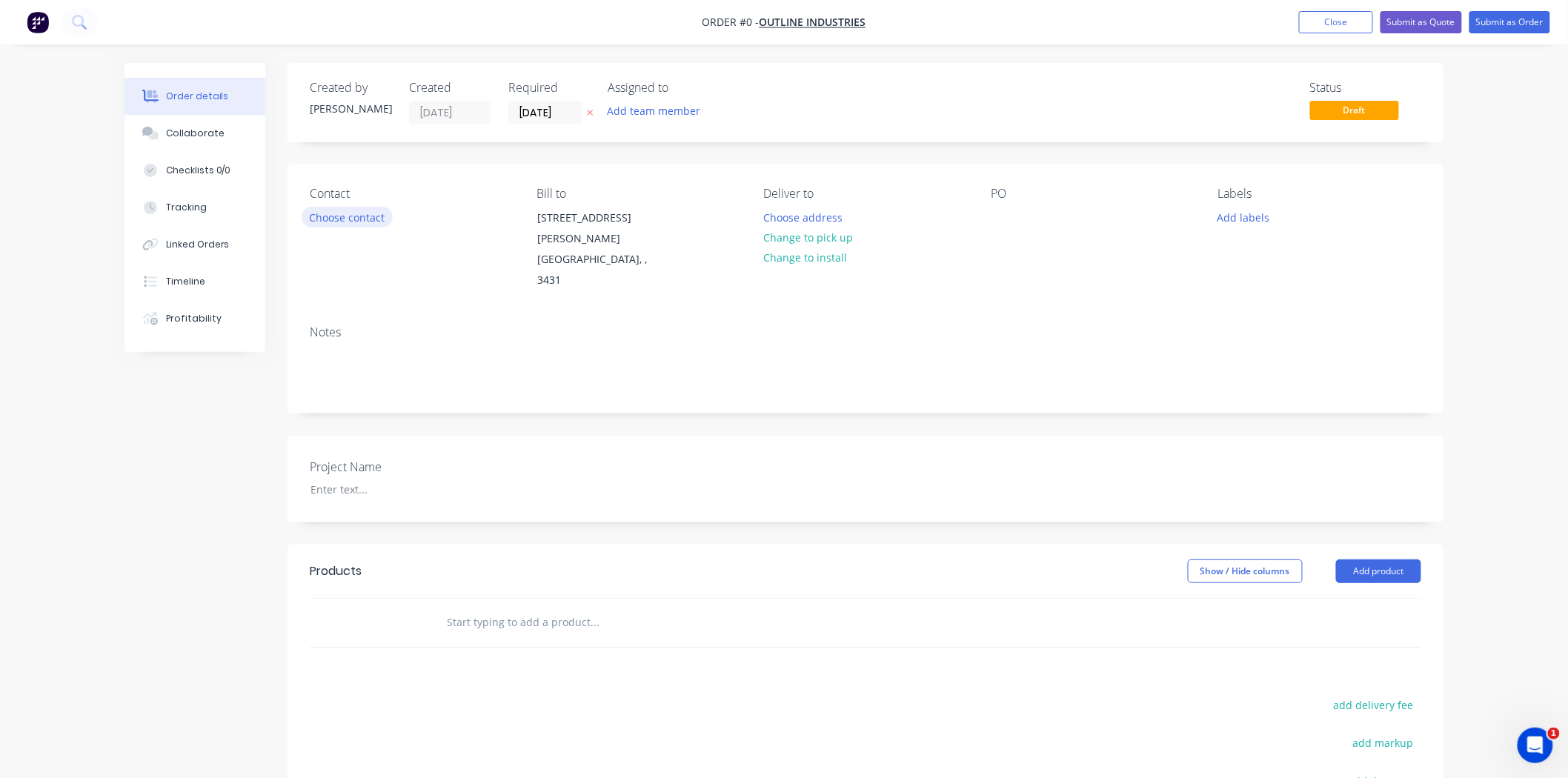
click at [373, 223] on button "Choose contact" at bounding box center [347, 216] width 91 height 20
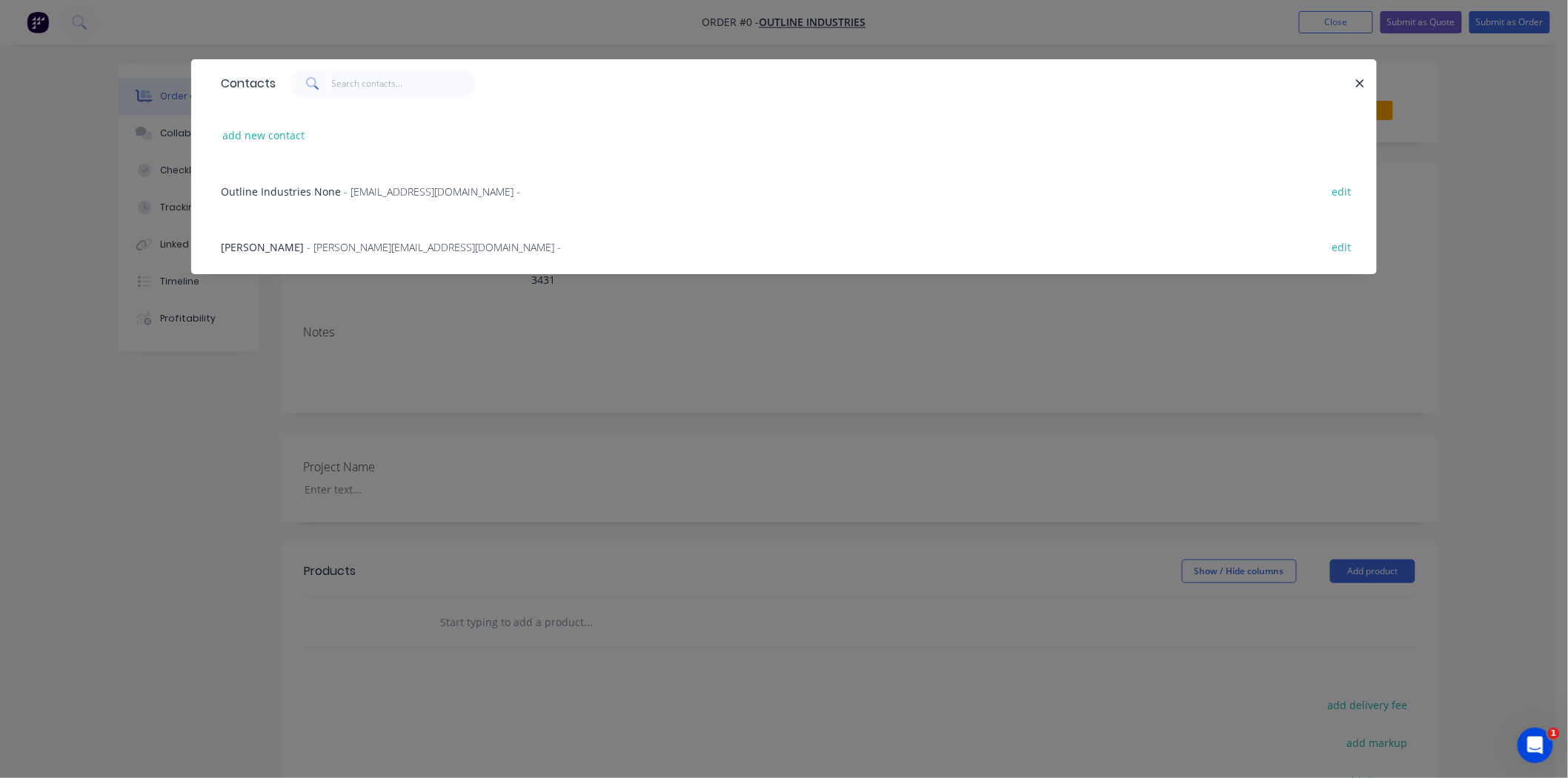
click at [361, 246] on span "- [PERSON_NAME][EMAIL_ADDRESS][DOMAIN_NAME] -" at bounding box center [433, 247] width 254 height 14
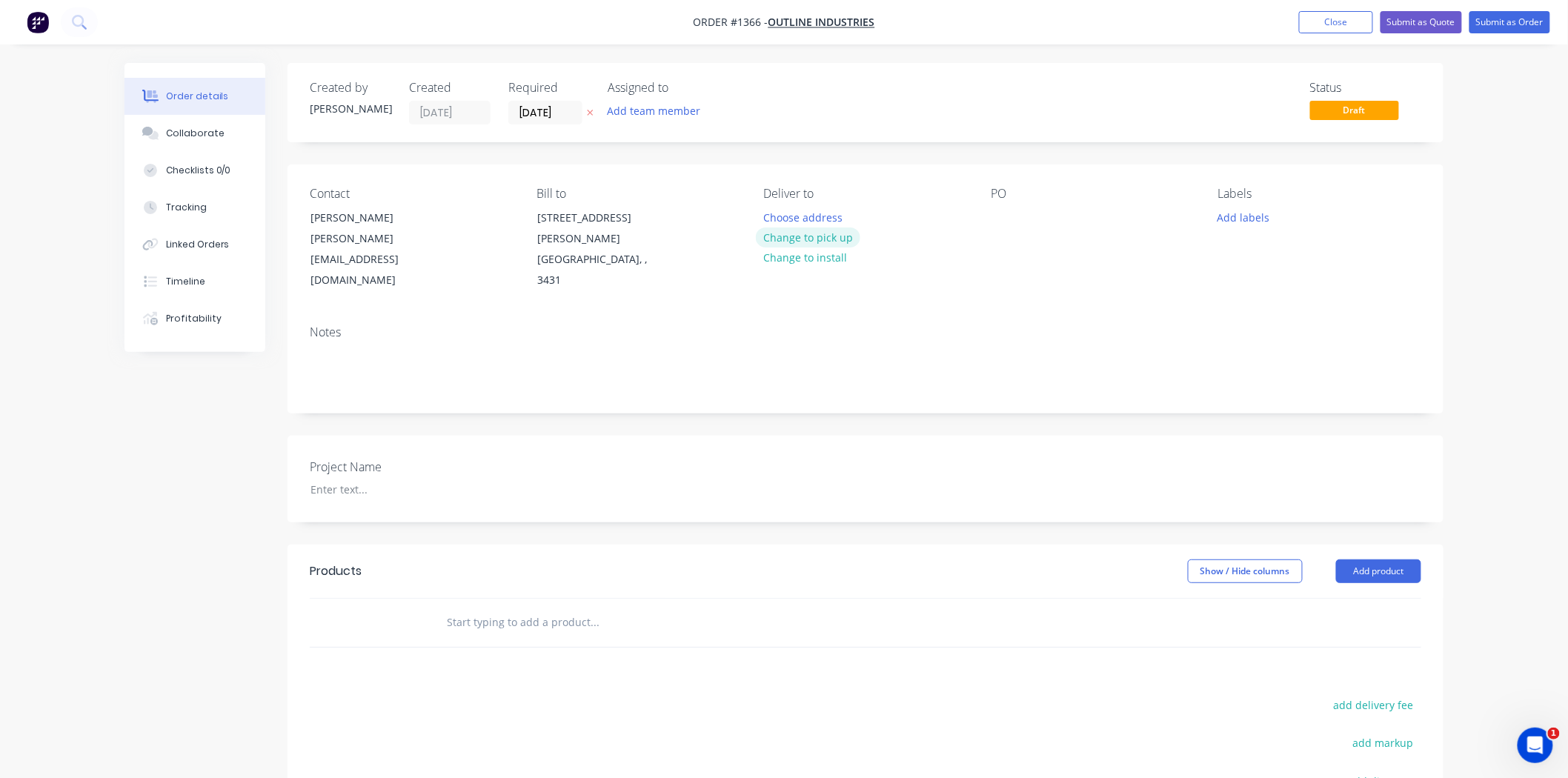
click at [819, 237] on button "Change to pick up" at bounding box center [808, 237] width 105 height 20
click at [1001, 219] on div at bounding box center [1003, 217] width 24 height 22
drag, startPoint x: 1020, startPoint y: 218, endPoint x: 987, endPoint y: 218, distance: 33.0
click at [989, 218] on div "Contact [PERSON_NAME] [PERSON_NAME][EMAIL_ADDRESS][DOMAIN_NAME] Bill to [STREET…" at bounding box center [865, 239] width 1155 height 149
copy div "Window Etch film"
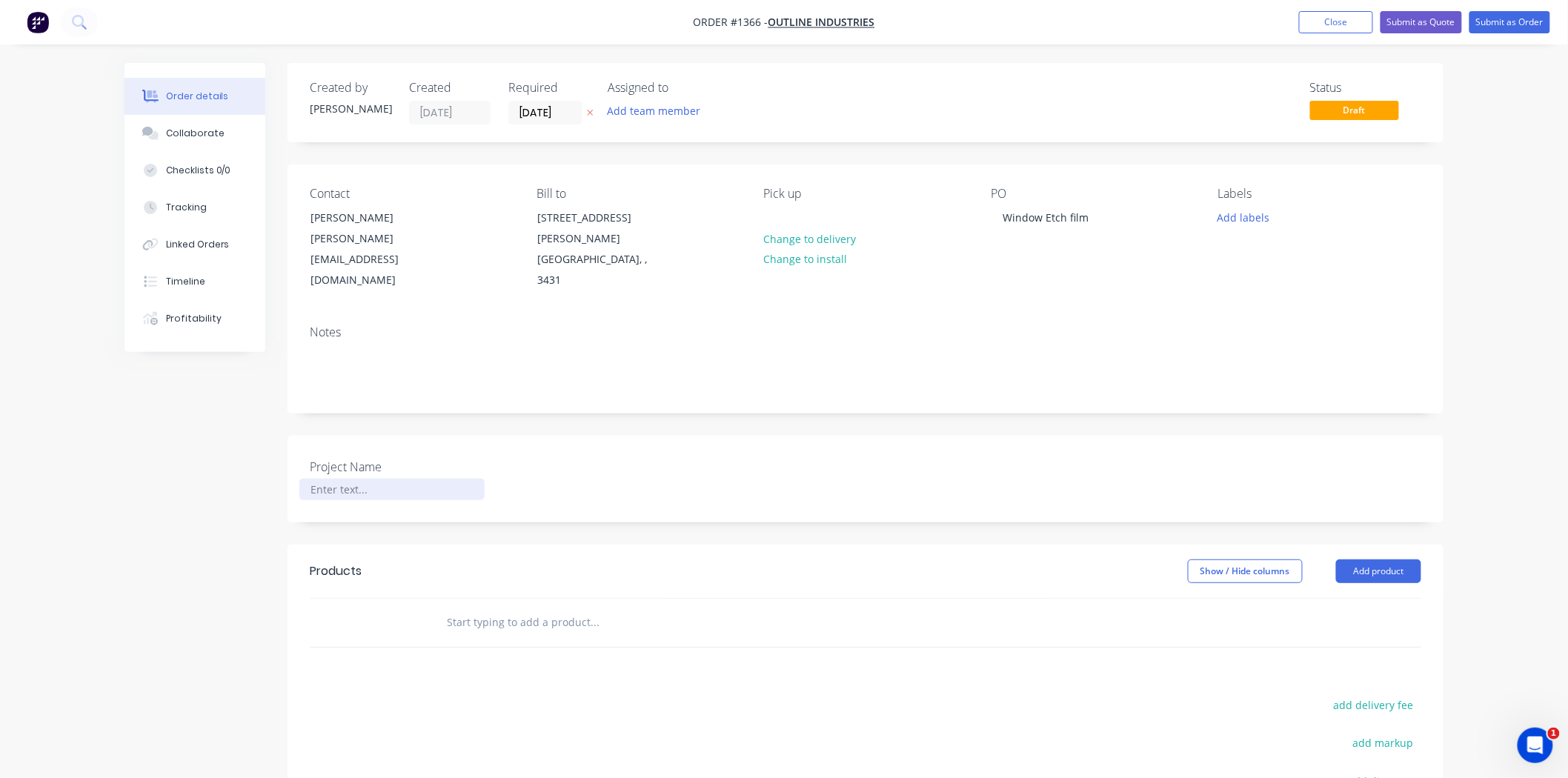
click at [385, 479] on div at bounding box center [392, 490] width 185 height 22
paste div
click at [455, 608] on input "text" at bounding box center [594, 623] width 297 height 30
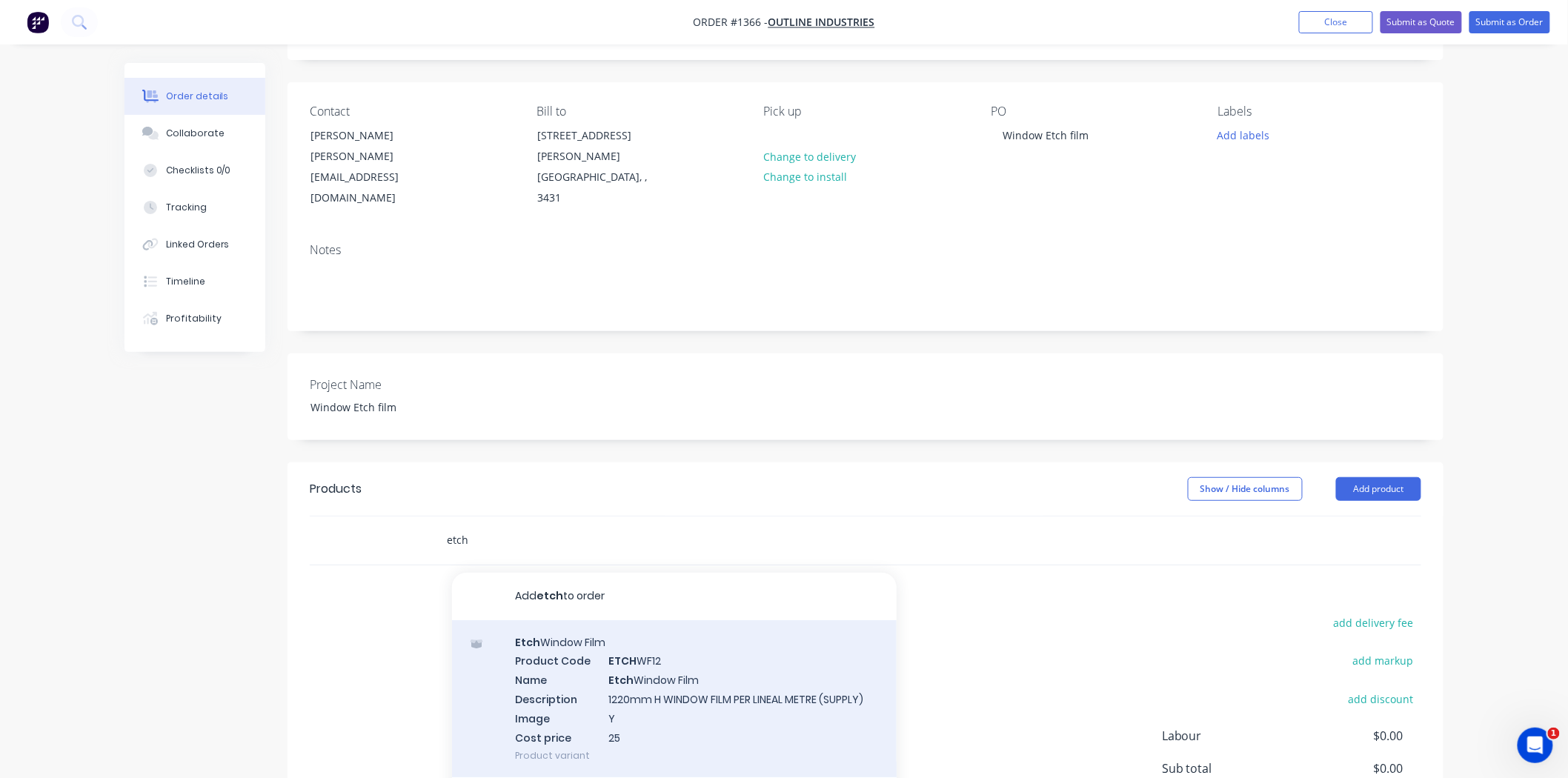
type input "etch"
click at [808, 628] on div "Etch Window Film Product Code ETCH WF12 Name Etch Window Film Description 1220m…" at bounding box center [674, 699] width 444 height 158
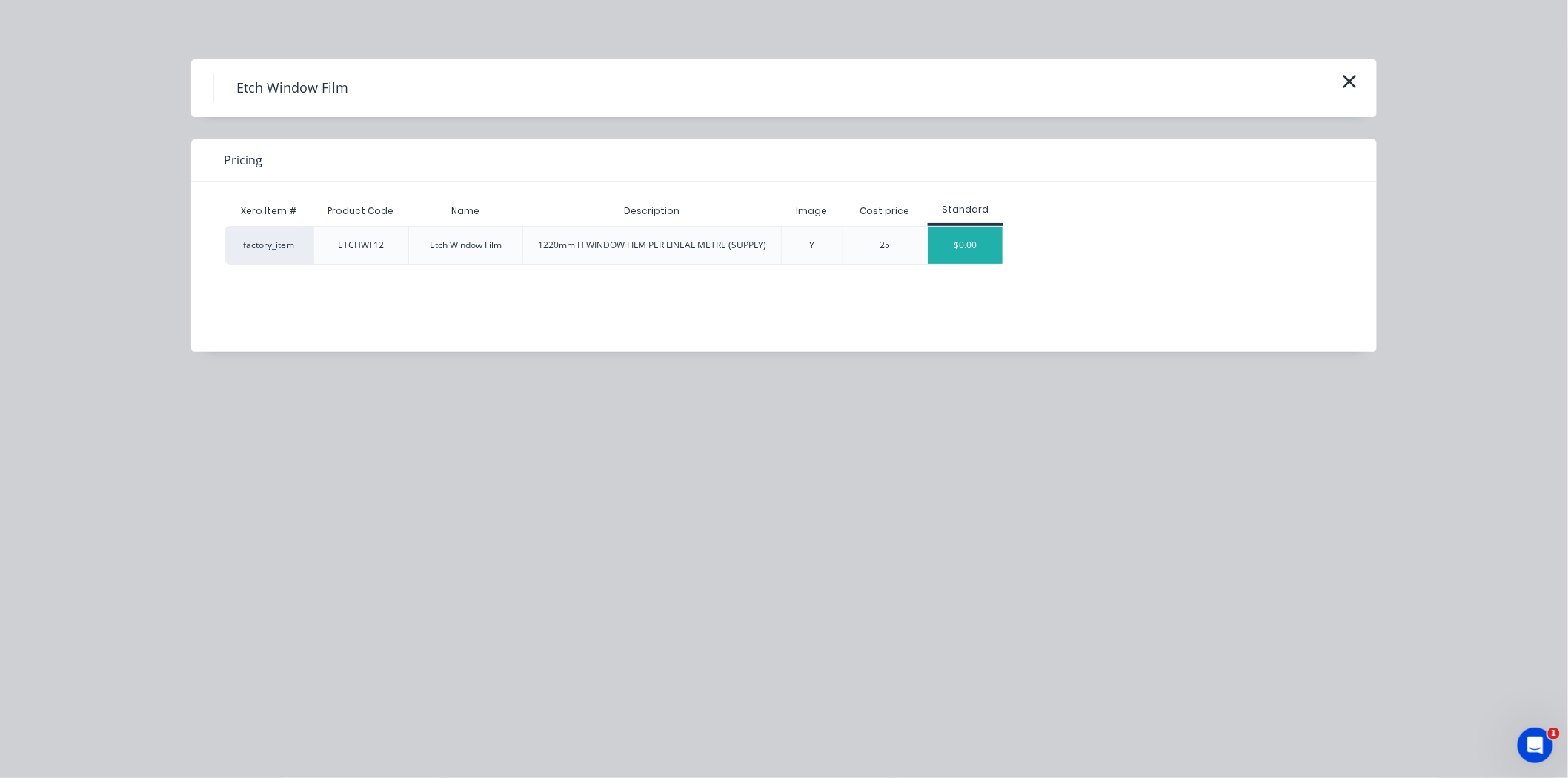
click at [959, 258] on div "$0.00" at bounding box center [965, 245] width 74 height 37
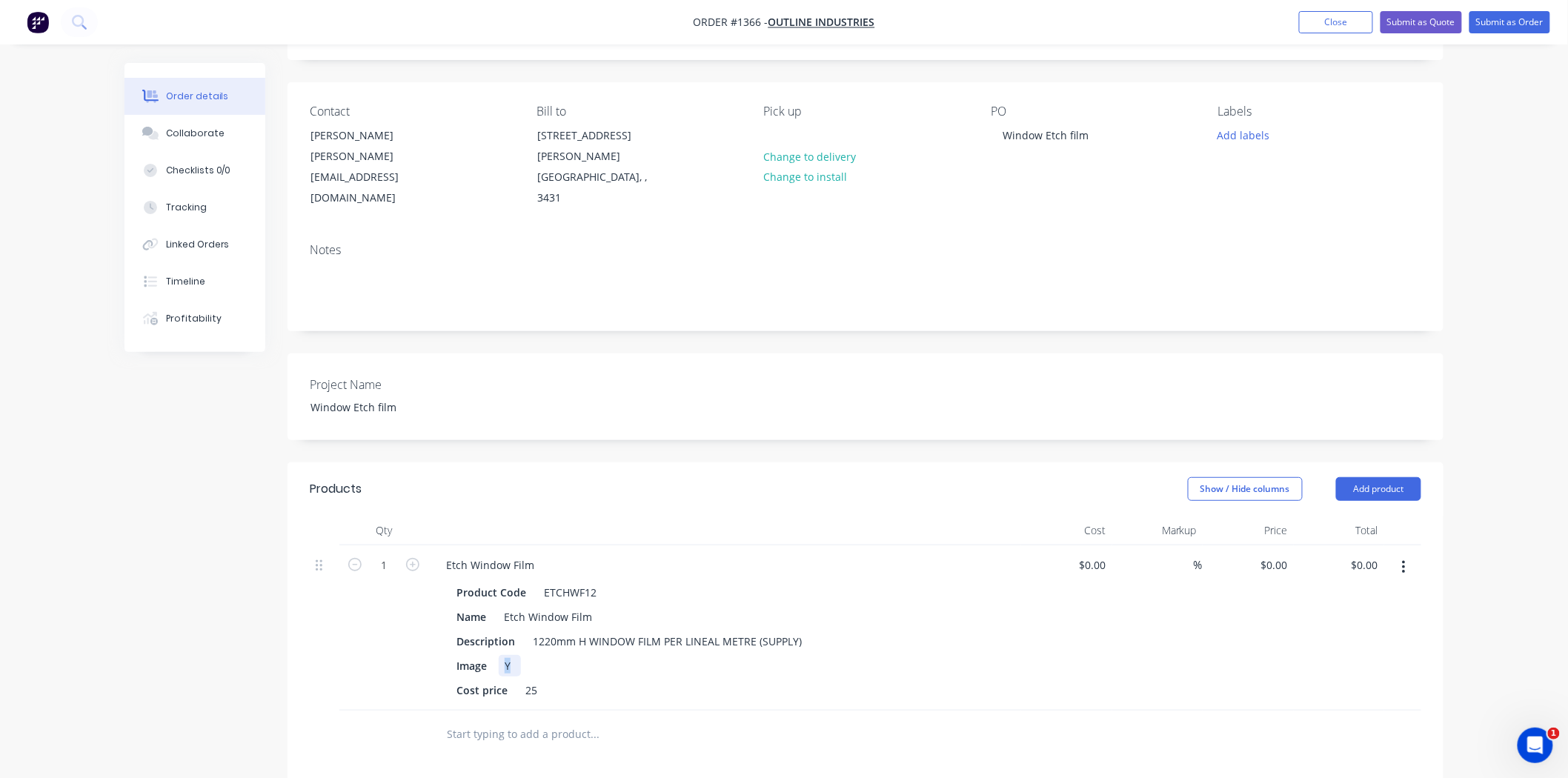
click at [511, 655] on div "Y" at bounding box center [510, 666] width 22 height 22
drag, startPoint x: 489, startPoint y: 624, endPoint x: 423, endPoint y: 629, distance: 66.2
click at [428, 626] on div "Etch Window Film Product Code ETCHWF12 Name Etch Window Film Description 1220mm…" at bounding box center [725, 628] width 593 height 166
drag, startPoint x: 445, startPoint y: 653, endPoint x: 416, endPoint y: 653, distance: 29.0
click at [417, 653] on div "1 Etch Window Film Product Code ETCHWF12 Name Etch Window Film Description 1220…" at bounding box center [865, 628] width 1112 height 166
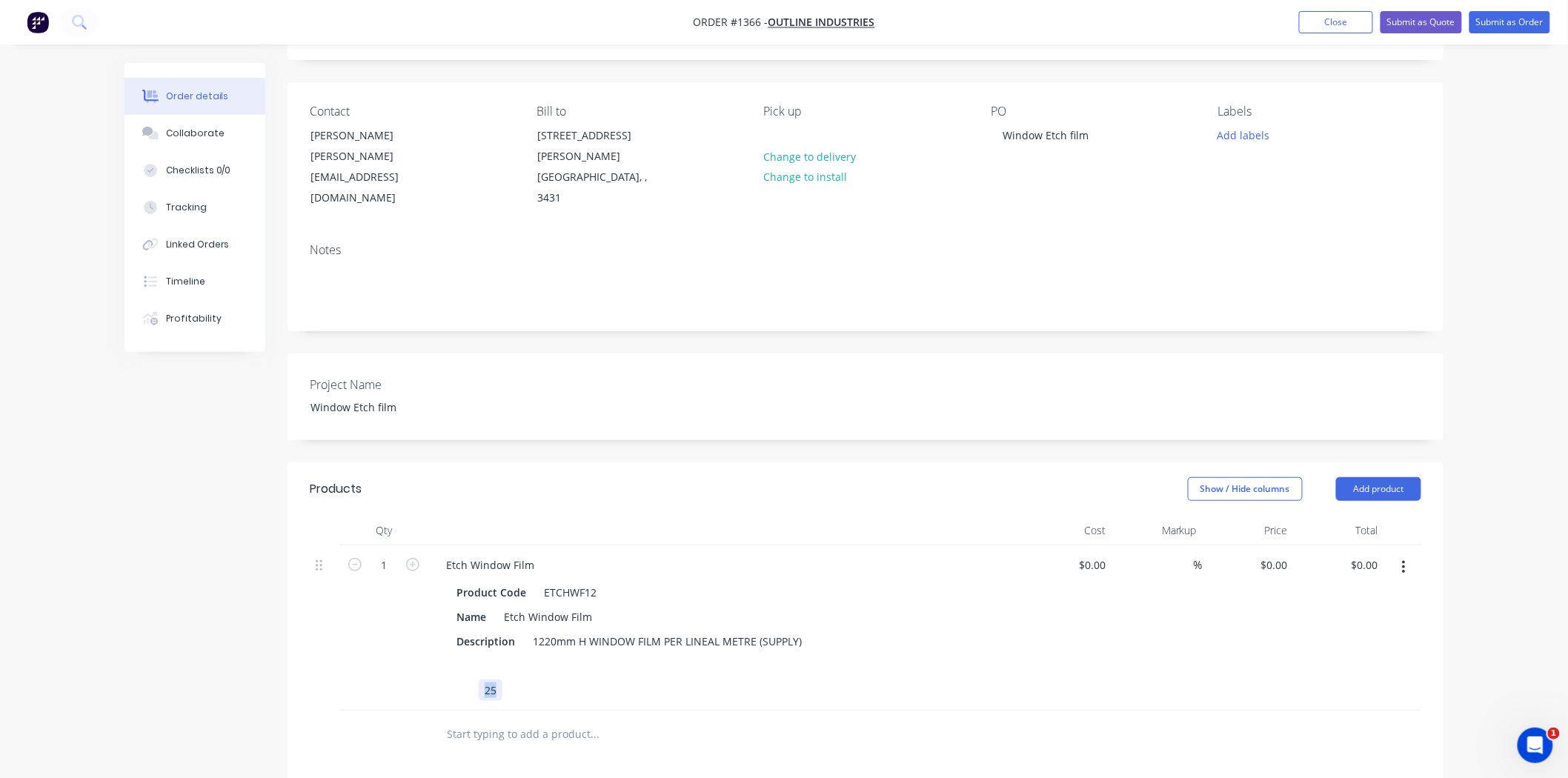
drag, startPoint x: 495, startPoint y: 650, endPoint x: 486, endPoint y: 653, distance: 9.5
click at [470, 680] on div "25" at bounding box center [721, 691] width 543 height 22
click at [713, 665] on div "Etch Window Film Product Code ETCHWF12 Name Etch Window Film Description 1220mm…" at bounding box center [725, 628] width 593 height 166
type input "50"
click at [1030, 657] on div "$0.00 $0.00" at bounding box center [1066, 628] width 91 height 166
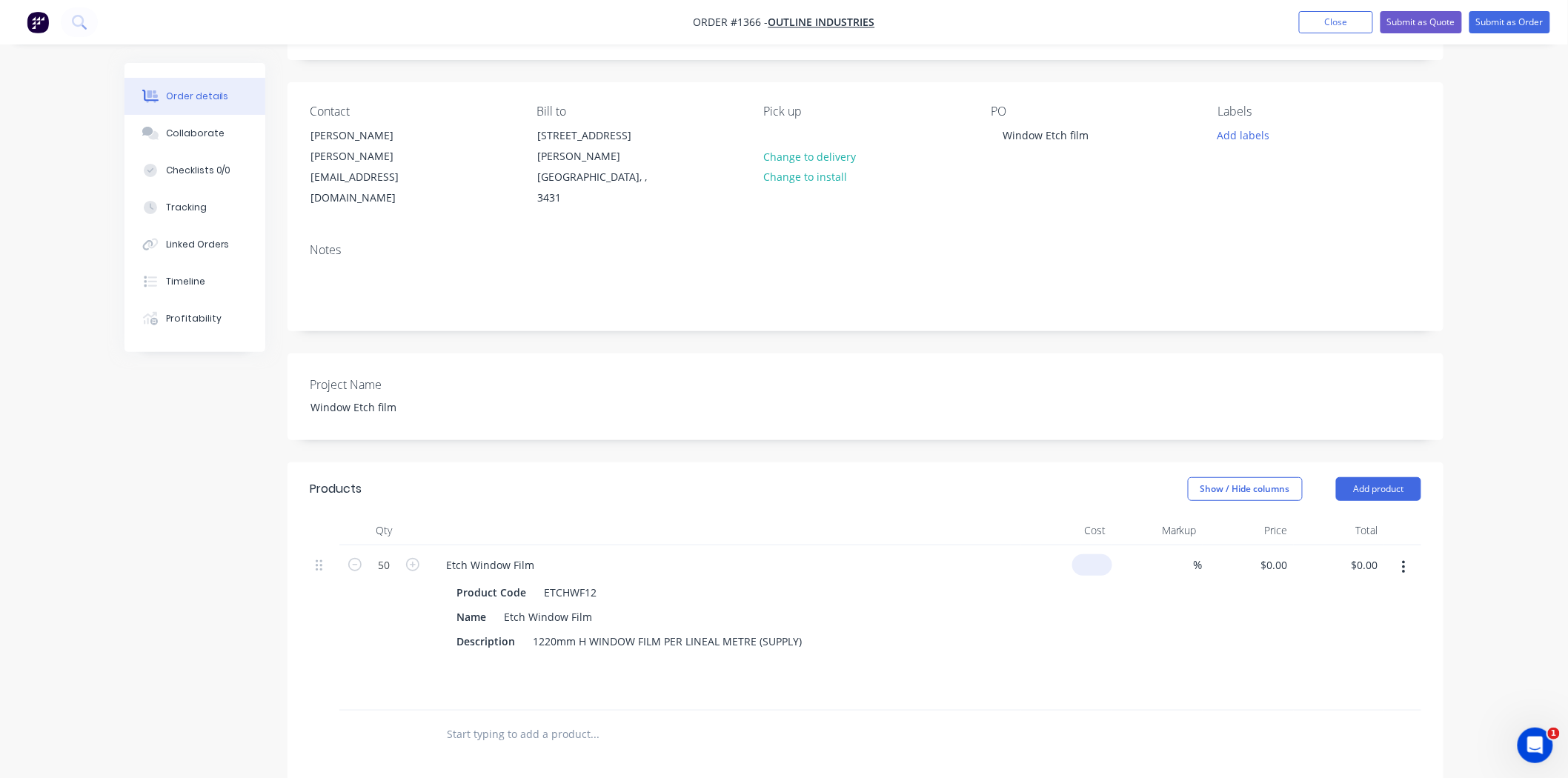
click at [1104, 555] on input at bounding box center [1095, 566] width 34 height 22
click at [1085, 546] on div "0 $0.00" at bounding box center [1066, 628] width 91 height 166
type input "$16.60"
type input "$830.00"
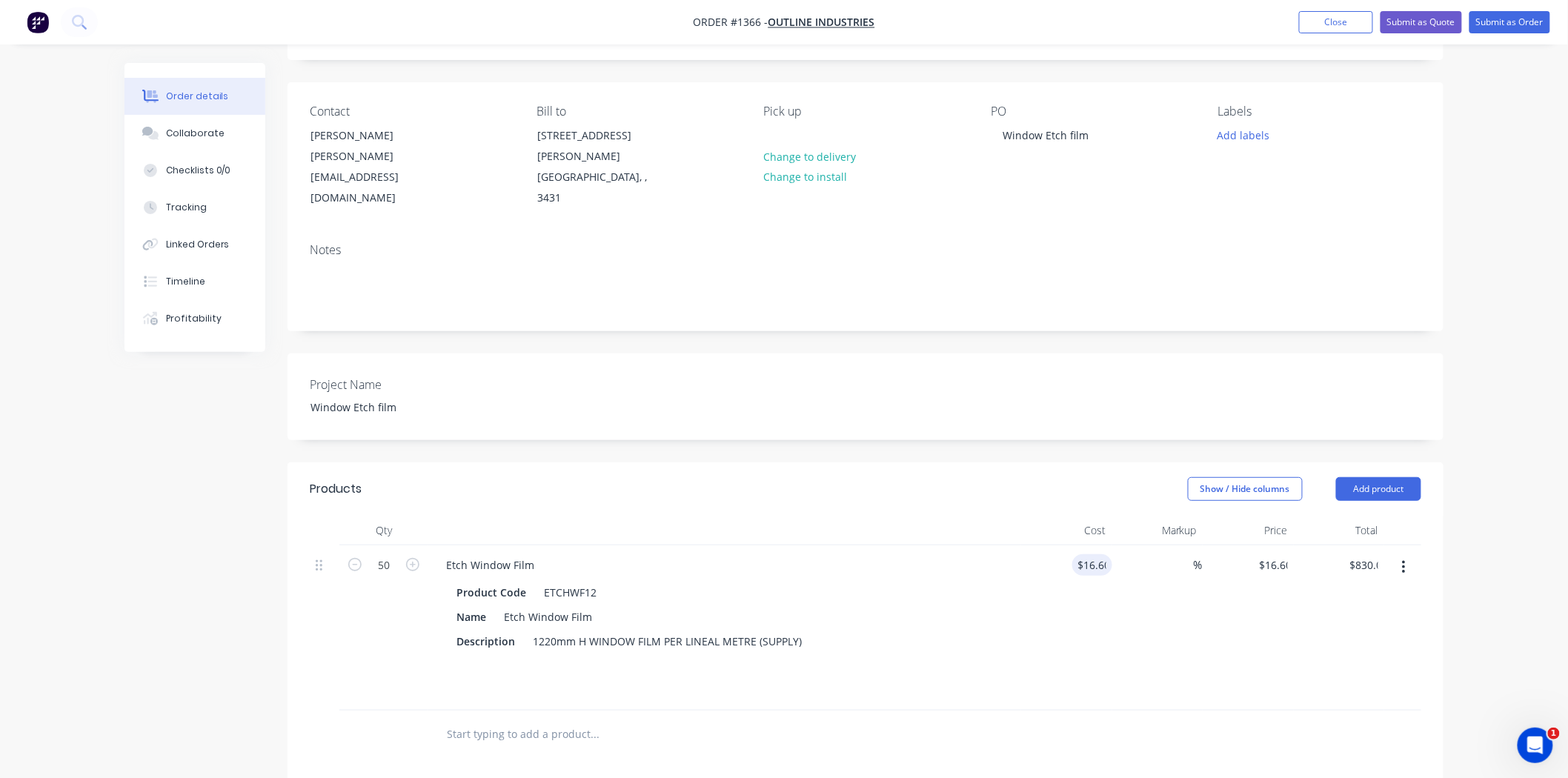
click at [1156, 651] on div "%" at bounding box center [1157, 628] width 91 height 166
click at [1191, 555] on input at bounding box center [1184, 566] width 17 height 22
type input "20"
type input "$19.92"
type input "$996.00"
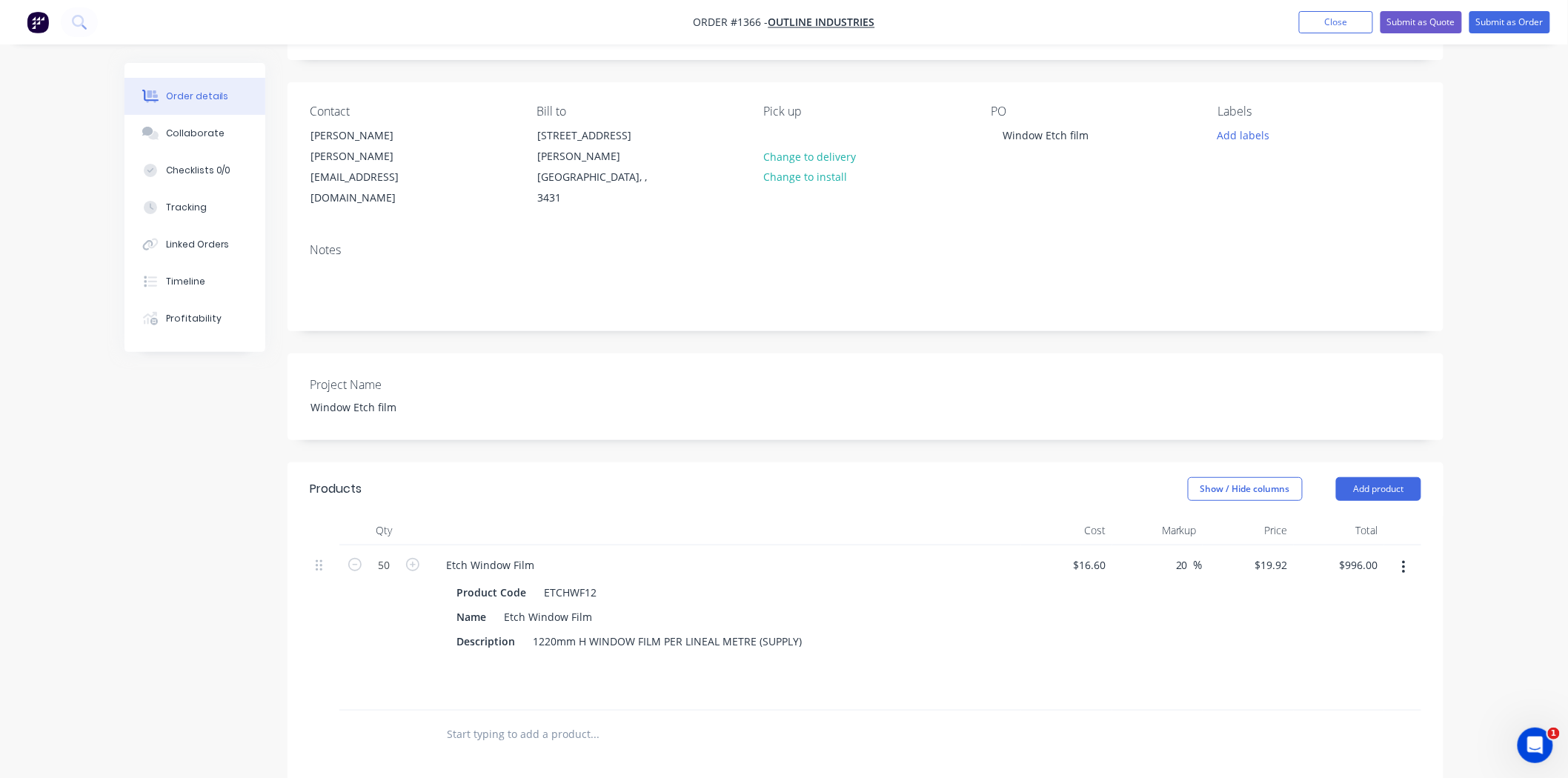
click at [1196, 608] on div "20 20 %" at bounding box center [1157, 628] width 91 height 166
click at [1272, 555] on input "19.92" at bounding box center [1276, 566] width 34 height 22
type input "24"
type input "44.58"
type input "$24.00"
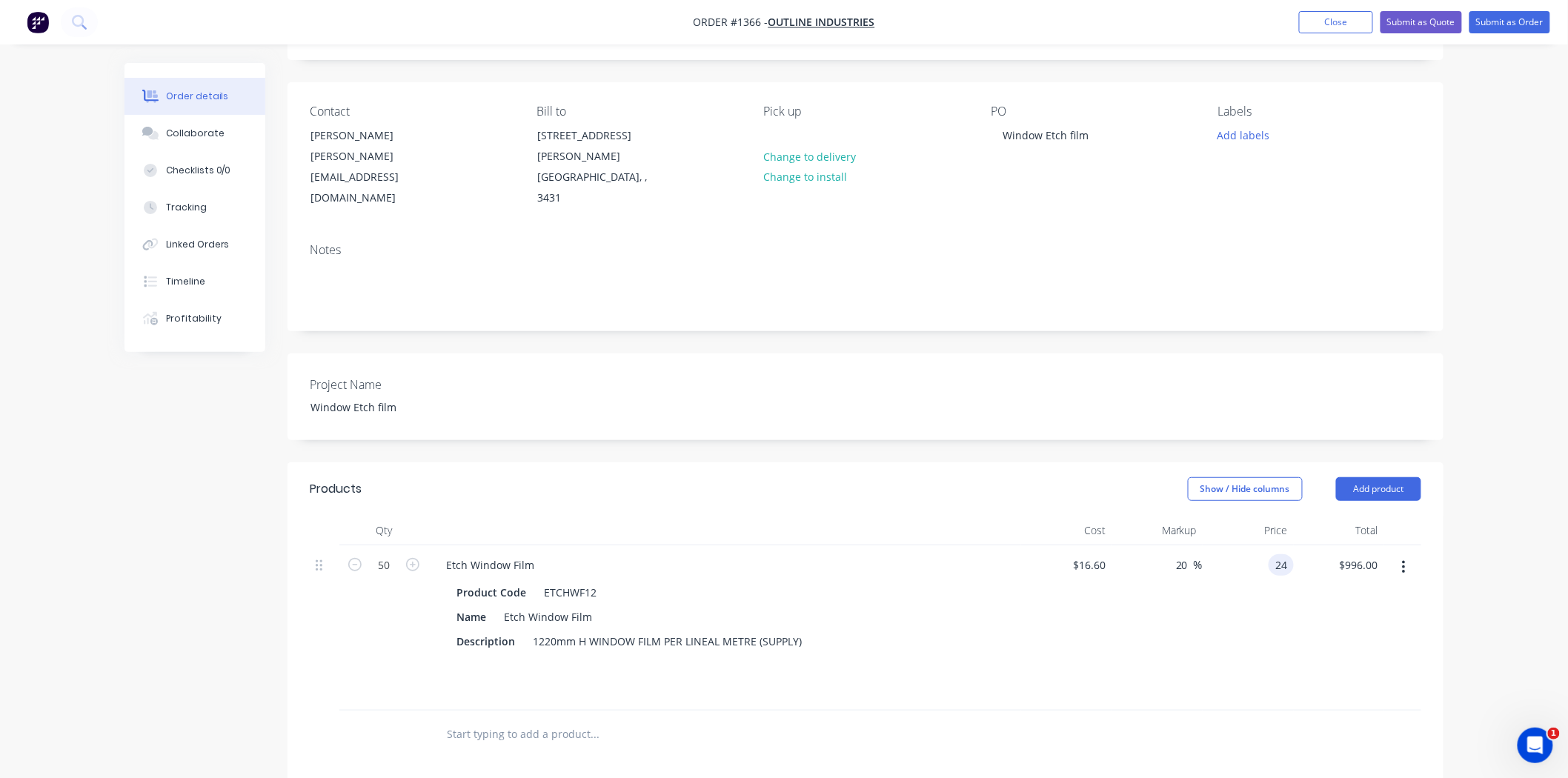
type input "$1,200.00"
click at [1226, 655] on div "$24.00 $24.00" at bounding box center [1248, 628] width 91 height 166
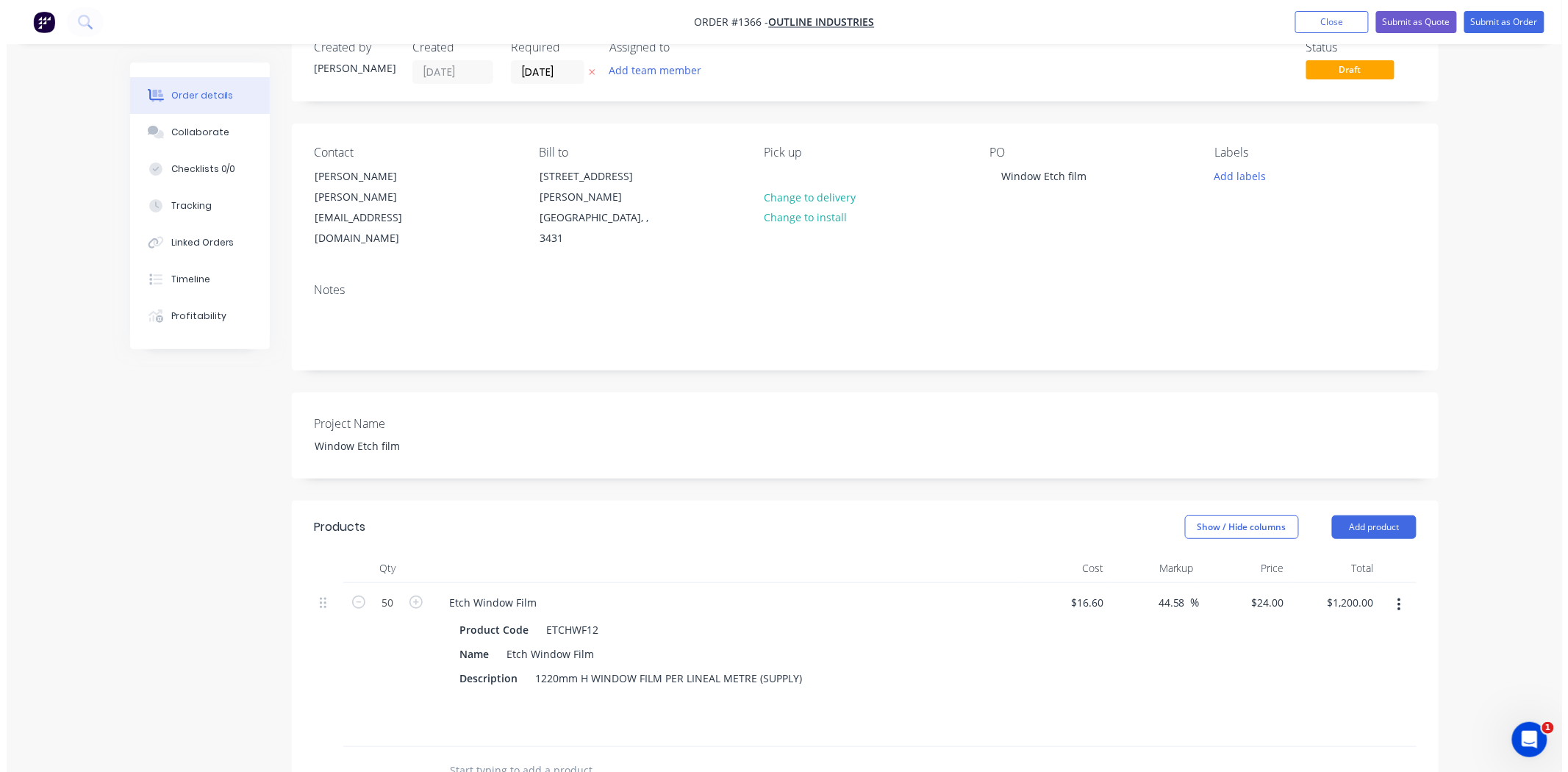
scroll to position [0, 0]
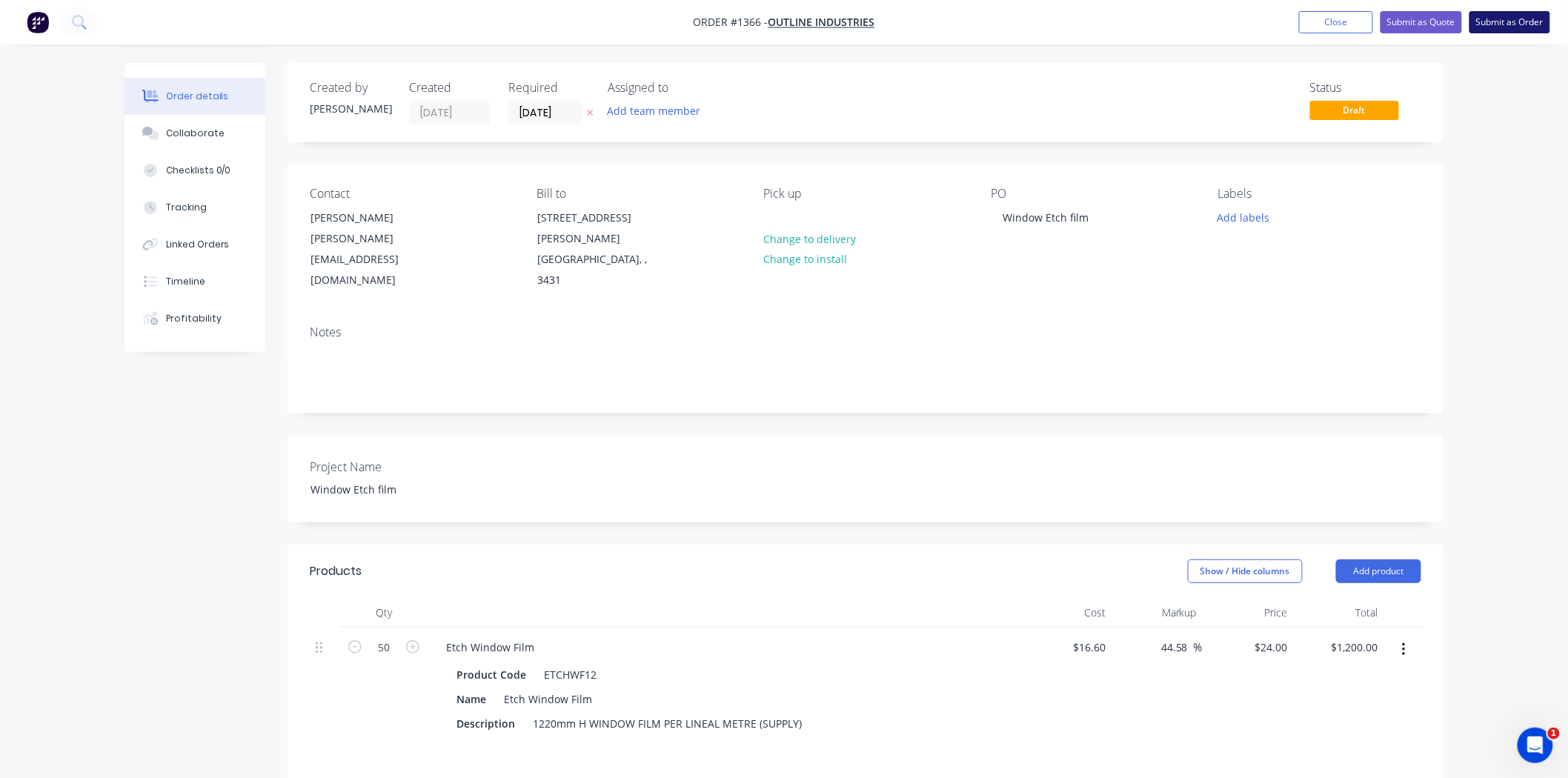
click at [1498, 26] on button "Submit as Order" at bounding box center [1508, 22] width 80 height 22
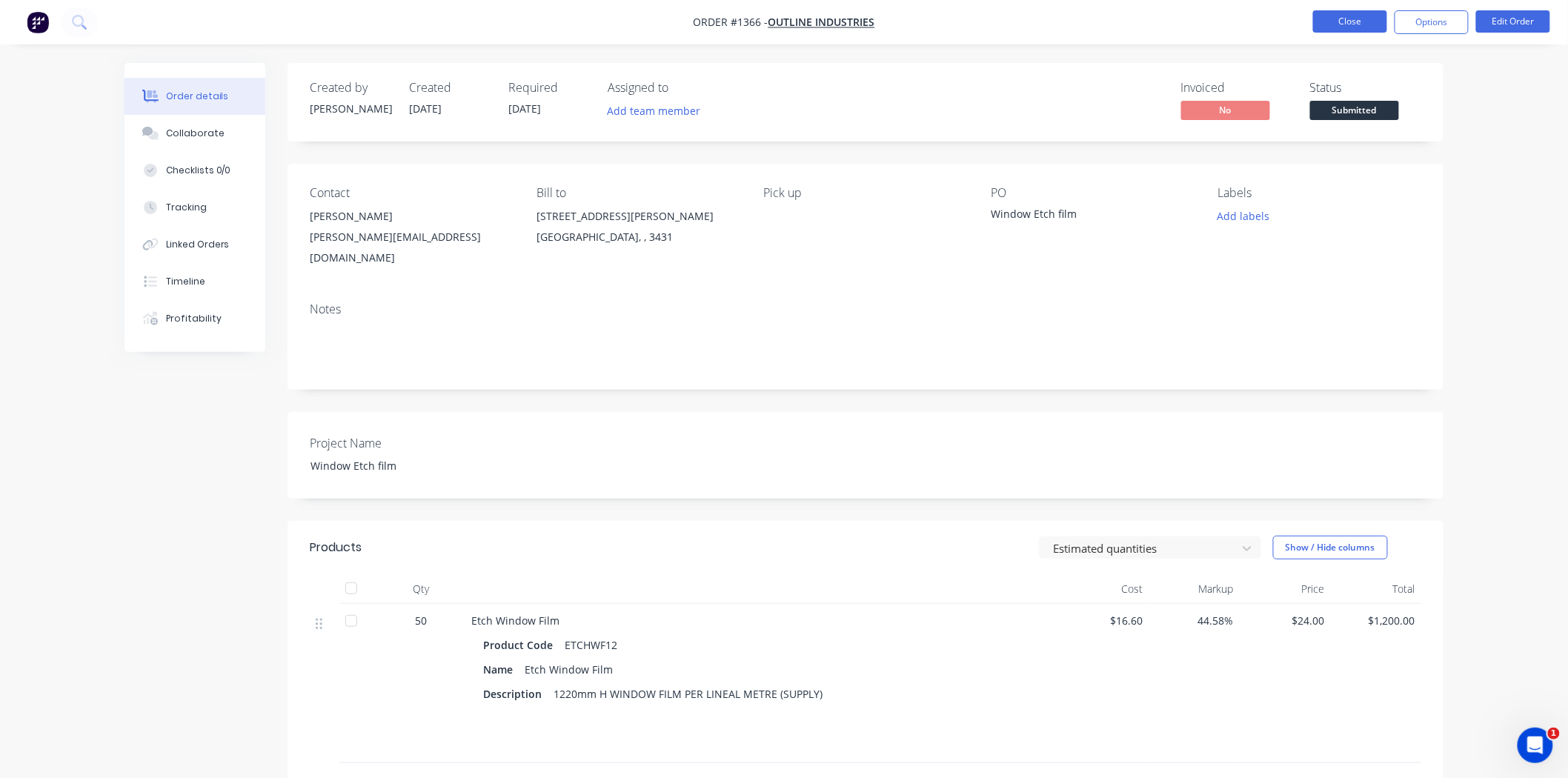
click at [1351, 25] on button "Close" at bounding box center [1350, 21] width 74 height 22
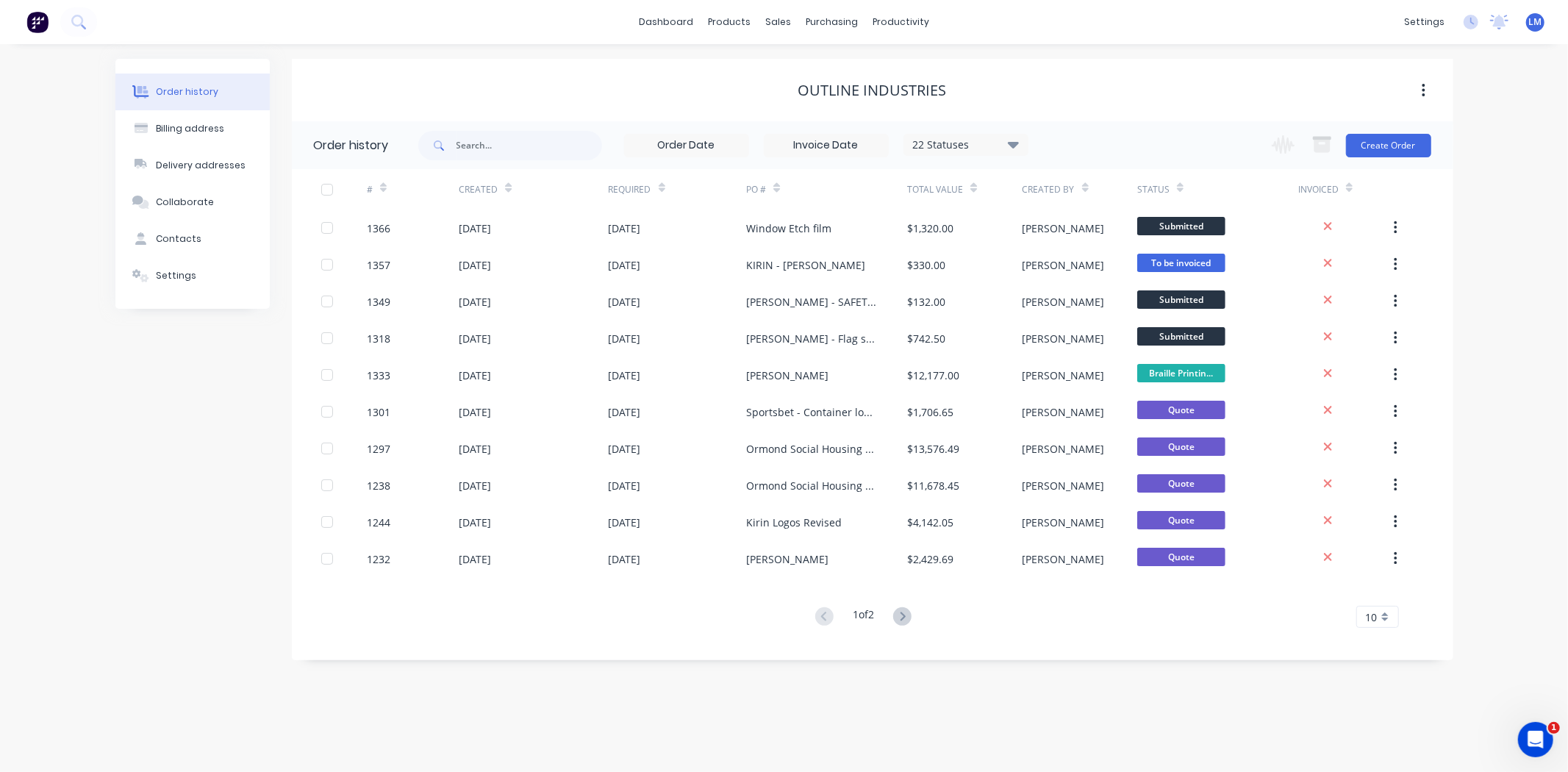
click at [37, 24] on img at bounding box center [37, 22] width 22 height 22
